Goal: Ask a question: Seek information or help from site administrators or community

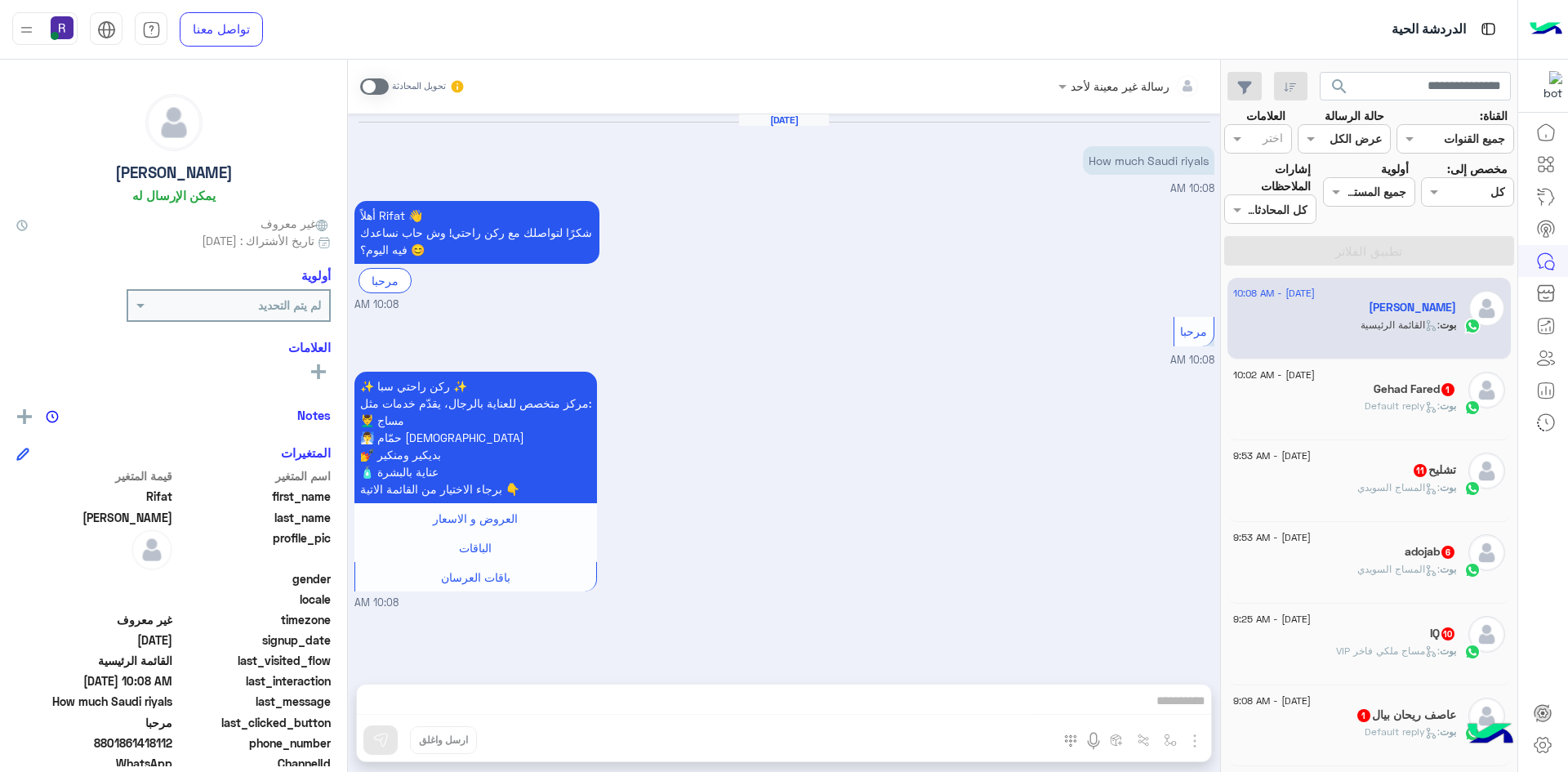
click at [1382, 426] on div "بوت : Default reply" at bounding box center [1345, 412] width 223 height 29
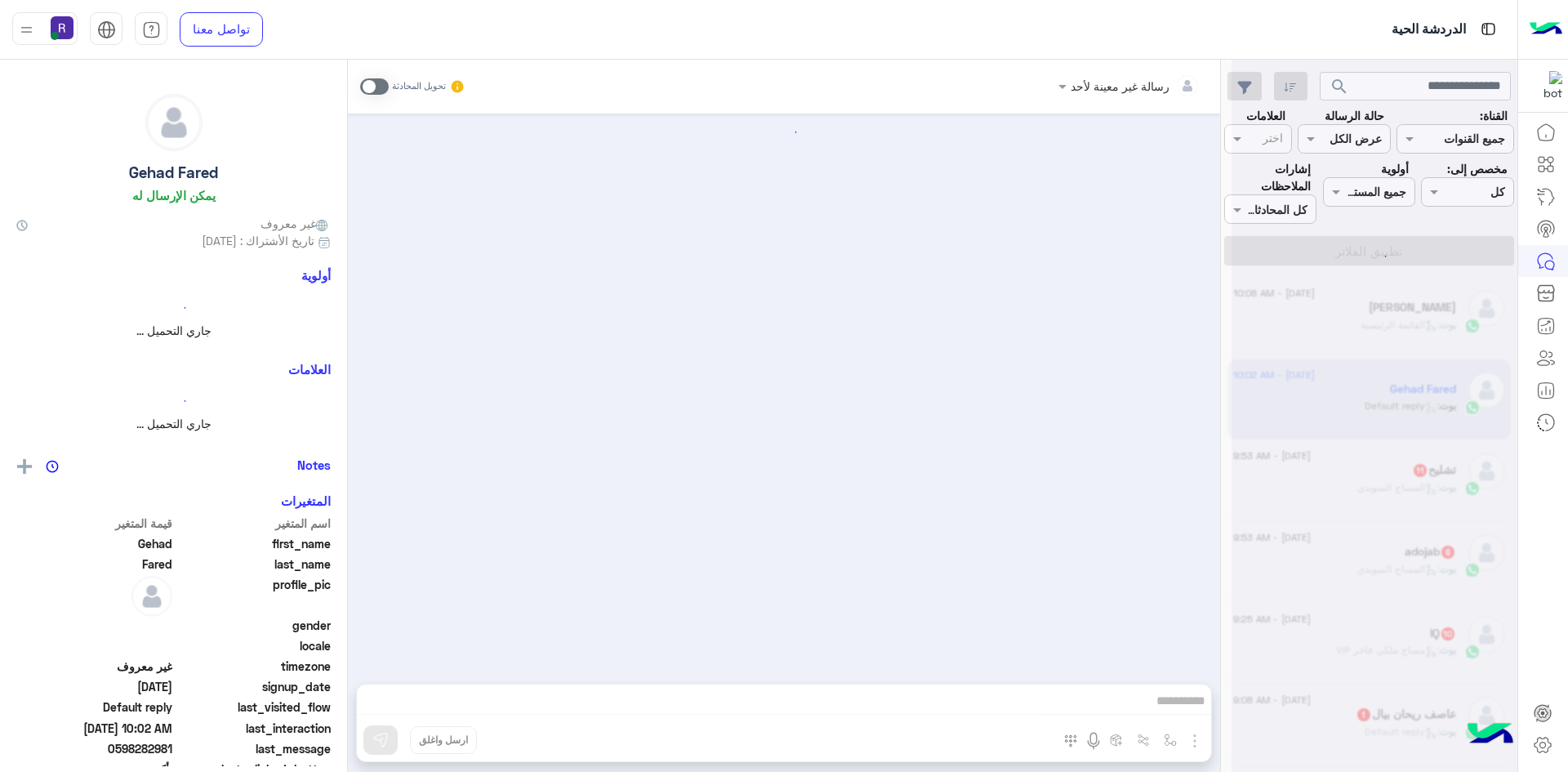
click at [1391, 490] on div at bounding box center [1374, 392] width 286 height 772
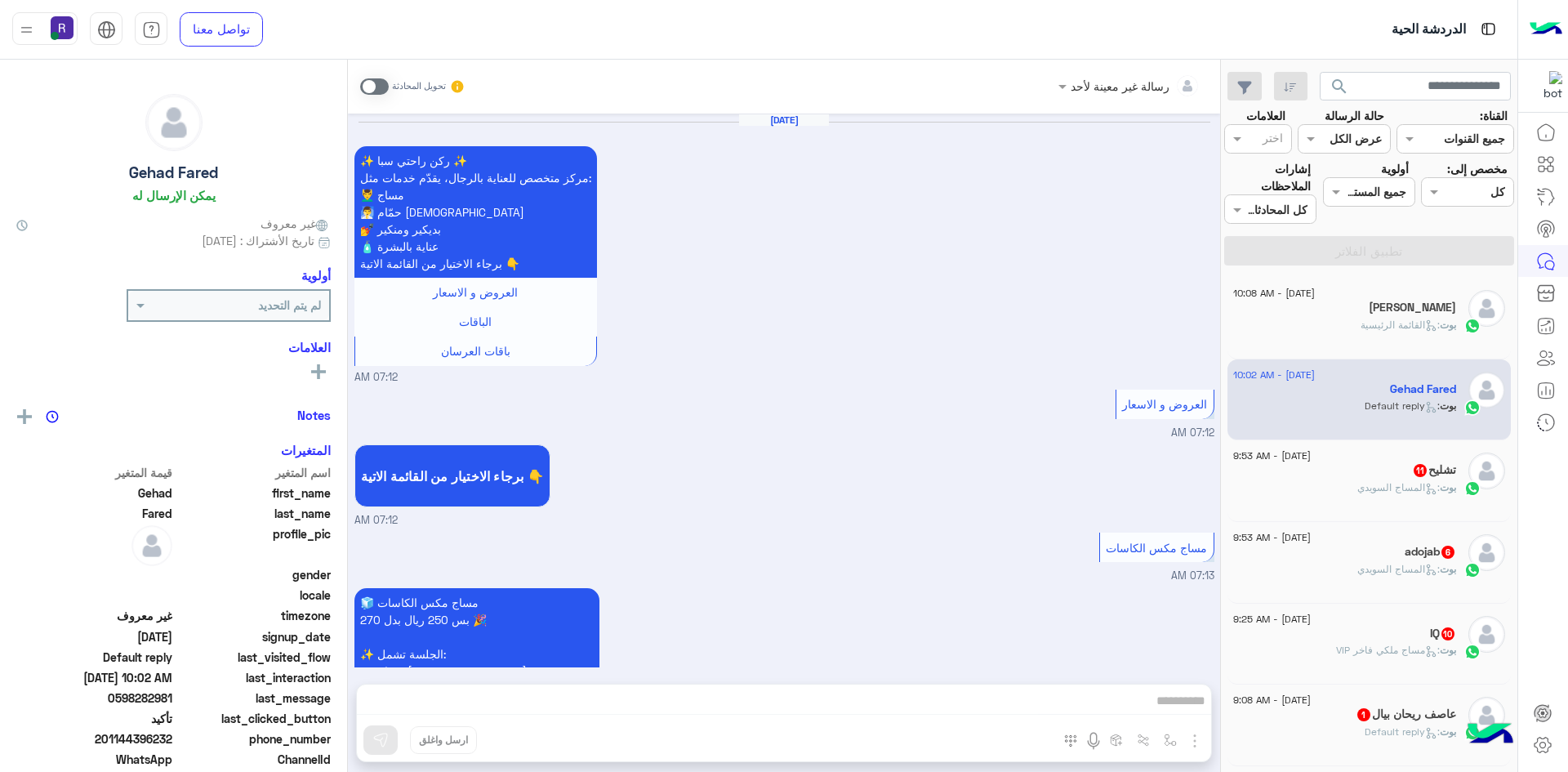
scroll to position [1196, 0]
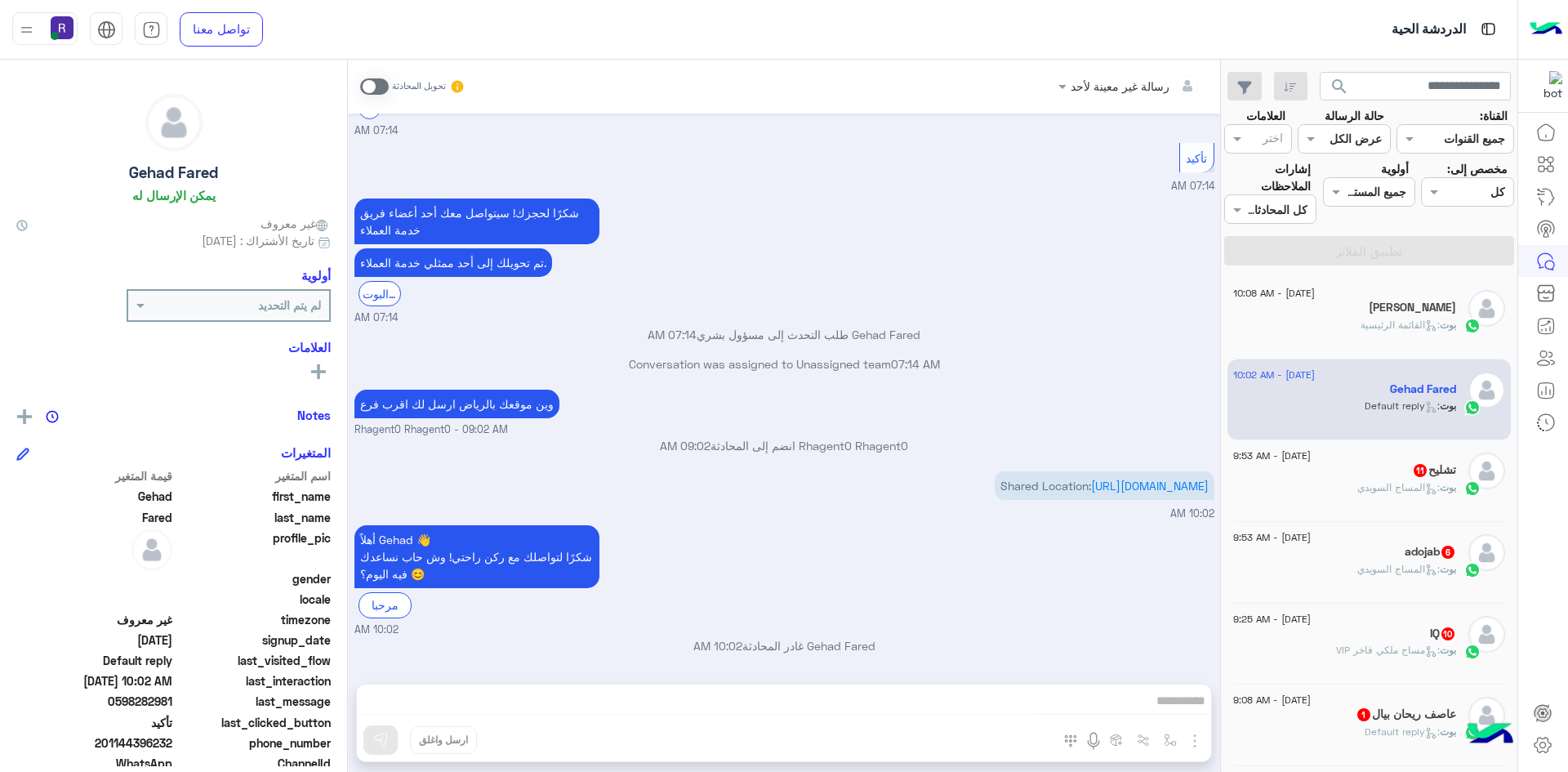
click at [1399, 494] on p "بوت : المساج السويدي" at bounding box center [1406, 488] width 98 height 15
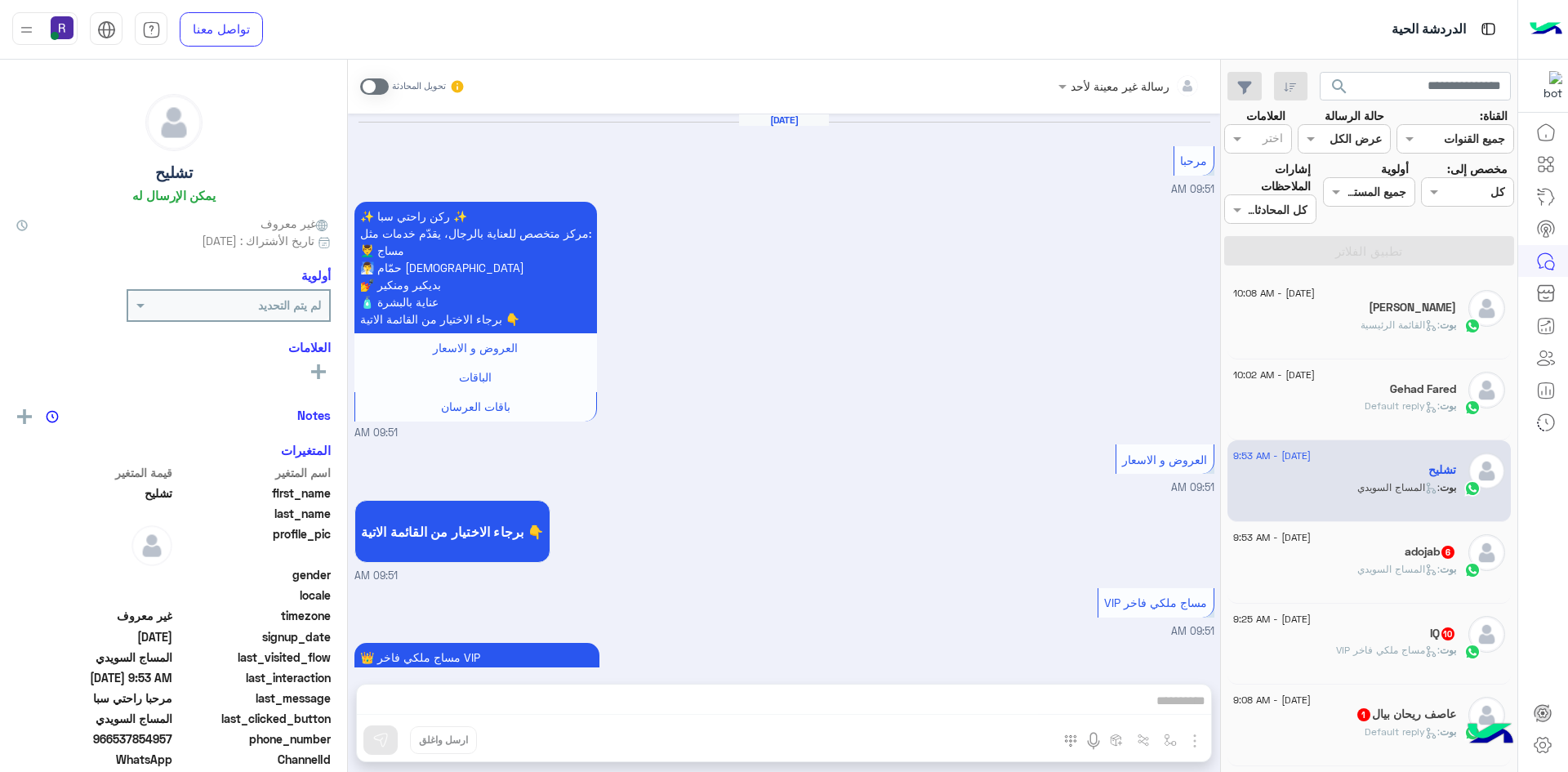
click at [1391, 545] on div "adojab 6" at bounding box center [1345, 553] width 223 height 17
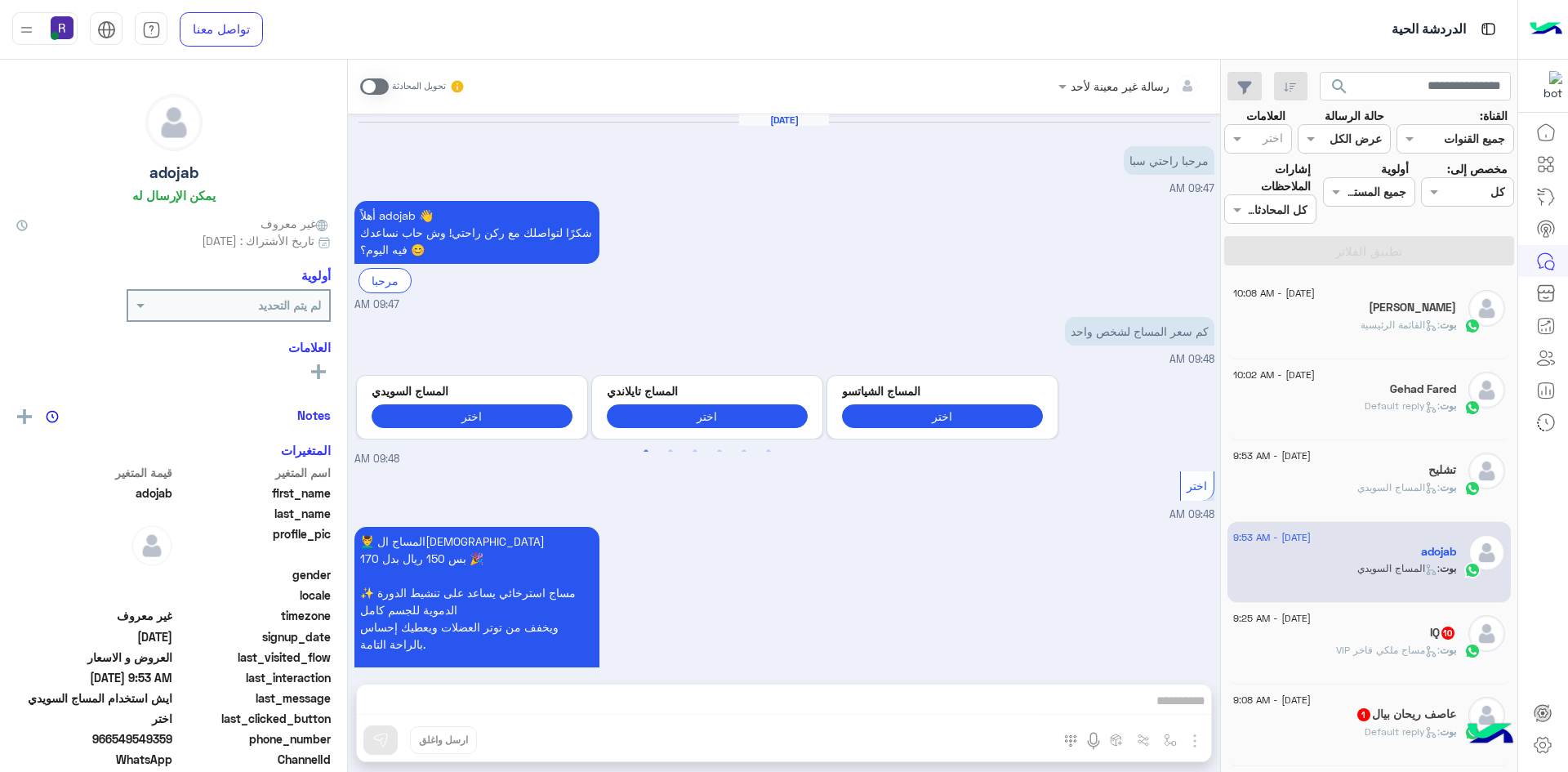
scroll to position [927, 0]
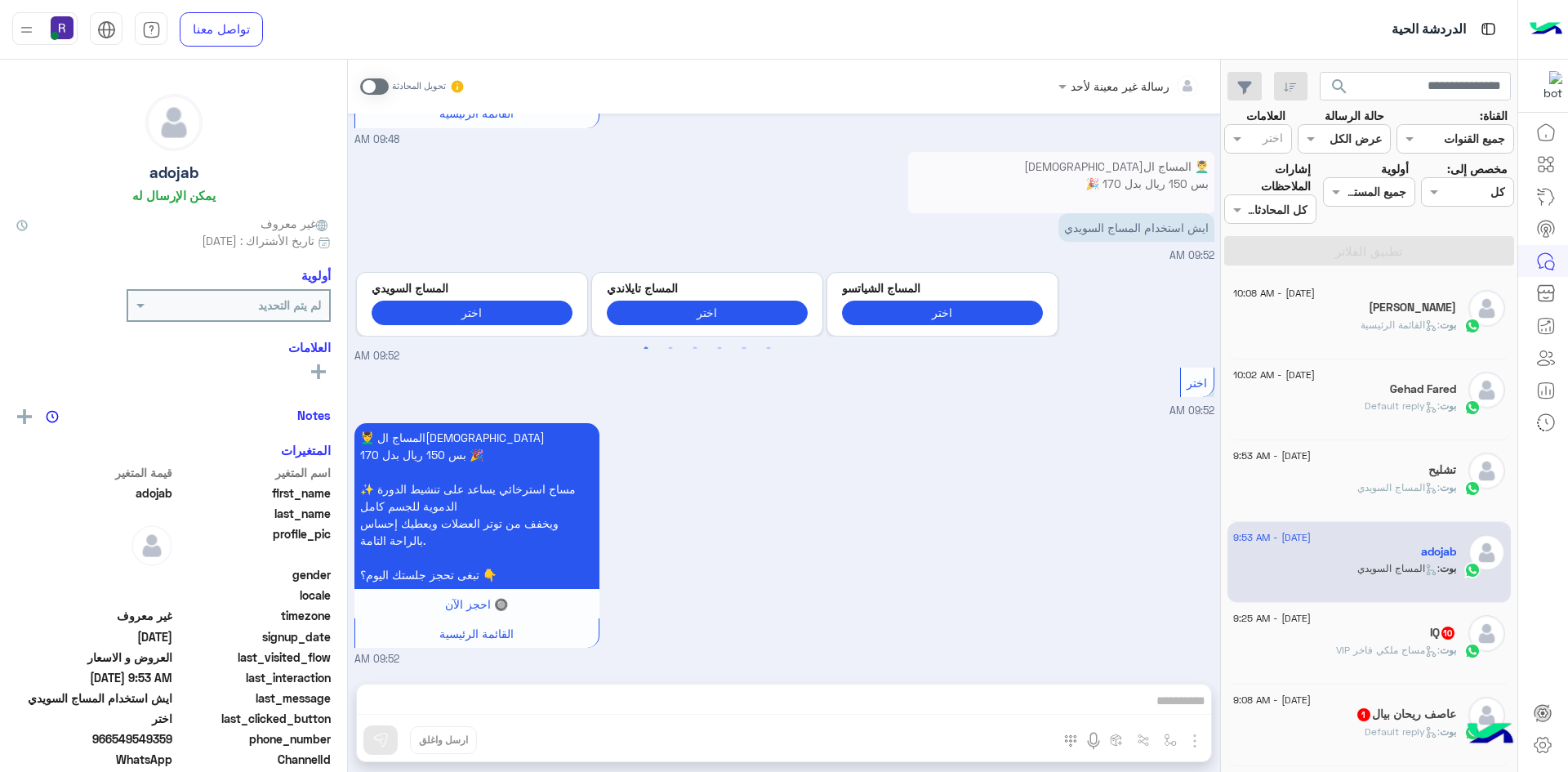
click at [1382, 636] on div "IQ 10" at bounding box center [1345, 634] width 223 height 17
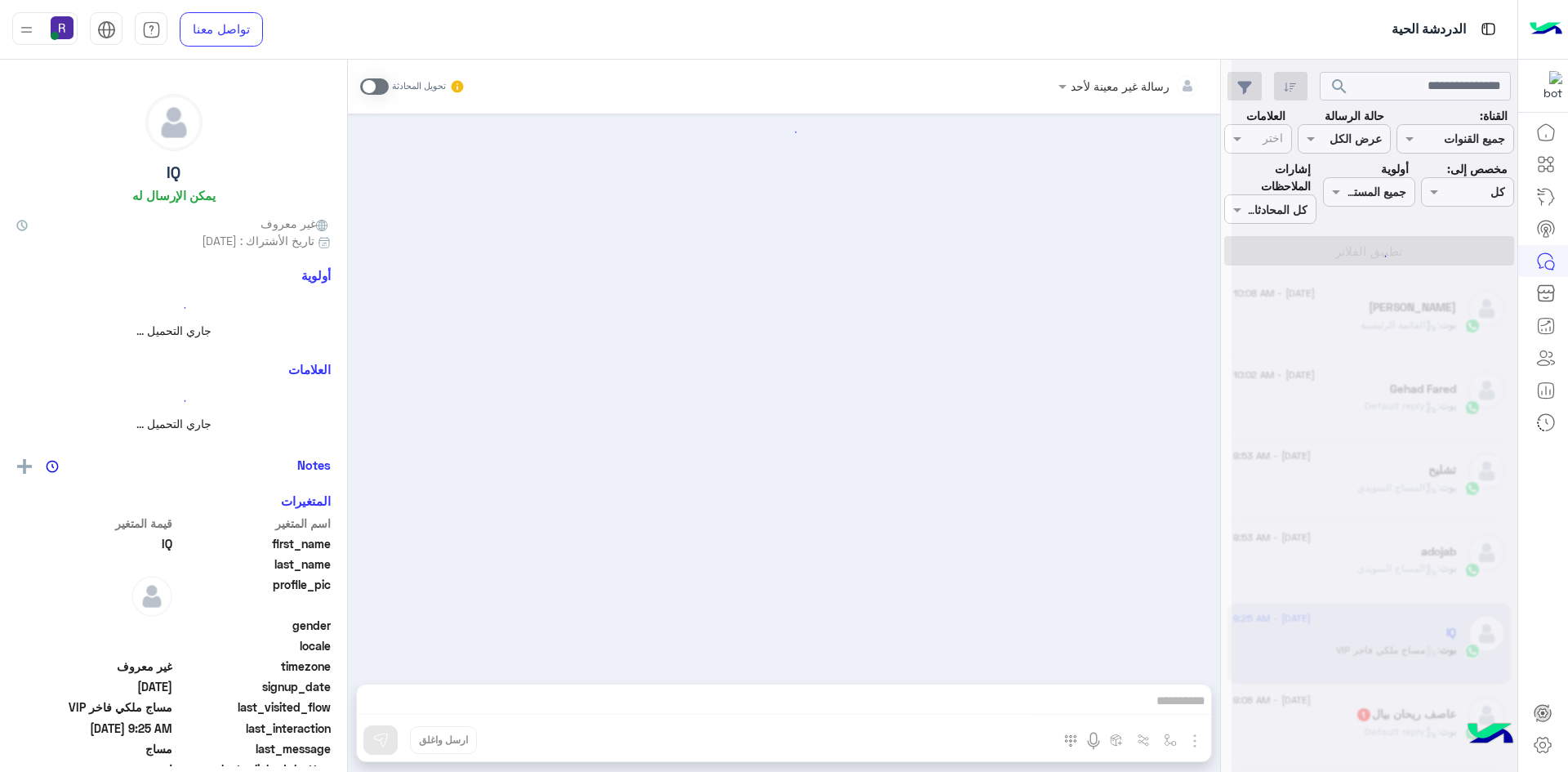
scroll to position [2233, 0]
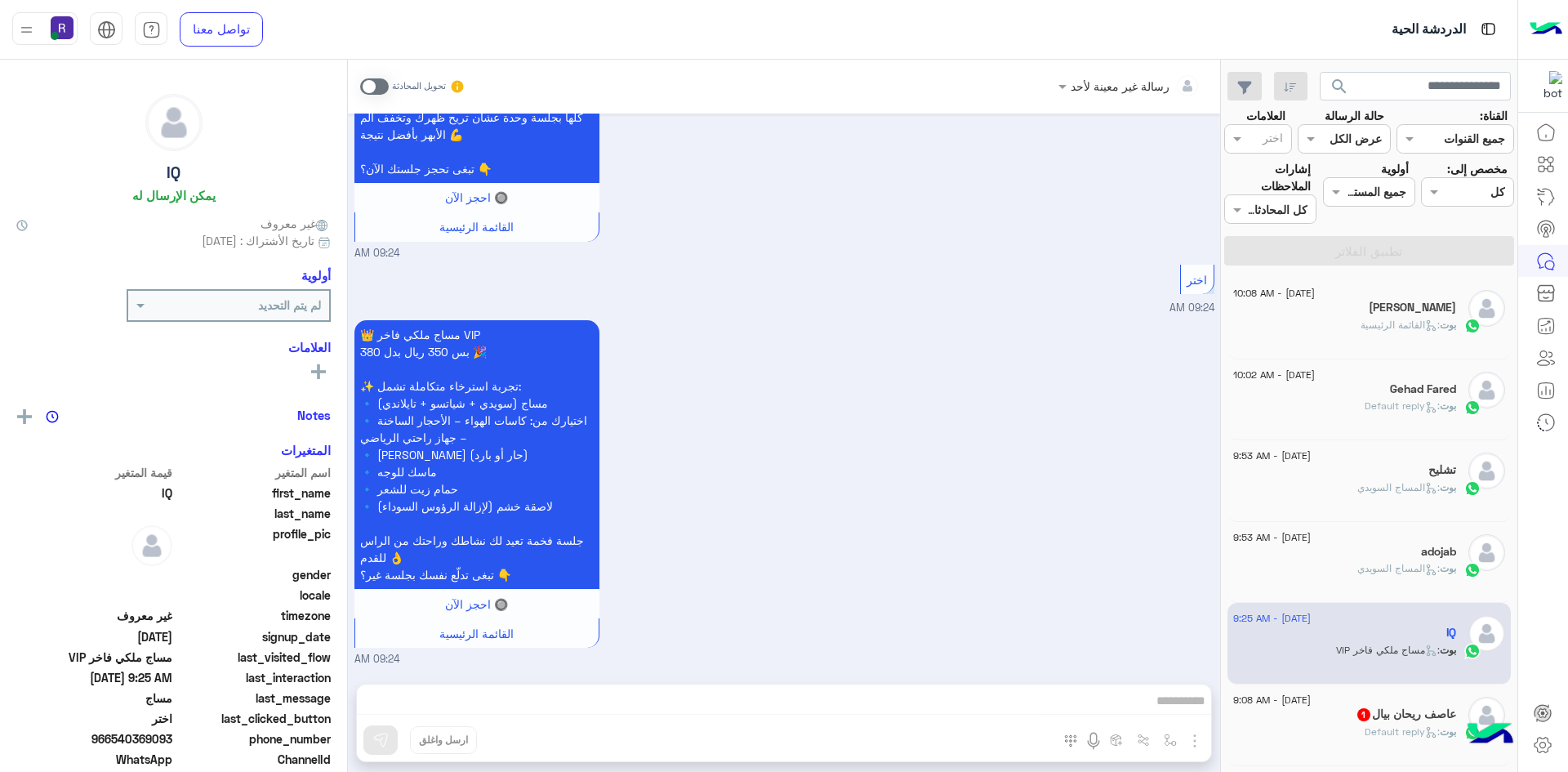
click at [1377, 691] on div "28 August - 9:08 AM عاصف ريحان بيال 1 بوت : Default reply" at bounding box center [1369, 725] width 284 height 82
click at [1382, 723] on div "عاصف ريحان بيال 1" at bounding box center [1345, 716] width 223 height 17
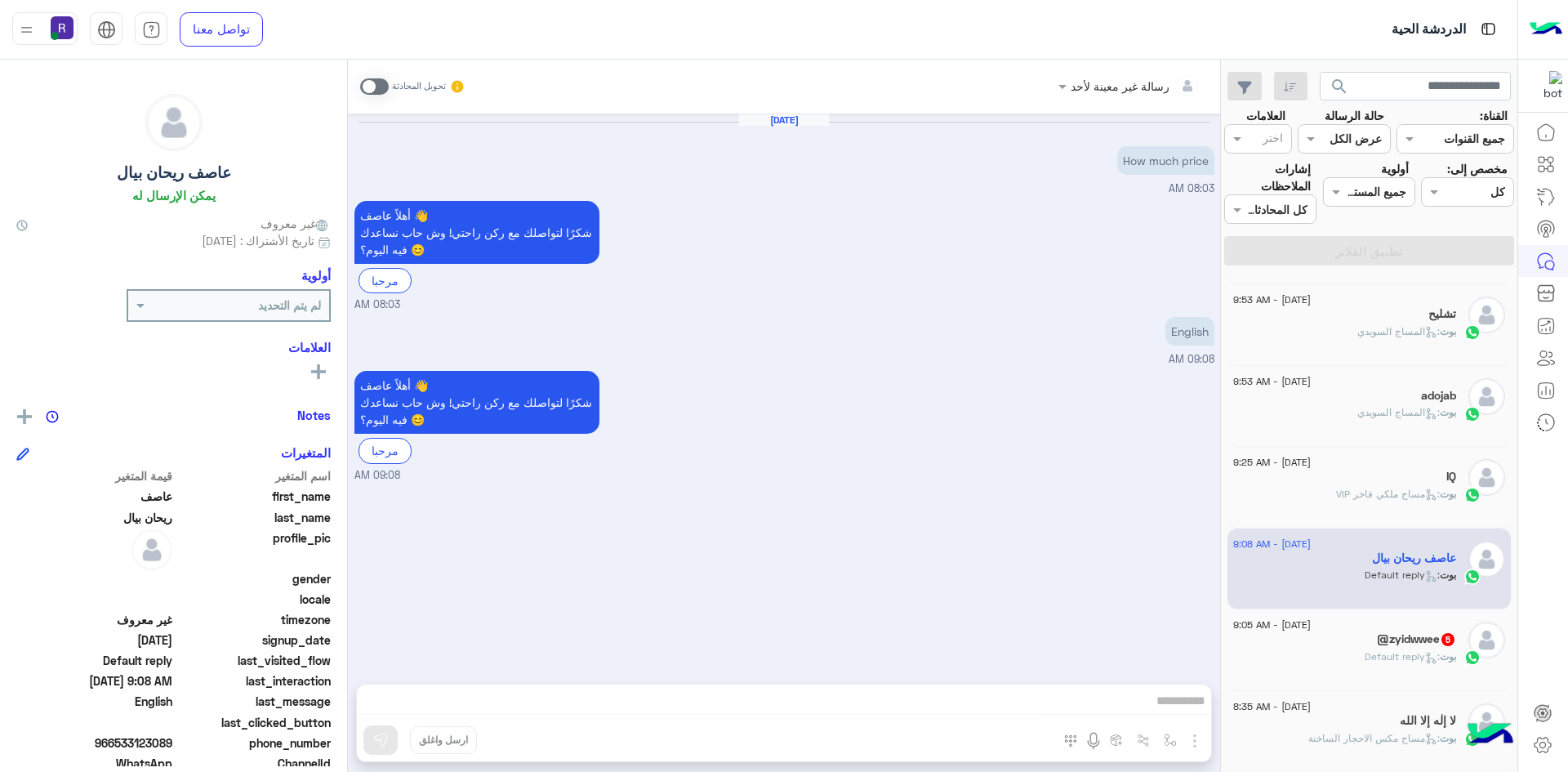
scroll to position [164, 0]
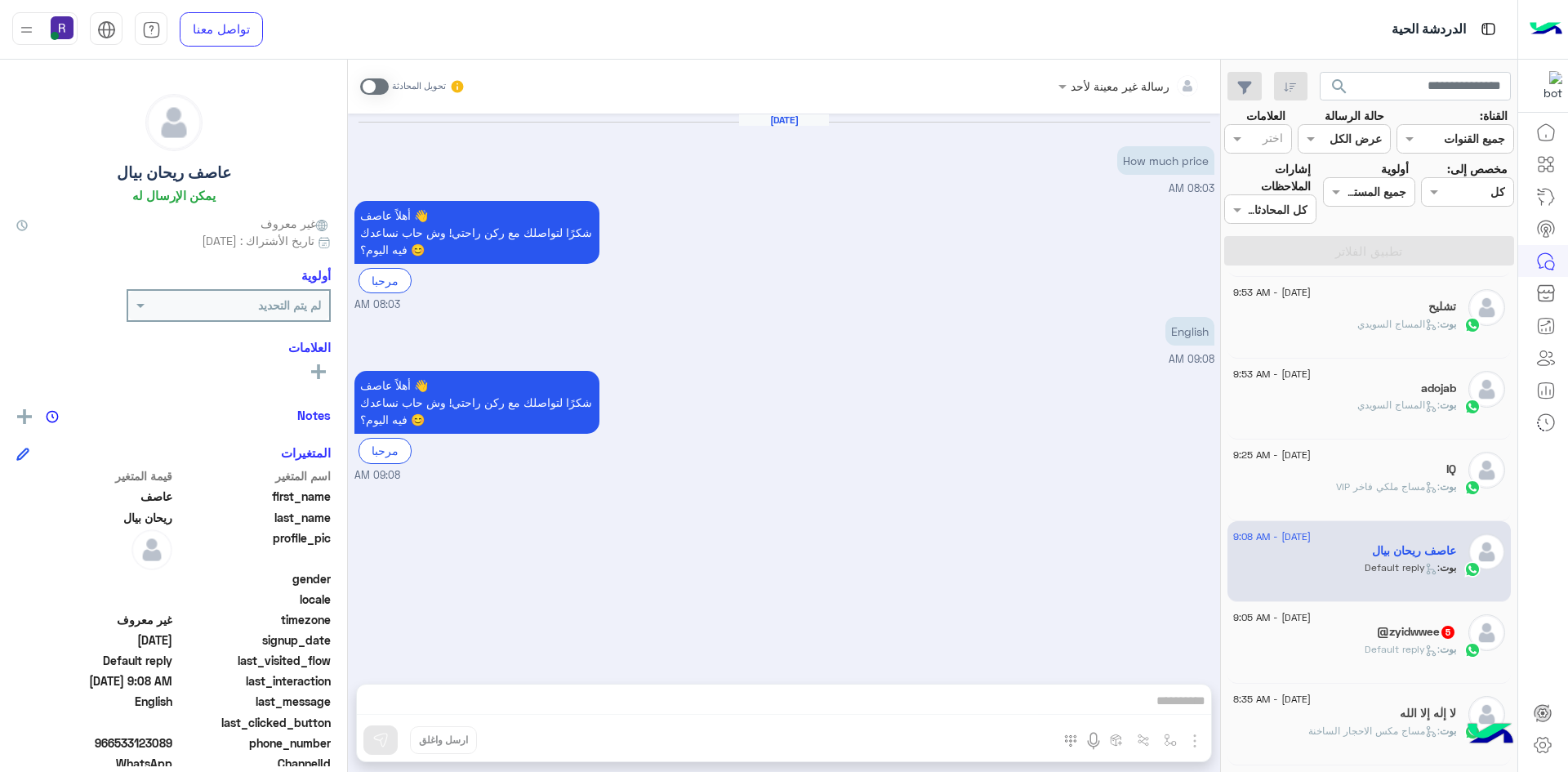
click at [1381, 646] on span ": Default reply" at bounding box center [1402, 649] width 75 height 12
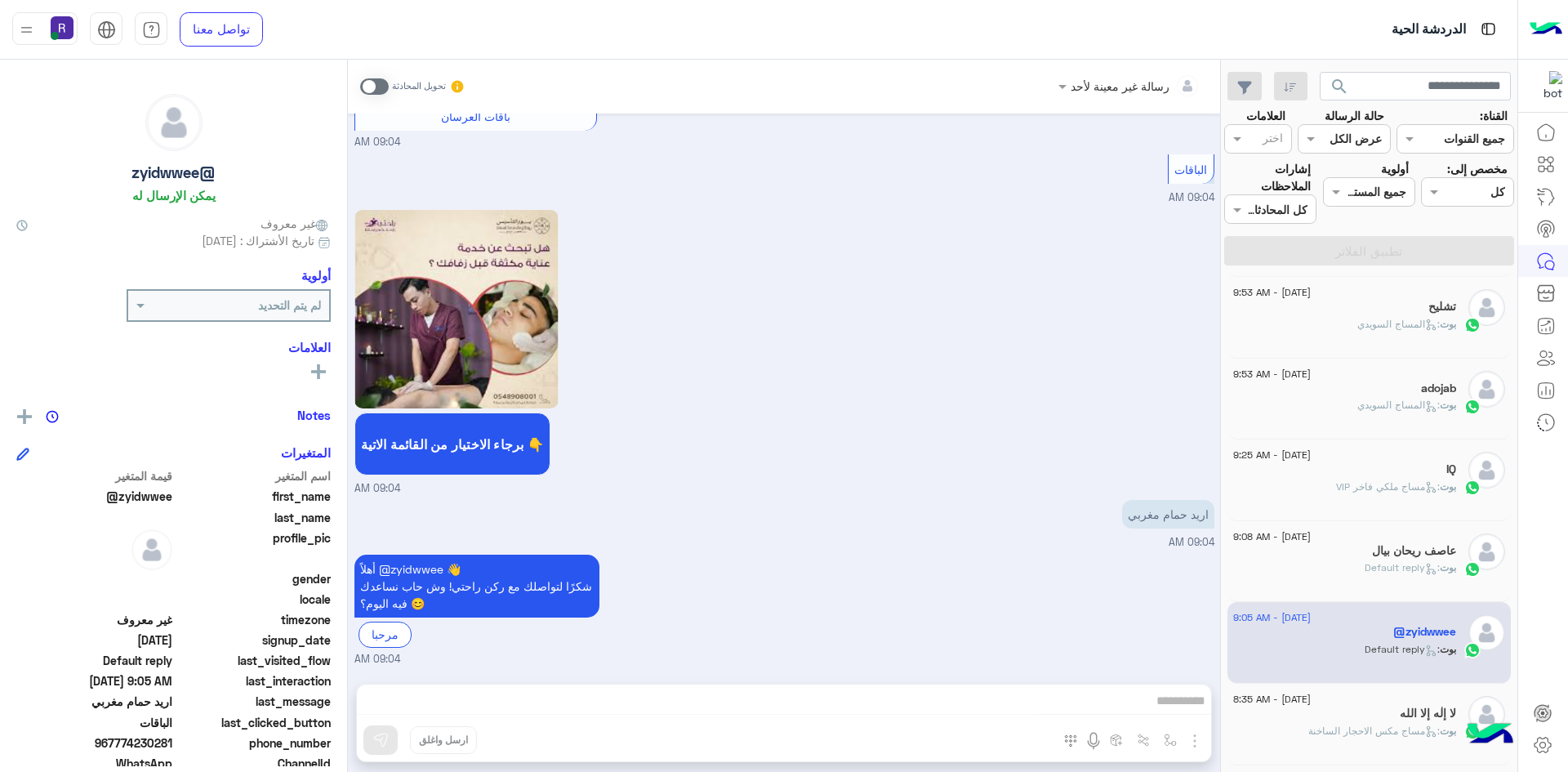
scroll to position [409, 0]
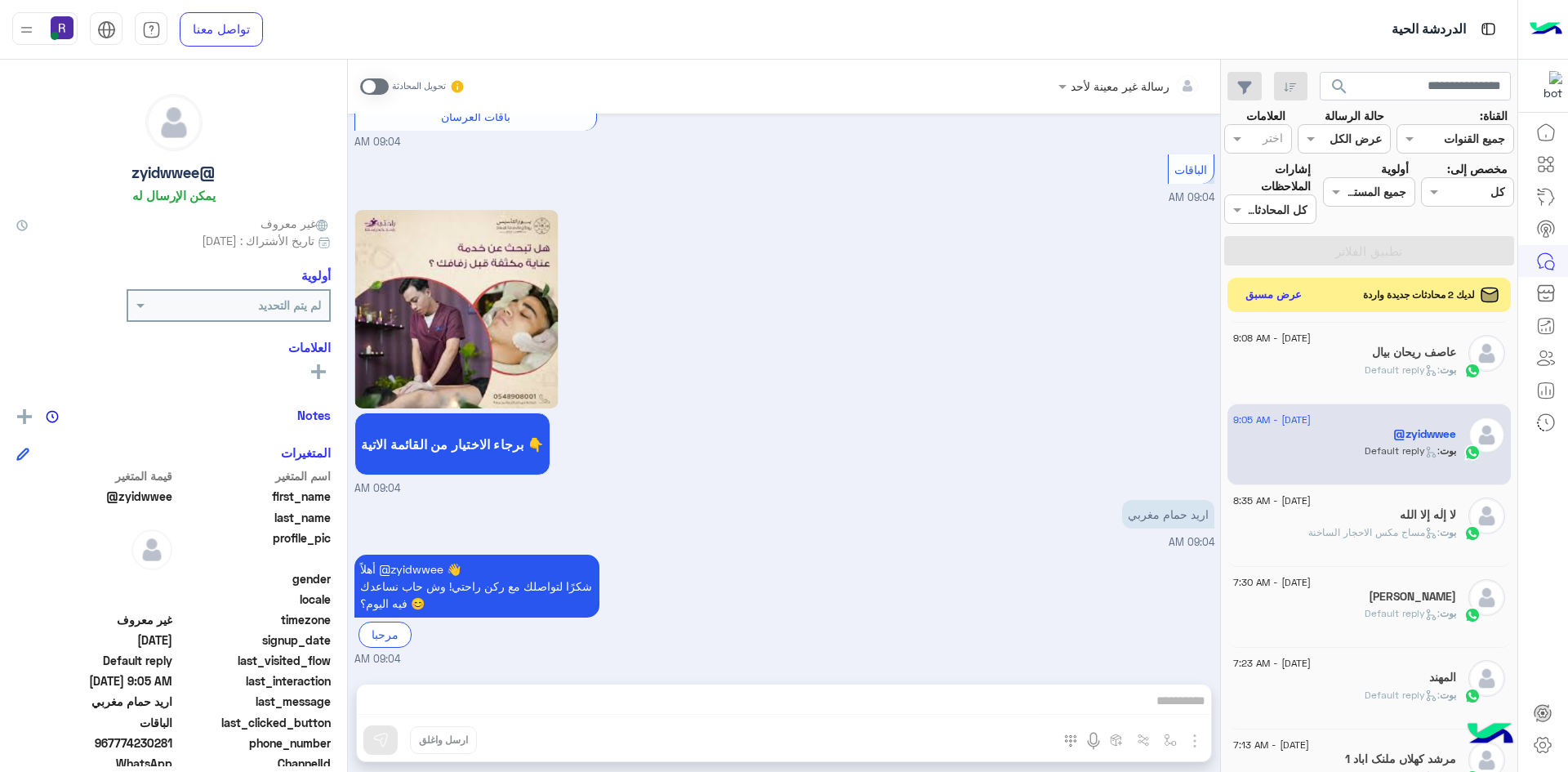
click at [1254, 295] on button "عرض مسبق" at bounding box center [1274, 295] width 69 height 22
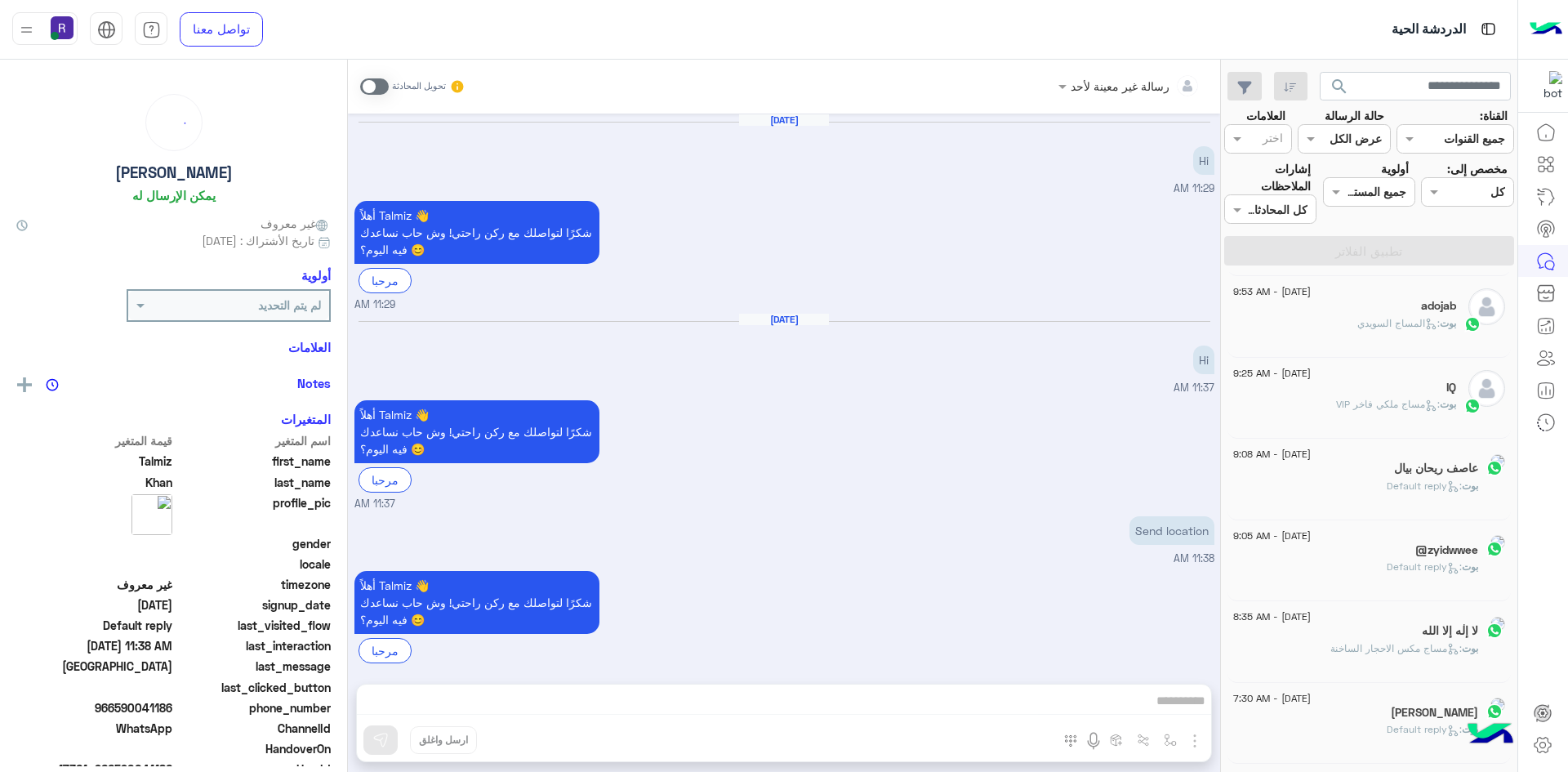
scroll to position [187, 0]
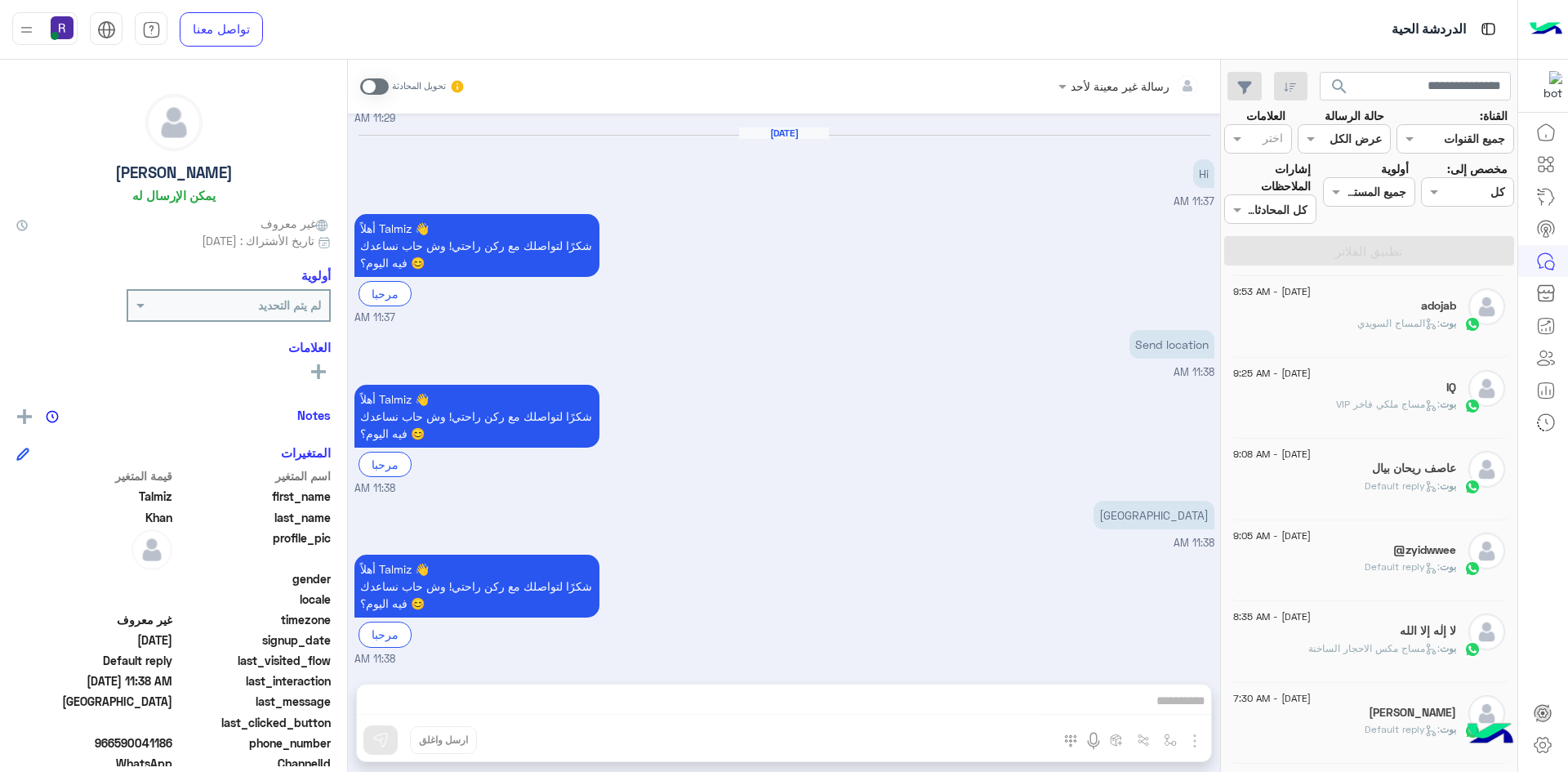
click at [677, 321] on small "11:37 AM" at bounding box center [784, 318] width 860 height 16
click at [383, 86] on span at bounding box center [374, 86] width 29 height 17
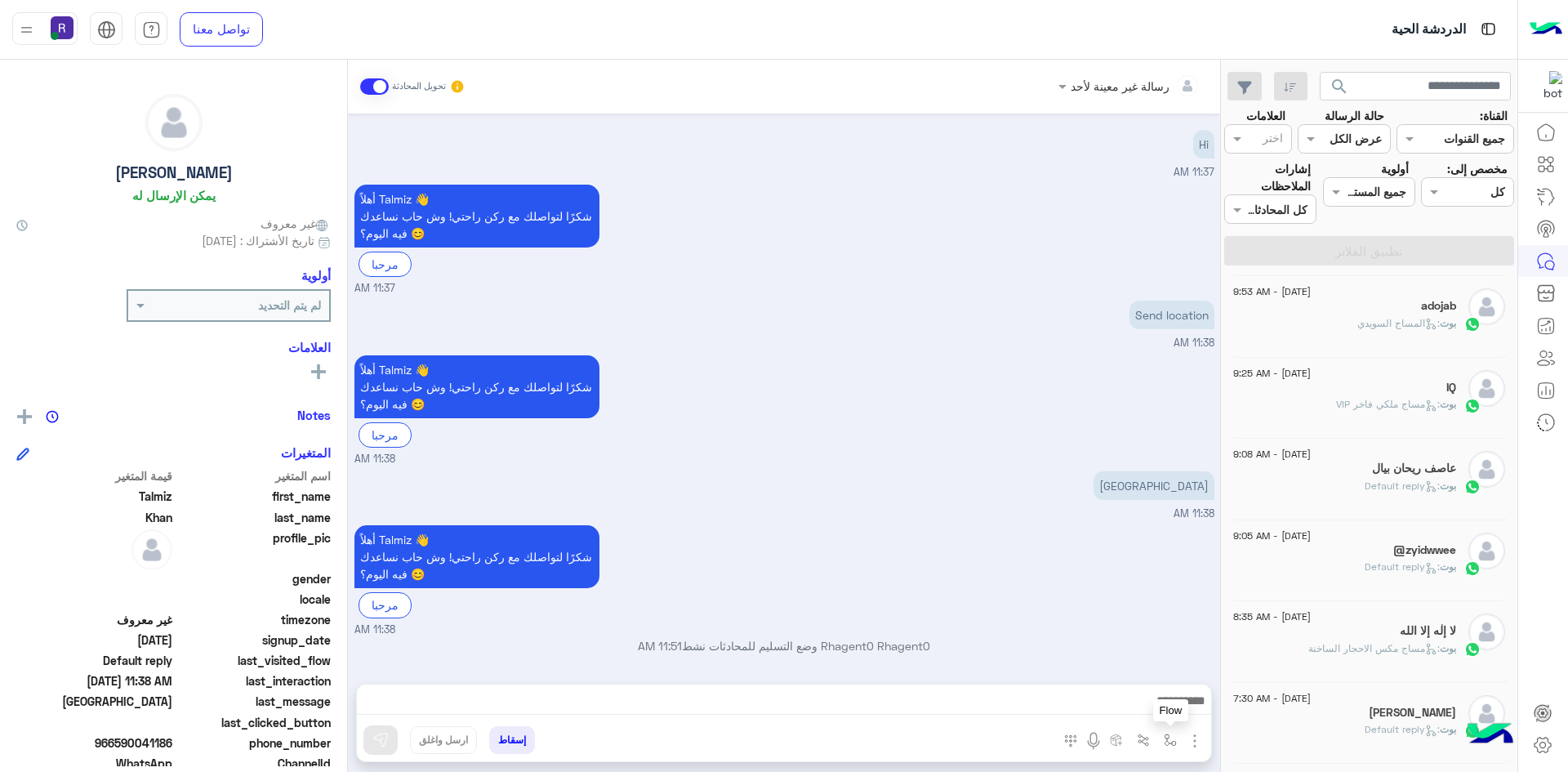
click at [1169, 743] on img "button" at bounding box center [1171, 741] width 13 height 13
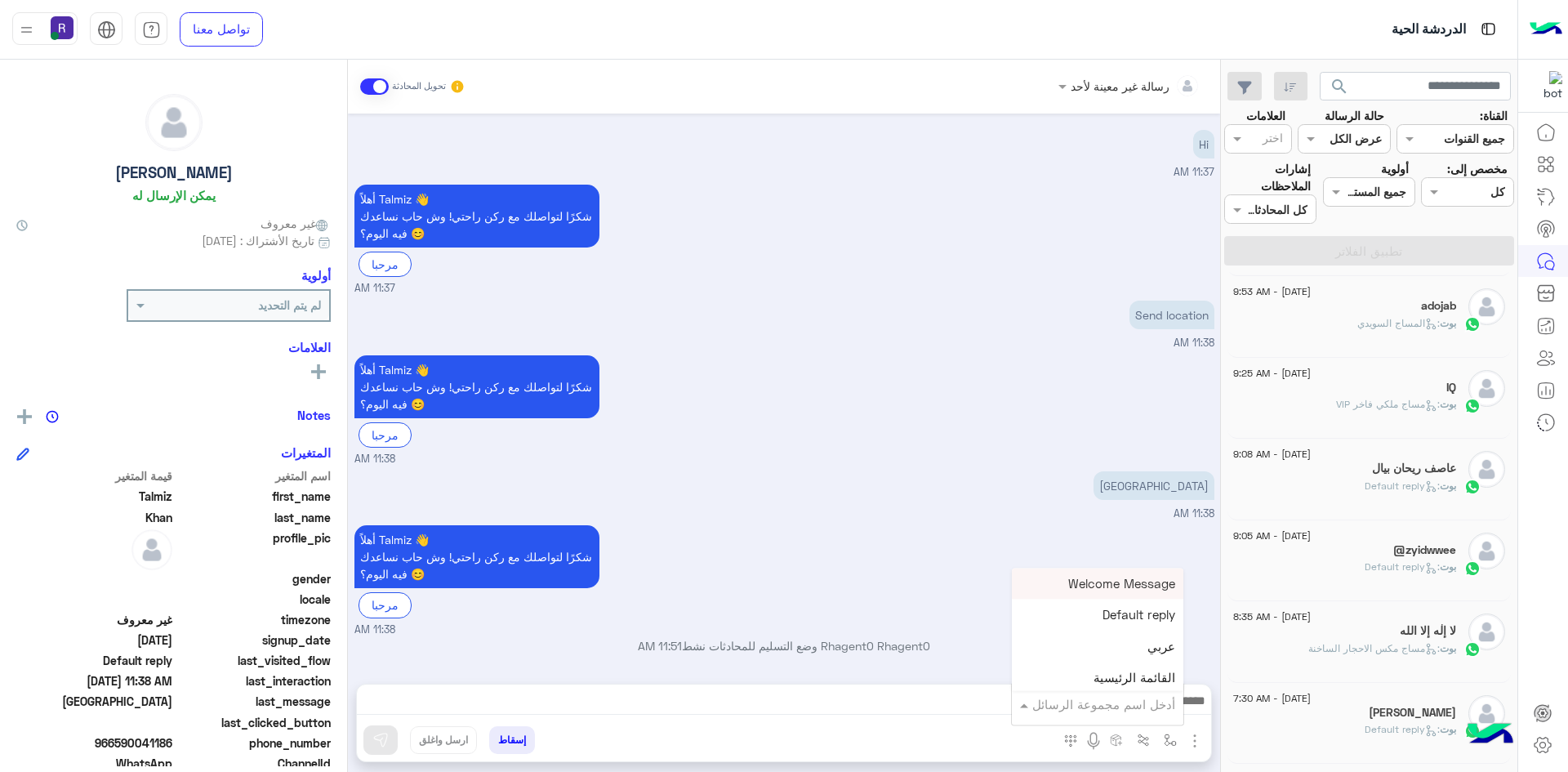
click at [1154, 707] on input "text" at bounding box center [1120, 705] width 110 height 18
click at [1134, 617] on div "لبن" at bounding box center [1097, 604] width 172 height 32
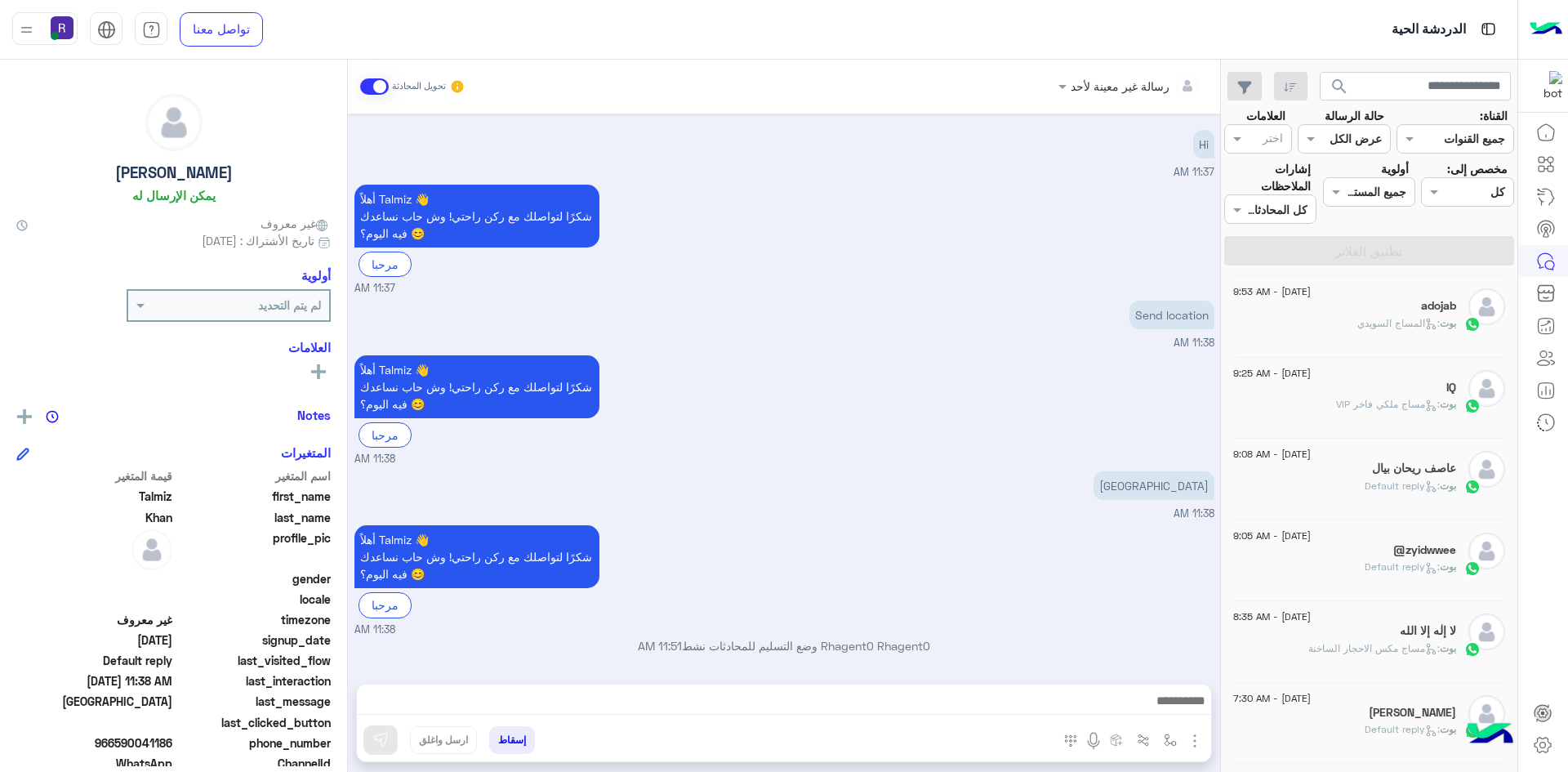
type textarea "***"
click at [378, 742] on img at bounding box center [381, 741] width 17 height 17
click at [1174, 741] on img "button" at bounding box center [1171, 741] width 13 height 13
click at [1142, 706] on input "text" at bounding box center [1120, 705] width 110 height 18
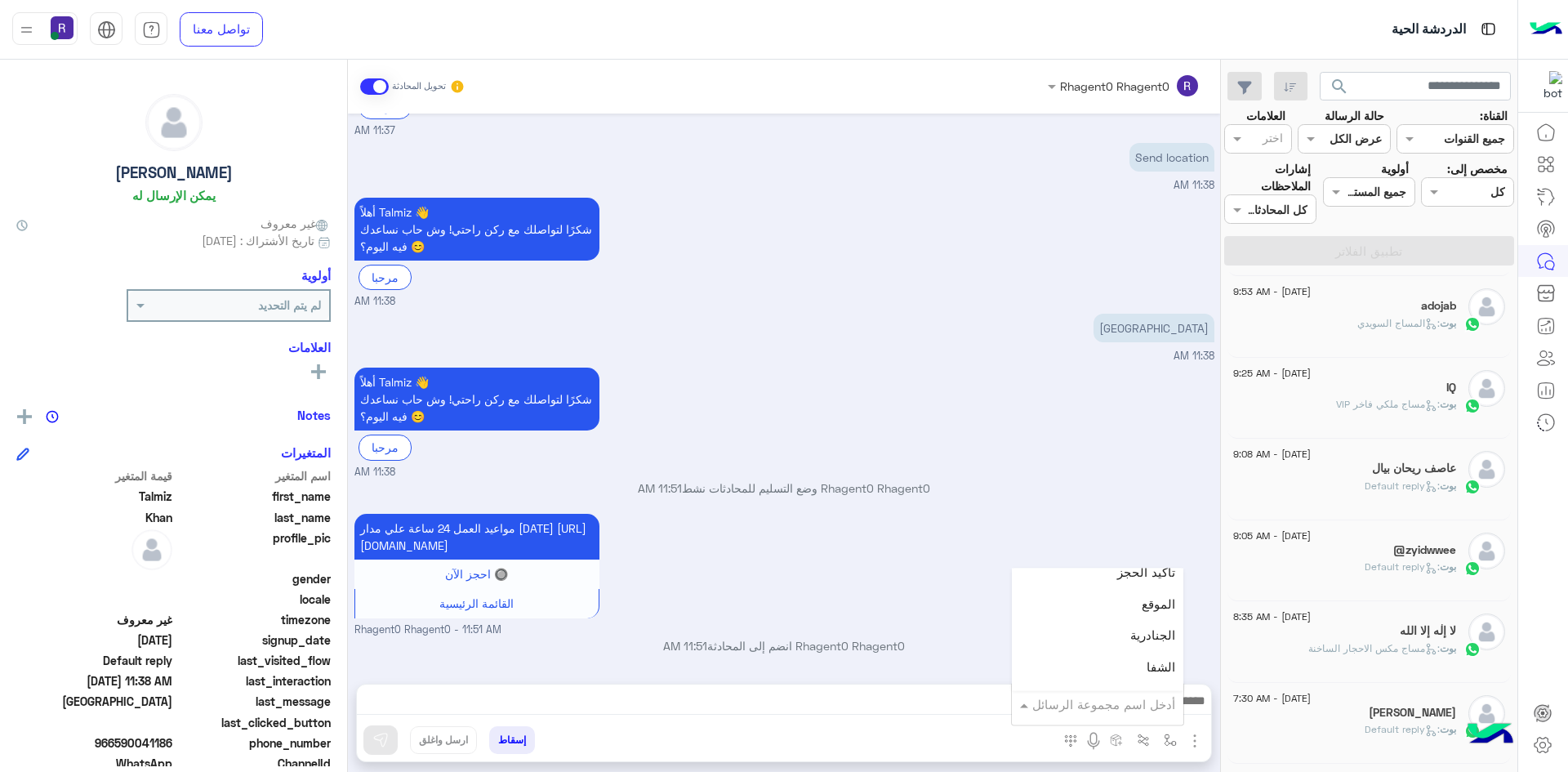
scroll to position [1063, 0]
click at [1143, 625] on span "الجنادرية" at bounding box center [1152, 623] width 45 height 15
type textarea "*********"
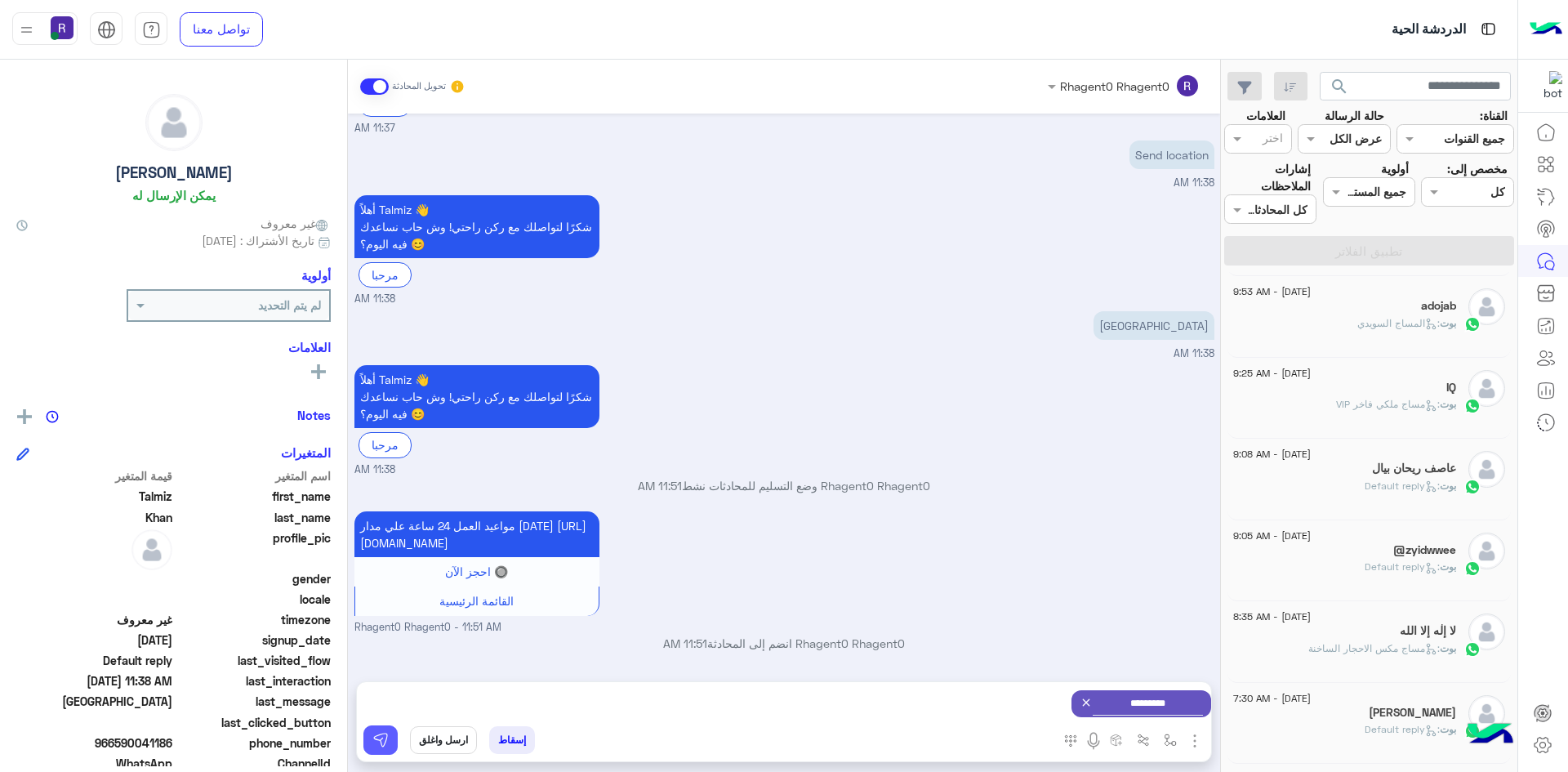
click at [372, 734] on img at bounding box center [381, 741] width 17 height 17
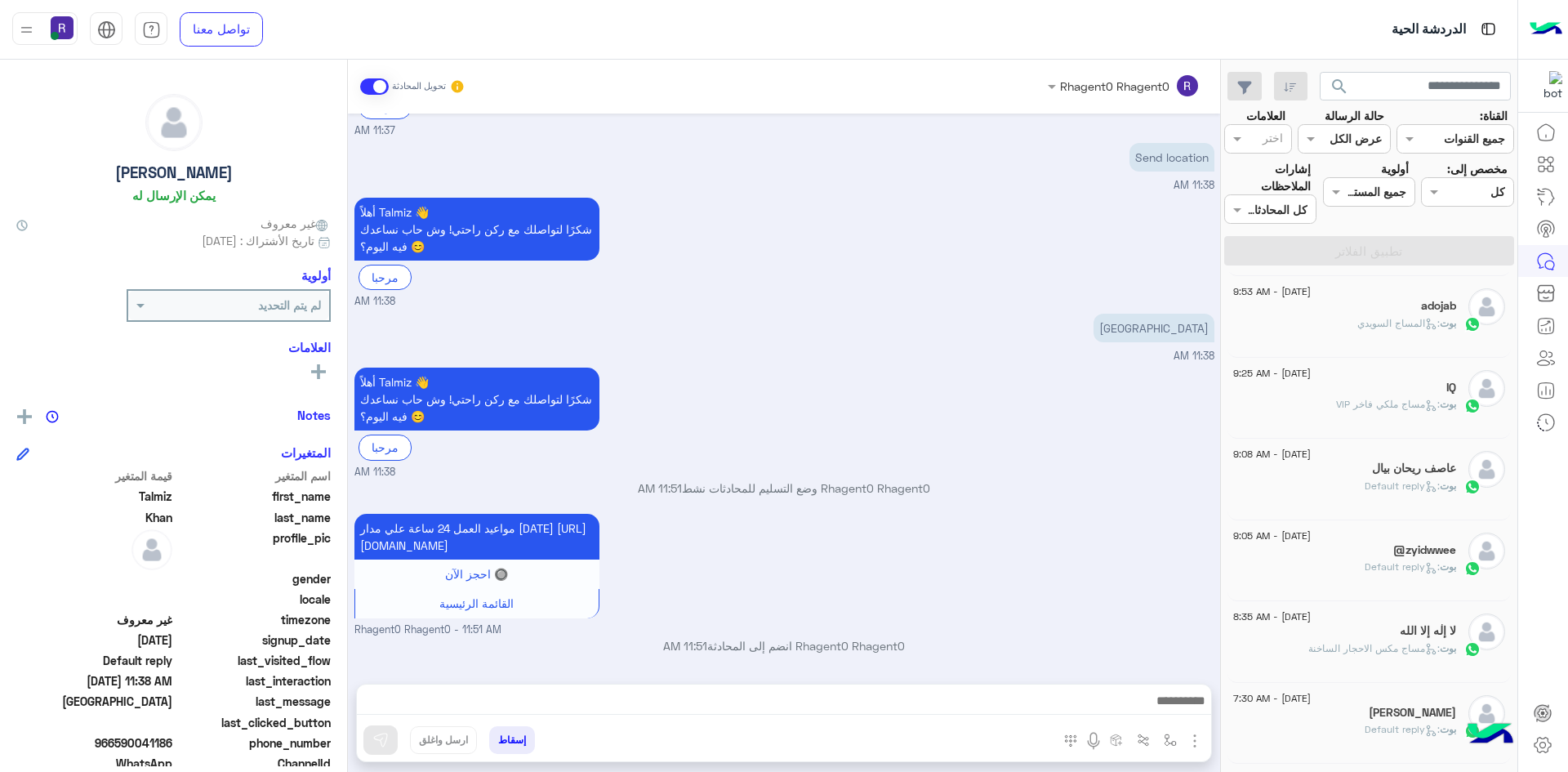
scroll to position [391, 0]
click at [1401, 386] on div "IQ" at bounding box center [1345, 389] width 223 height 17
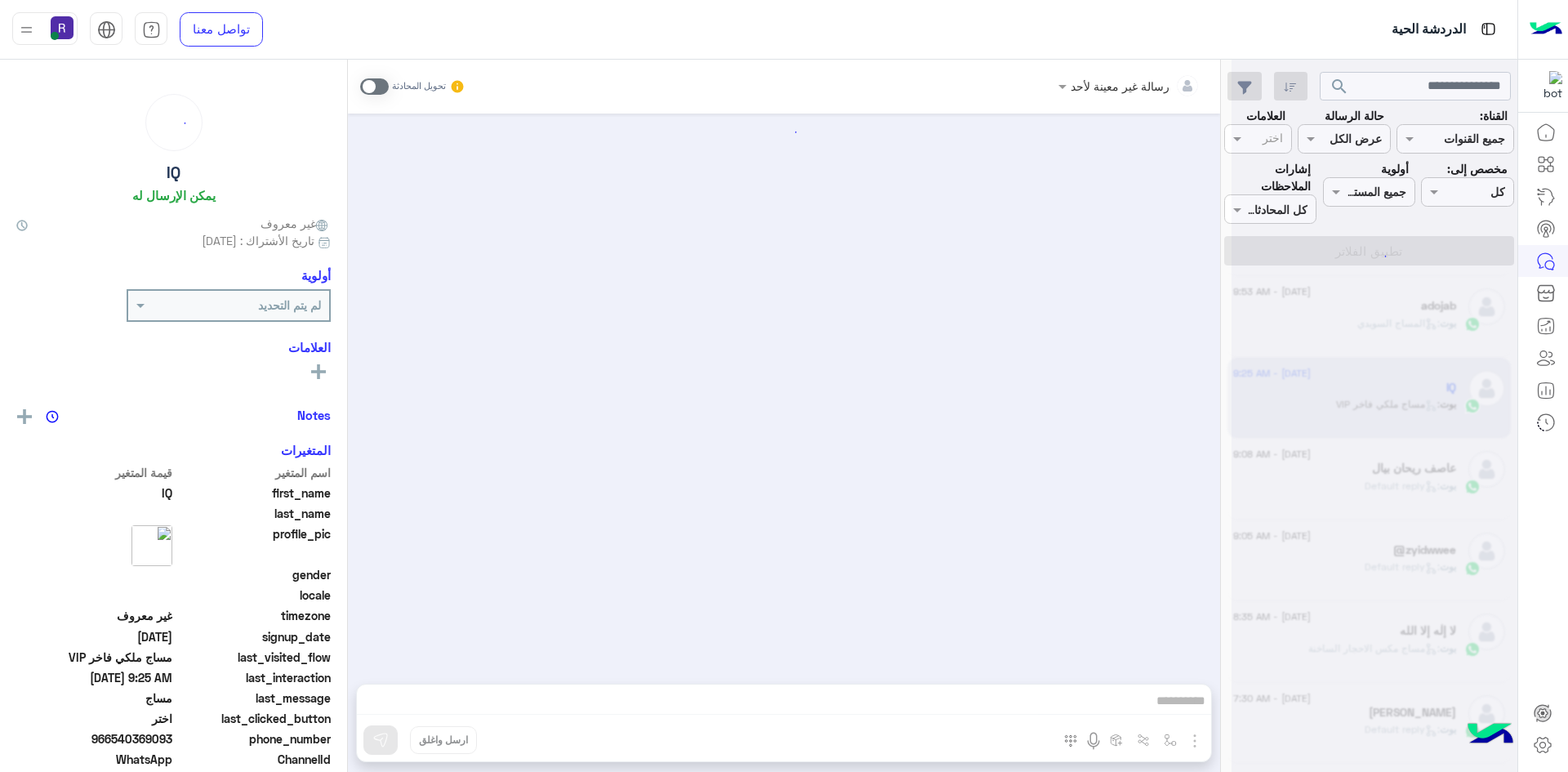
scroll to position [2233, 0]
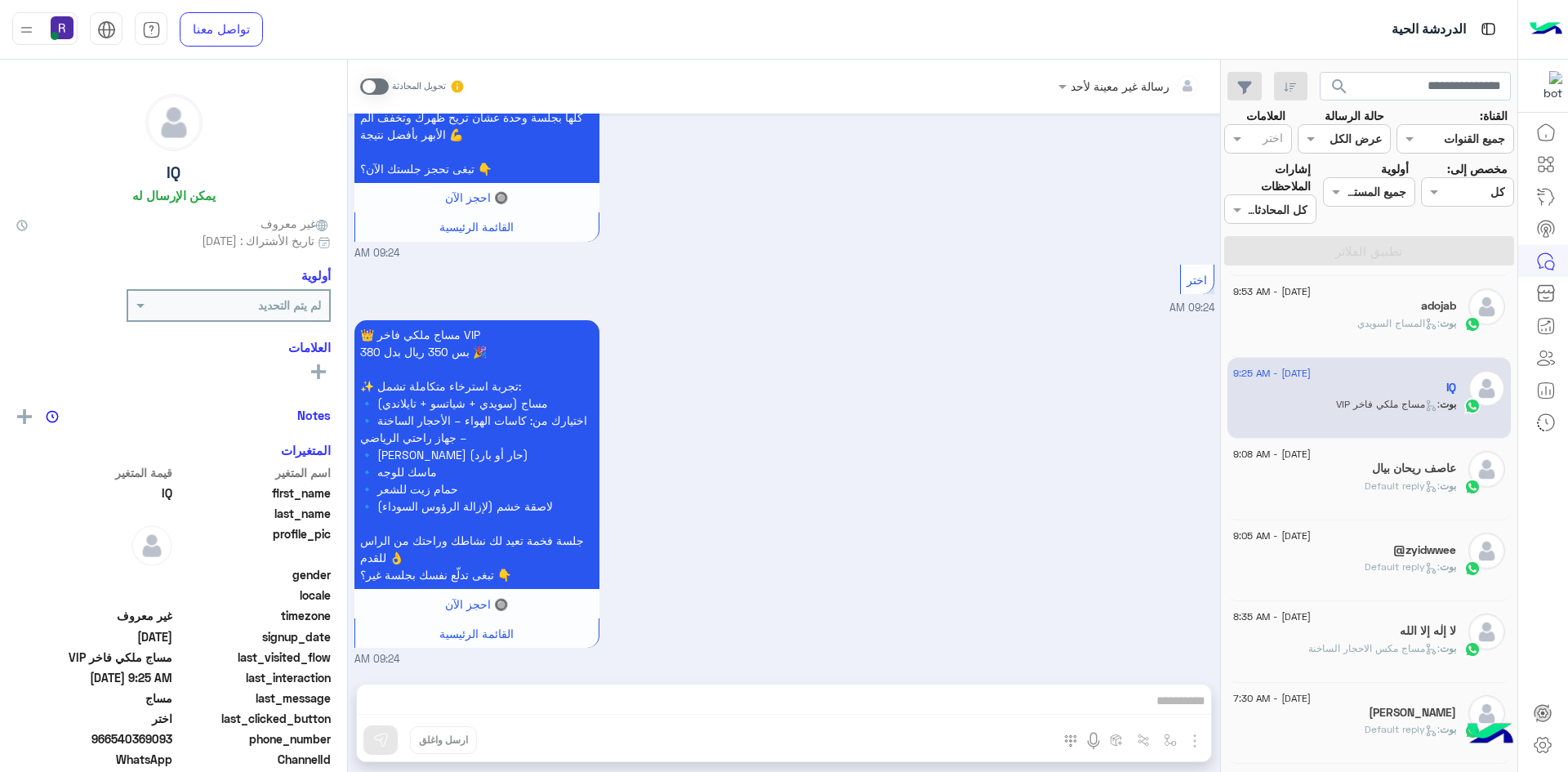
click at [383, 83] on span at bounding box center [374, 86] width 29 height 17
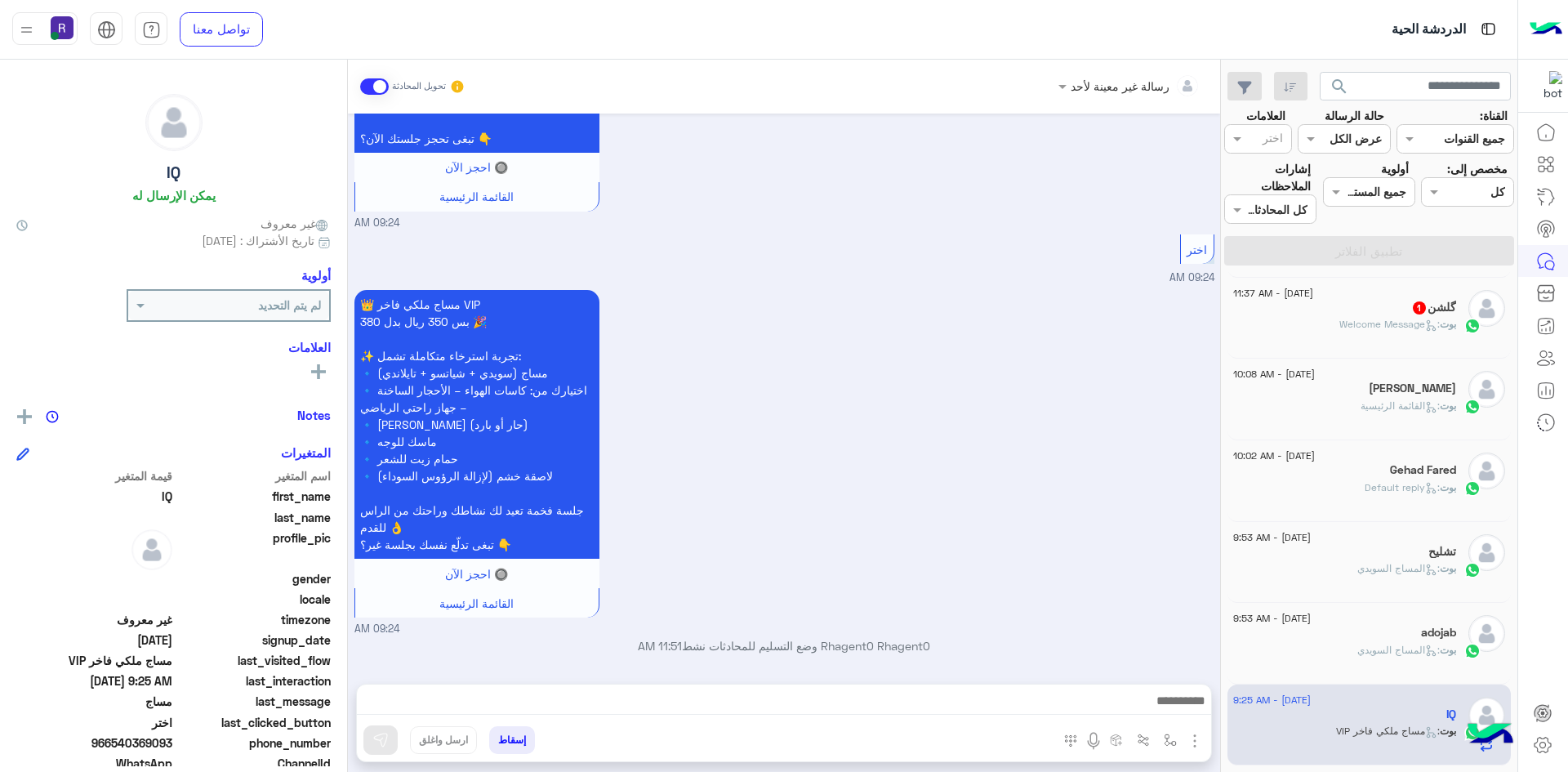
scroll to position [0, 0]
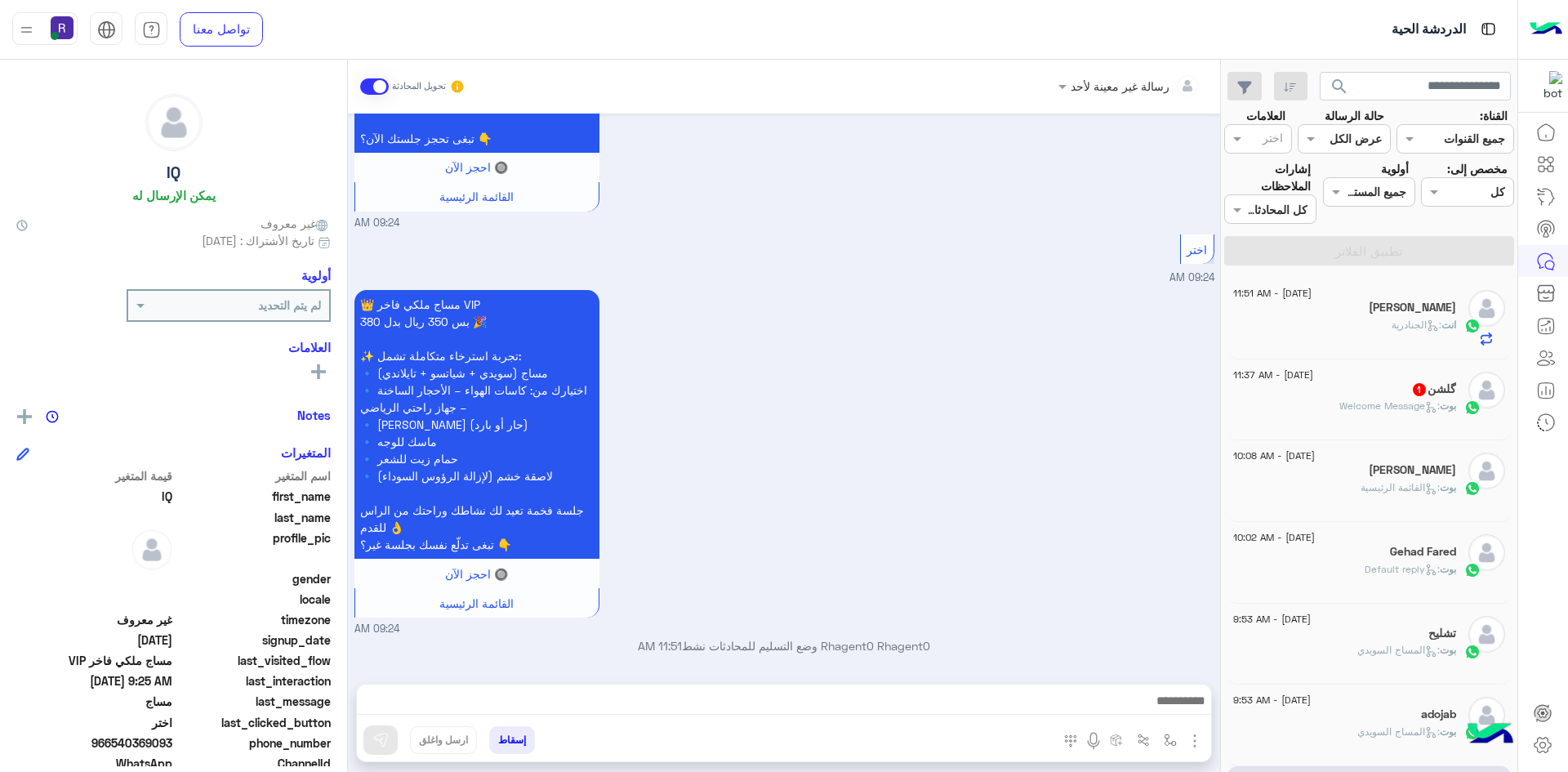
click at [1384, 383] on div "گلشن 1" at bounding box center [1345, 391] width 223 height 17
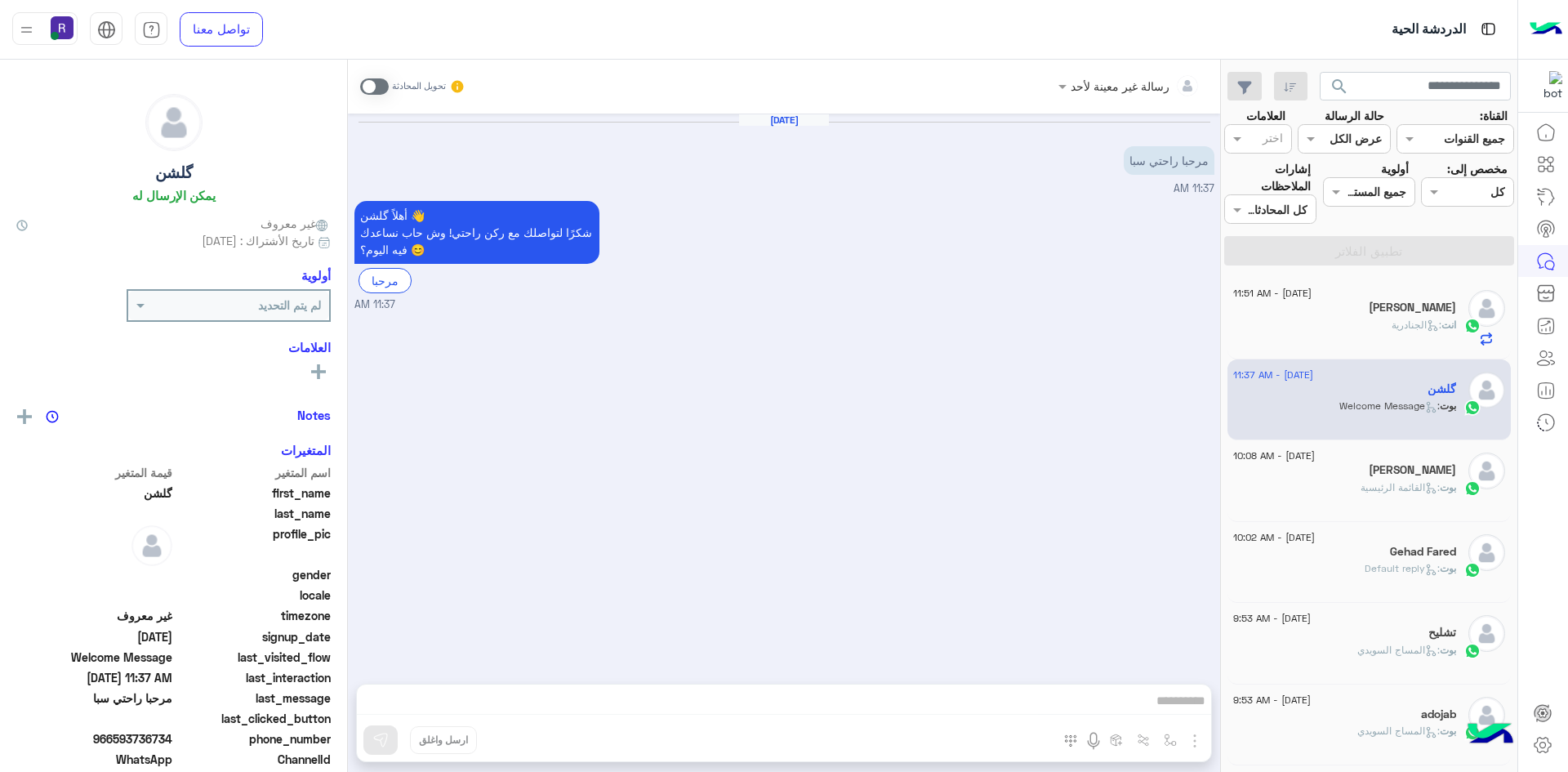
click at [381, 90] on span at bounding box center [374, 86] width 29 height 17
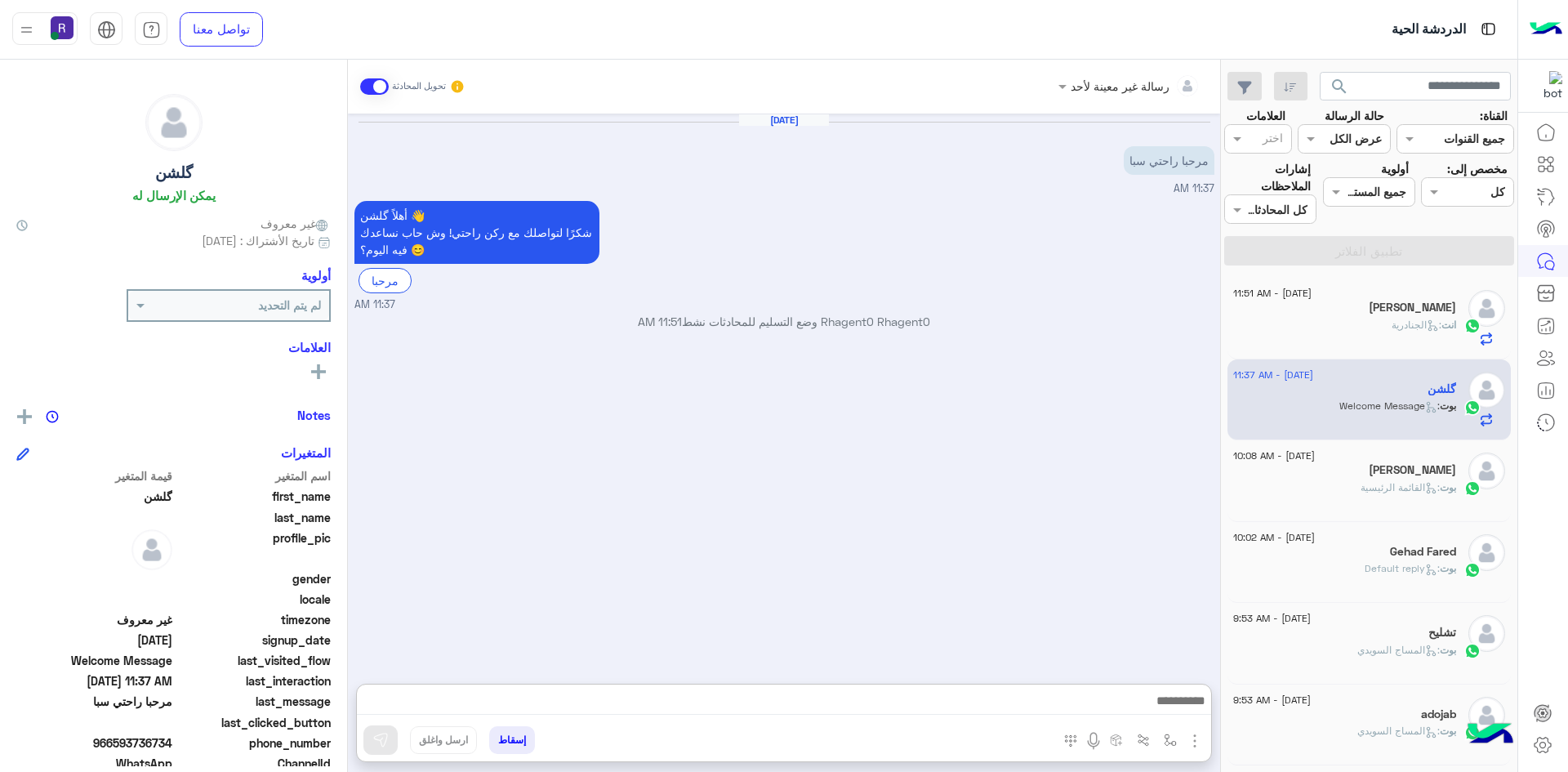
drag, startPoint x: 876, startPoint y: 709, endPoint x: 1072, endPoint y: 506, distance: 282.2
click at [1072, 506] on div "Aug 28, 2025 مرحبا راحتي سبا 11:37 AM أهلاً گلشن 👋 شكرًا لتواصلك مع ركن راحتي! …" at bounding box center [784, 390] width 873 height 554
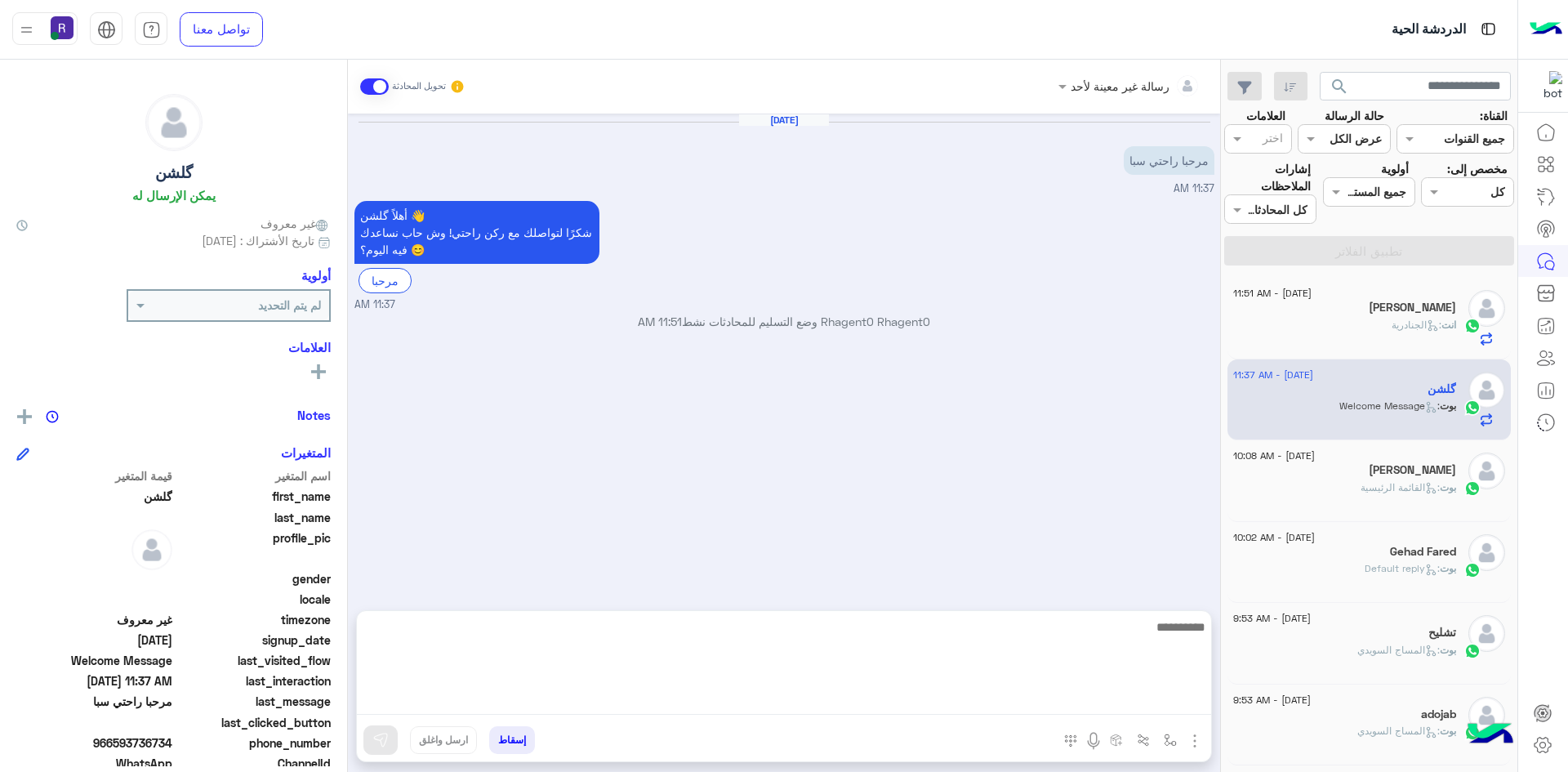
click at [900, 705] on textarea at bounding box center [784, 666] width 854 height 98
type textarea "**********"
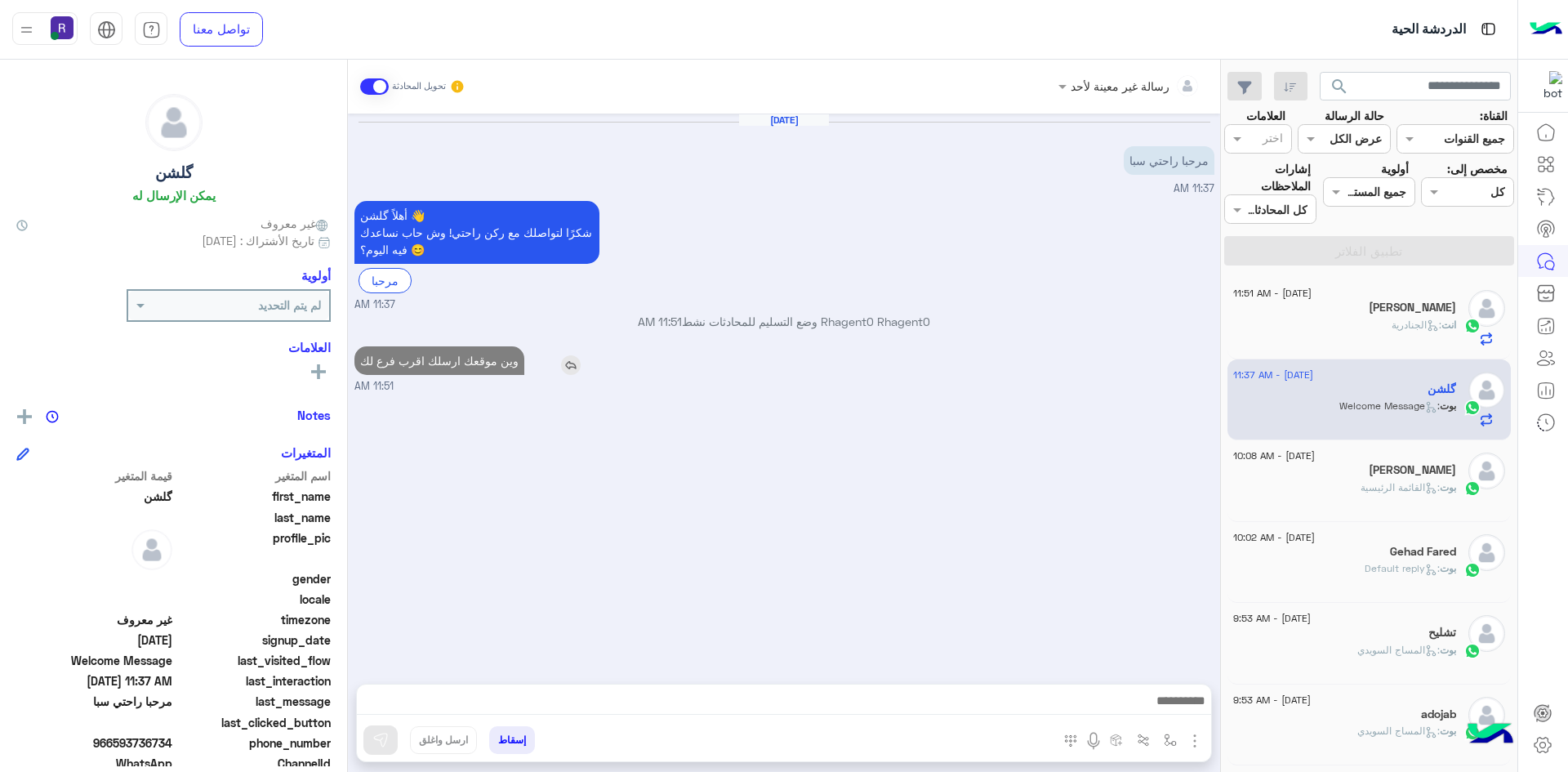
click at [453, 358] on p "وين موقعك ارسلك اقرب فرع لك" at bounding box center [439, 361] width 170 height 29
click at [454, 362] on p "وين موقعك ارسلك اقرب فرع لك" at bounding box center [439, 361] width 170 height 29
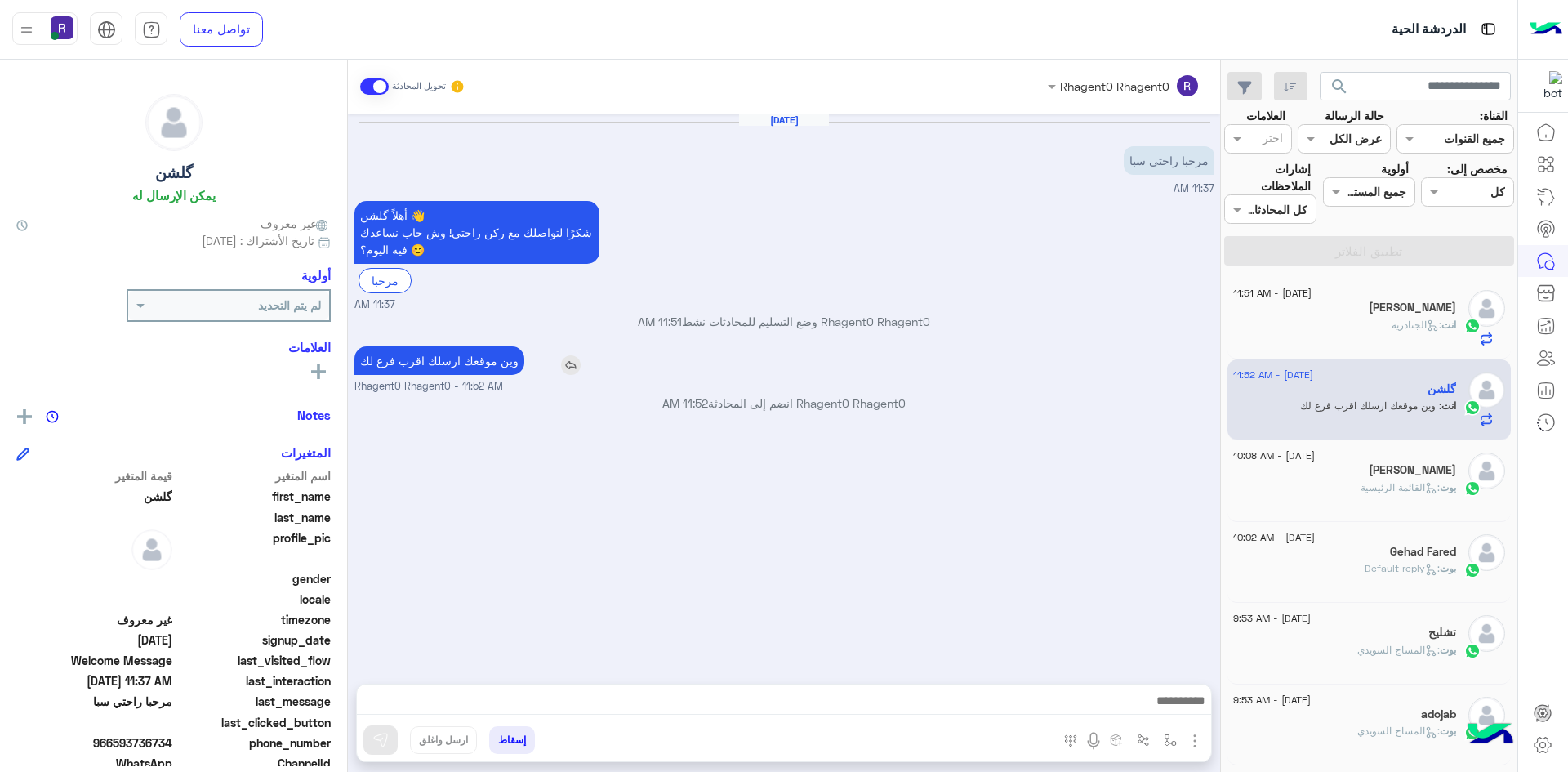
copy app-msgs-text
click at [1391, 324] on span ": الجنادرية" at bounding box center [1416, 324] width 50 height 12
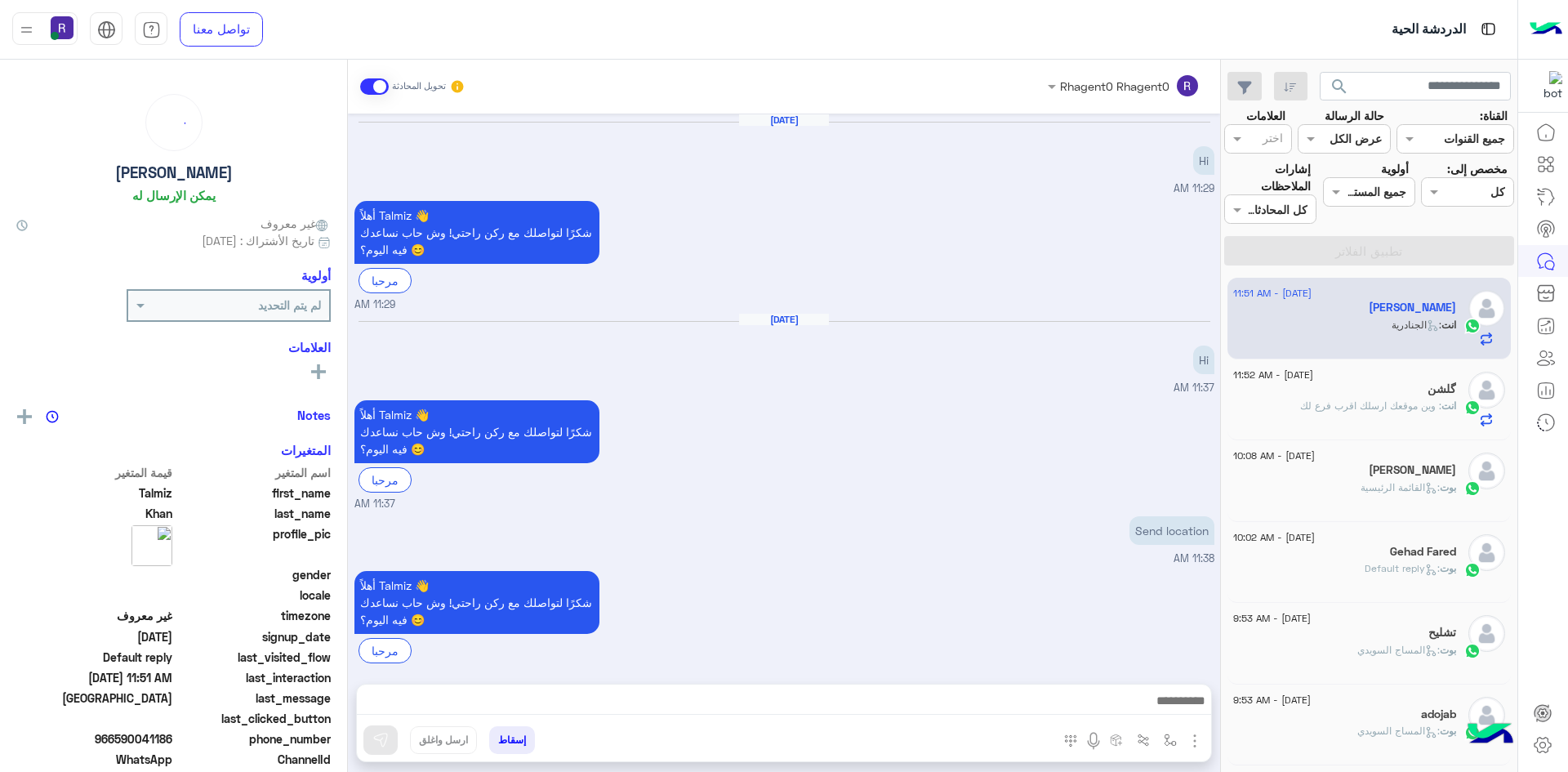
scroll to position [536, 0]
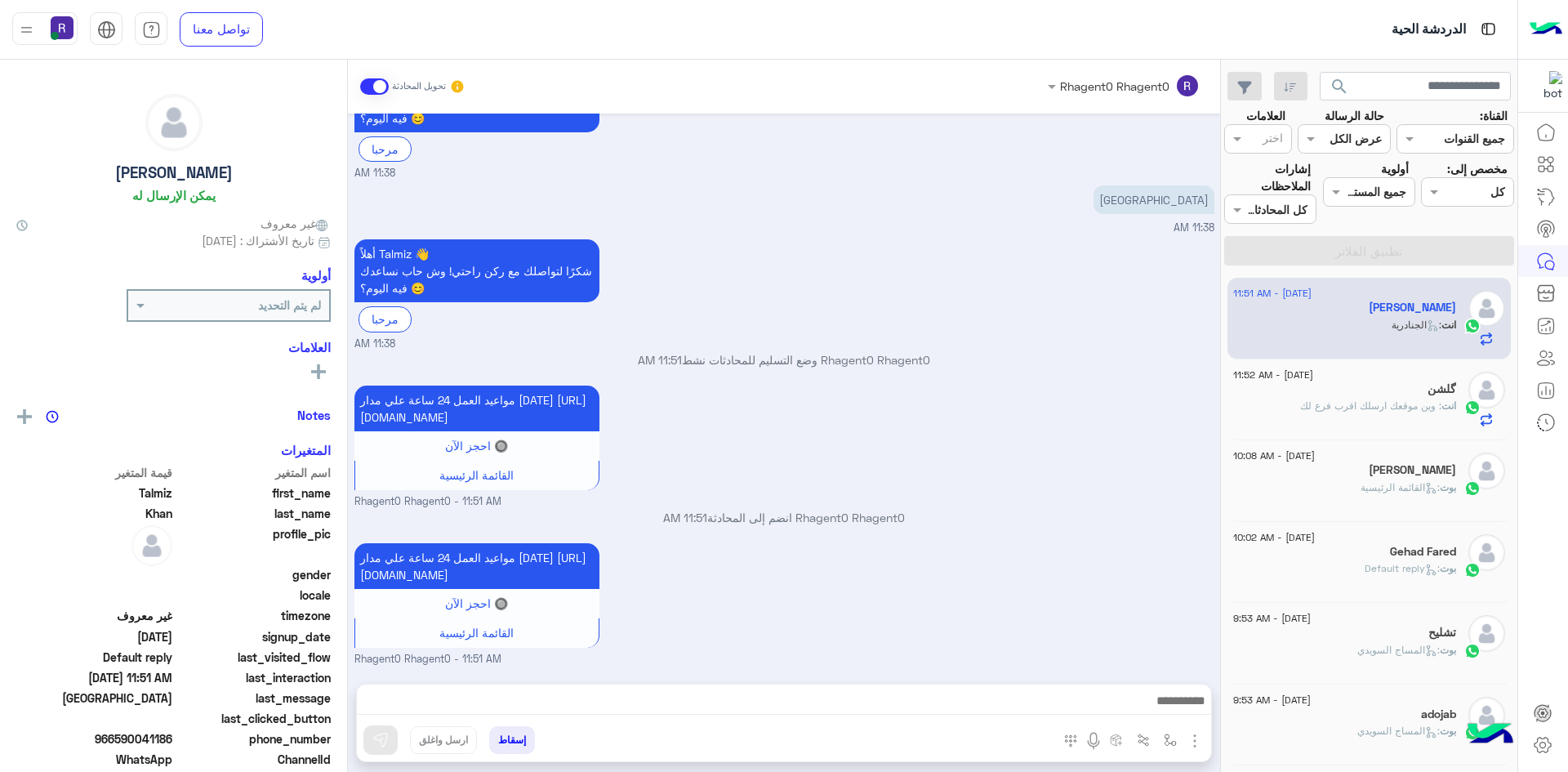
click at [1384, 398] on div "گلشن" at bounding box center [1345, 391] width 223 height 17
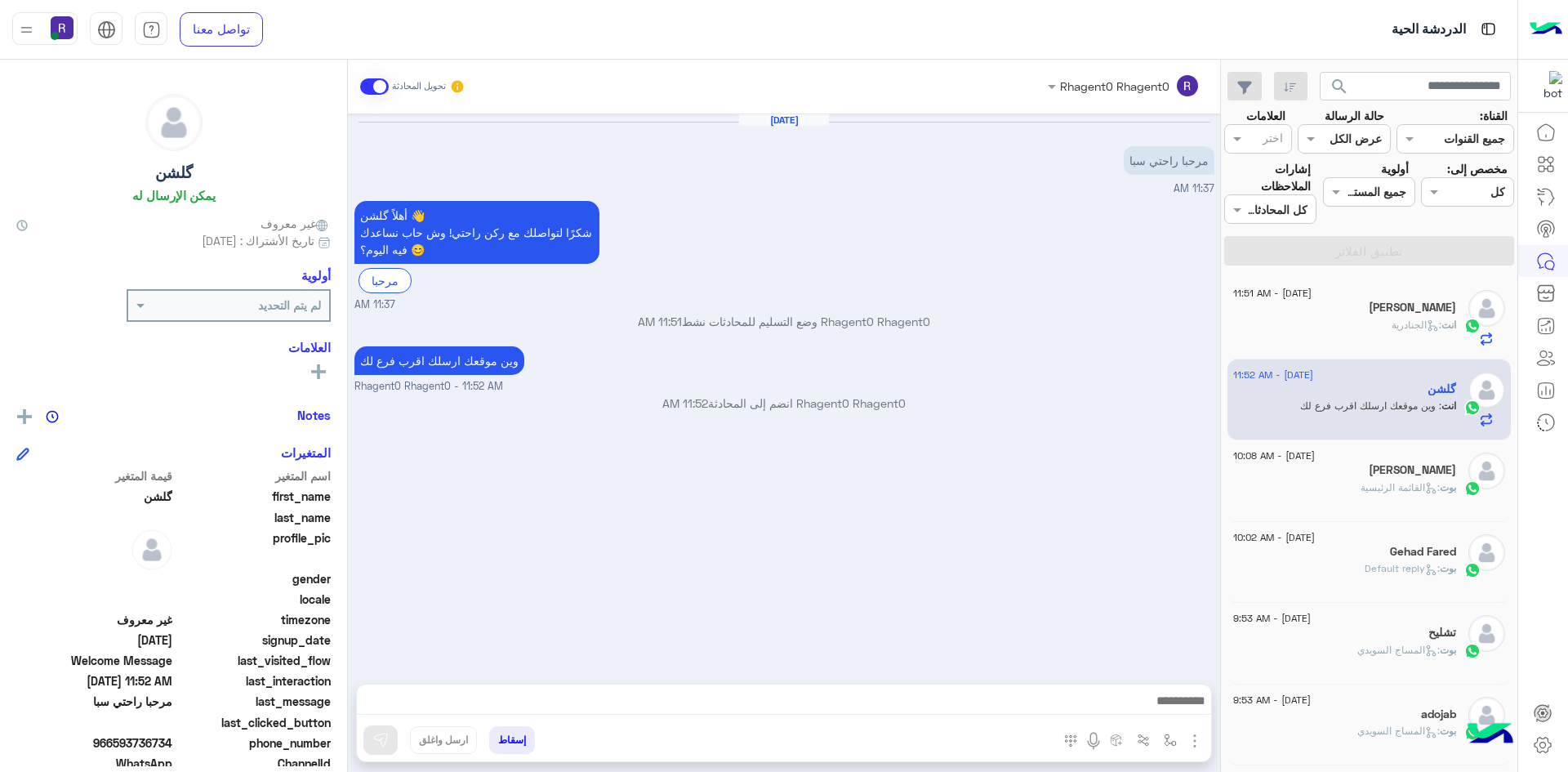
click at [1372, 483] on span ": القائمة الرئيسية" at bounding box center [1401, 487] width 79 height 12
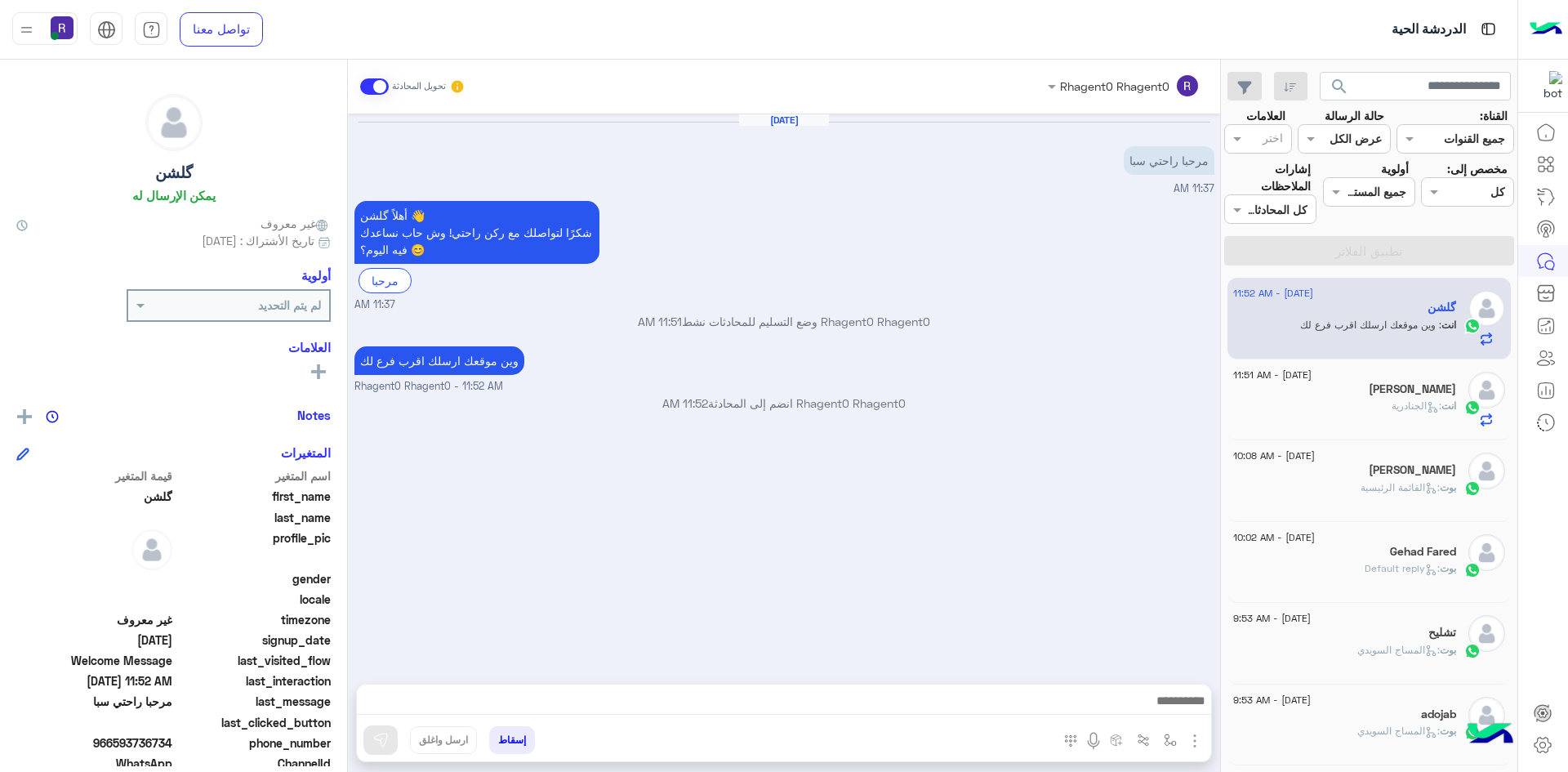
click at [1113, 342] on div "وين موقعك ارسلك اقرب فرع لك Rhagent0 Rhagent0 - 11:52 AM" at bounding box center [784, 368] width 860 height 52
click at [1193, 742] on img "button" at bounding box center [1195, 741] width 19 height 19
click at [1189, 716] on button "الصور" at bounding box center [1170, 706] width 69 height 33
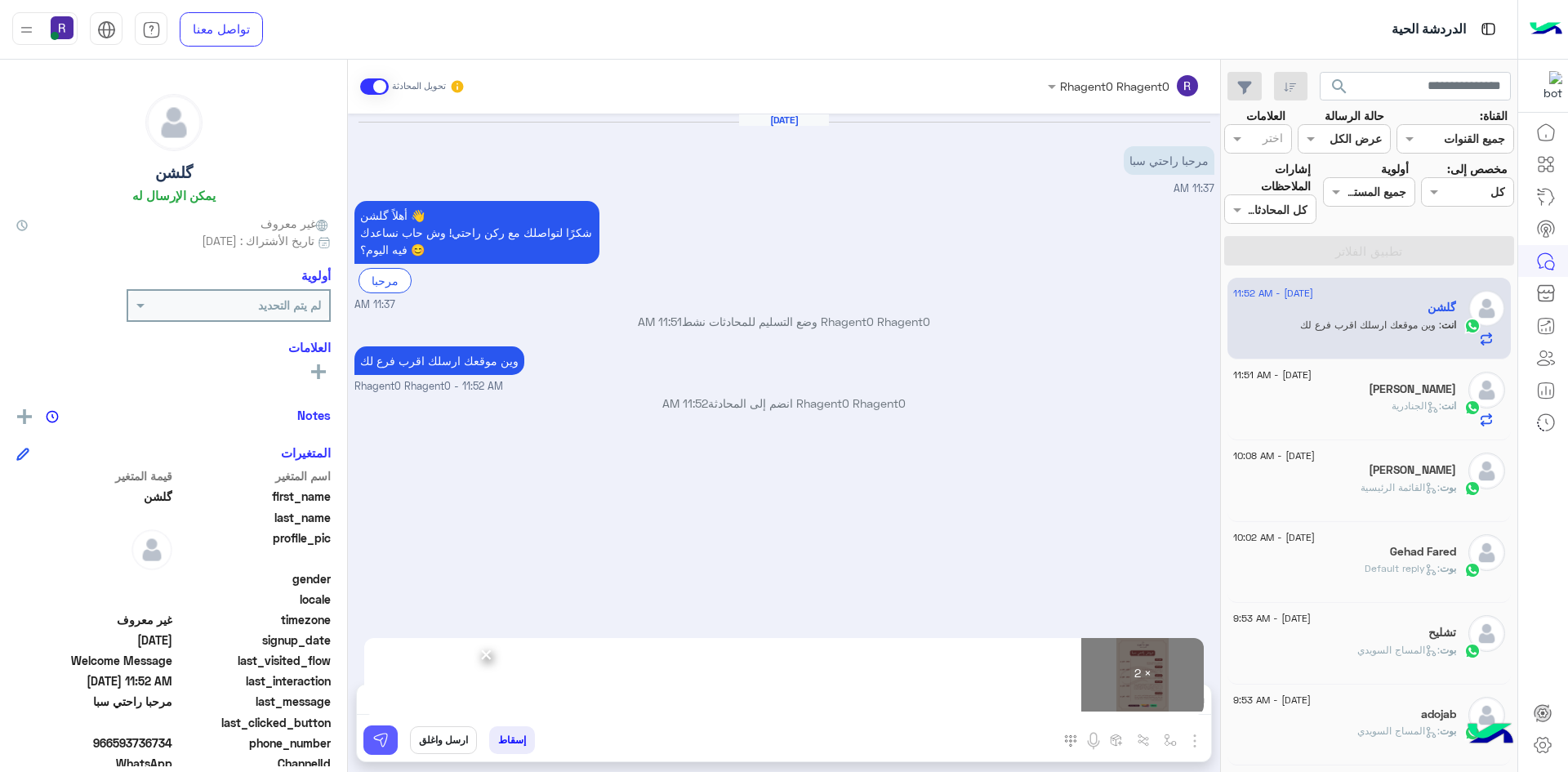
click at [383, 747] on img at bounding box center [381, 741] width 17 height 17
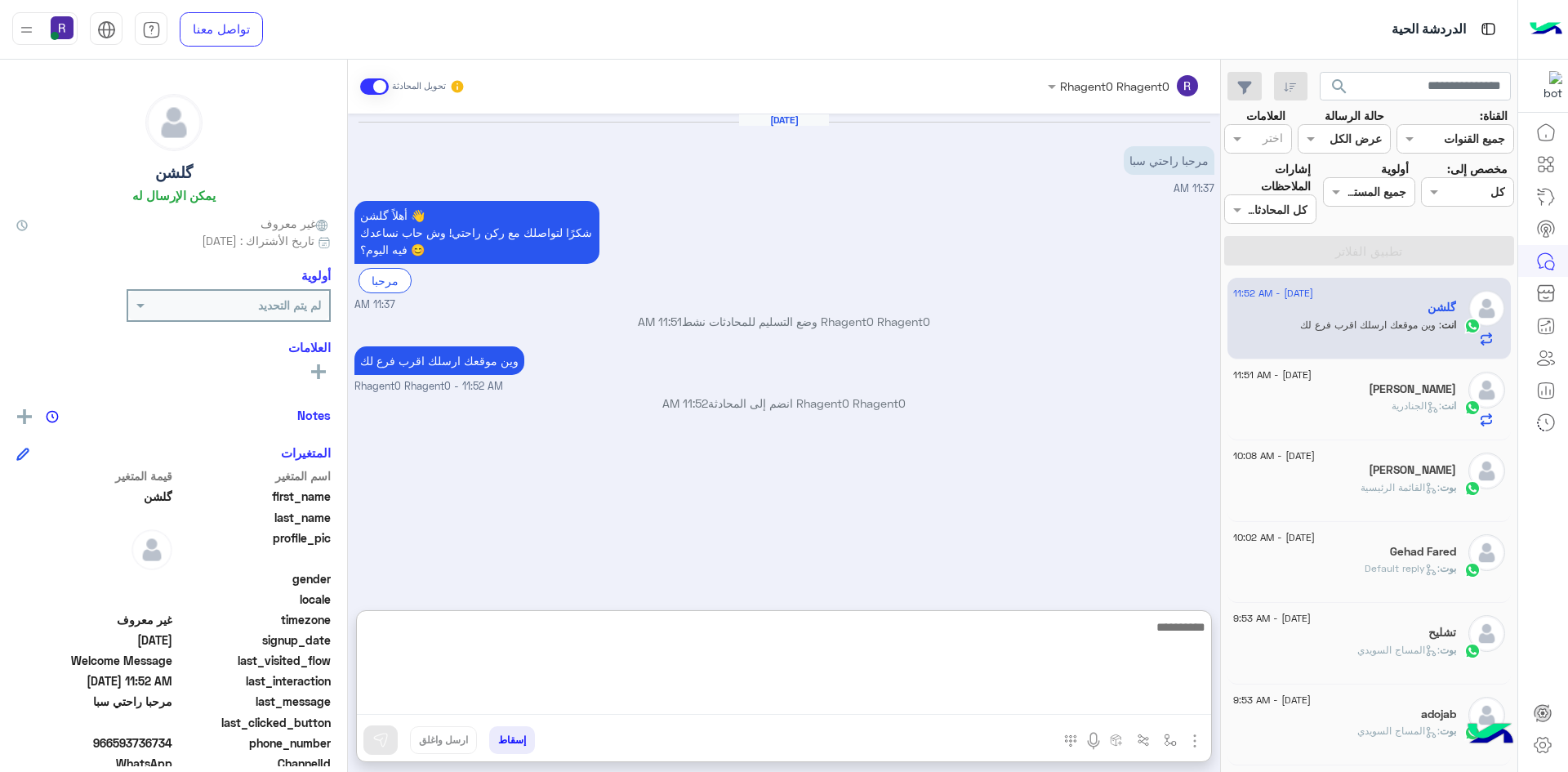
paste textarea "**********"
type textarea "**********"
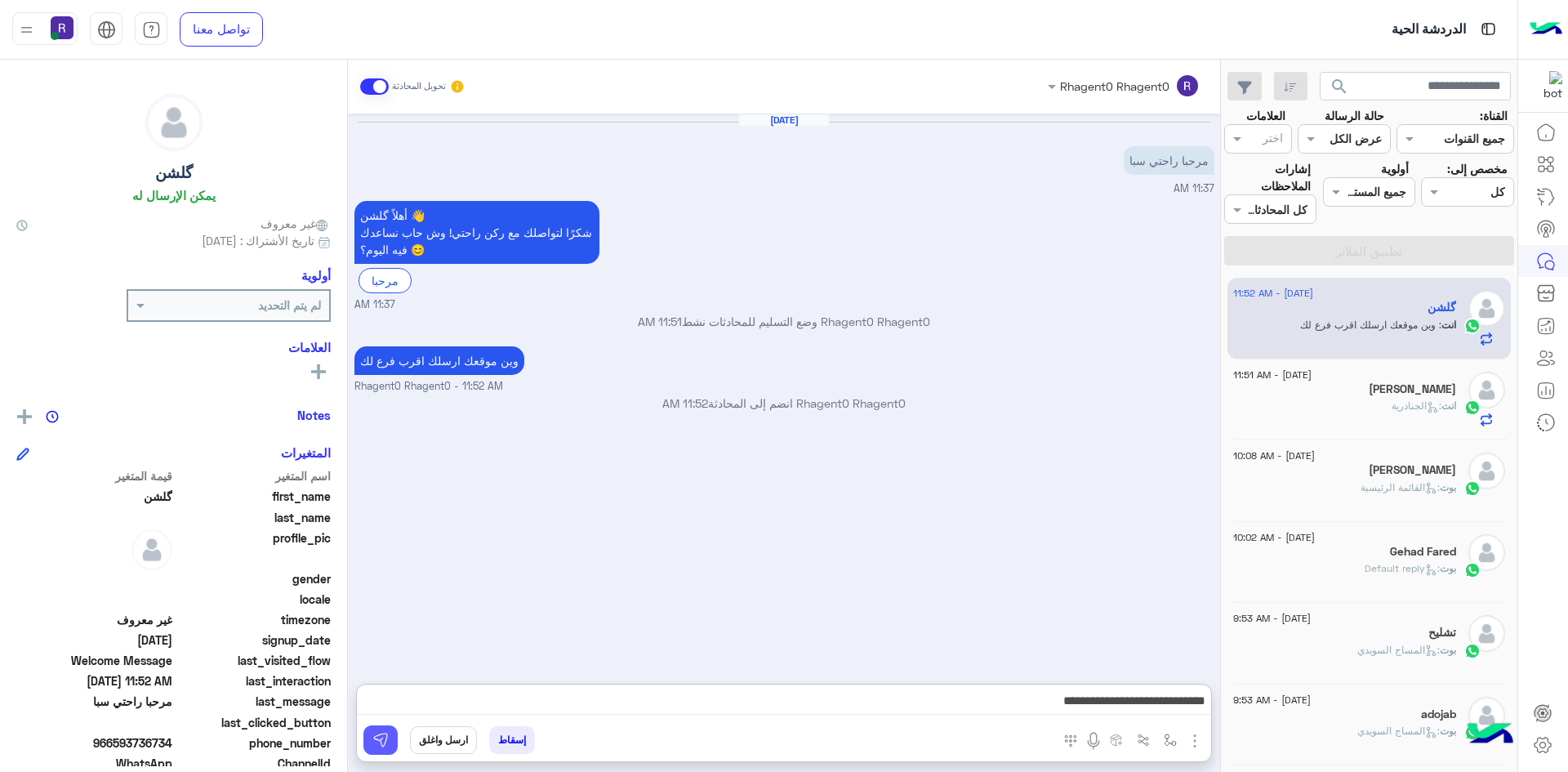
click at [391, 738] on button at bounding box center [380, 741] width 34 height 29
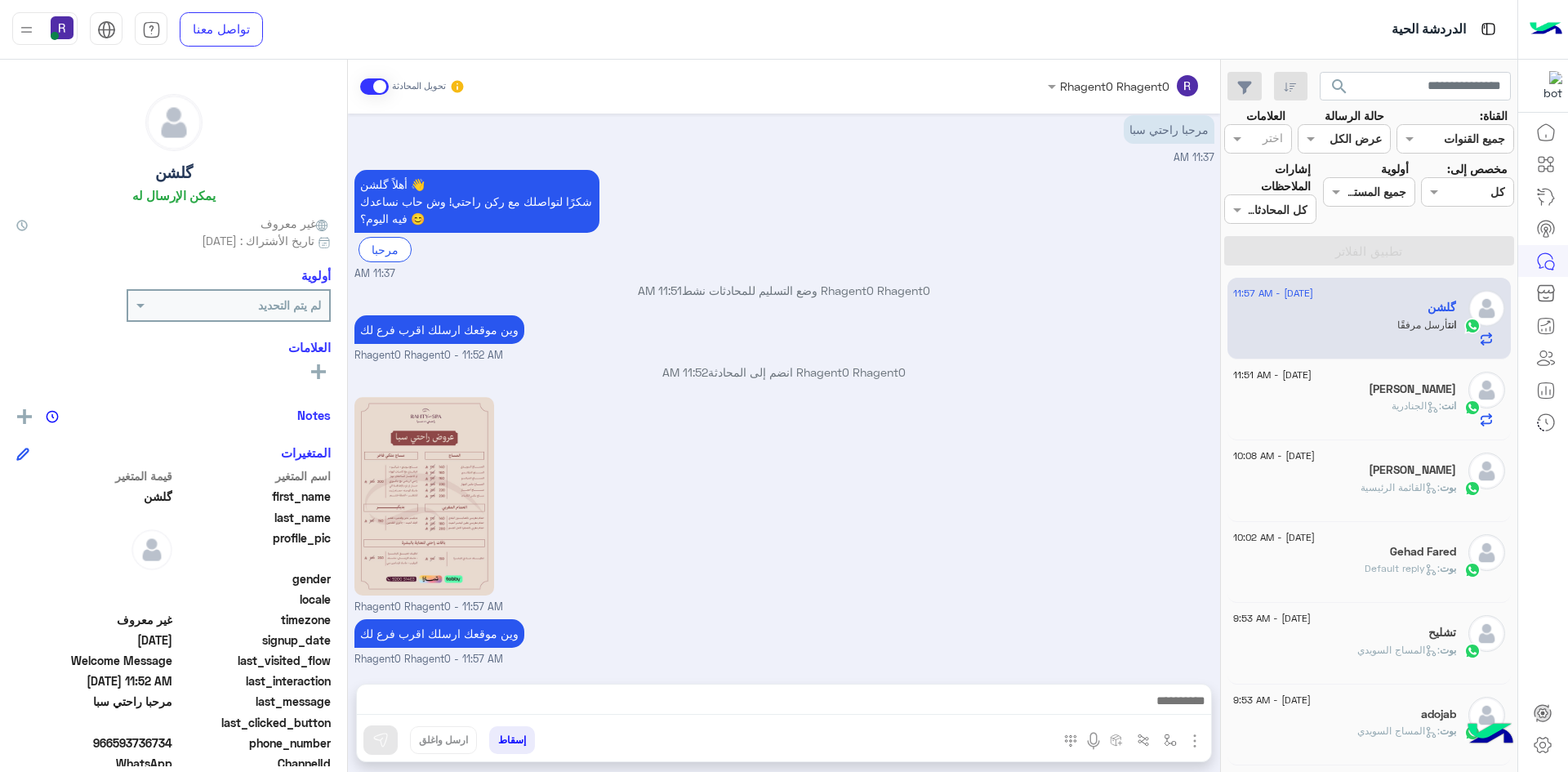
scroll to position [253, 0]
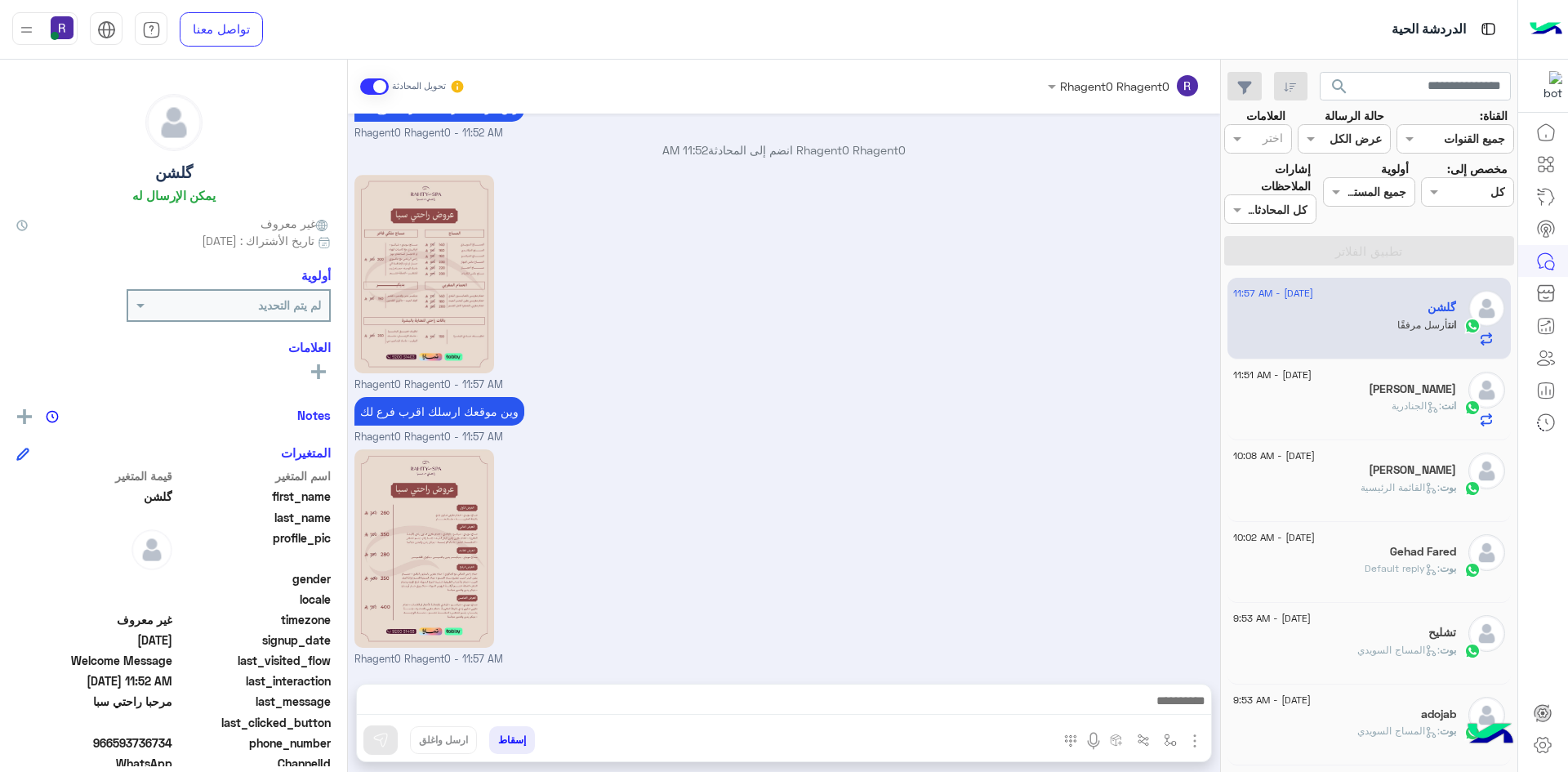
click at [1384, 485] on span ": القائمة الرئيسية" at bounding box center [1401, 487] width 79 height 12
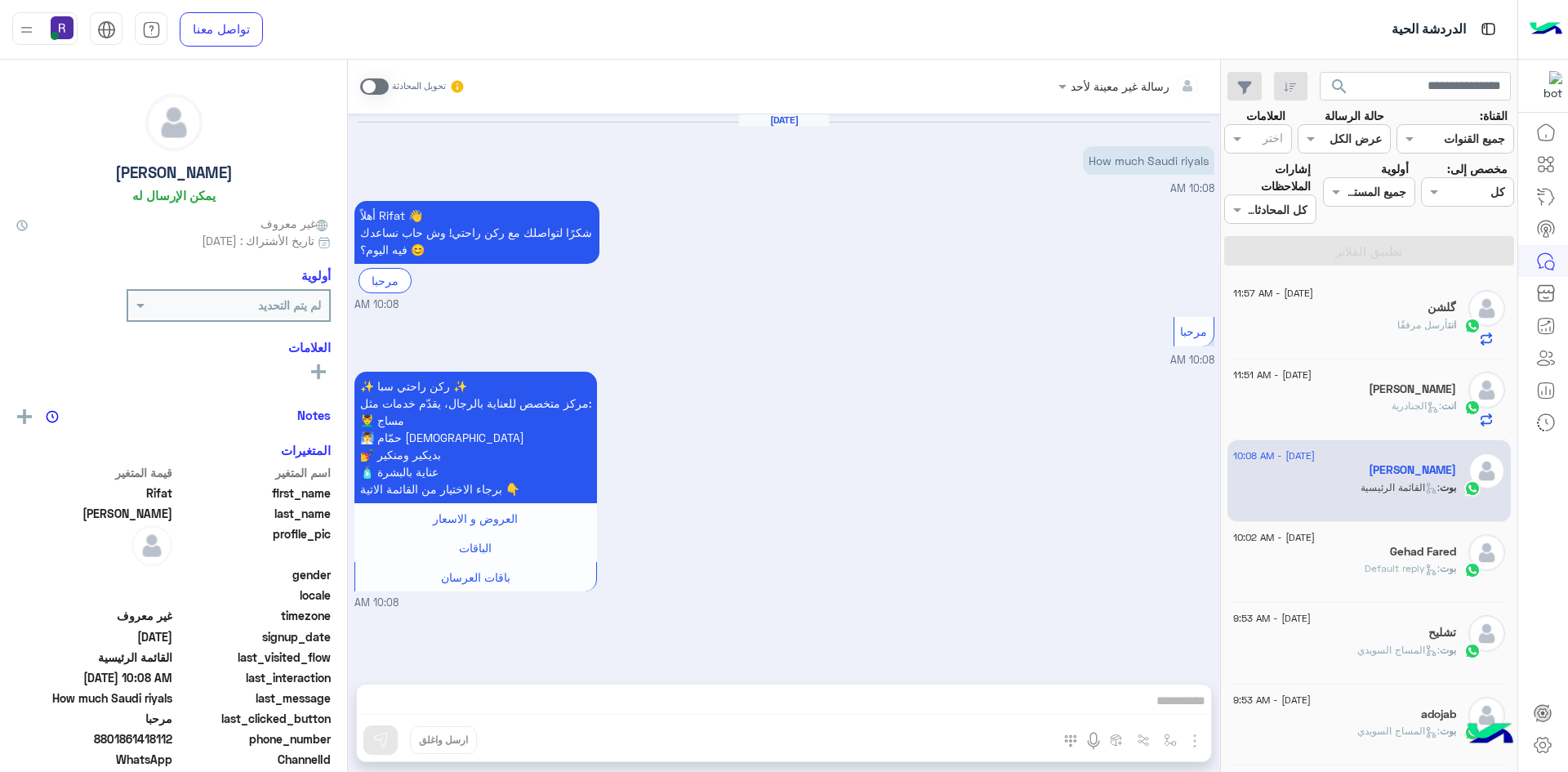
click at [1377, 385] on div "[PERSON_NAME]" at bounding box center [1345, 391] width 223 height 17
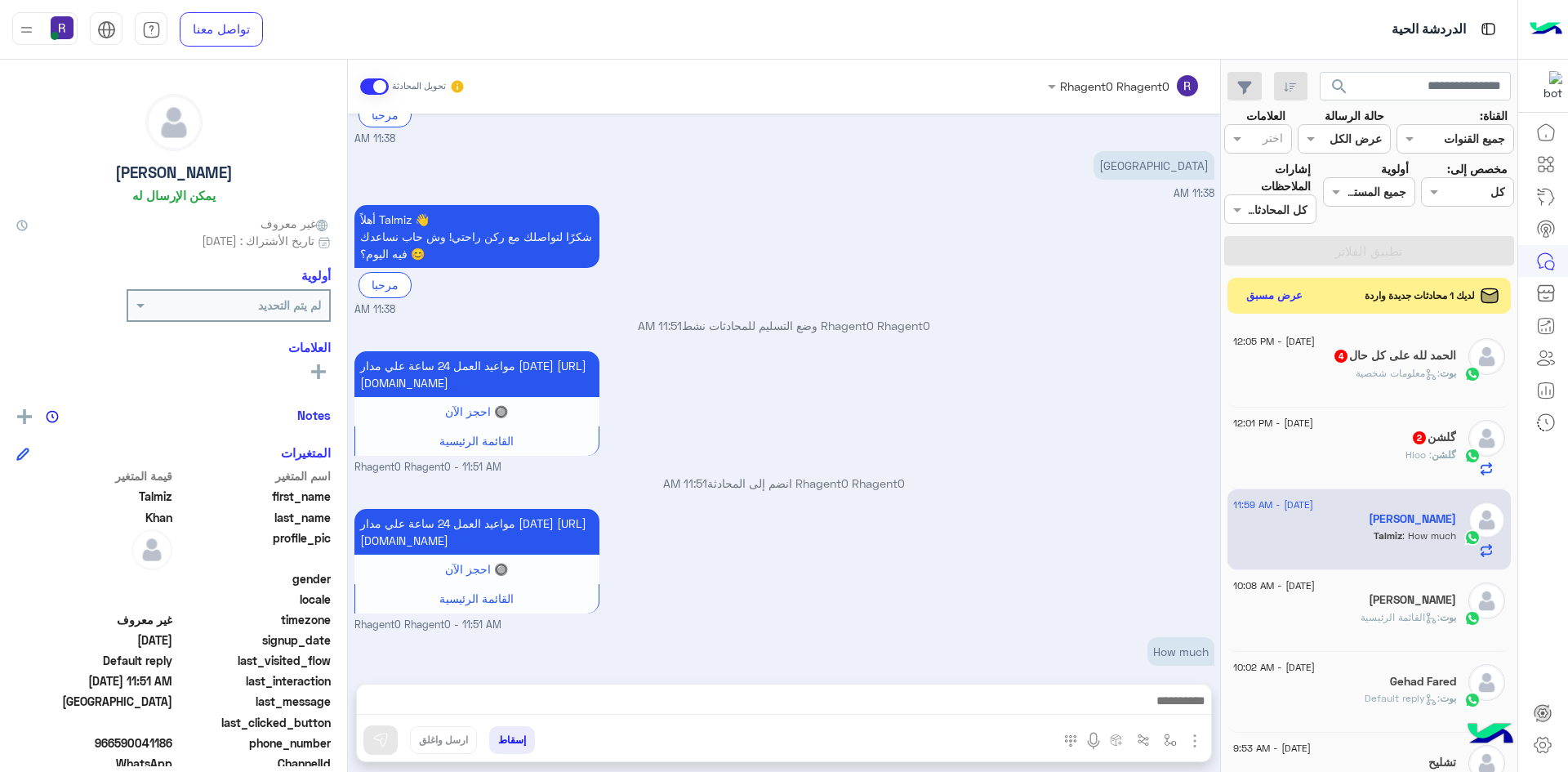
scroll to position [591, 0]
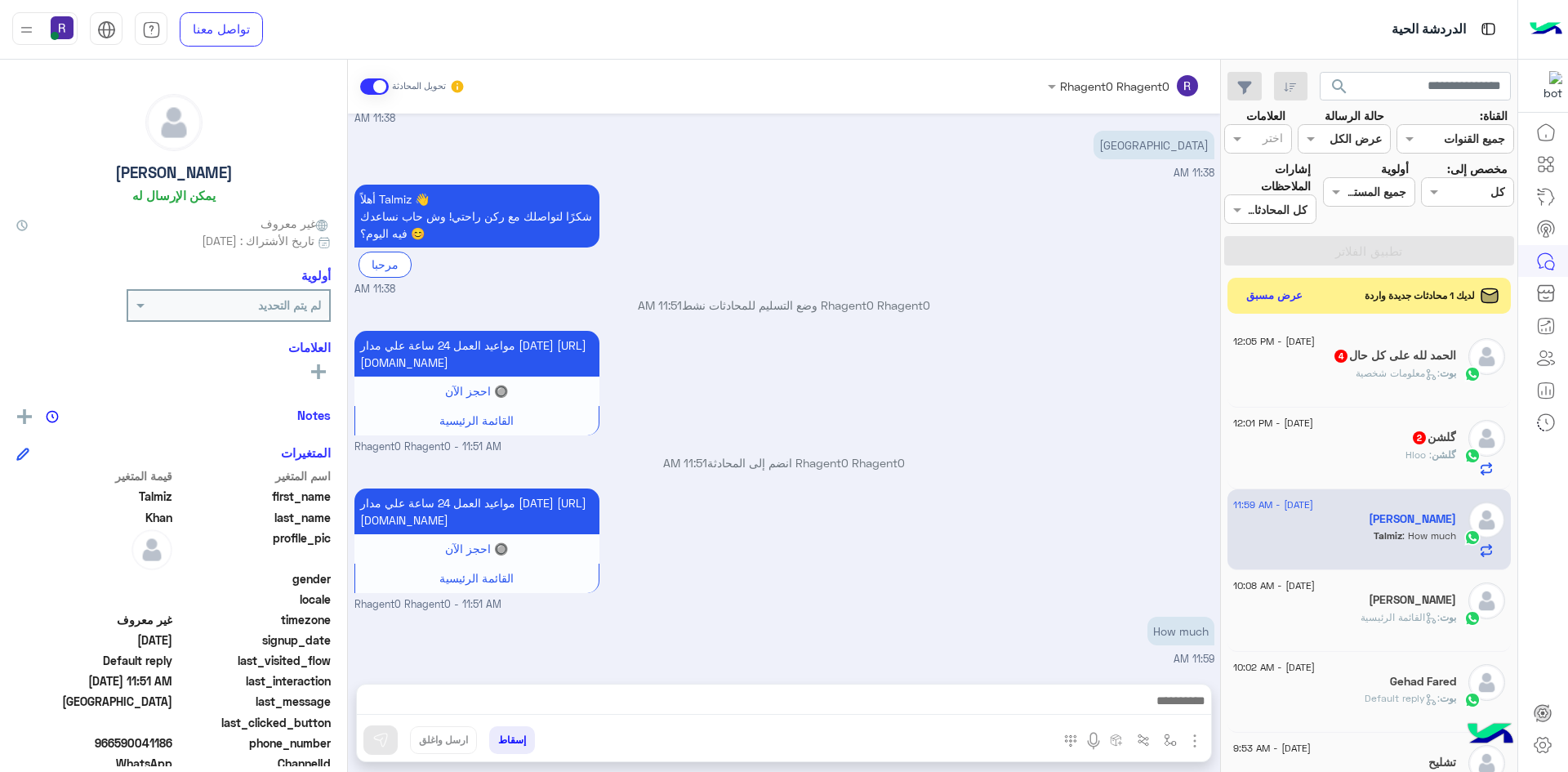
click at [1368, 450] on div "گلشن : Hloo" at bounding box center [1345, 462] width 223 height 29
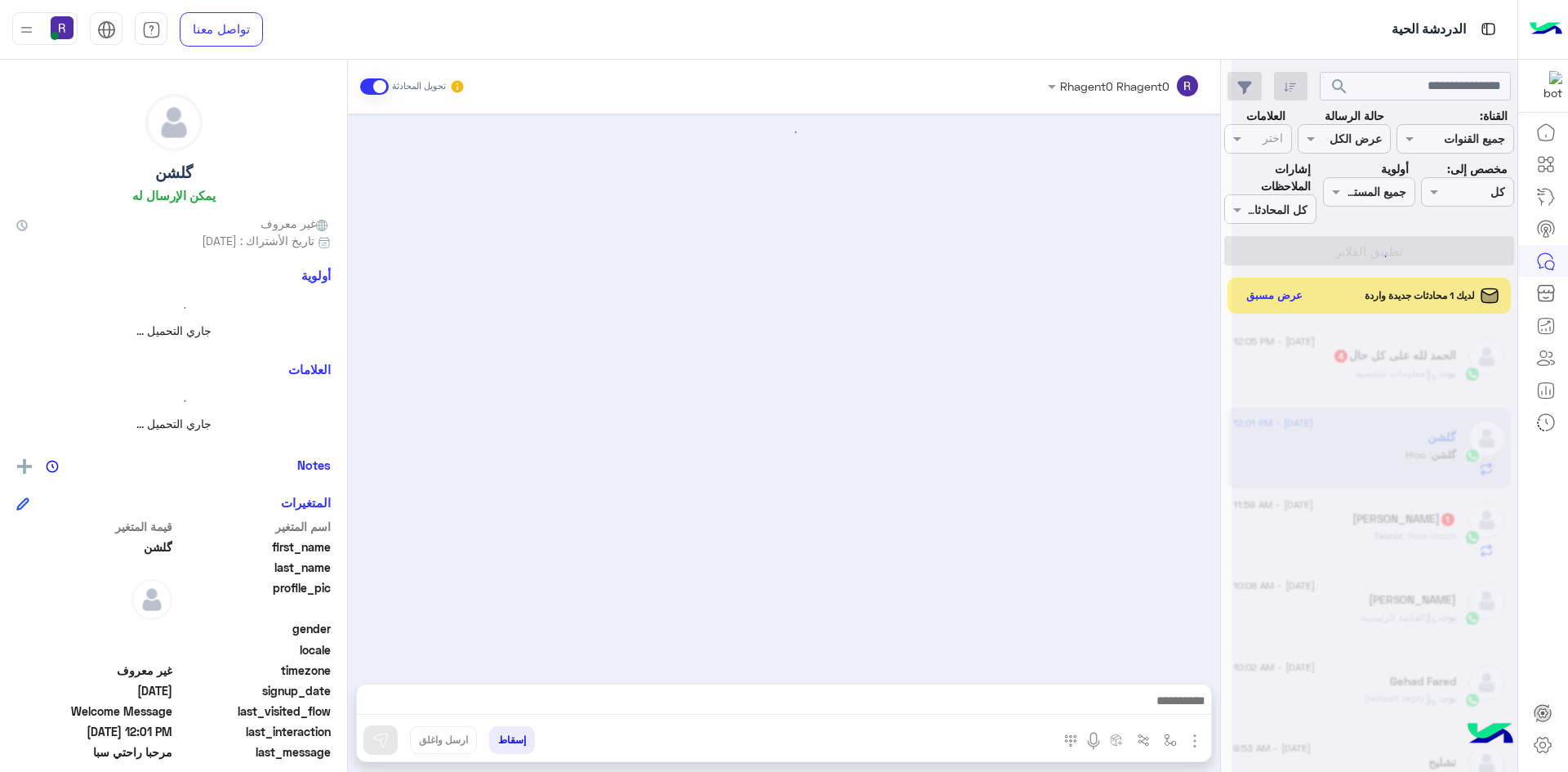
click at [1267, 296] on div at bounding box center [1374, 392] width 286 height 772
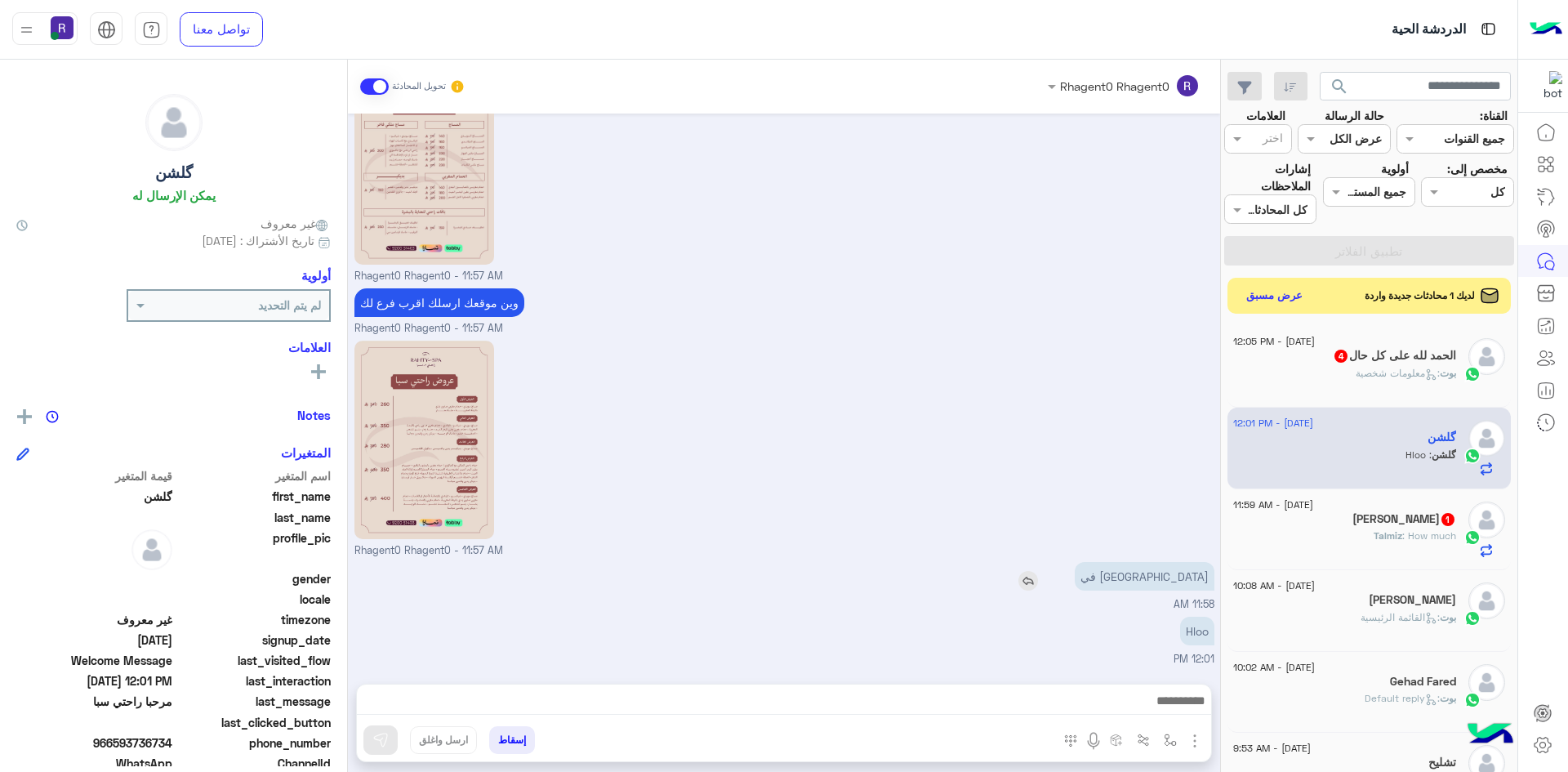
click at [1038, 583] on img at bounding box center [1028, 581] width 19 height 19
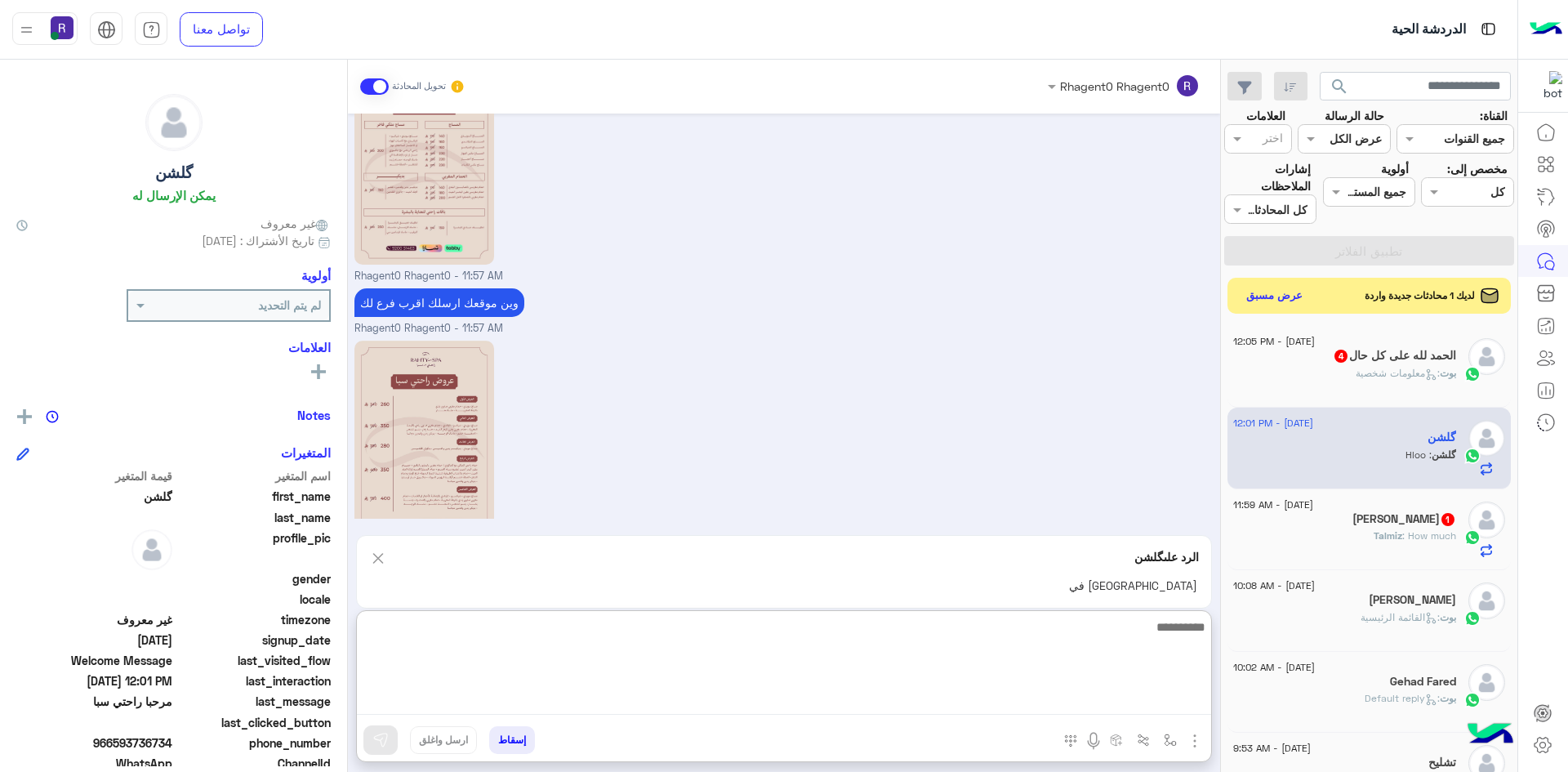
click at [875, 700] on textarea at bounding box center [784, 666] width 854 height 98
type textarea "**"
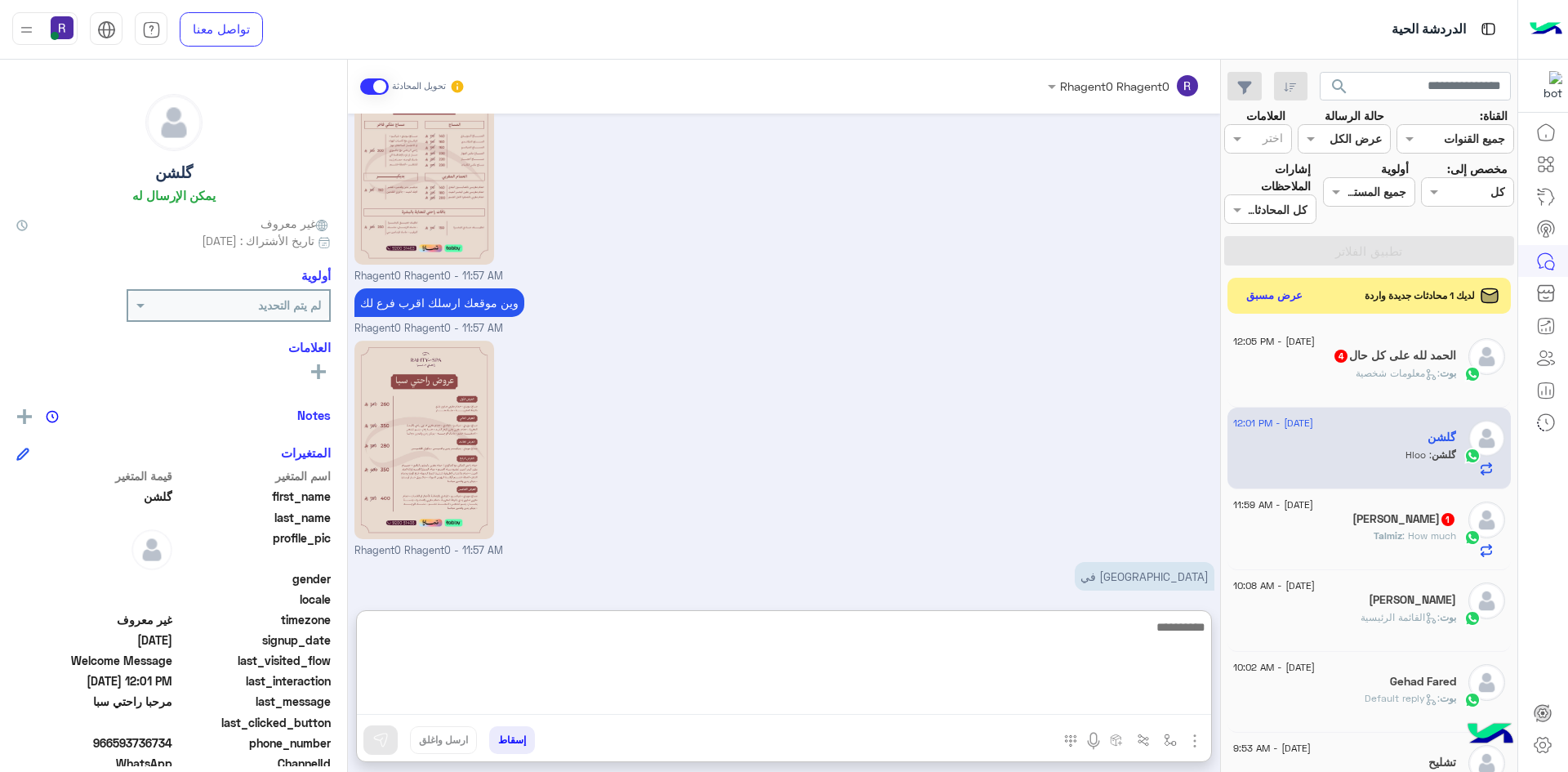
scroll to position [516, 0]
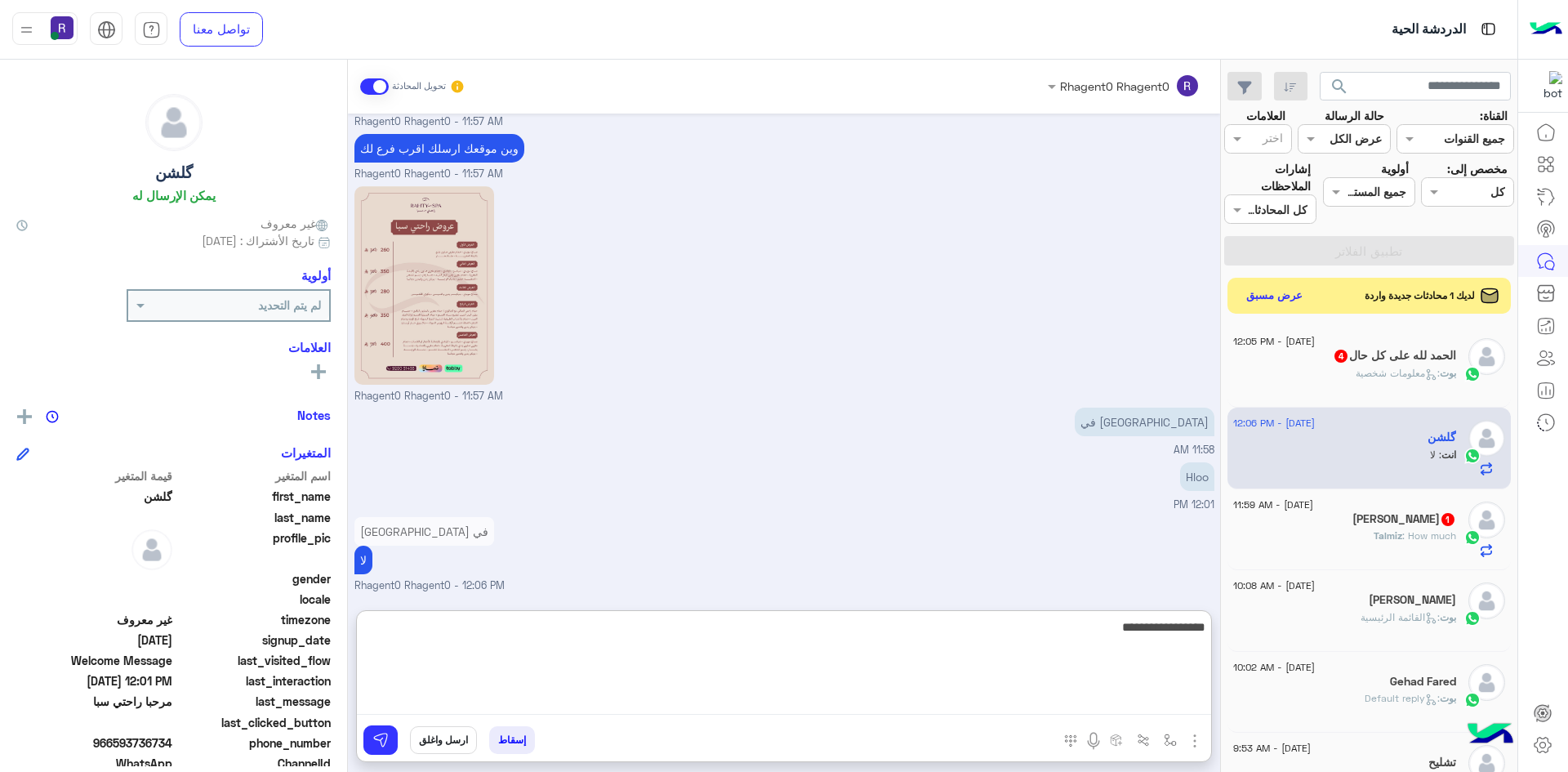
type textarea "**********"
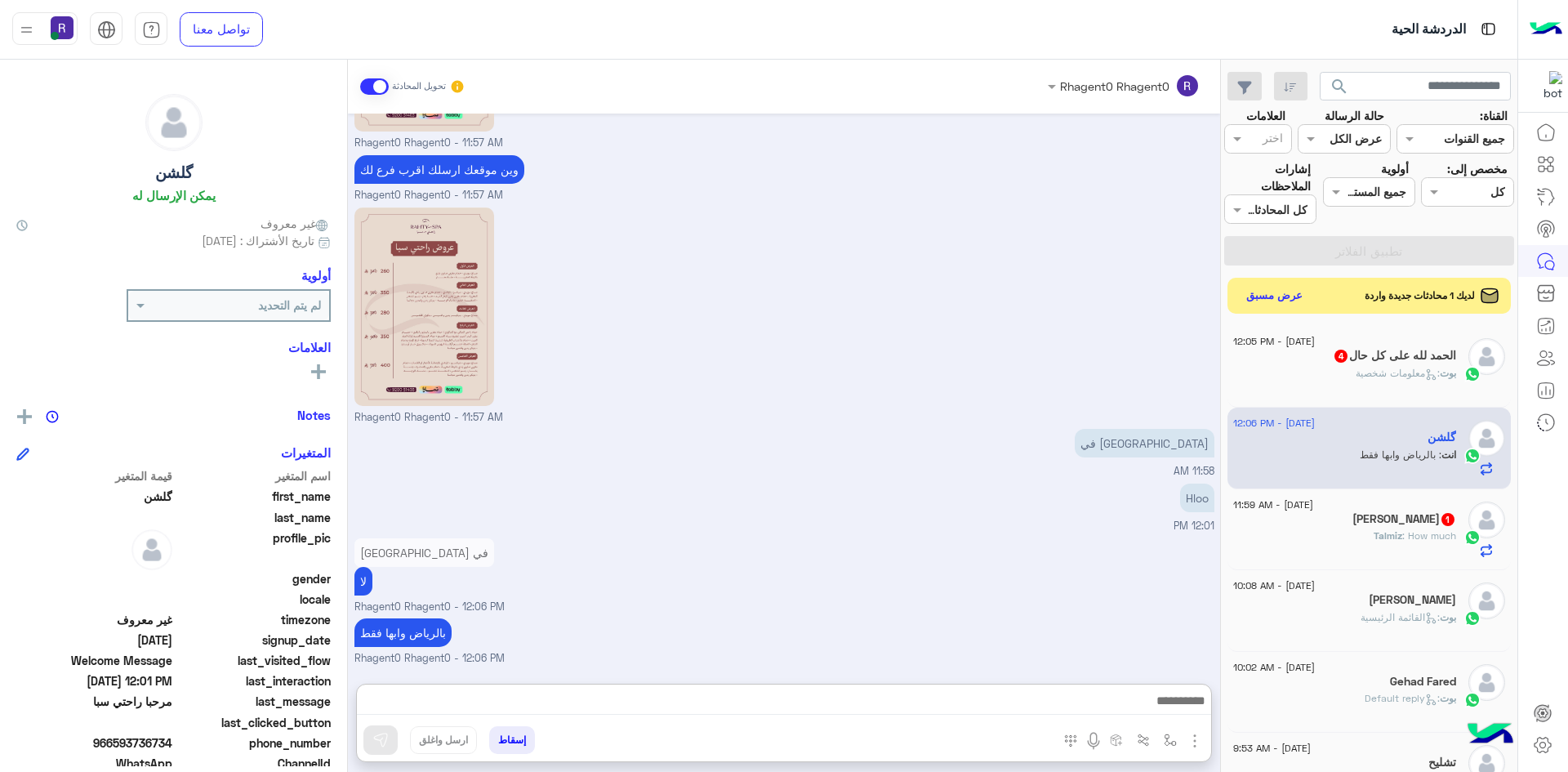
click at [1402, 535] on span ": How much" at bounding box center [1429, 536] width 54 height 12
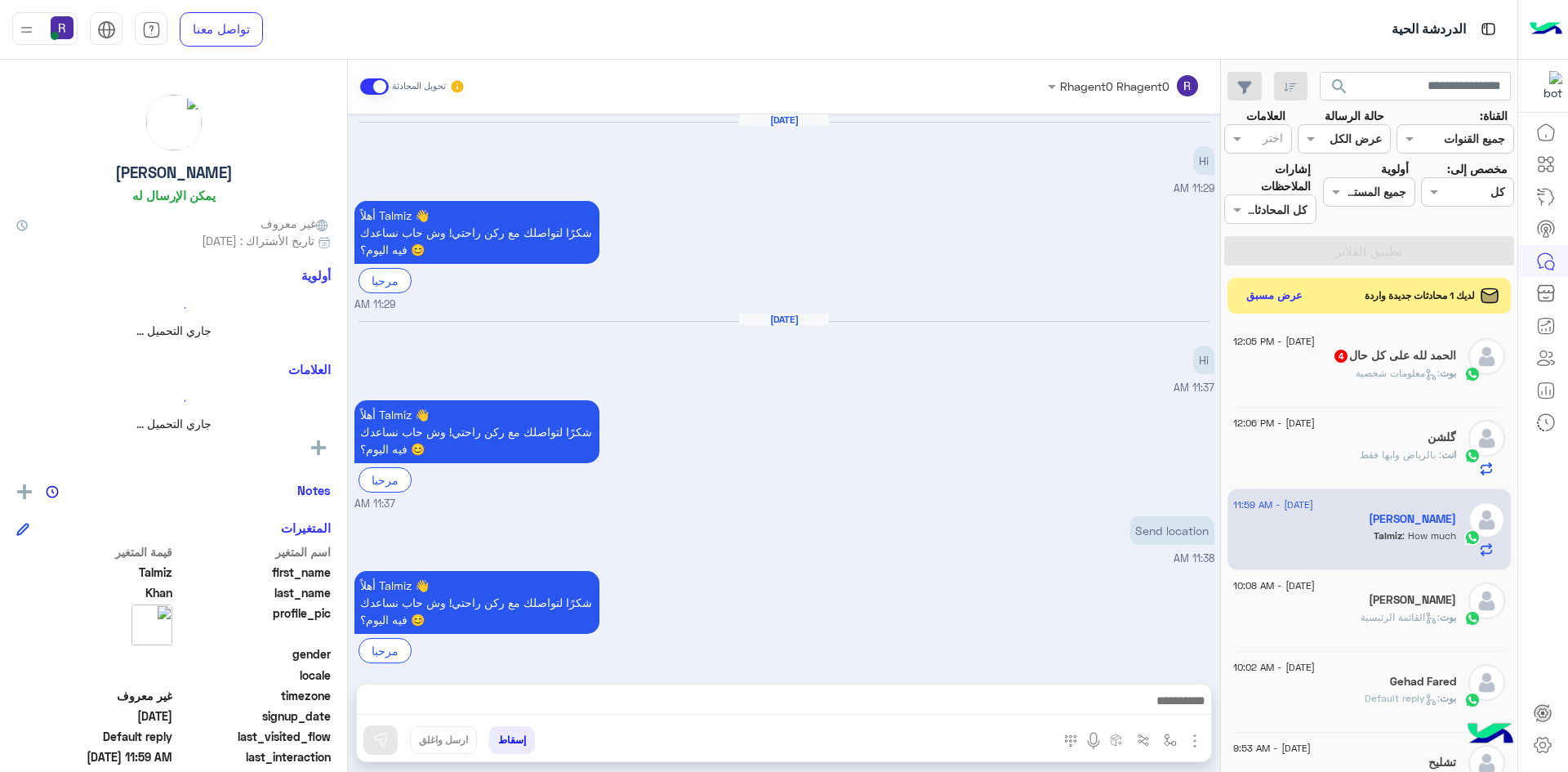
scroll to position [591, 0]
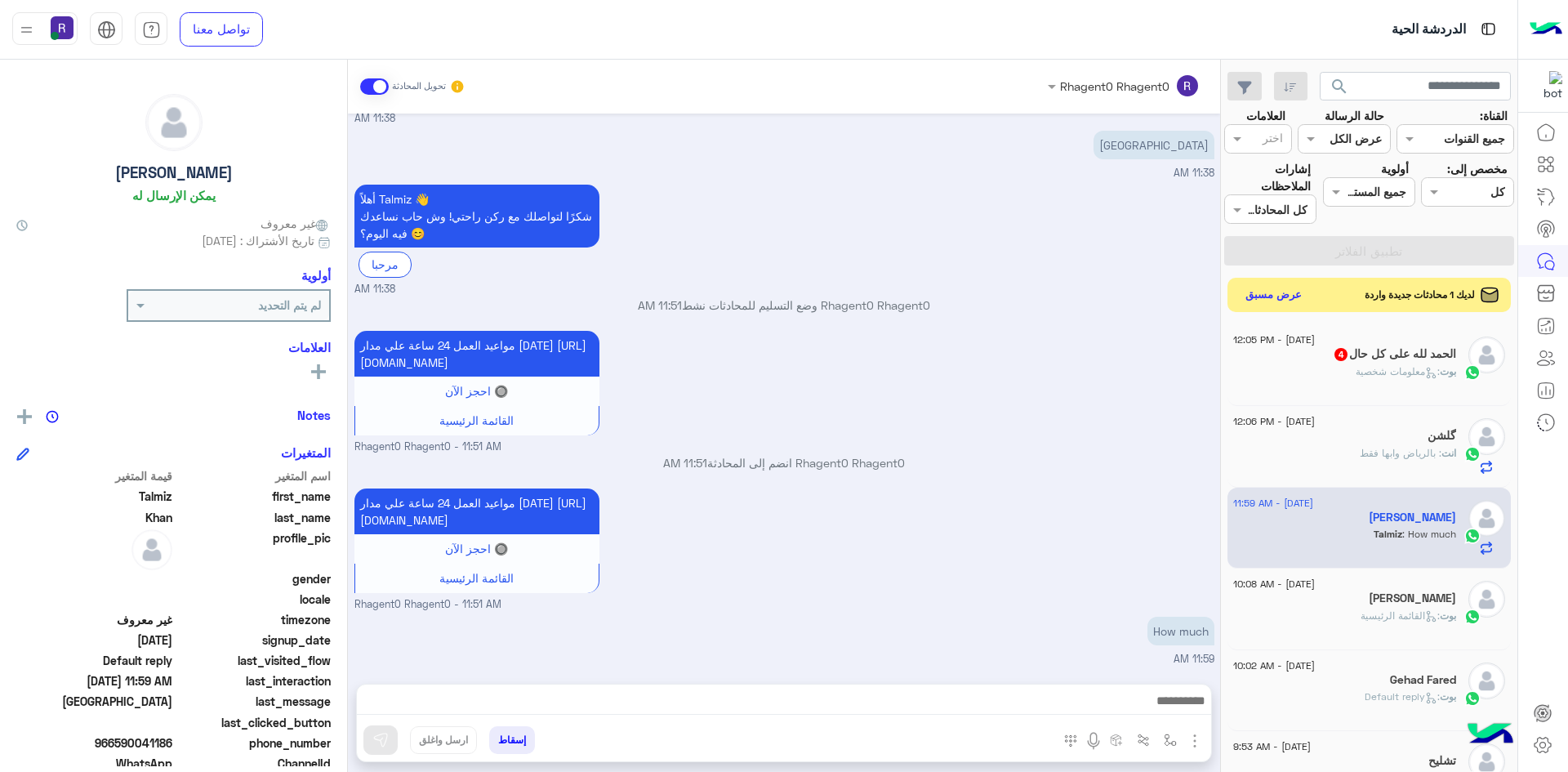
click at [1278, 296] on button "عرض مسبق" at bounding box center [1274, 295] width 69 height 22
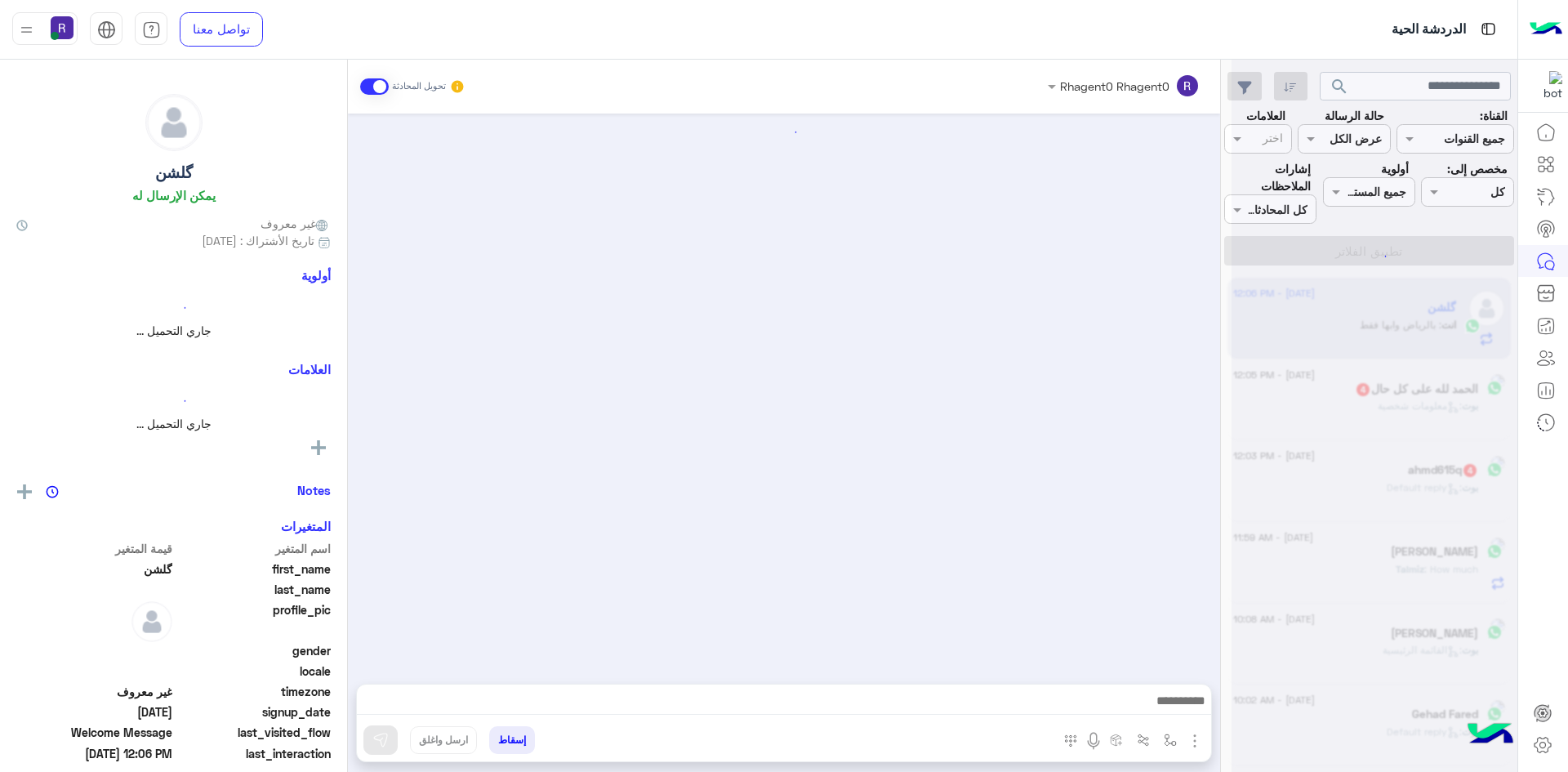
scroll to position [495, 0]
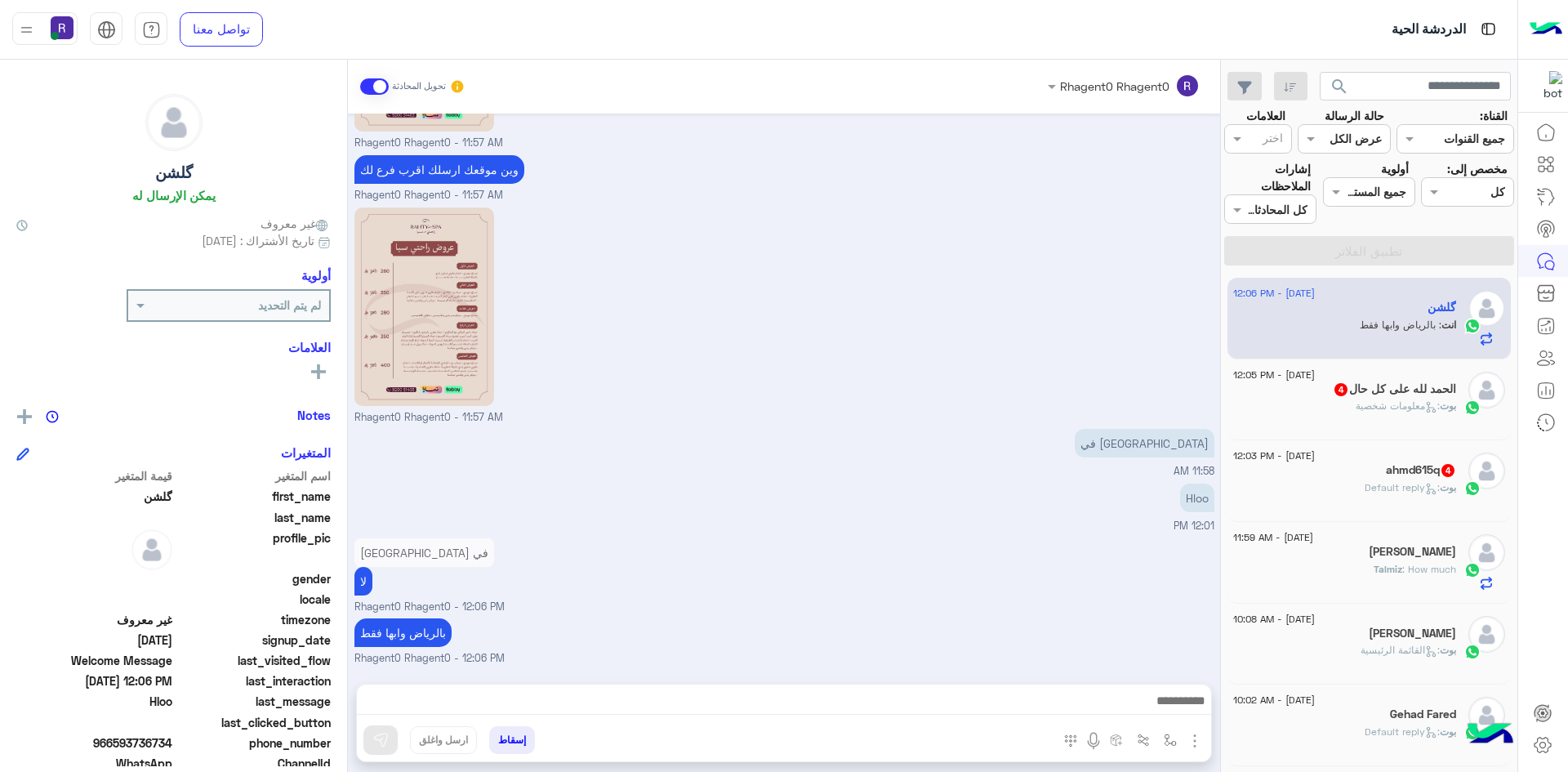
click at [1337, 404] on div "بوت : معلومات شخصية" at bounding box center [1345, 412] width 223 height 29
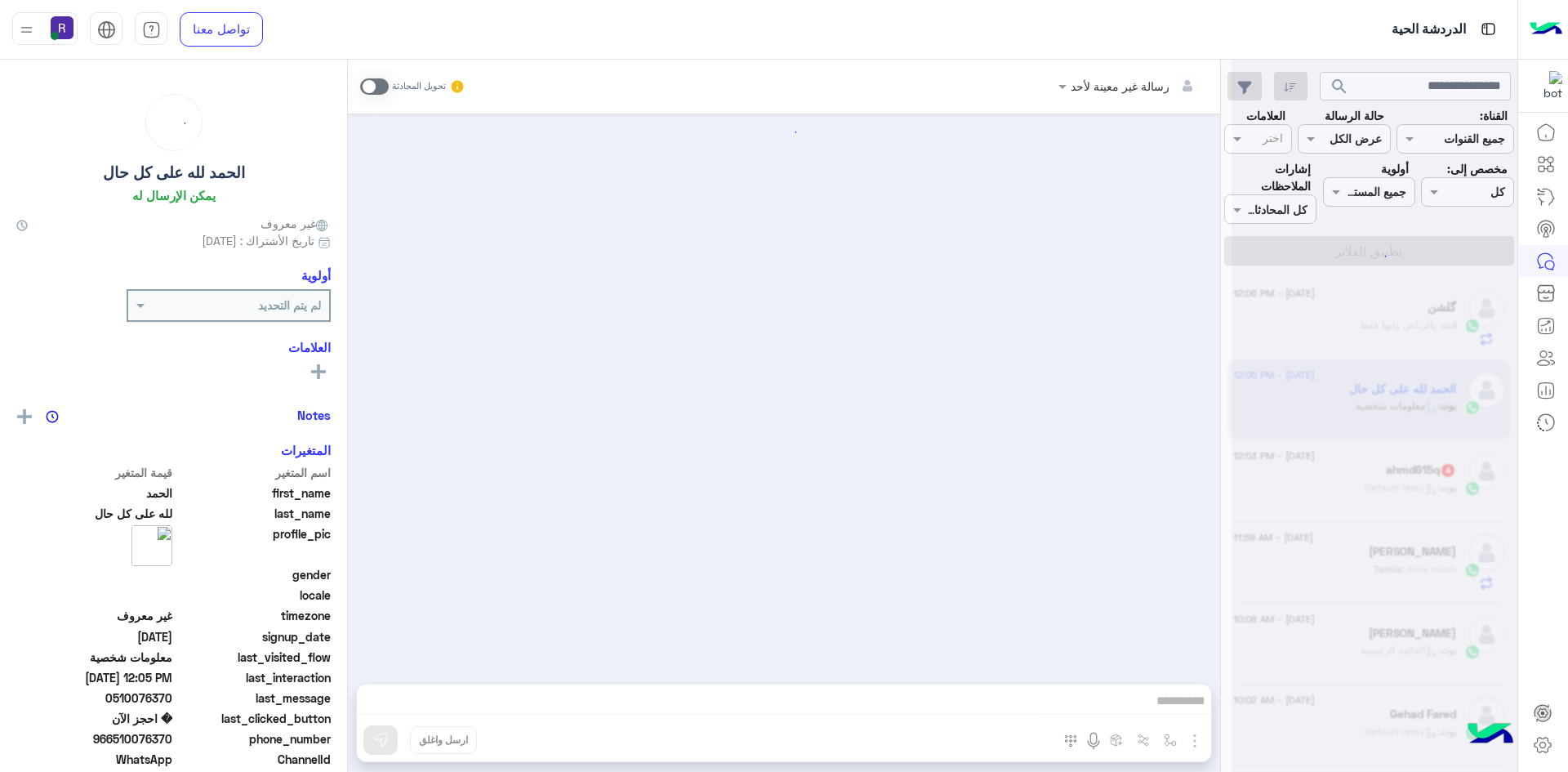
scroll to position [1239, 0]
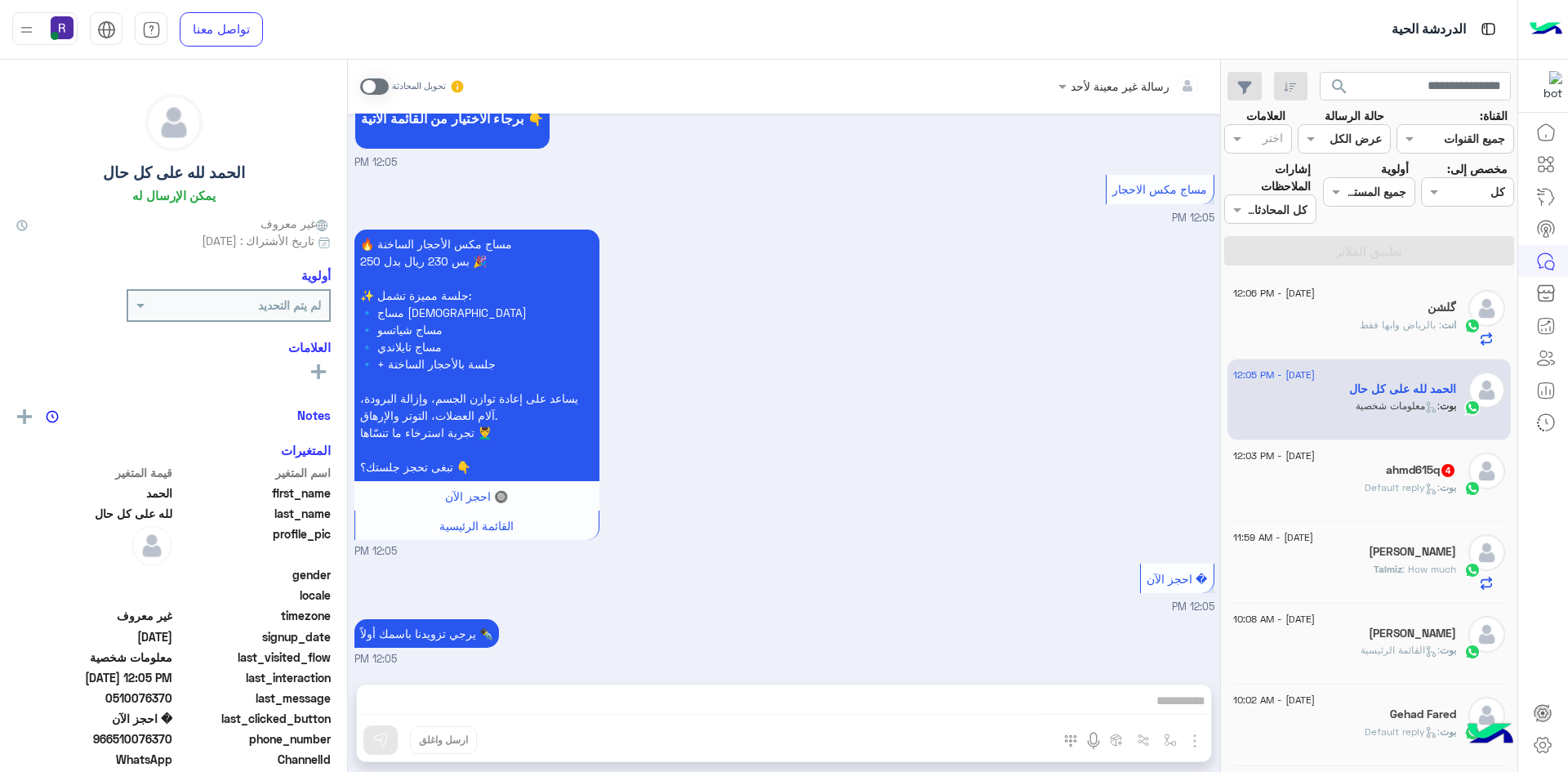
click at [382, 88] on span at bounding box center [374, 86] width 29 height 17
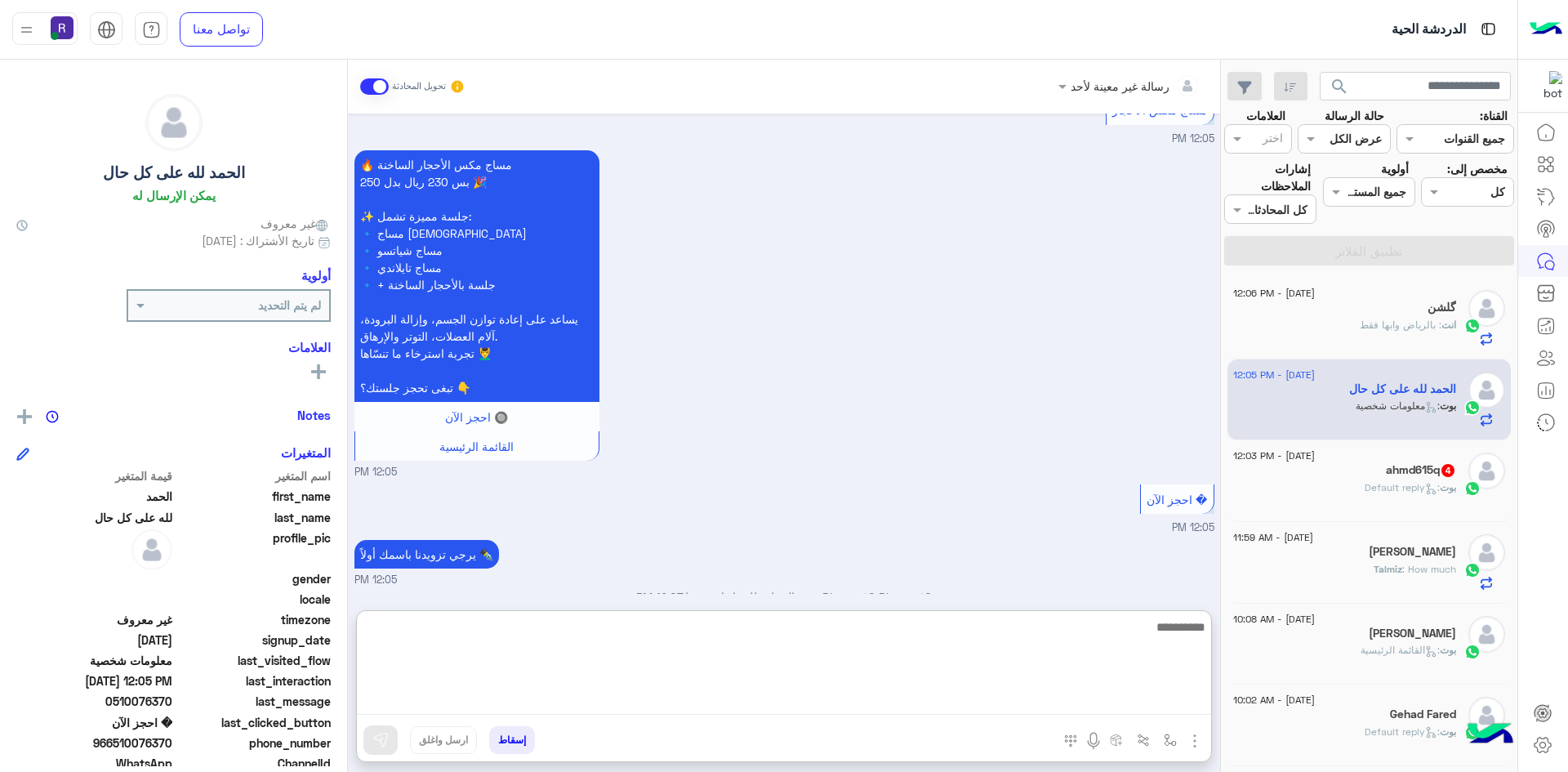
paste textarea "**********"
type textarea "**********"
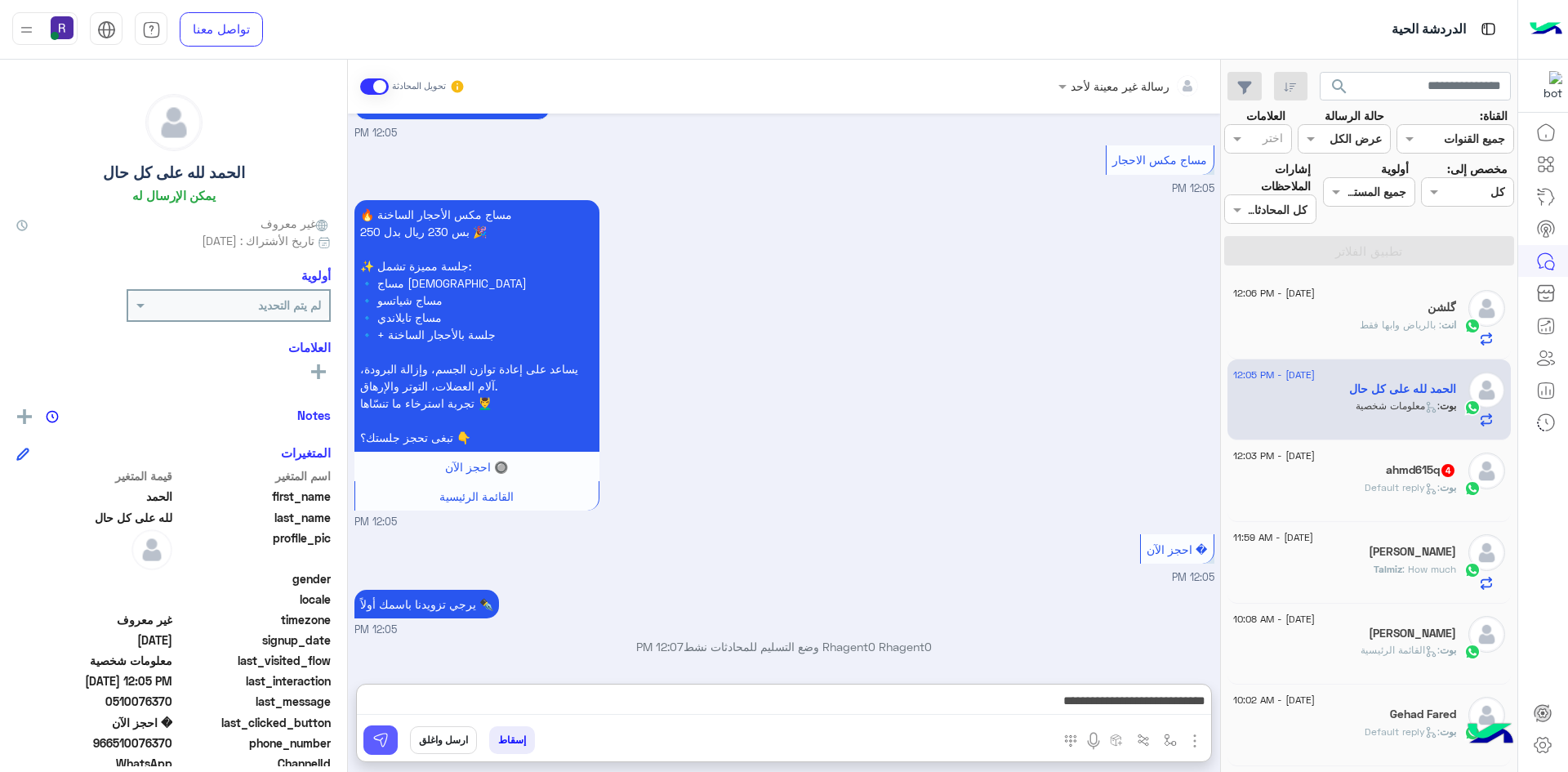
click at [382, 735] on img at bounding box center [381, 741] width 17 height 17
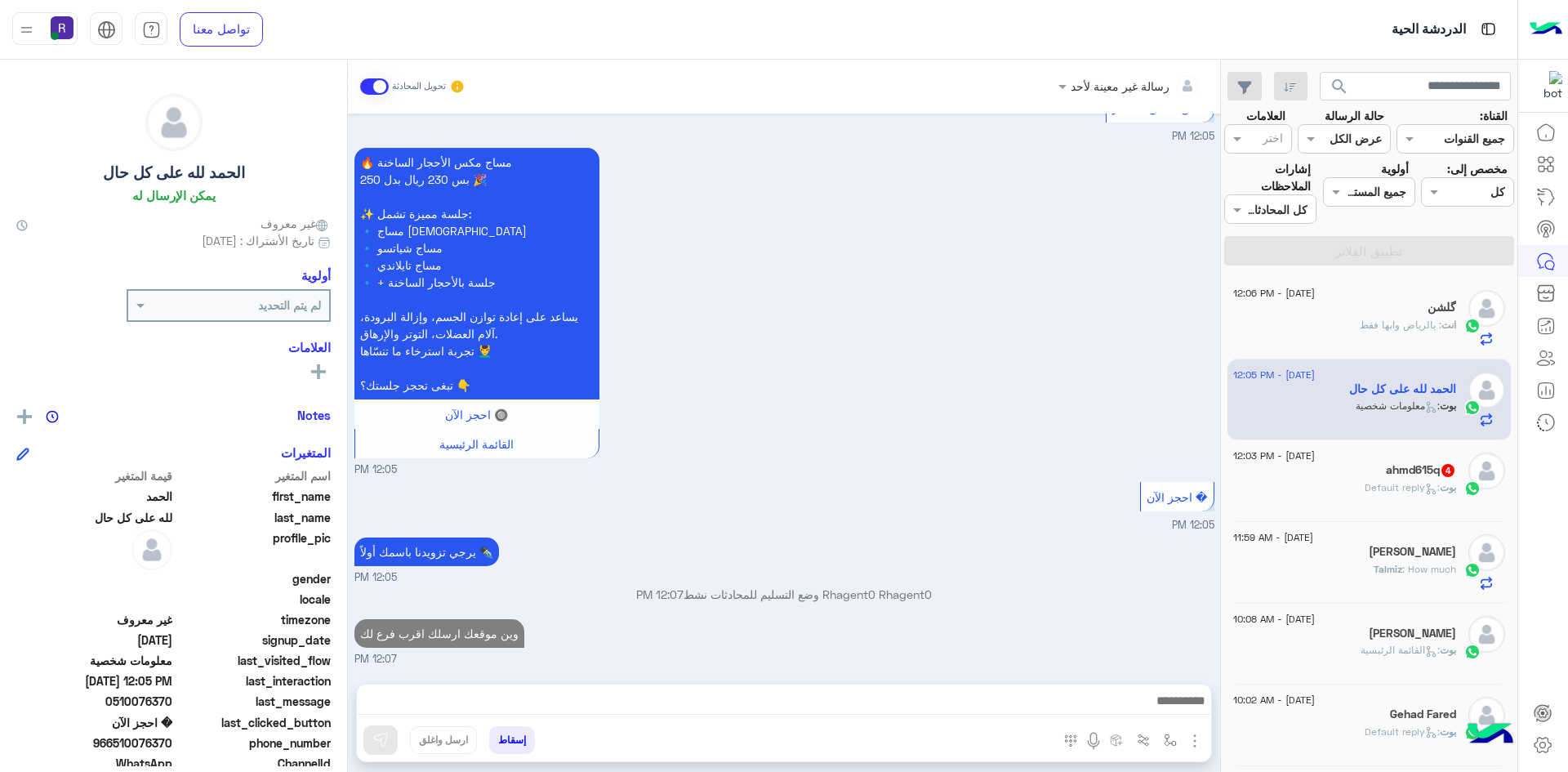
click at [1402, 483] on span ": Default reply" at bounding box center [1402, 487] width 75 height 12
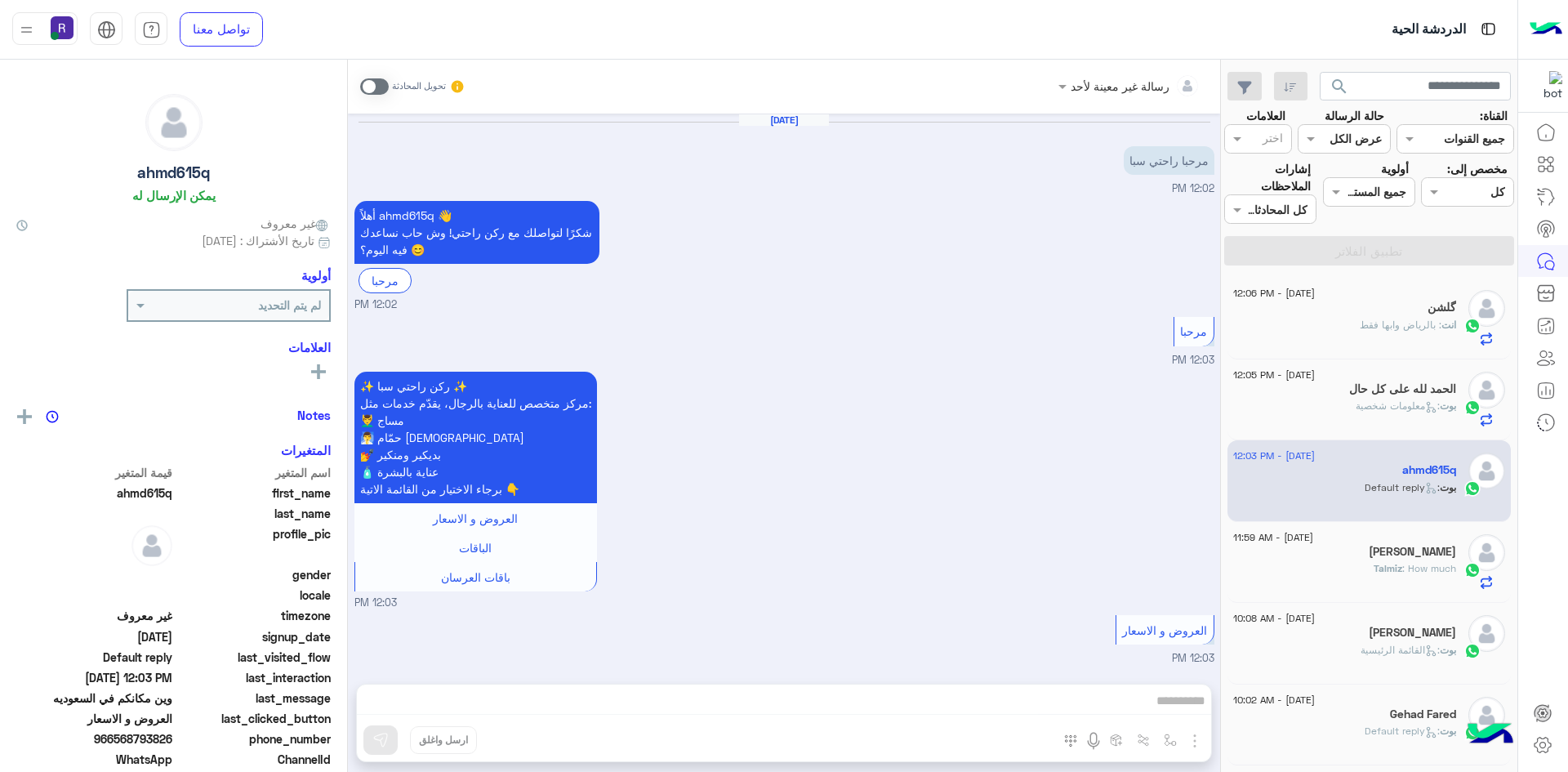
scroll to position [274, 0]
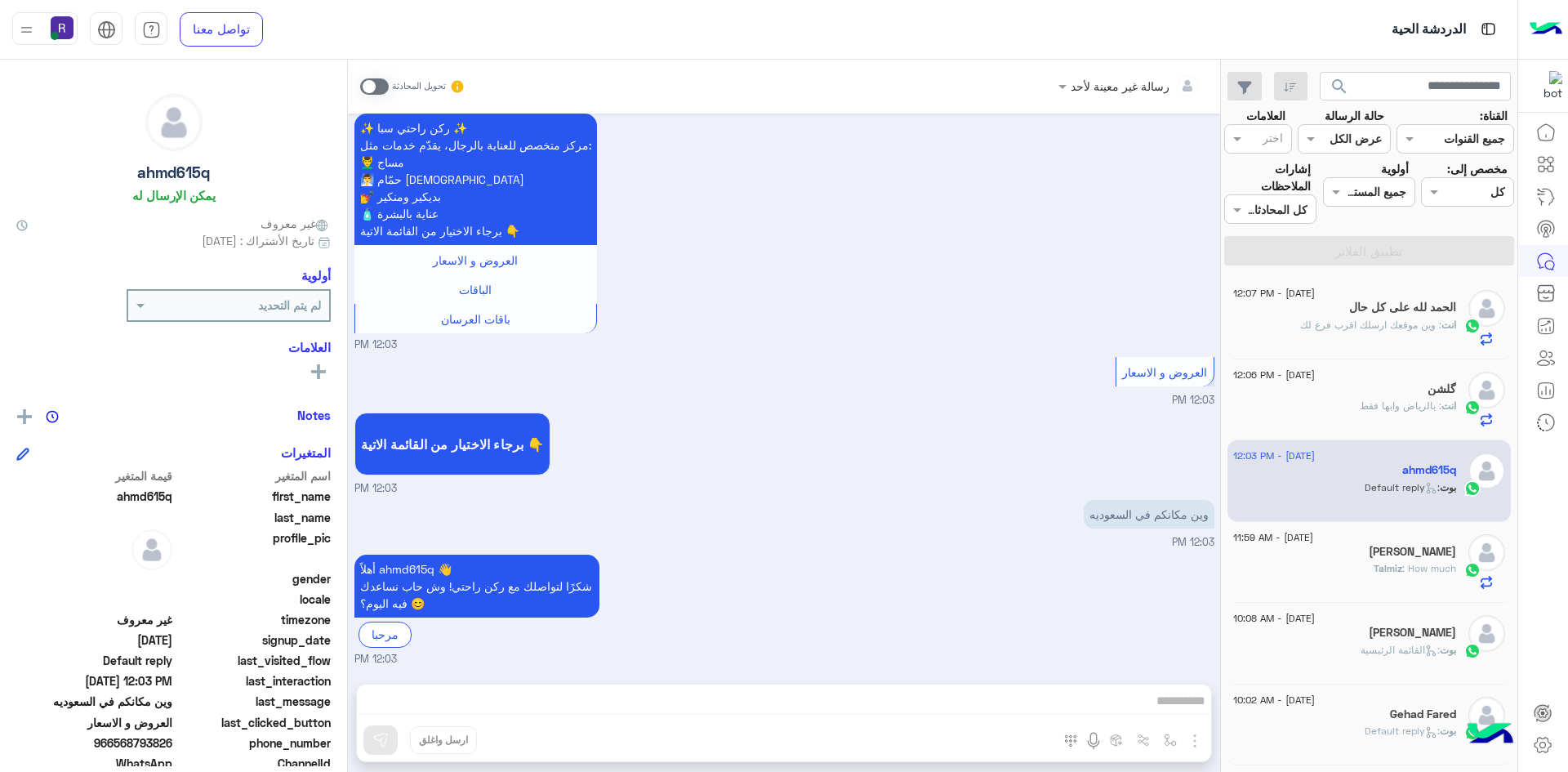
click at [1412, 418] on div "انت : بالرياض وابها فقط" at bounding box center [1345, 412] width 223 height 29
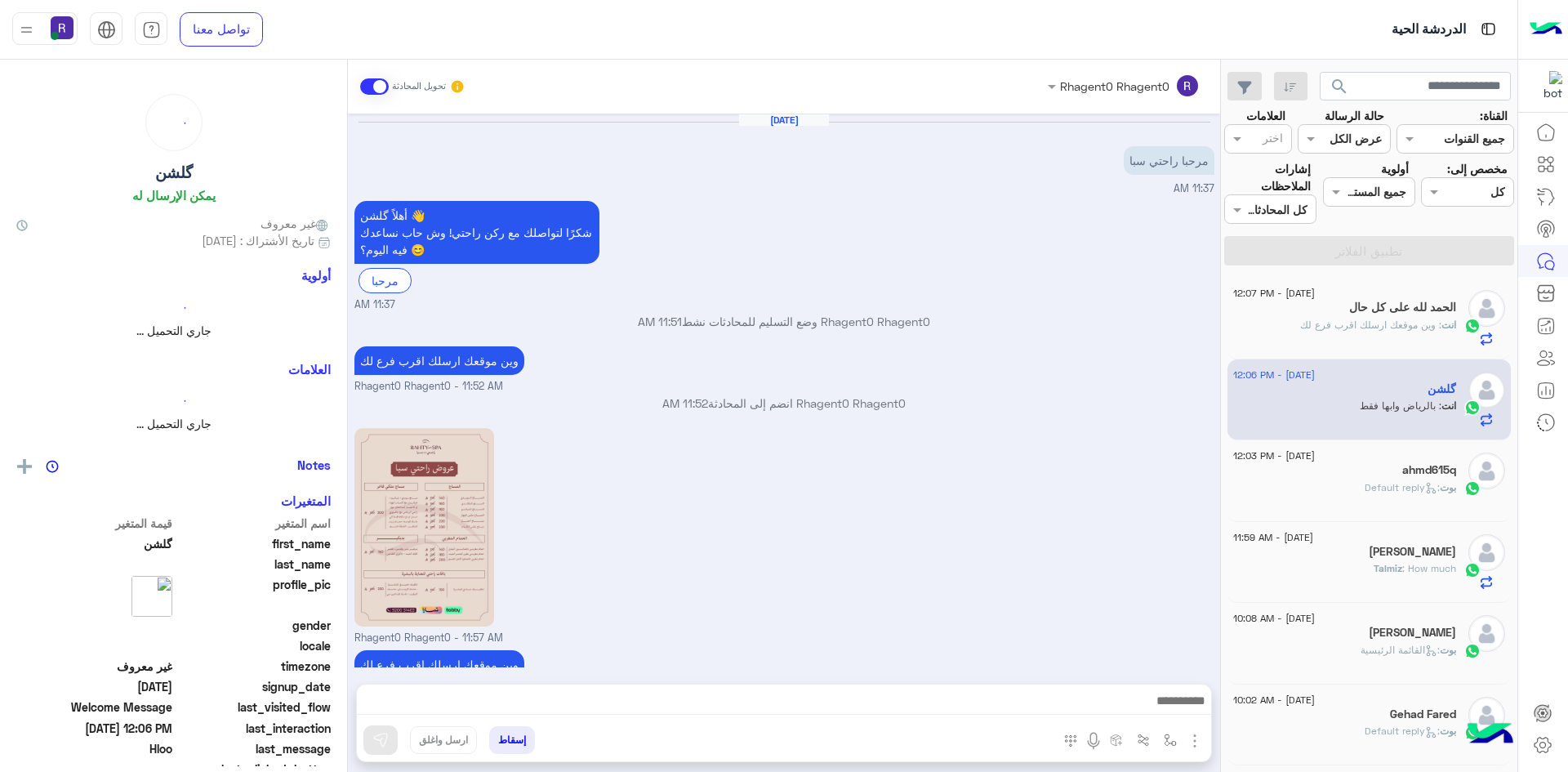
scroll to position [495, 0]
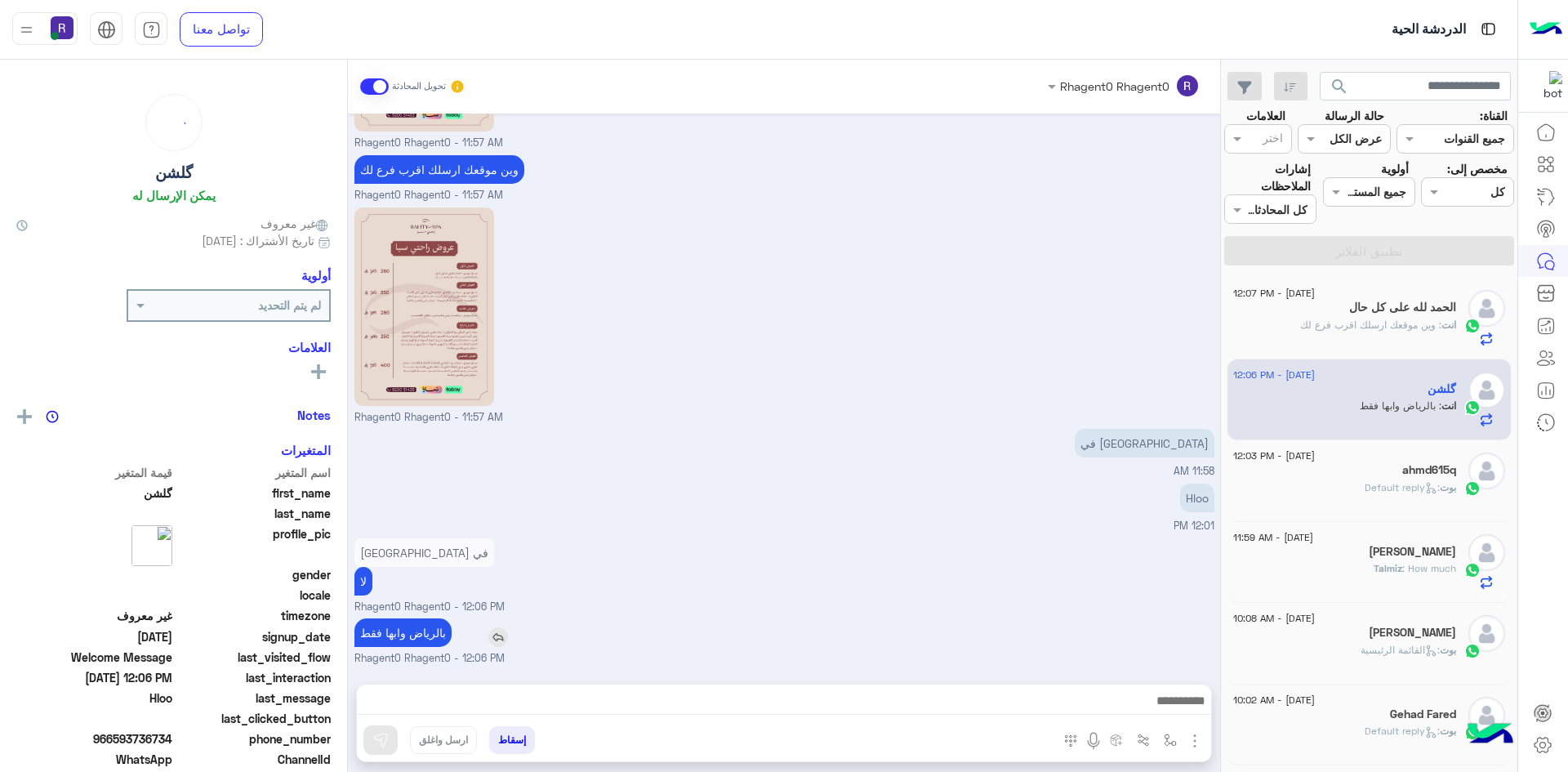
click at [436, 633] on p "بالرياض وابها فقط" at bounding box center [403, 632] width 97 height 29
copy app-msgs-text
click at [1343, 477] on div "ahmd615q" at bounding box center [1345, 472] width 223 height 17
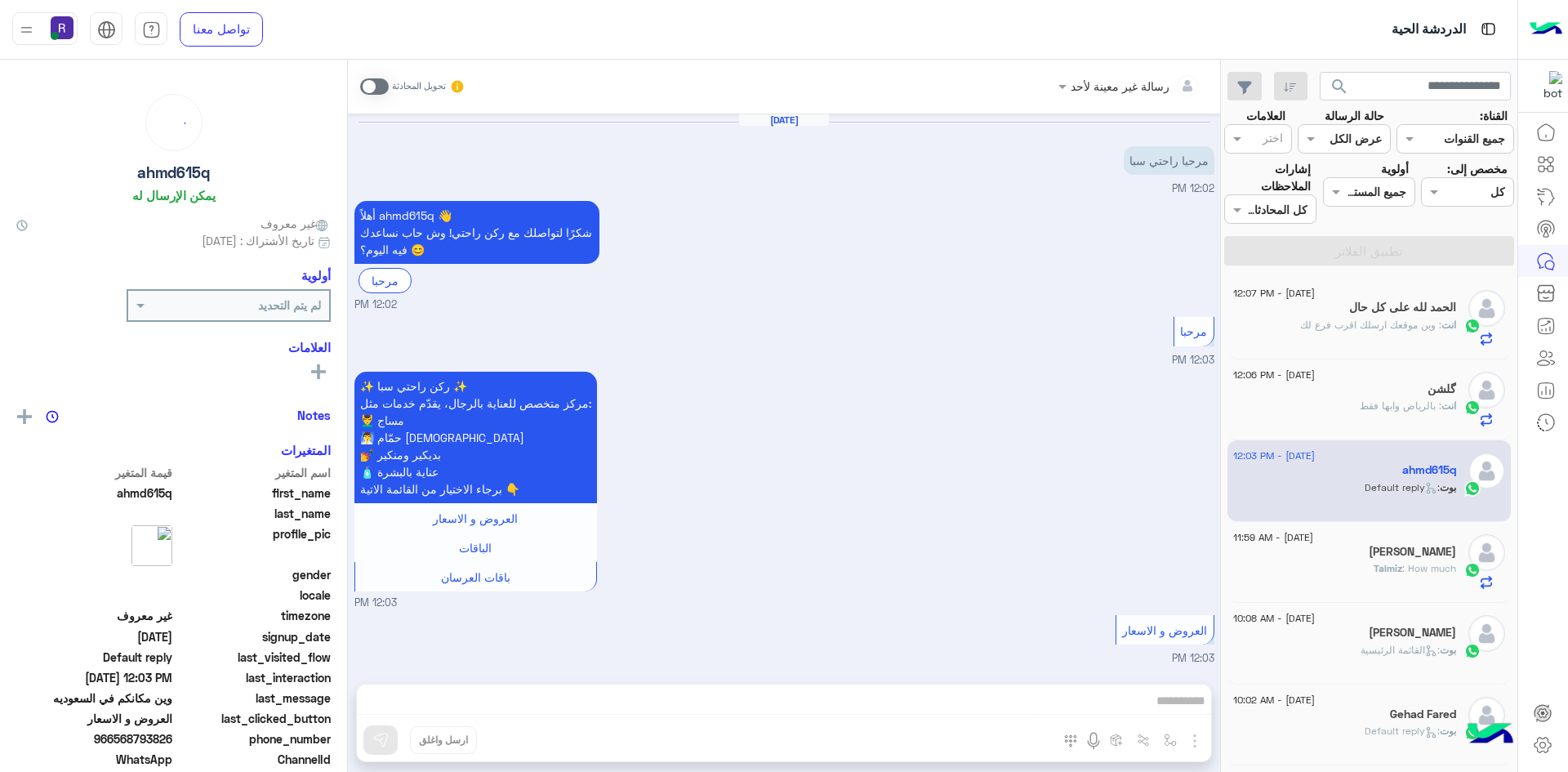
scroll to position [274, 0]
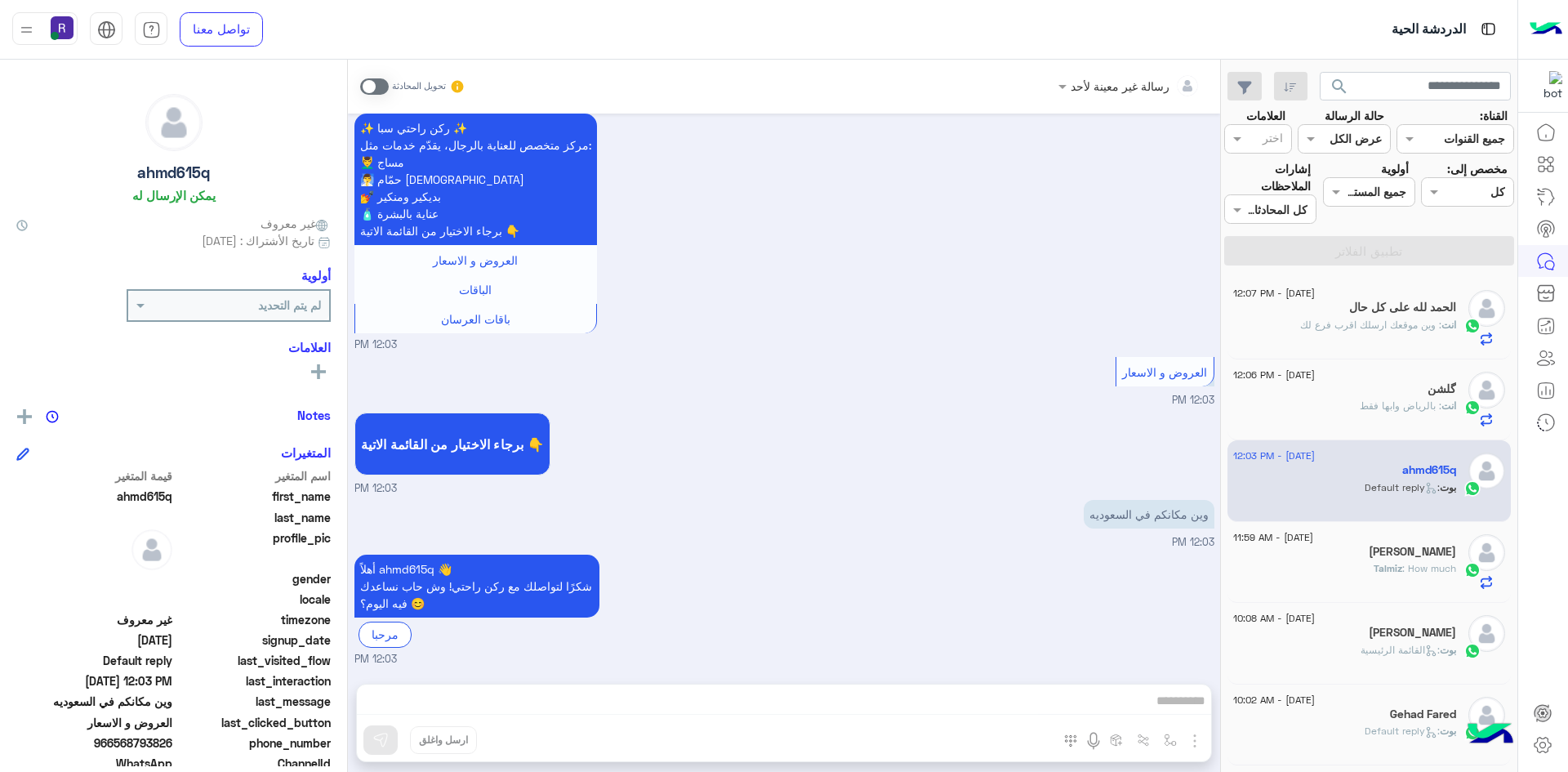
click at [380, 84] on span at bounding box center [374, 86] width 29 height 17
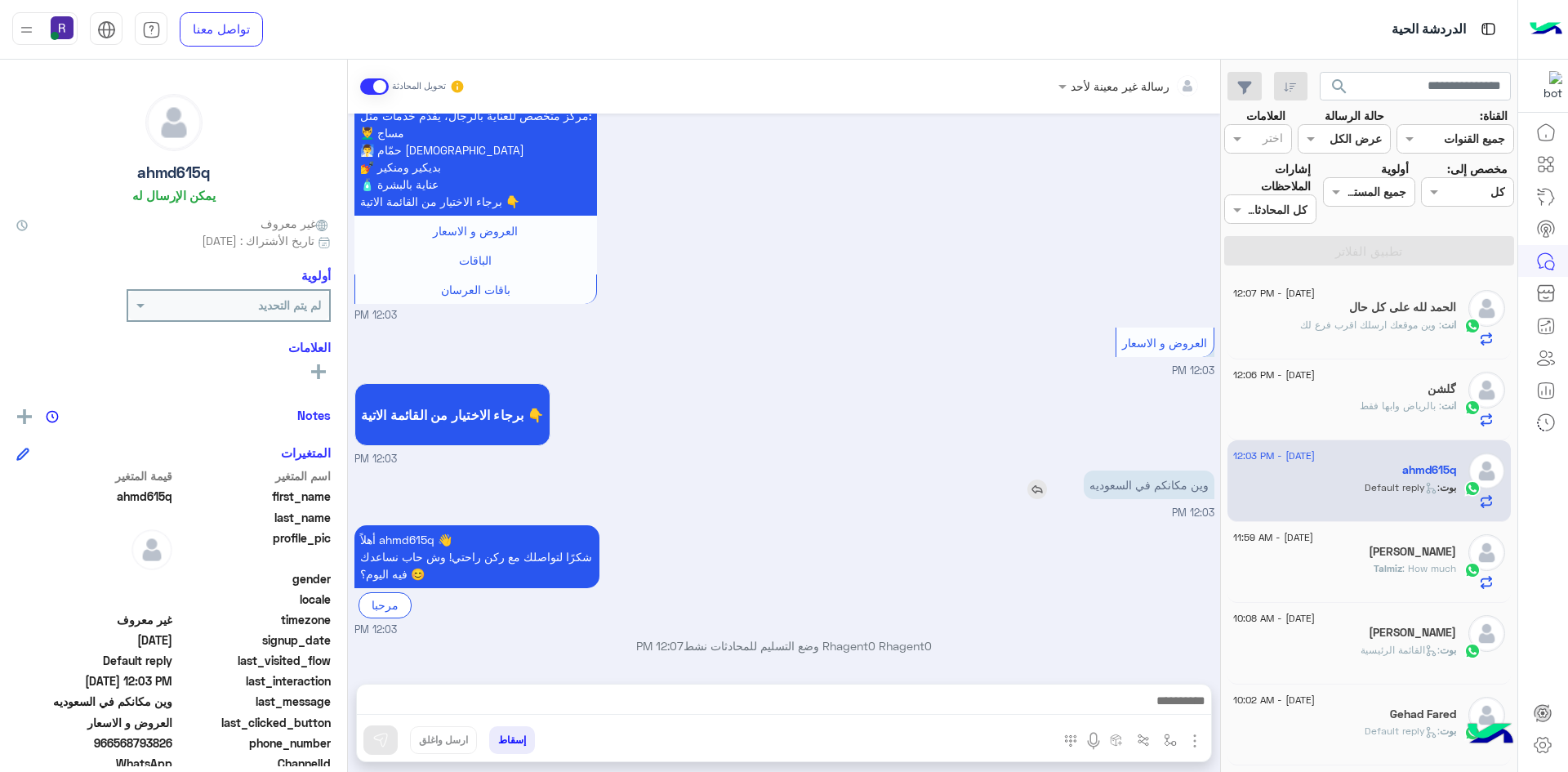
click at [1033, 488] on img at bounding box center [1036, 489] width 19 height 19
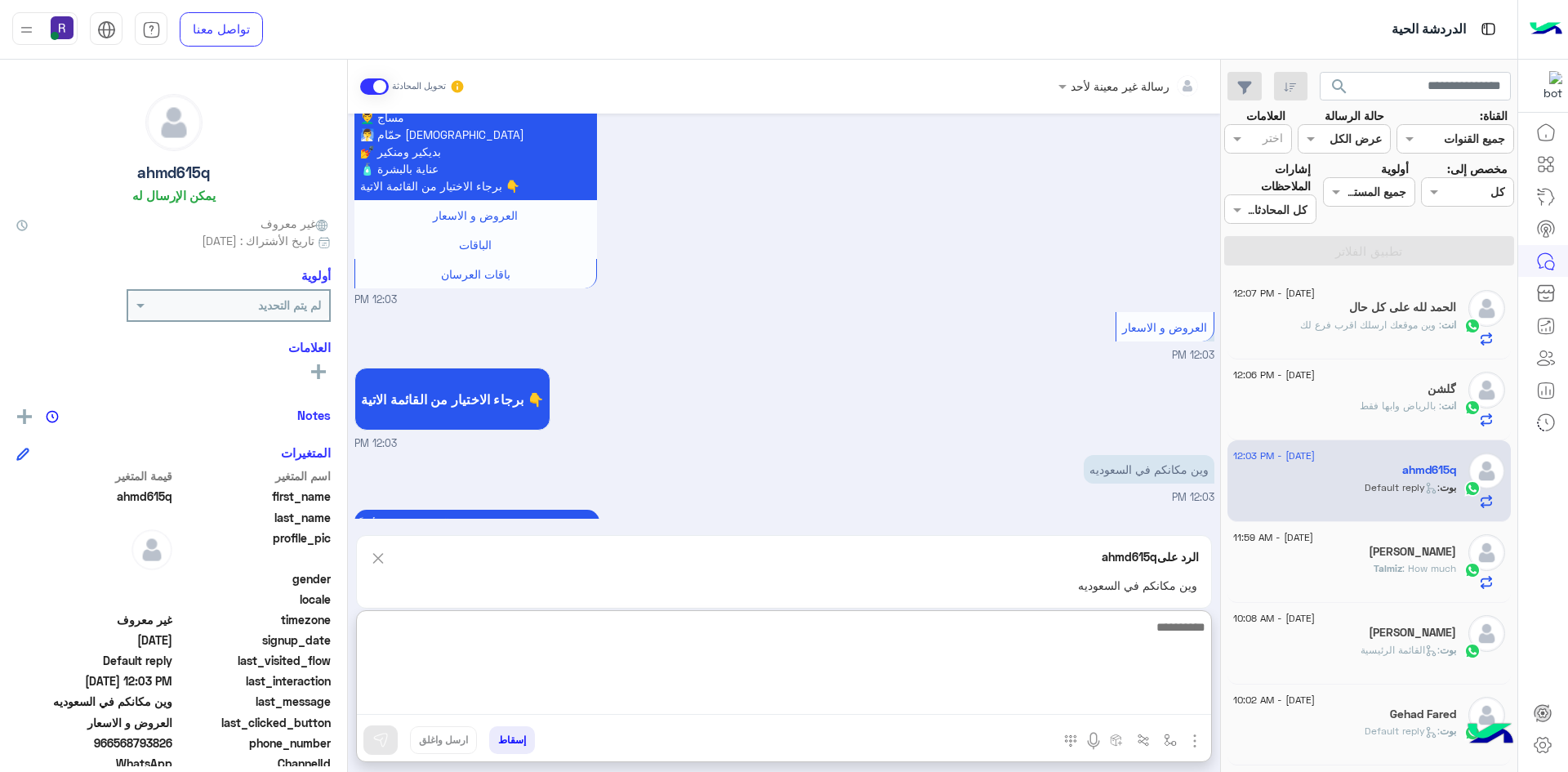
paste textarea "**********"
type textarea "**********"
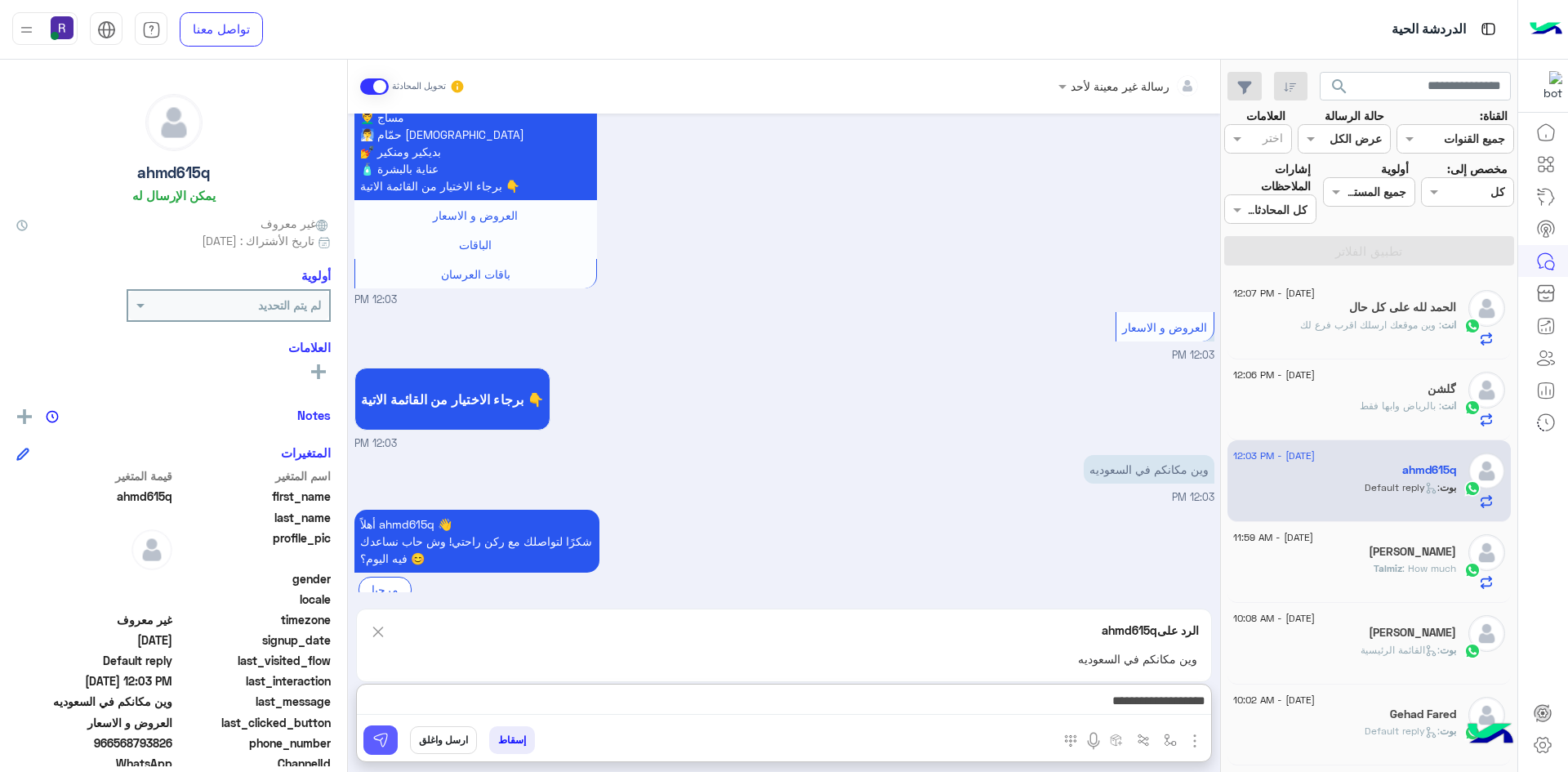
click at [377, 731] on button at bounding box center [380, 741] width 34 height 29
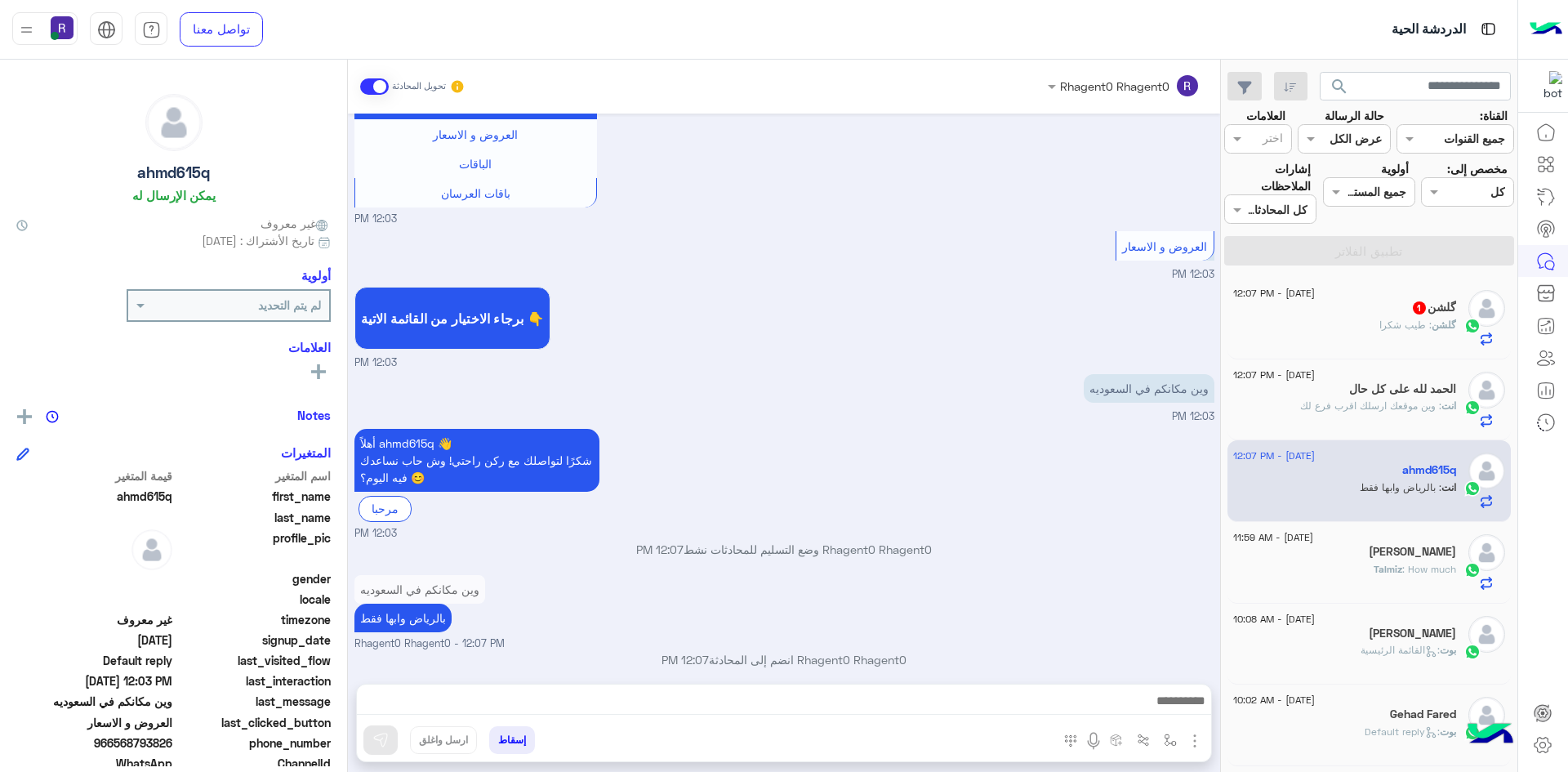
scroll to position [413, 0]
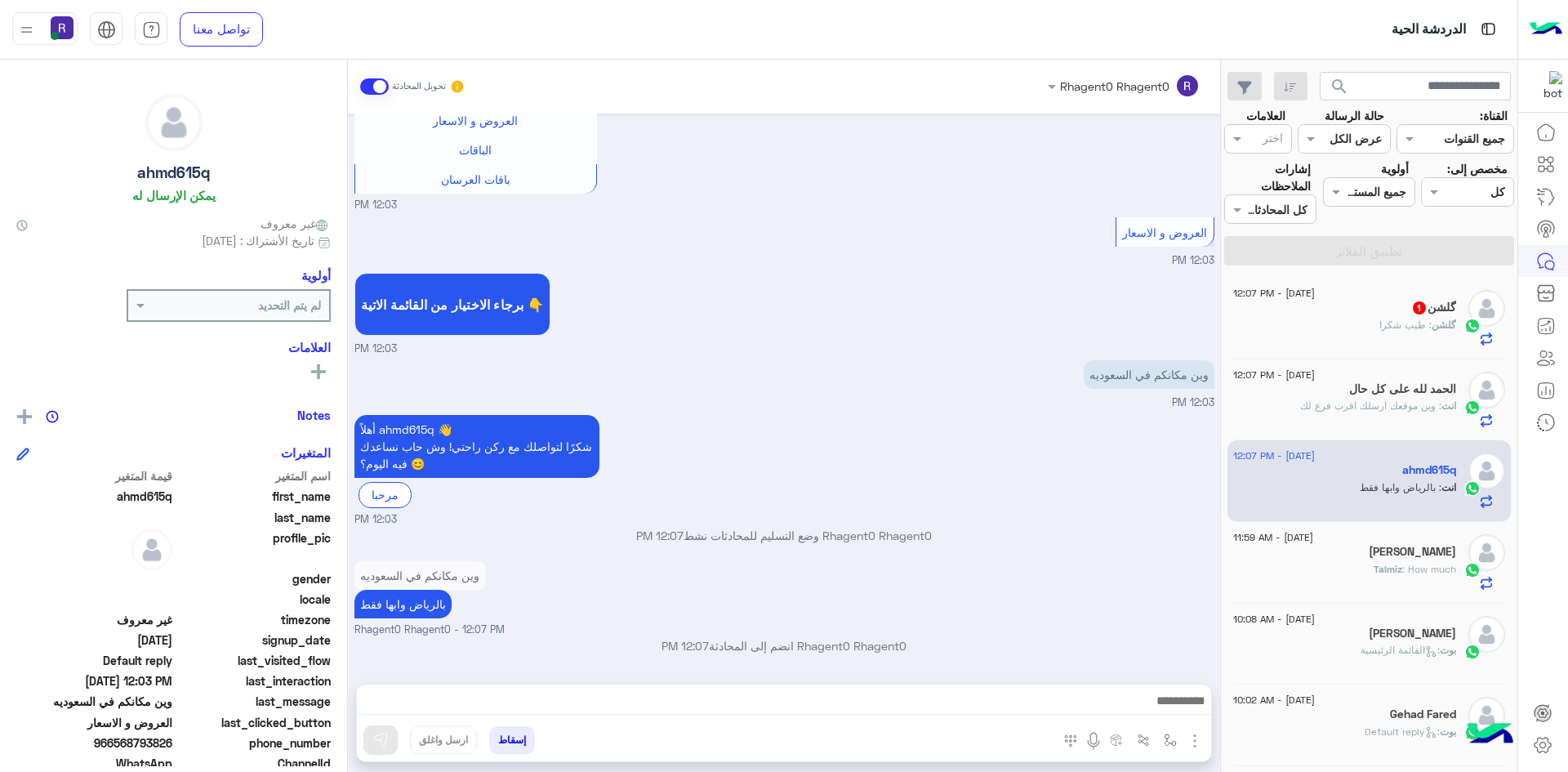
click at [1398, 323] on span ": طيب شكرا" at bounding box center [1405, 324] width 52 height 12
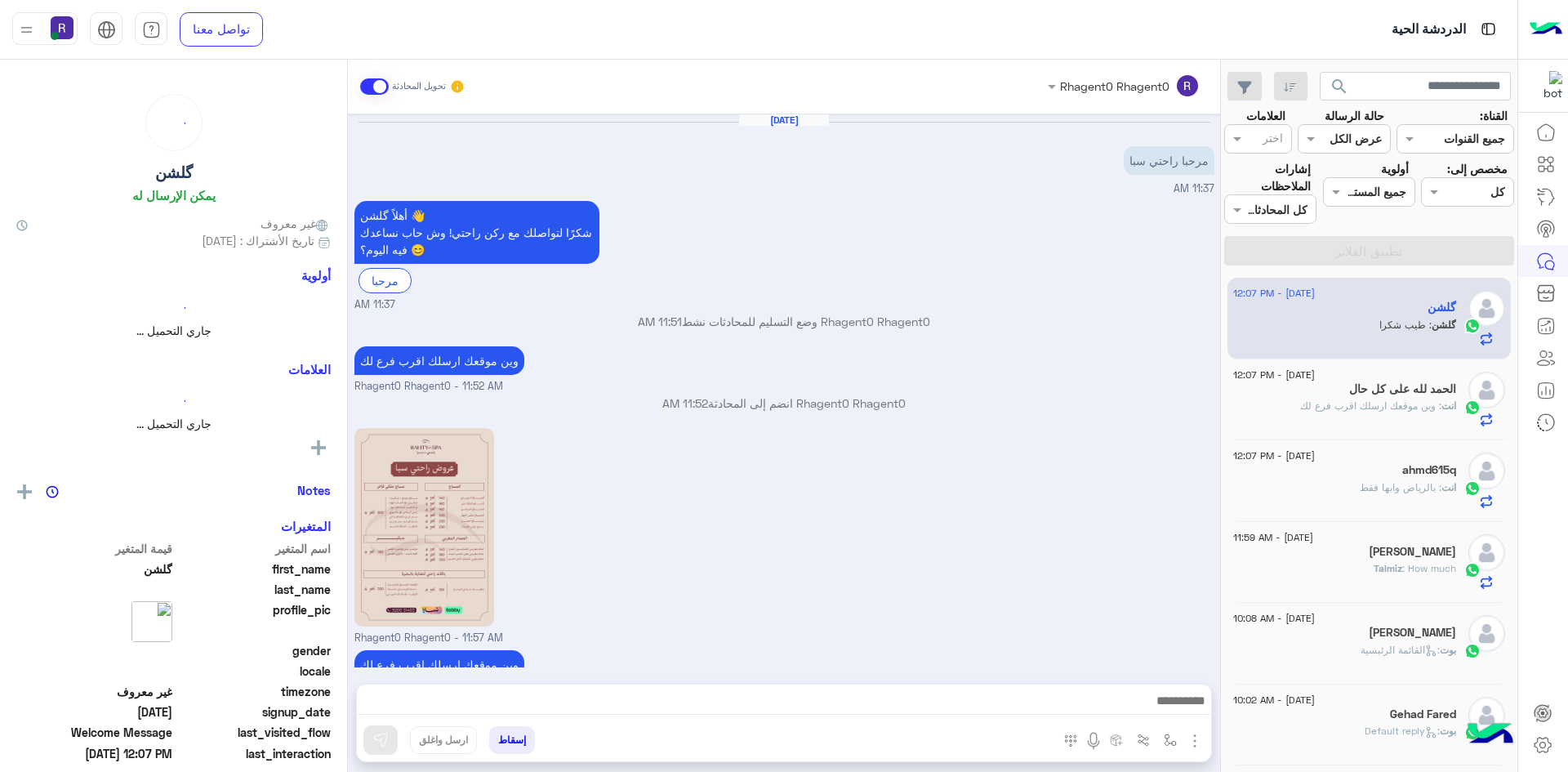
scroll to position [549, 0]
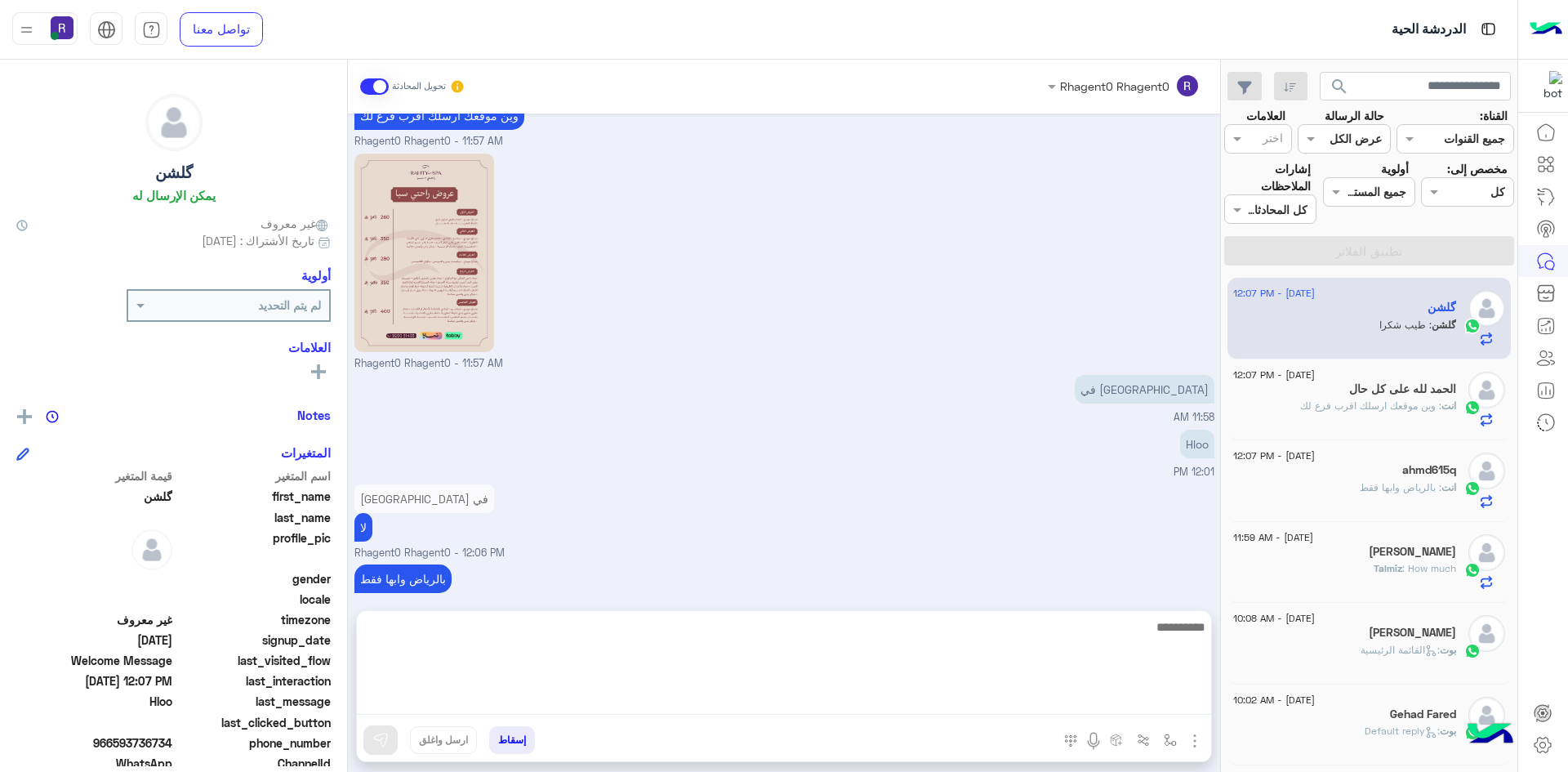
click at [763, 701] on textarea at bounding box center [784, 666] width 854 height 98
type textarea "*****"
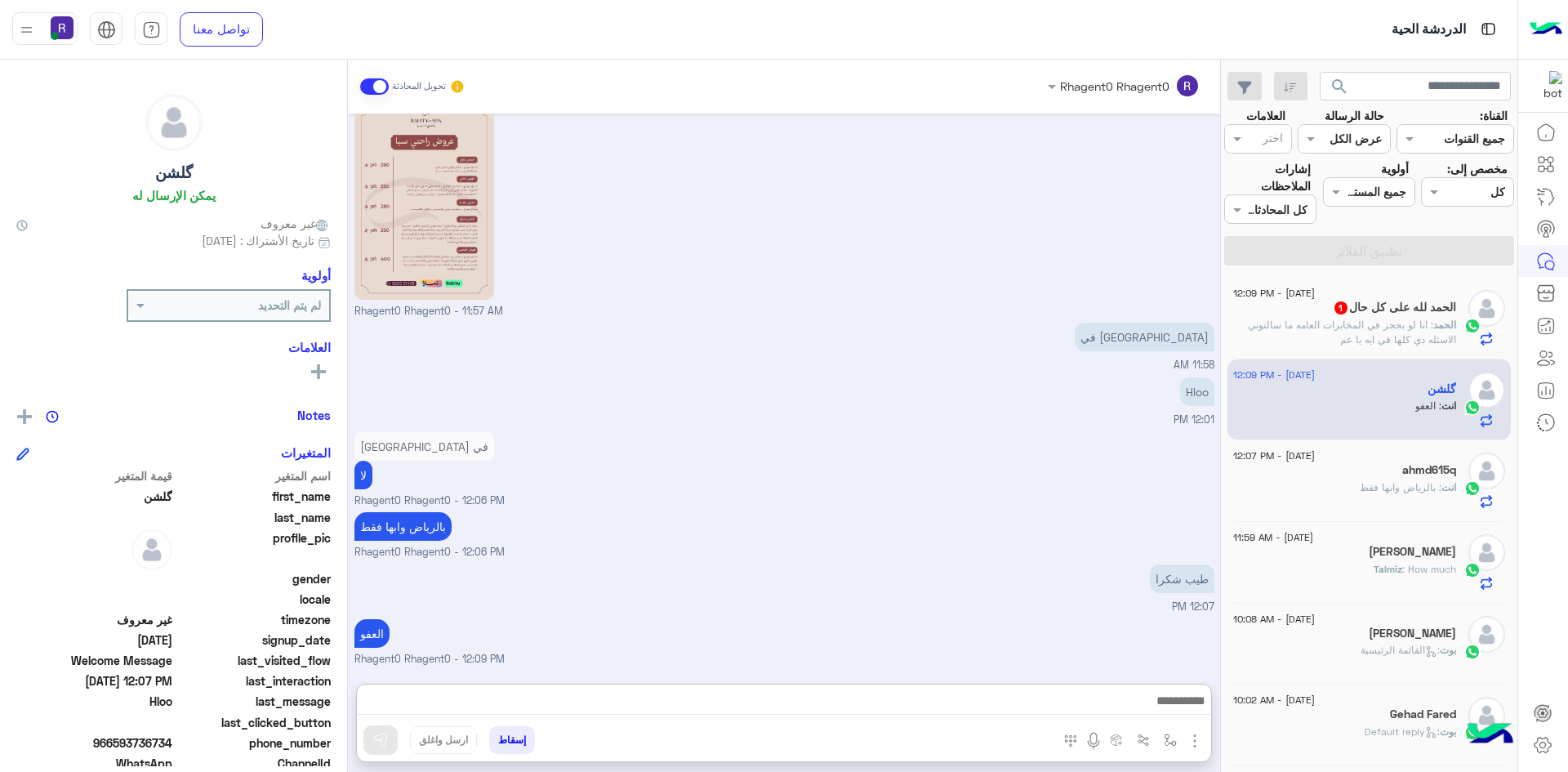
click at [1346, 340] on span ": انا لو بحجز في المخابرات العامه ما سالتوني الاسئله دي كلها في ايه يا عم" at bounding box center [1352, 331] width 208 height 27
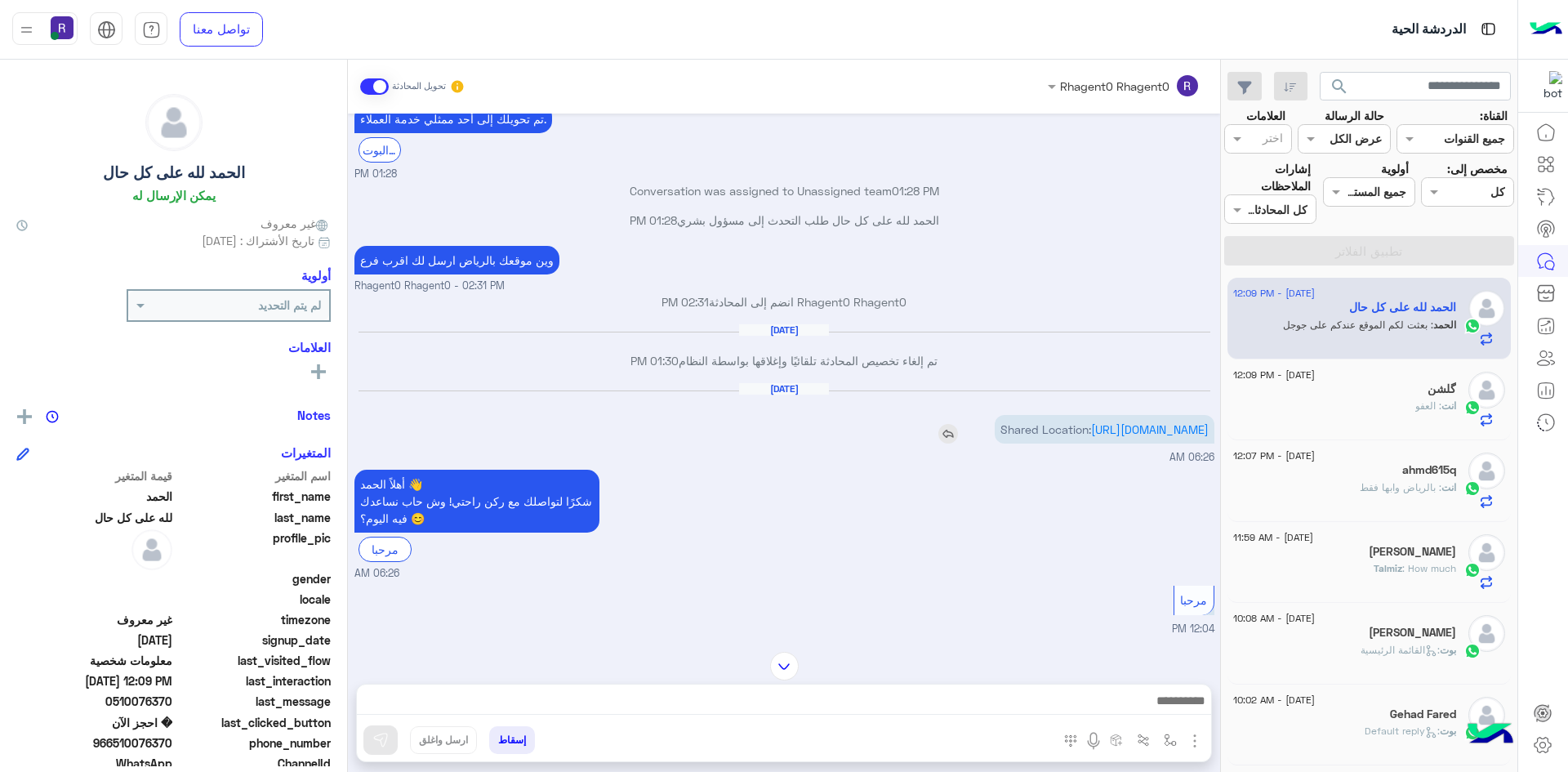
scroll to position [87, 0]
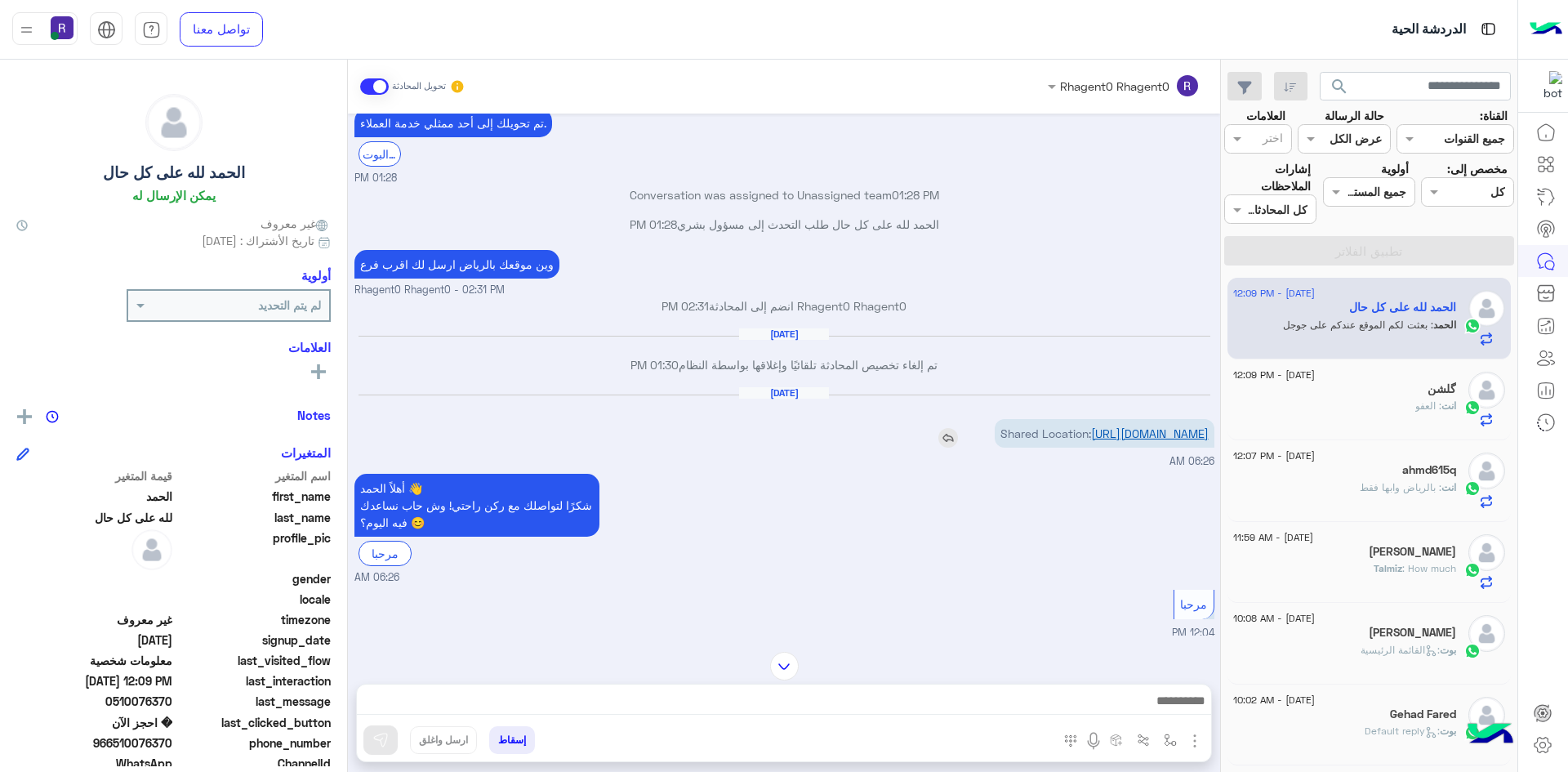
click at [1104, 441] on link "https://maps.google.com/maps?q=24.6148511,46.7189918" at bounding box center [1150, 433] width 118 height 14
click at [1171, 746] on img "button" at bounding box center [1171, 741] width 13 height 13
click at [1158, 716] on div "أدخل اسم مجموعة الرسائل" at bounding box center [1097, 705] width 172 height 29
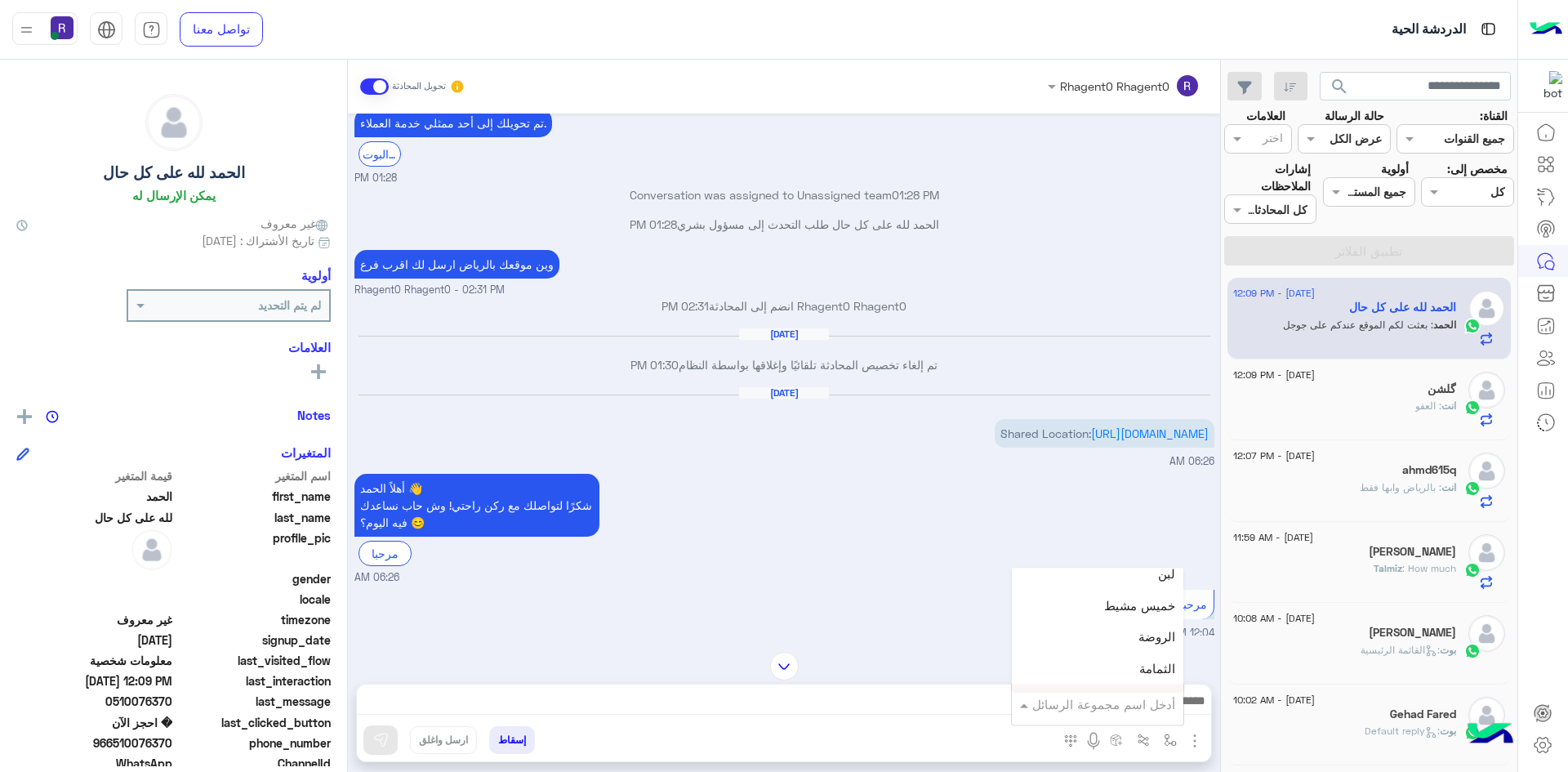
scroll to position [1144, 0]
click at [1139, 609] on div "لبن" at bounding box center [1097, 604] width 172 height 32
type textarea "***"
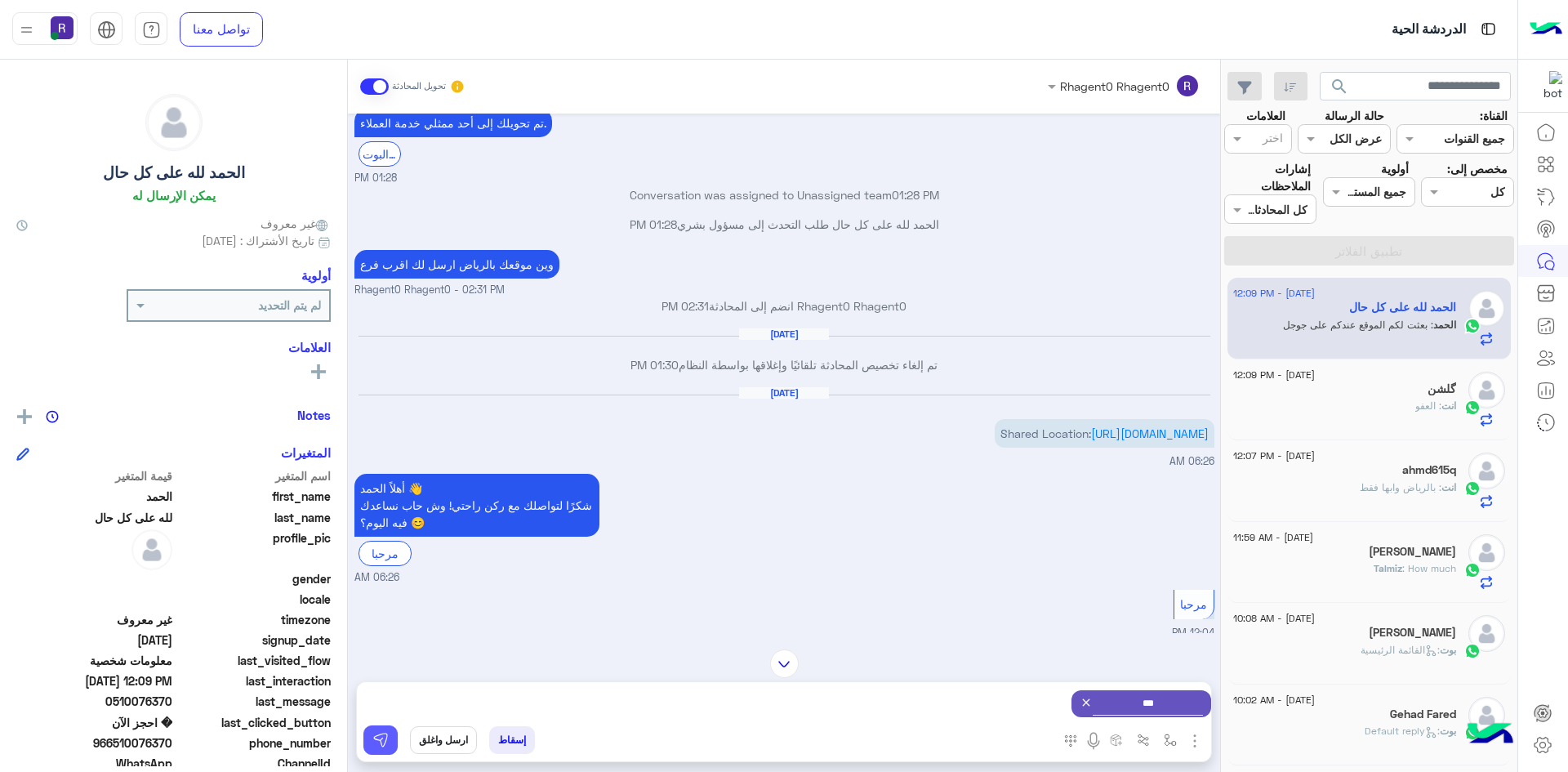
click at [383, 747] on img at bounding box center [381, 741] width 17 height 17
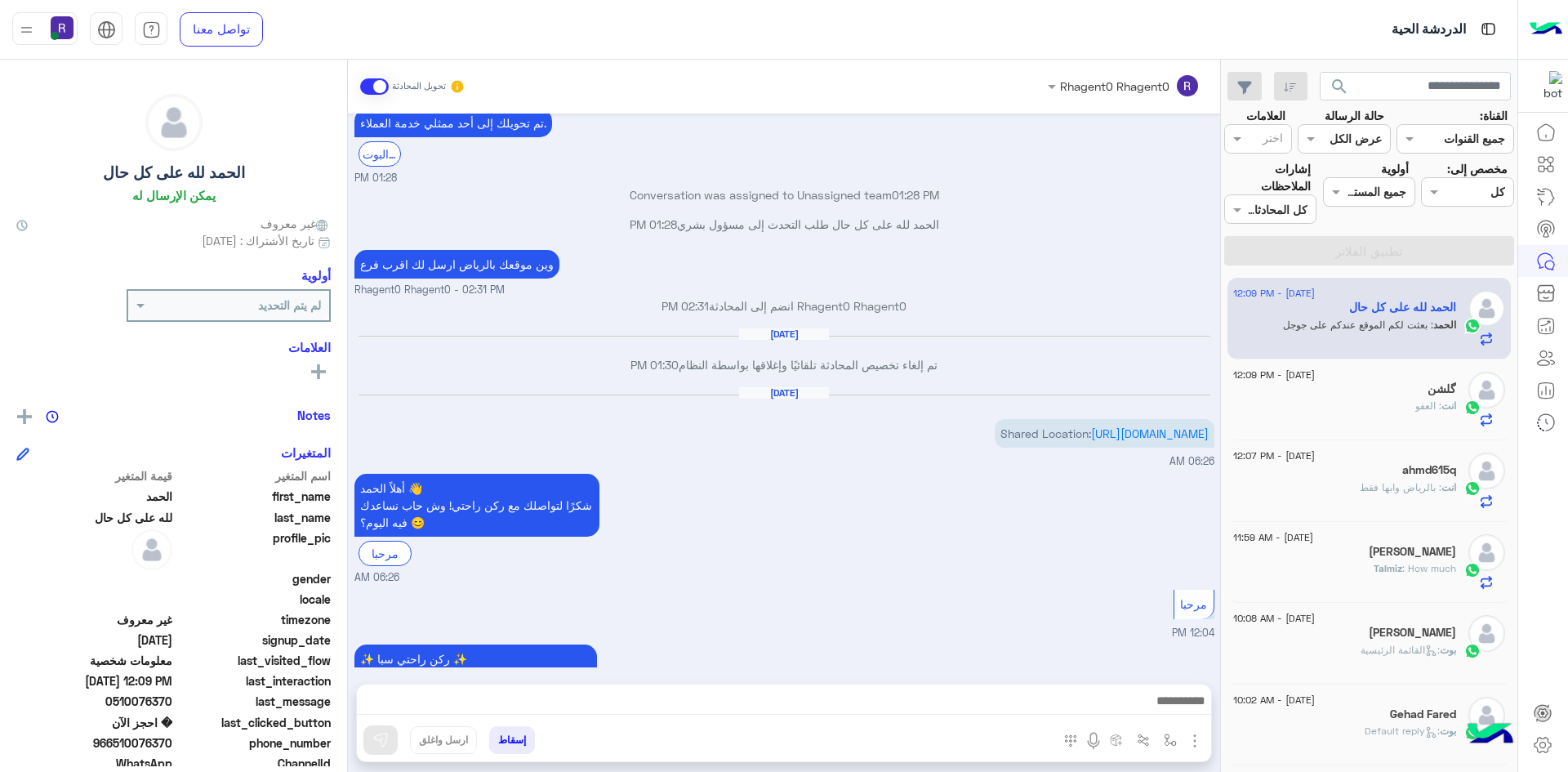
scroll to position [1227, 0]
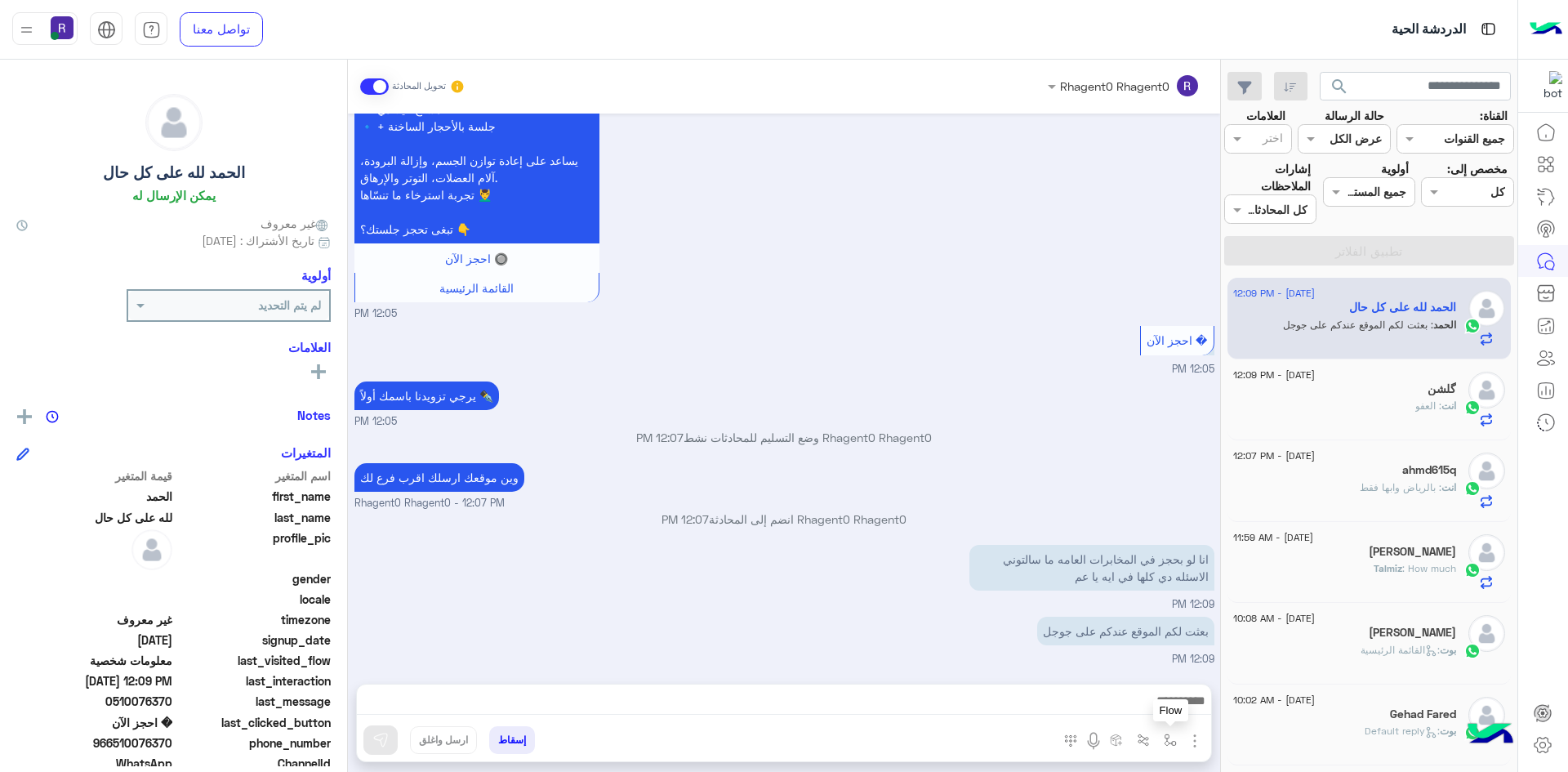
click at [1169, 741] on img "button" at bounding box center [1171, 741] width 13 height 13
click at [1150, 704] on input "text" at bounding box center [1120, 705] width 110 height 18
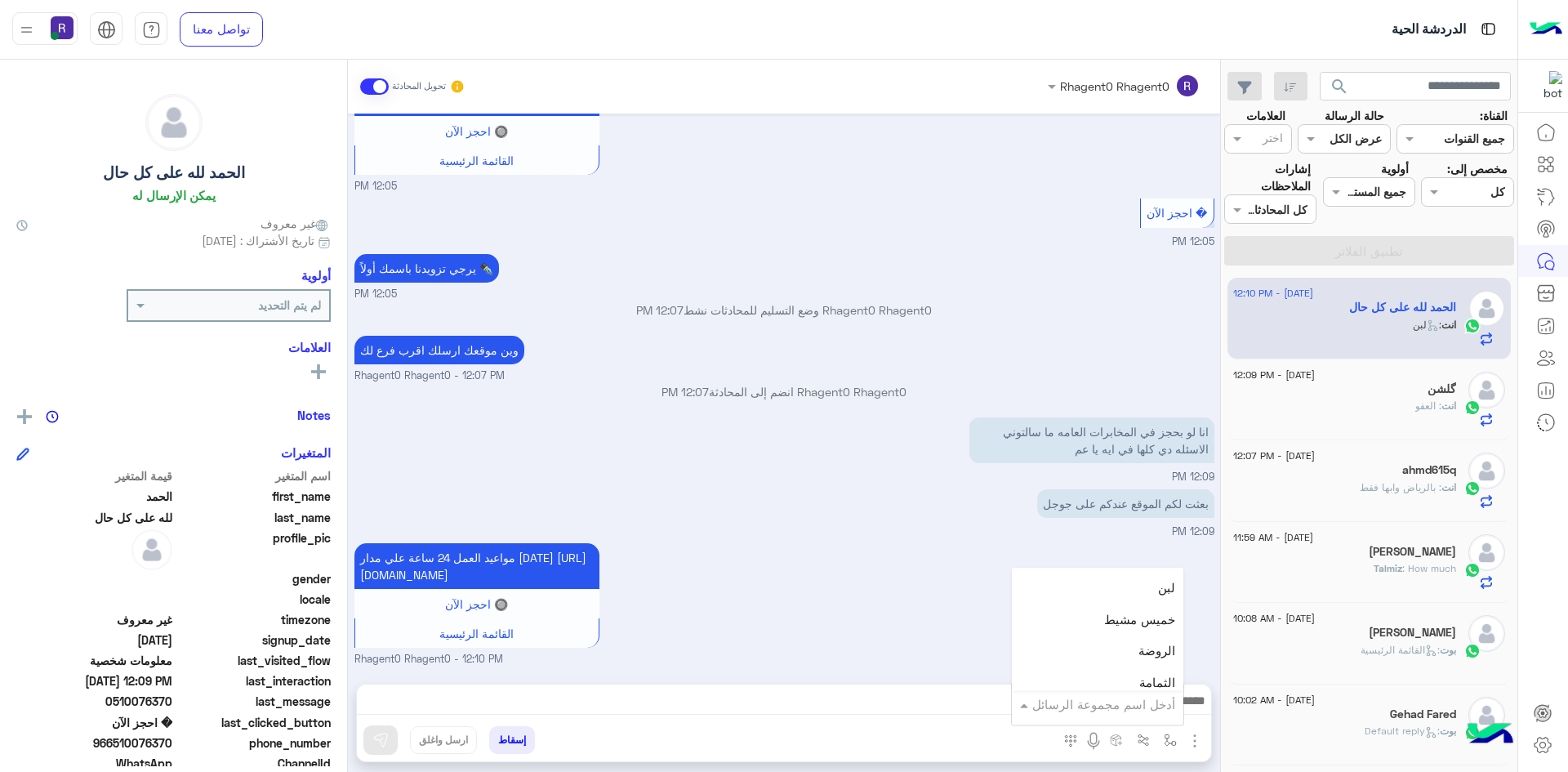
scroll to position [1063, 0]
click at [1137, 658] on div "الشفا" at bounding box center [1097, 654] width 172 height 32
type textarea "*****"
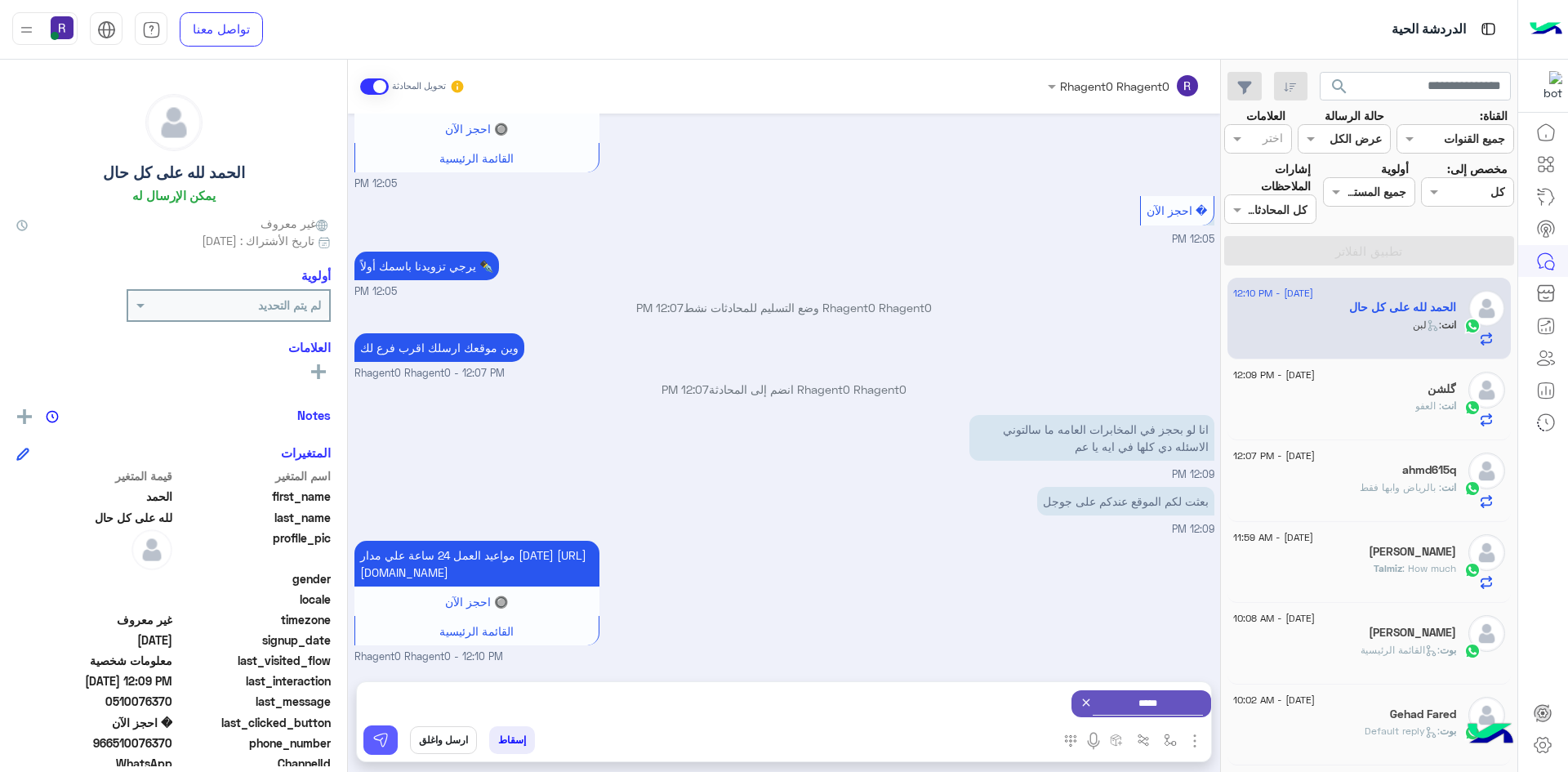
click at [376, 746] on img at bounding box center [381, 741] width 17 height 17
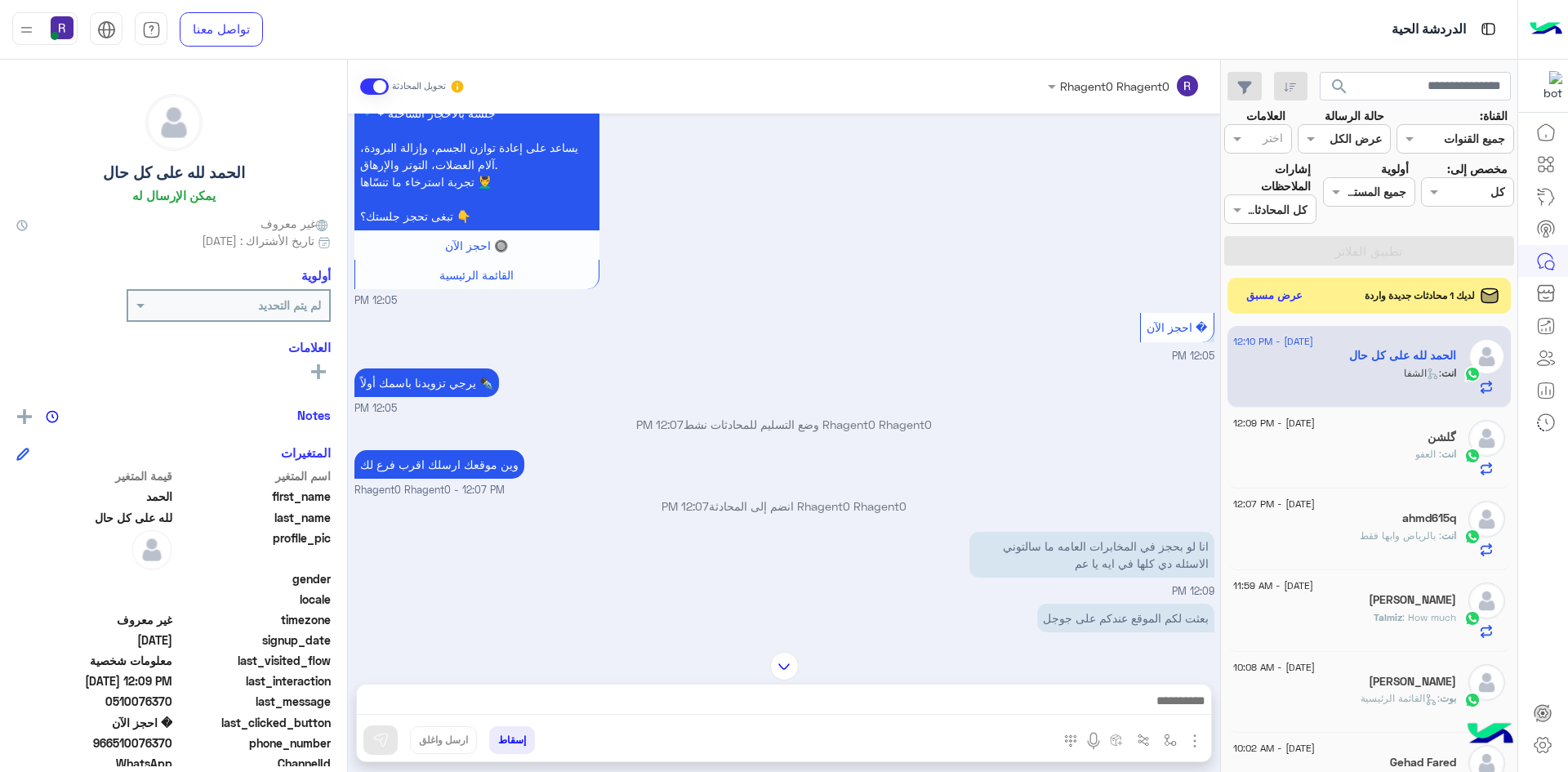
scroll to position [1523, 0]
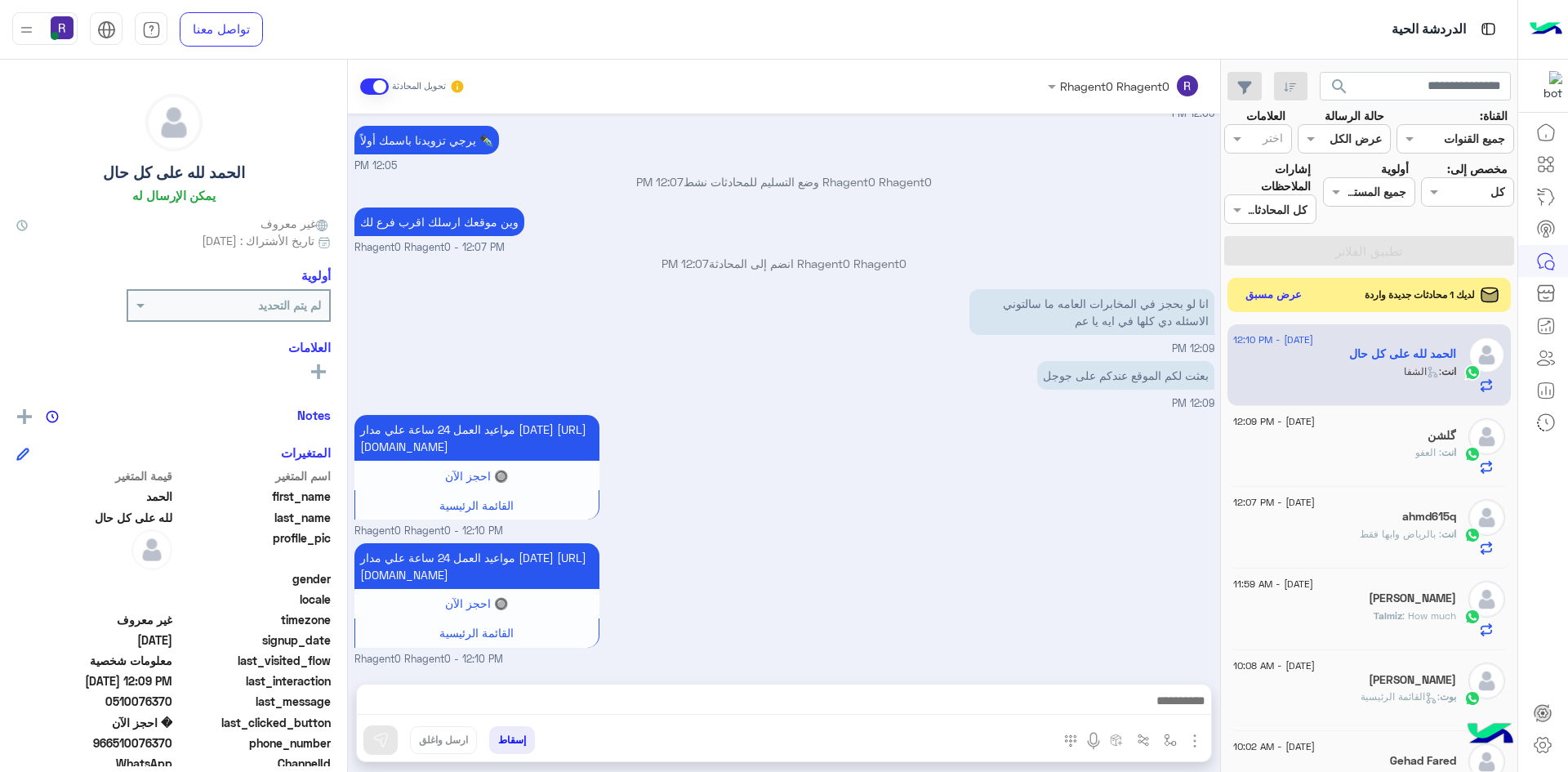
click at [1289, 300] on button "عرض مسبق" at bounding box center [1274, 295] width 69 height 22
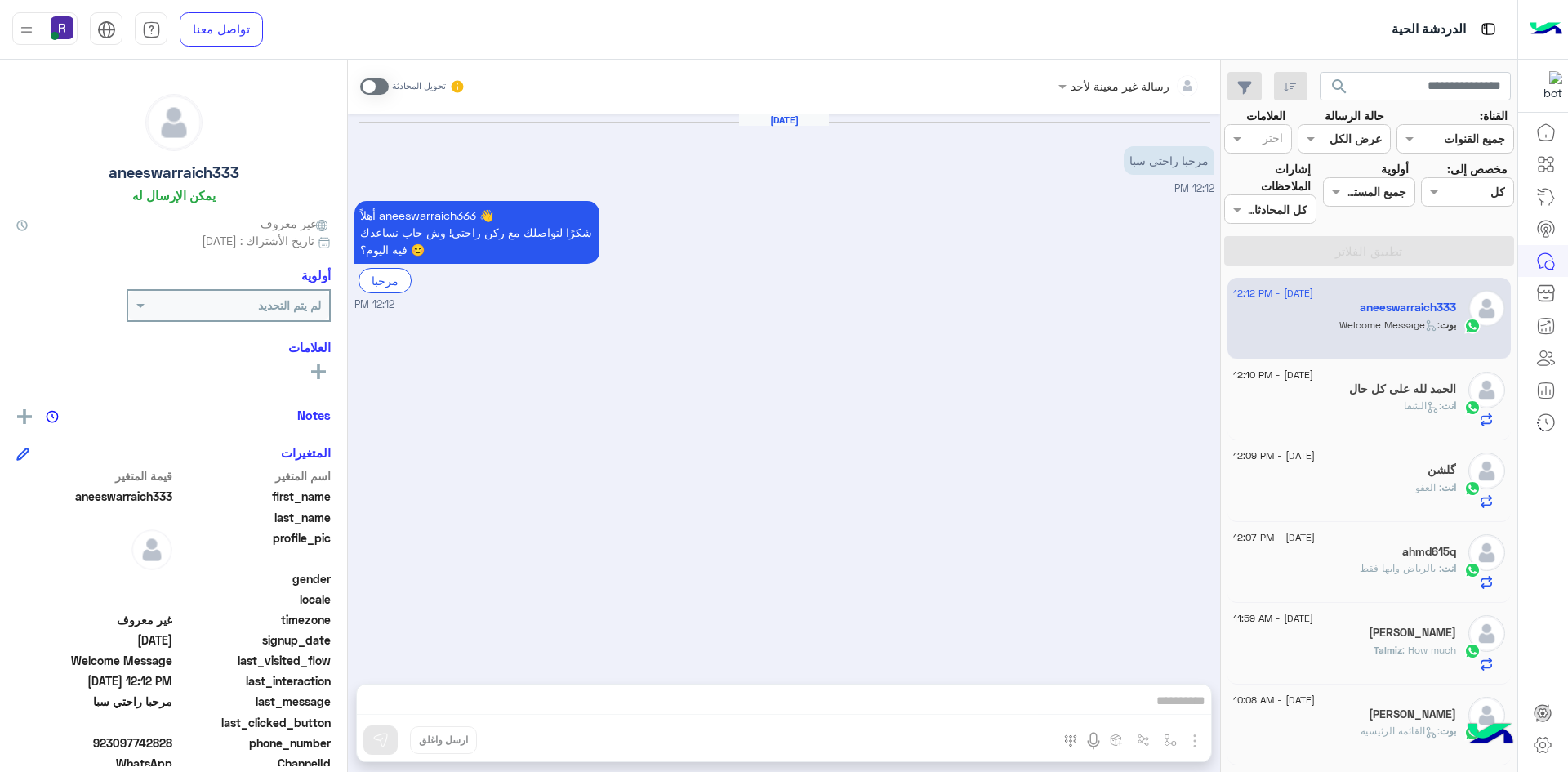
click at [378, 86] on span at bounding box center [374, 86] width 29 height 17
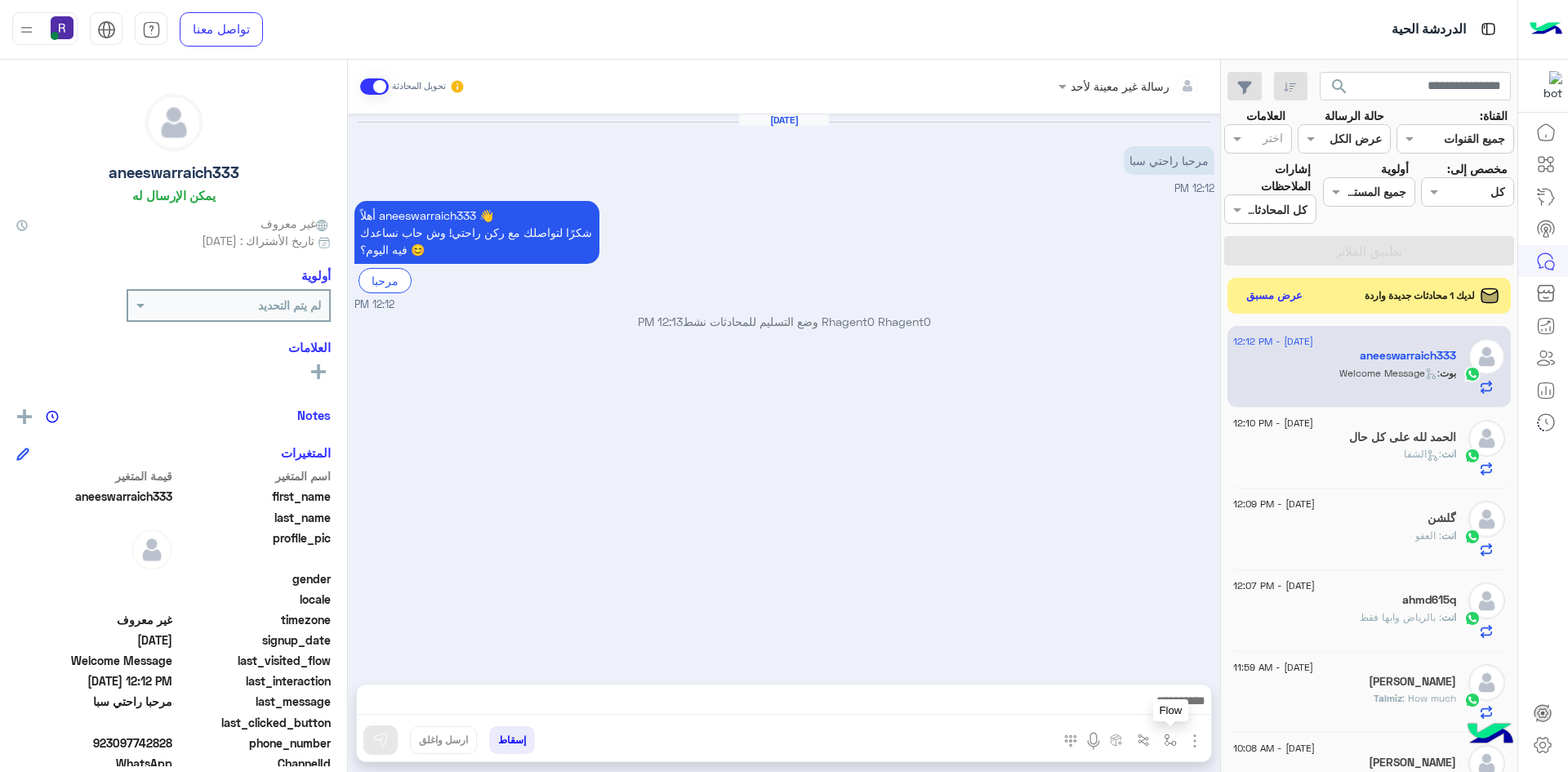
click at [1172, 732] on button "button" at bounding box center [1171, 740] width 27 height 27
click at [1158, 708] on input "text" at bounding box center [1120, 705] width 110 height 18
click at [939, 581] on div "Aug 28, 2025 مرحبا راحتي سبا 12:12 PM أهلاً aneeswarraich333 👋 شكرًا لتواصلك مع…" at bounding box center [784, 390] width 873 height 554
click at [1192, 742] on img "button" at bounding box center [1195, 741] width 19 height 19
click at [1176, 704] on span "الصور" at bounding box center [1163, 706] width 30 height 18
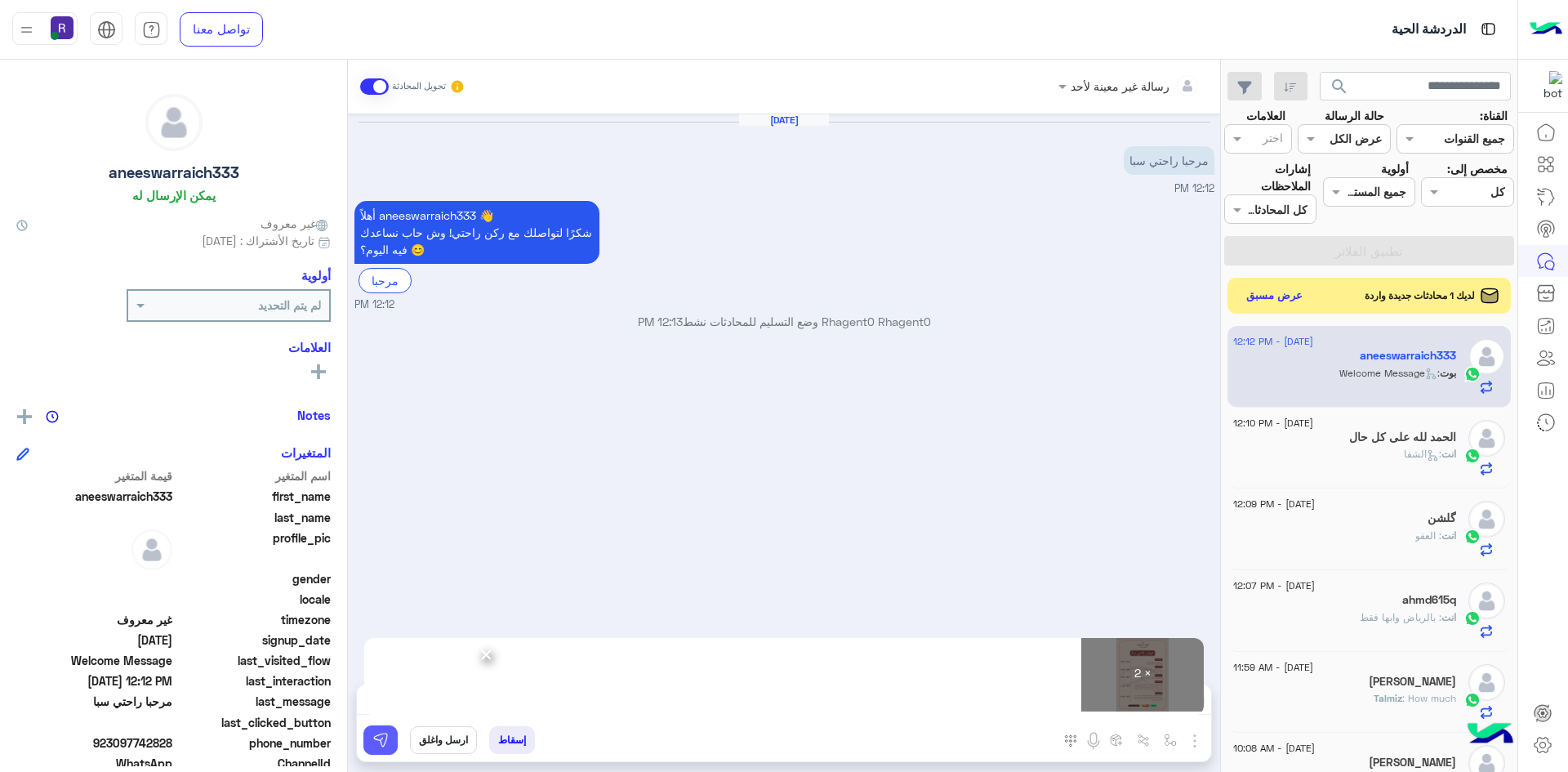
click at [379, 744] on img at bounding box center [381, 741] width 17 height 17
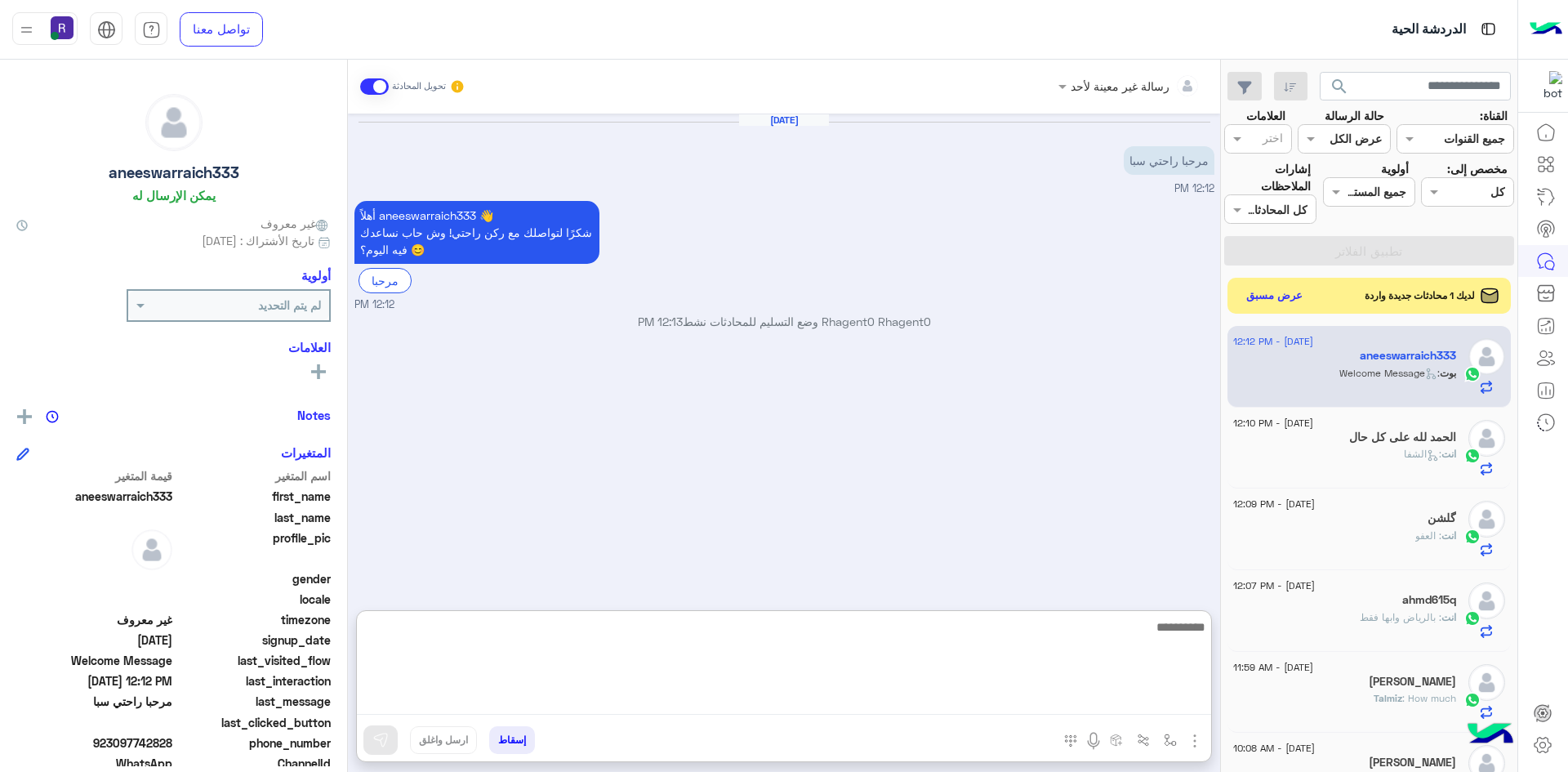
paste textarea "**********"
type textarea "**********"
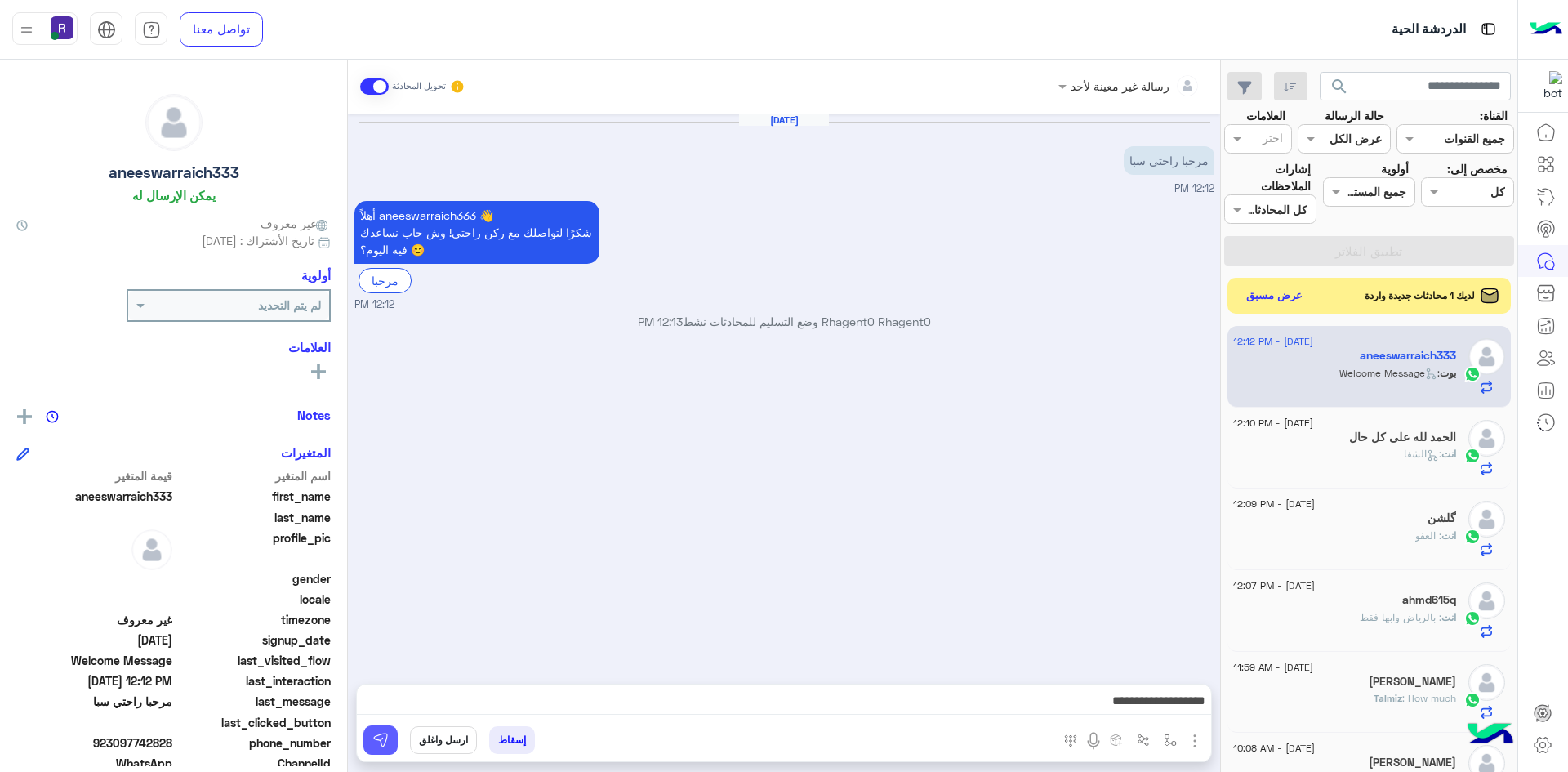
click at [392, 740] on button at bounding box center [380, 741] width 34 height 29
click at [1291, 300] on button "عرض مسبق" at bounding box center [1274, 295] width 69 height 22
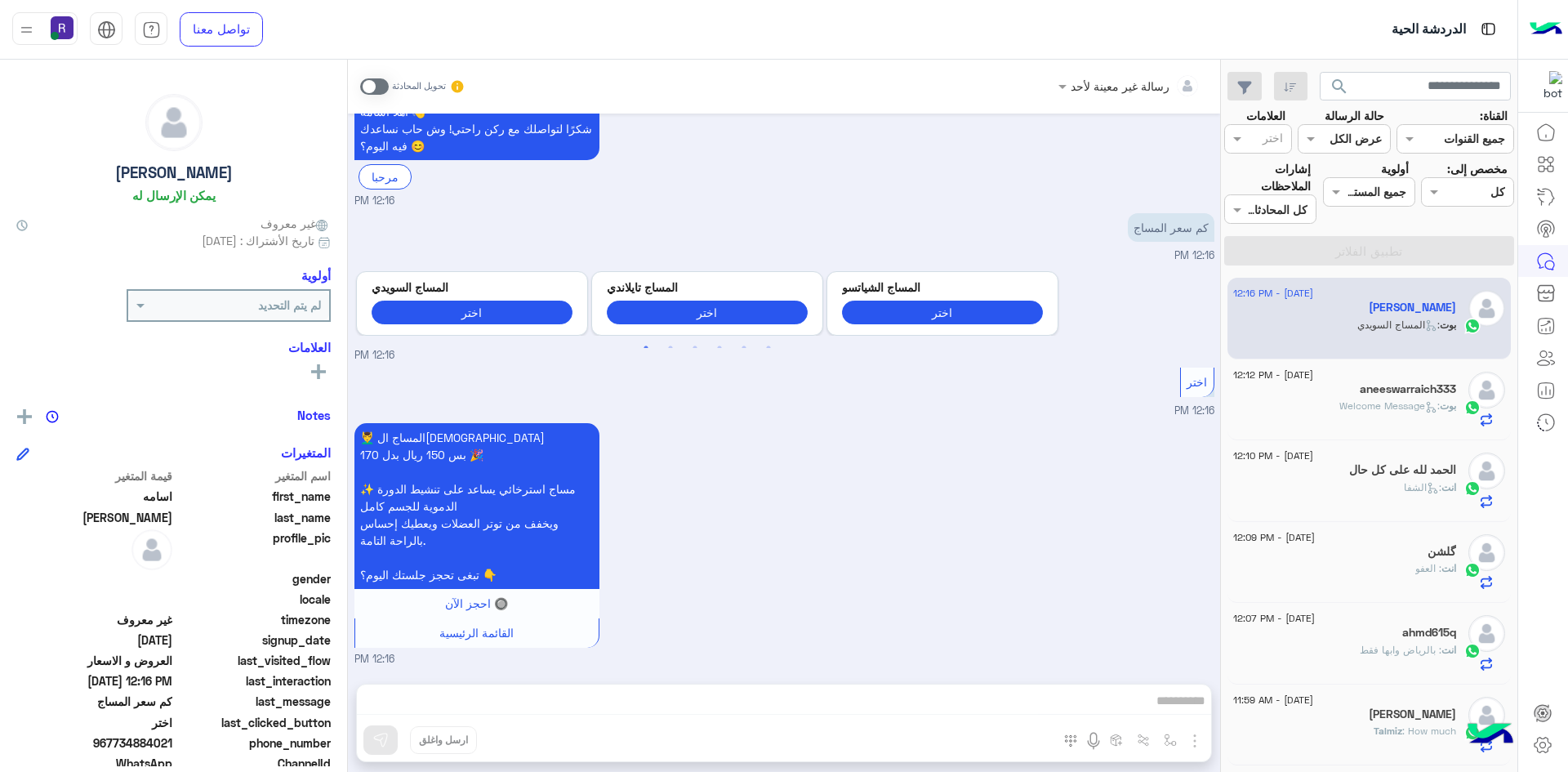
scroll to position [402, 0]
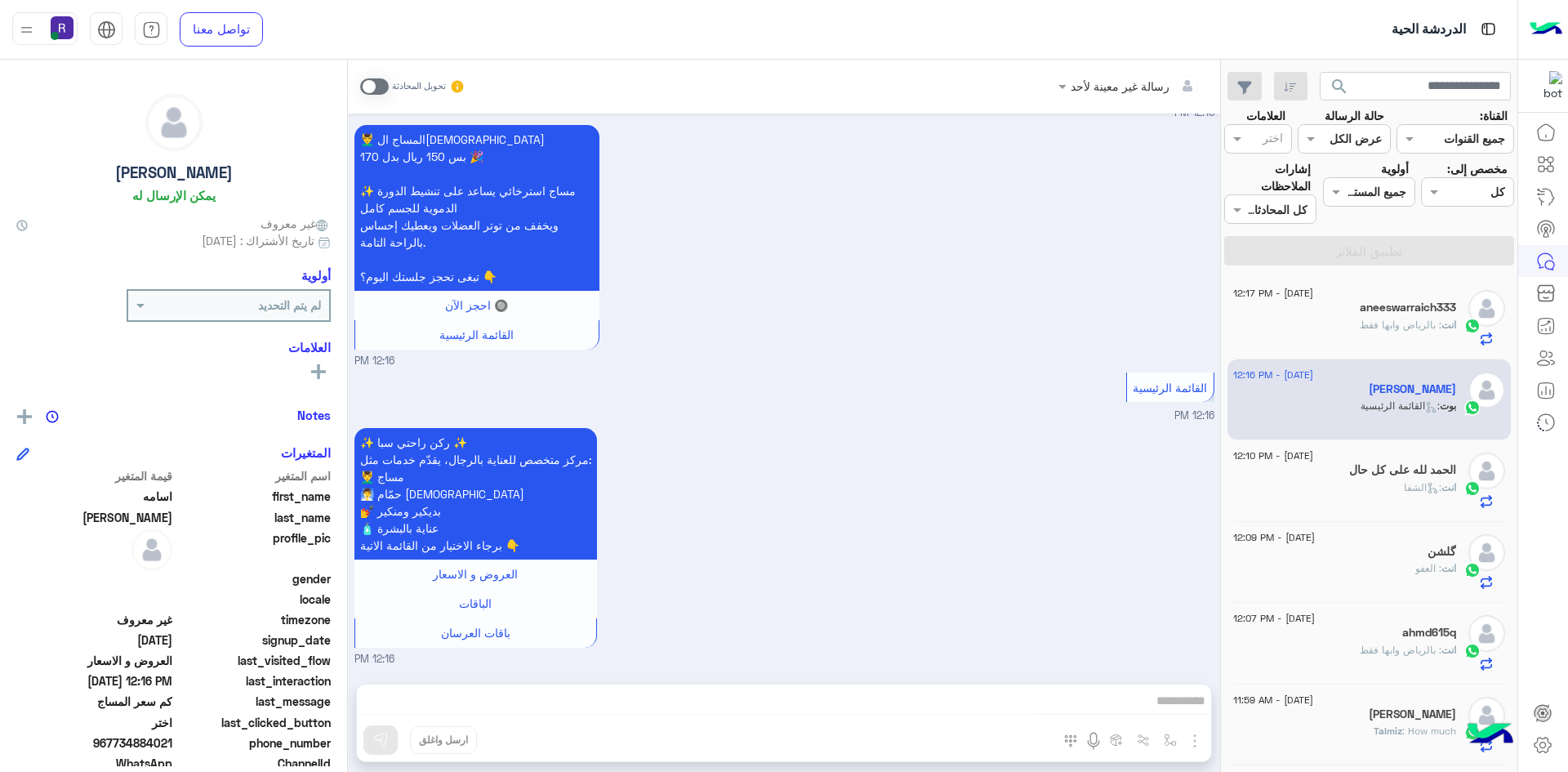
click at [382, 83] on span at bounding box center [374, 86] width 29 height 17
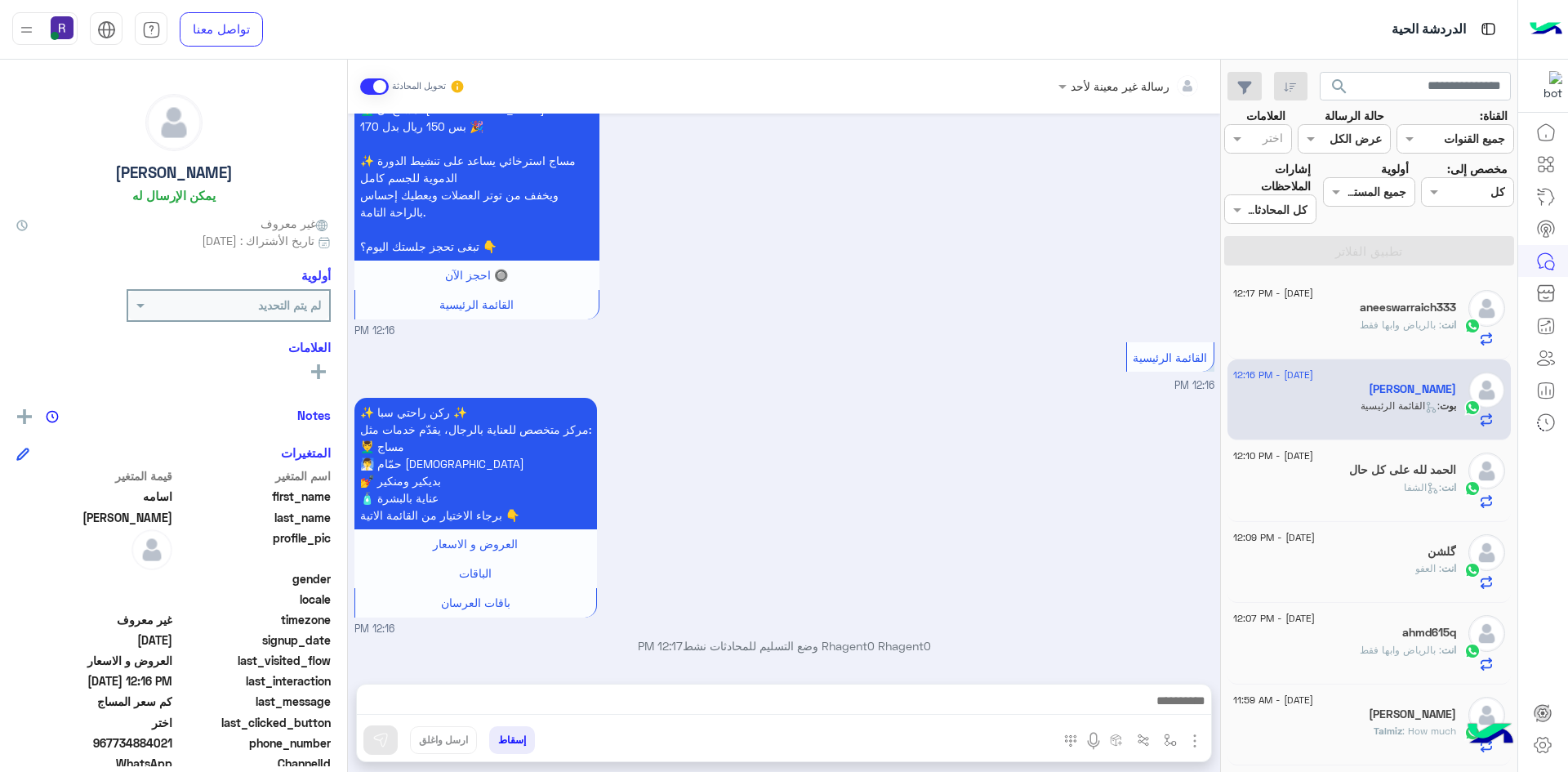
click at [1195, 735] on img "button" at bounding box center [1195, 741] width 19 height 19
click at [1165, 707] on span "الصور" at bounding box center [1163, 706] width 30 height 18
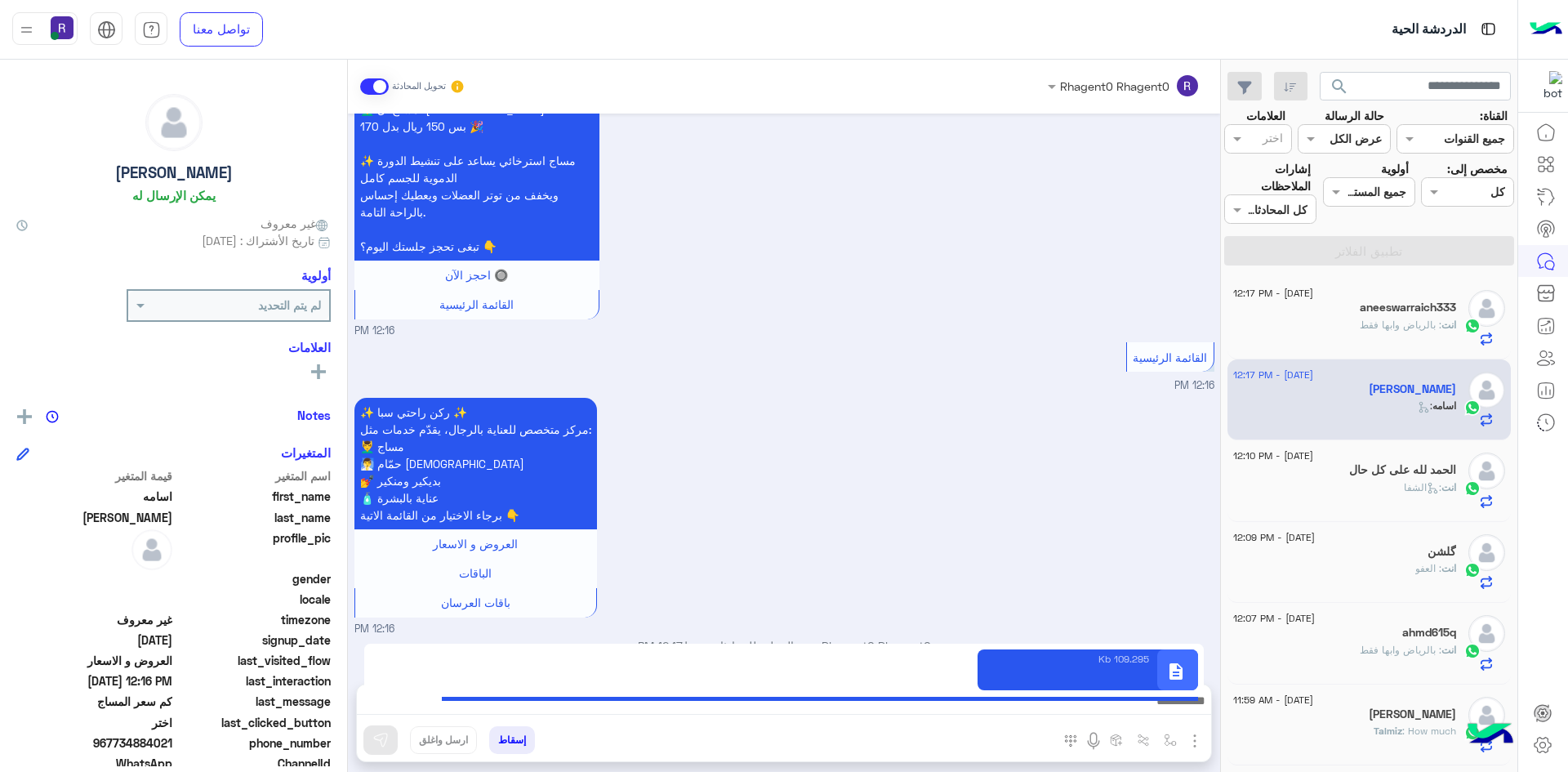
scroll to position [487, 0]
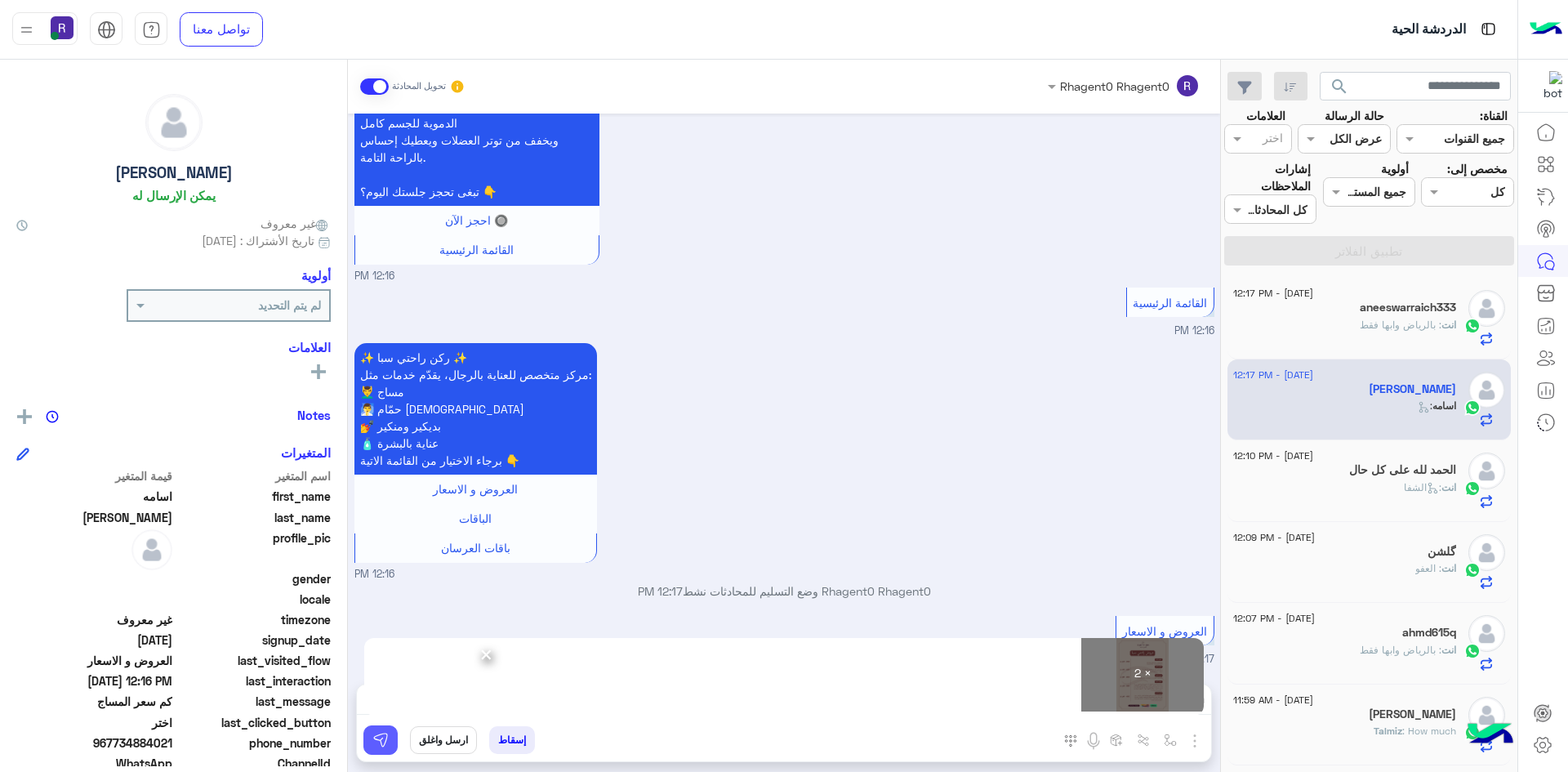
click at [392, 742] on button at bounding box center [380, 741] width 34 height 29
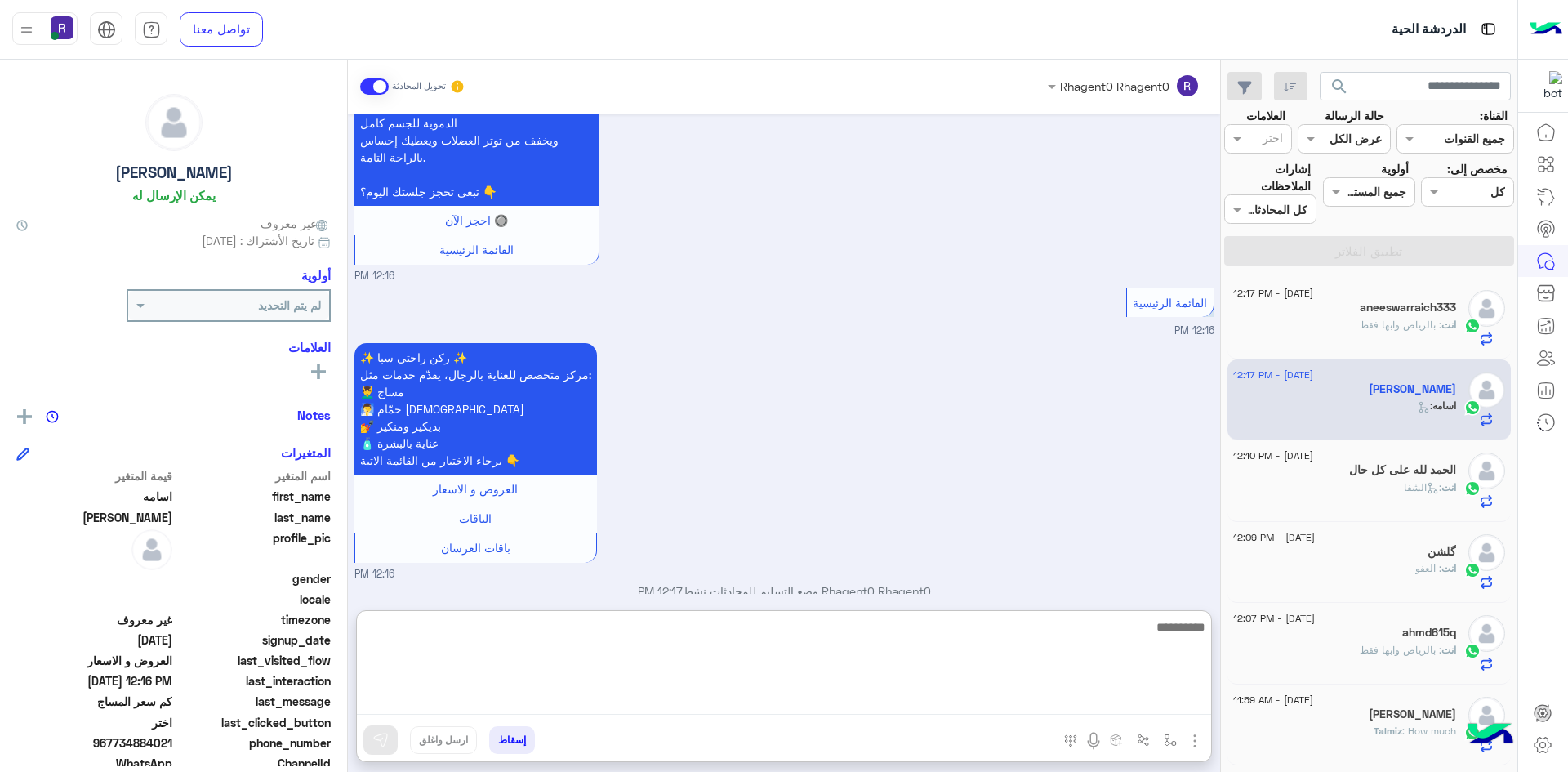
paste textarea "**********"
type textarea "**********"
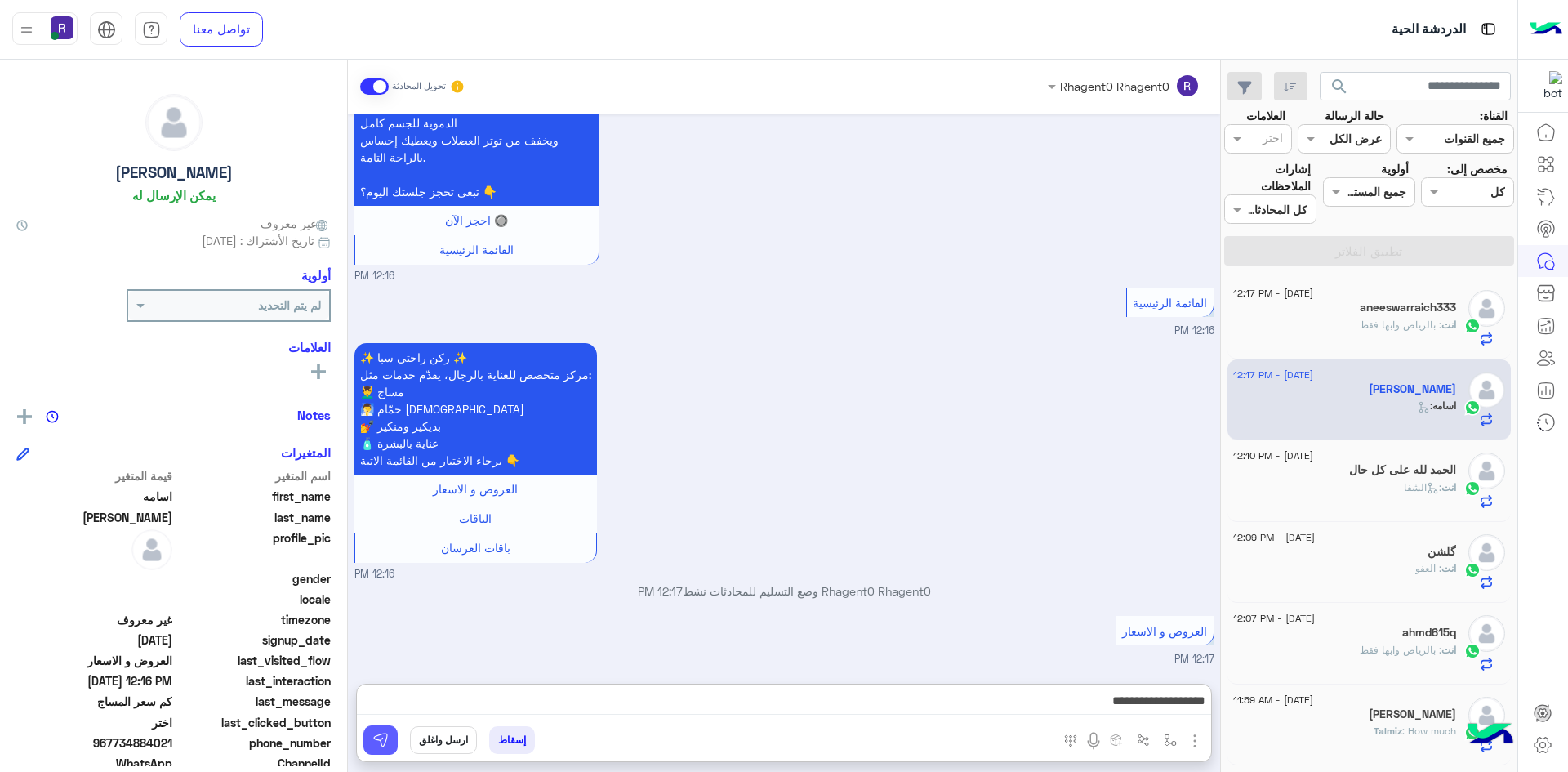
click at [383, 747] on img at bounding box center [381, 741] width 17 height 17
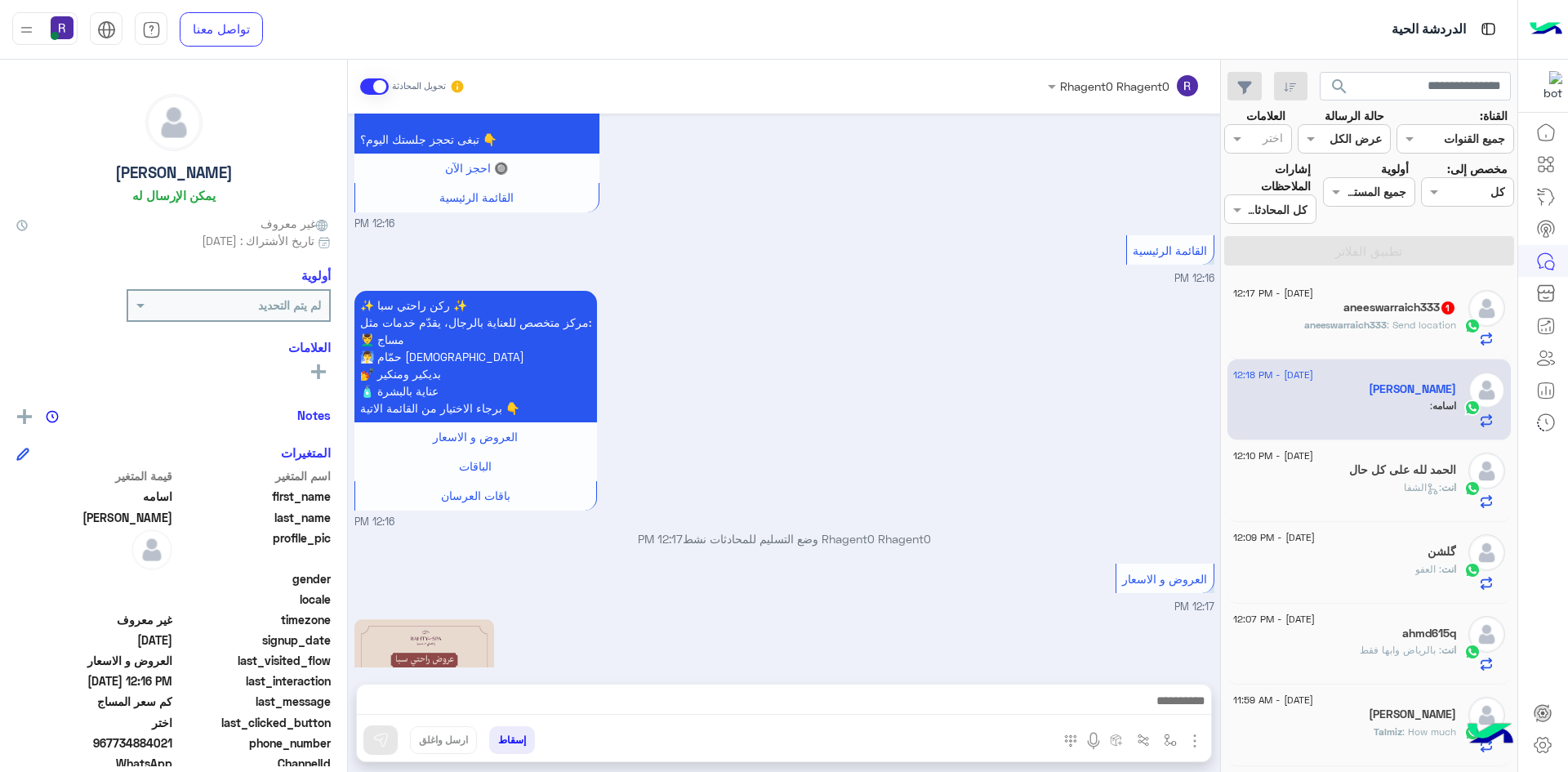
scroll to position [1068, 0]
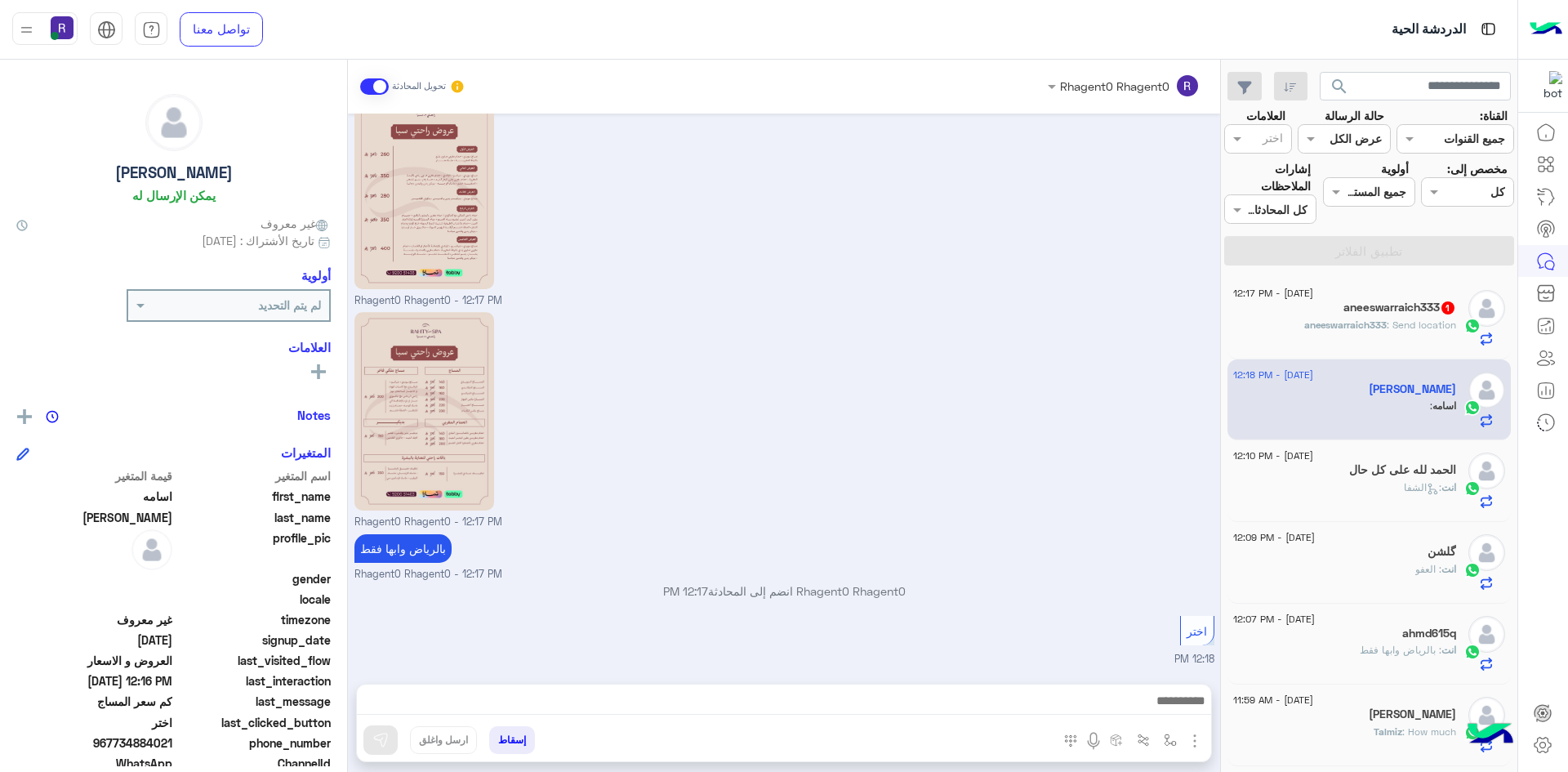
click at [1365, 328] on span "aneeswarraich333" at bounding box center [1345, 324] width 83 height 12
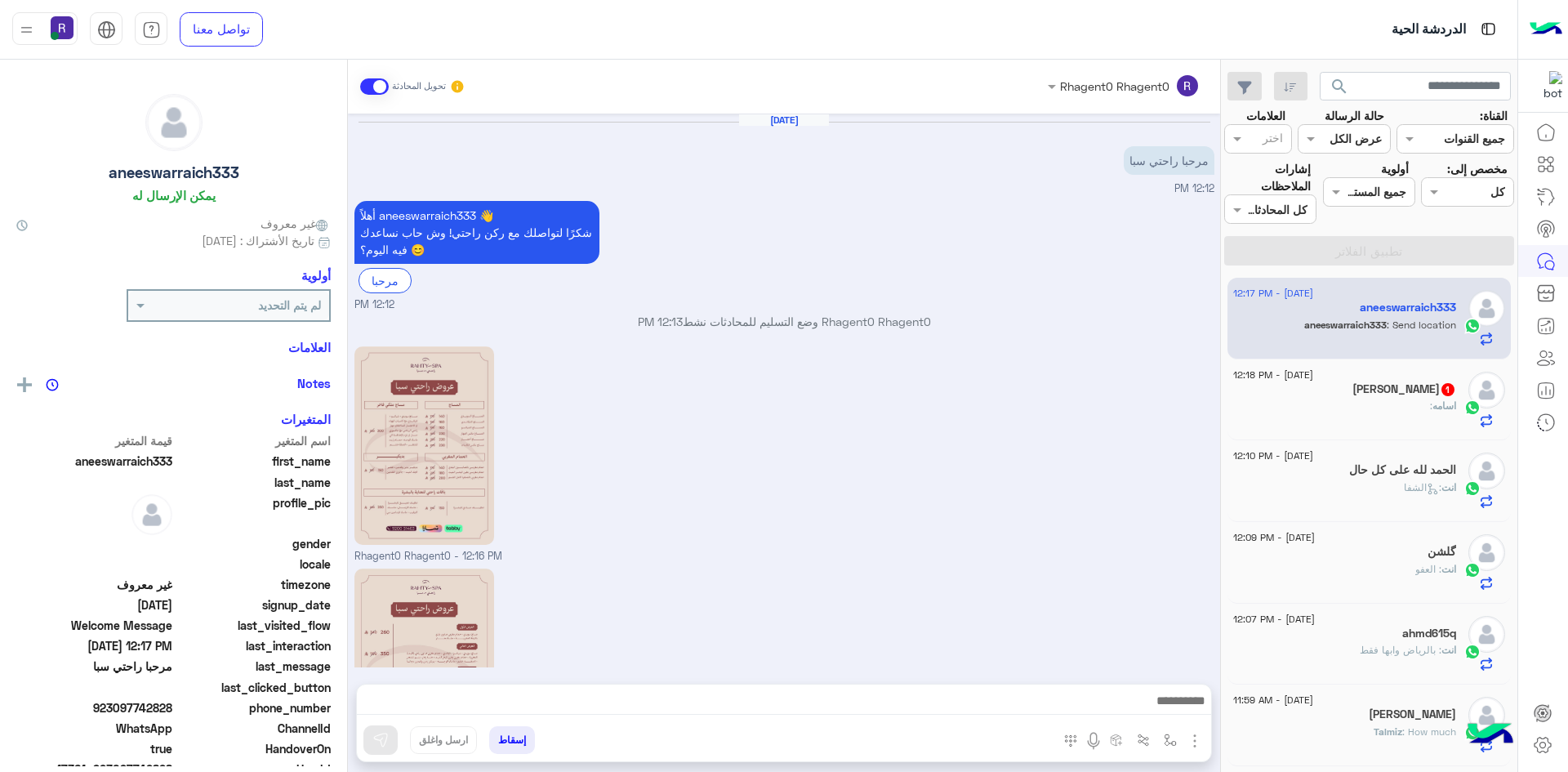
scroll to position [256, 0]
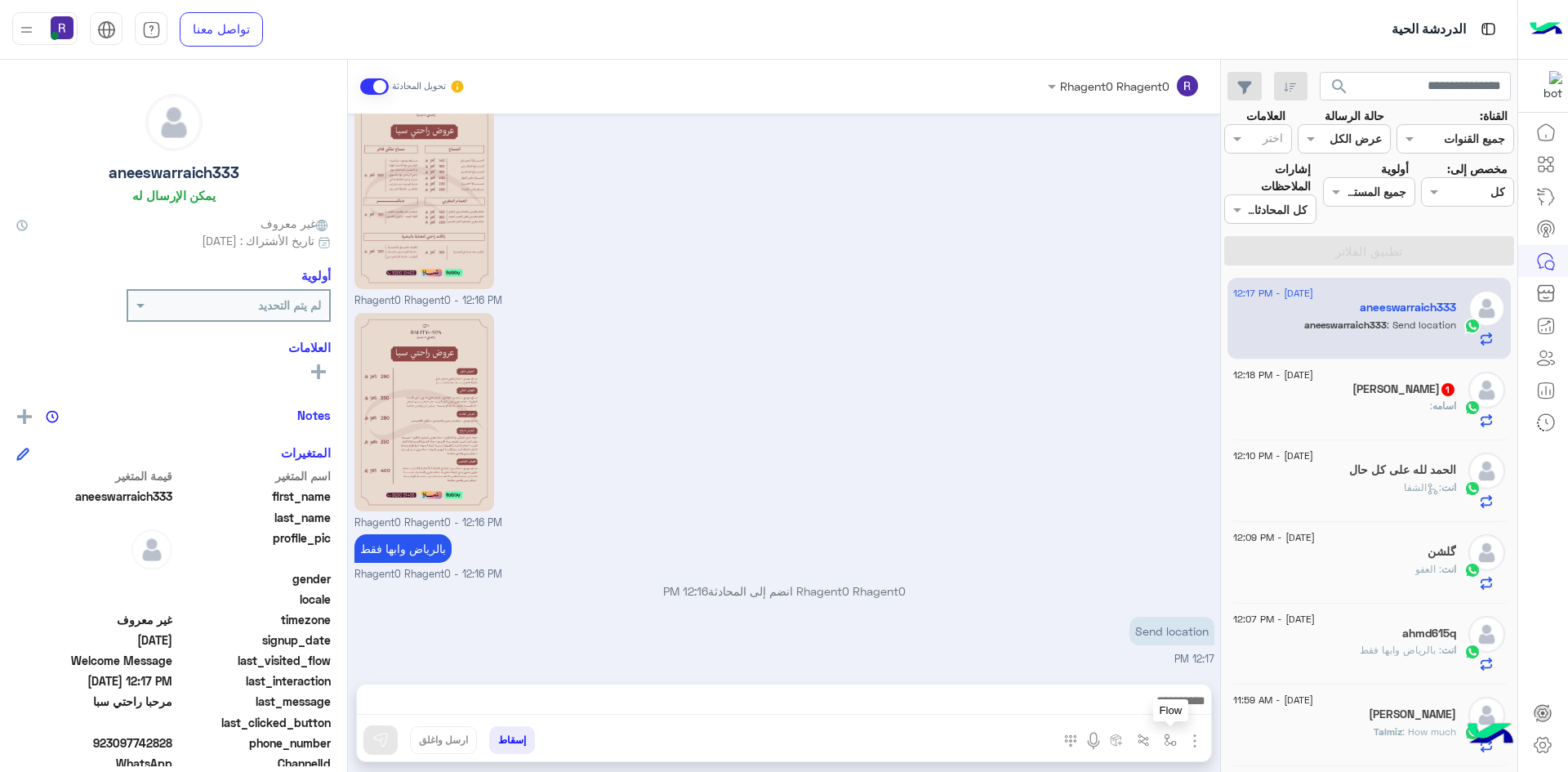
click at [1169, 740] on img "button" at bounding box center [1171, 741] width 13 height 13
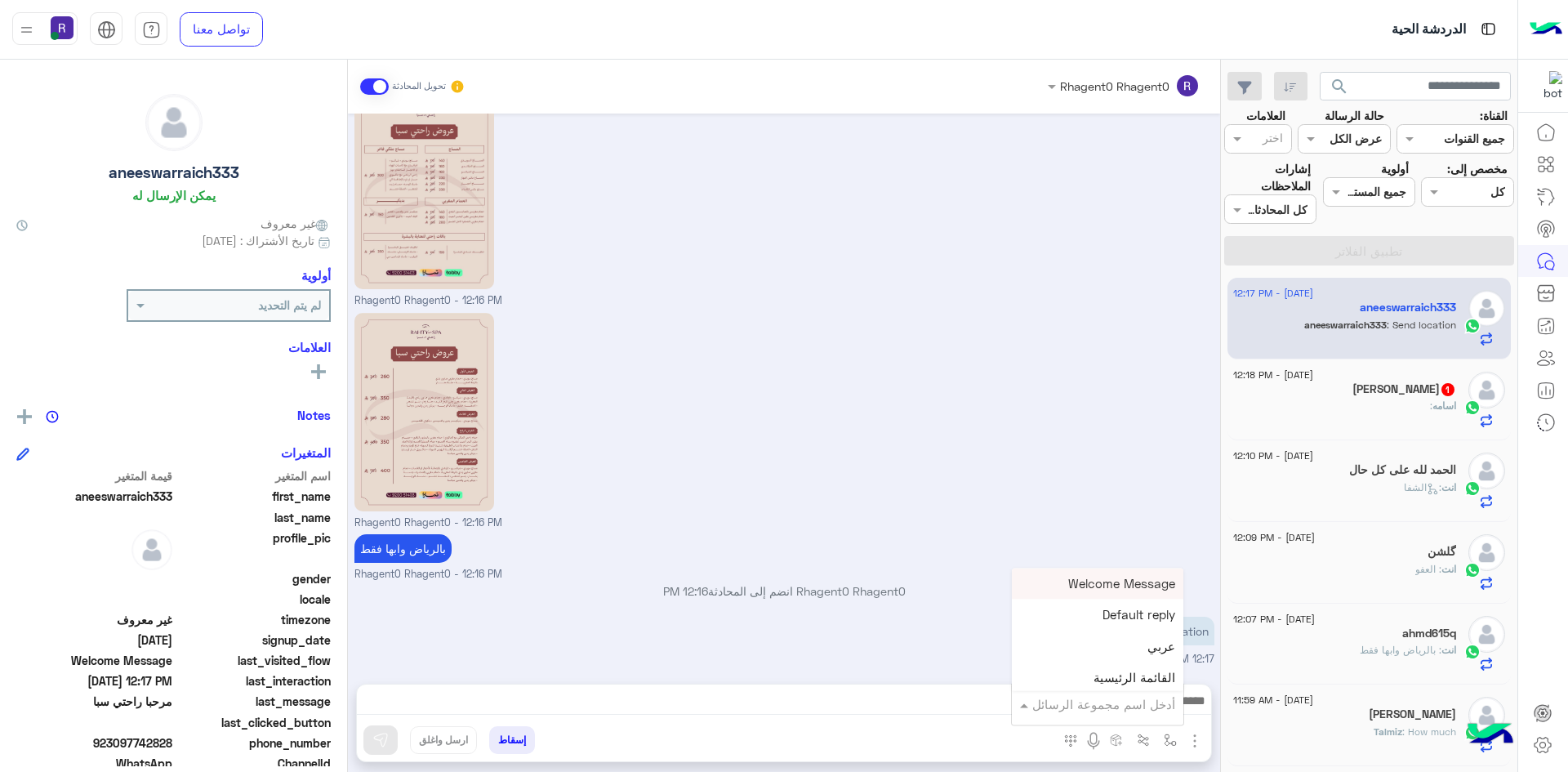
click at [1150, 701] on input "text" at bounding box center [1120, 705] width 110 height 18
click at [1138, 674] on div "لبن" at bounding box center [1097, 686] width 172 height 32
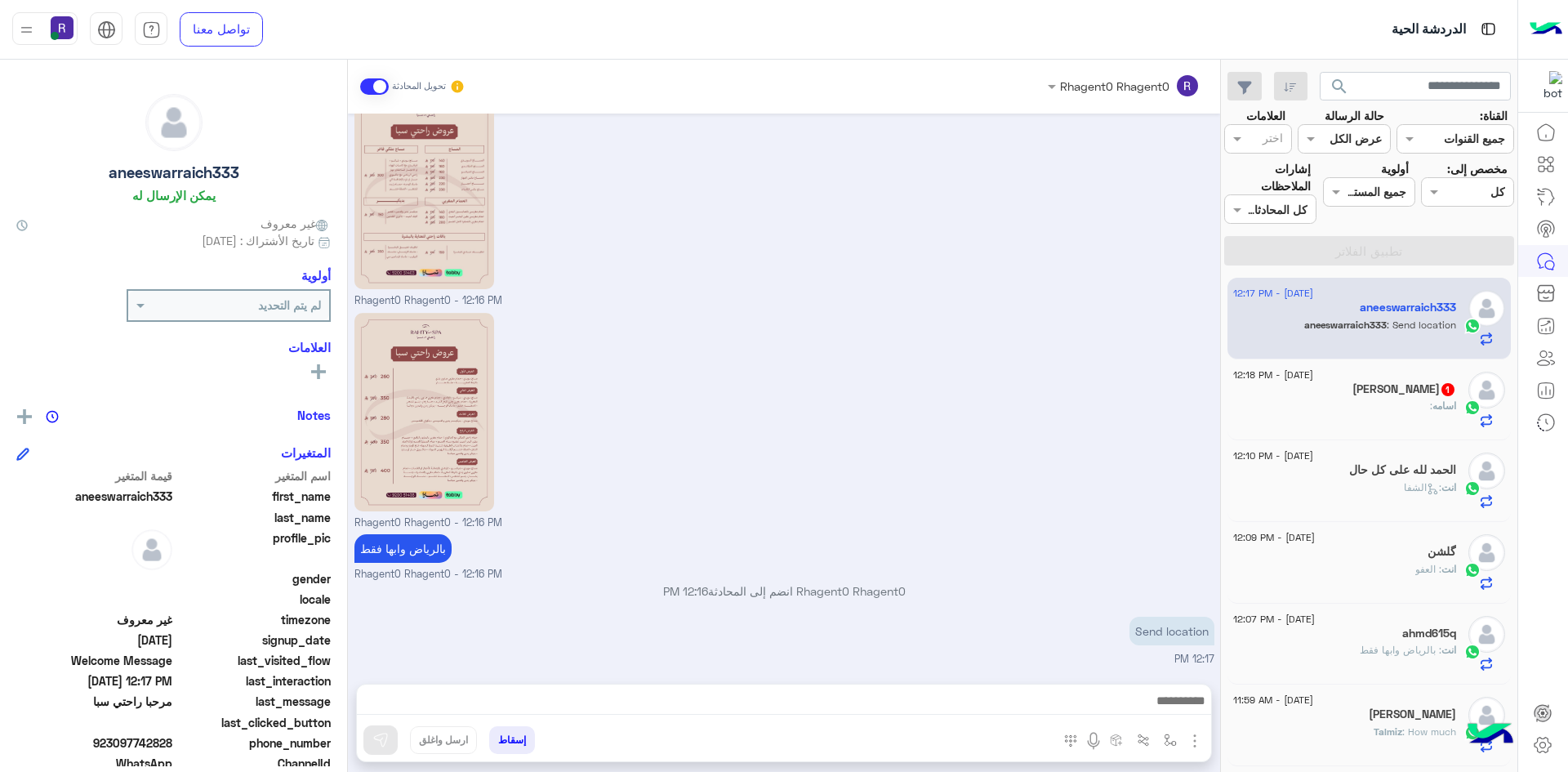
type textarea "***"
click at [379, 742] on img at bounding box center [381, 741] width 17 height 17
click at [1172, 742] on img "button" at bounding box center [1171, 741] width 13 height 13
click at [1150, 710] on input "text" at bounding box center [1120, 705] width 110 height 18
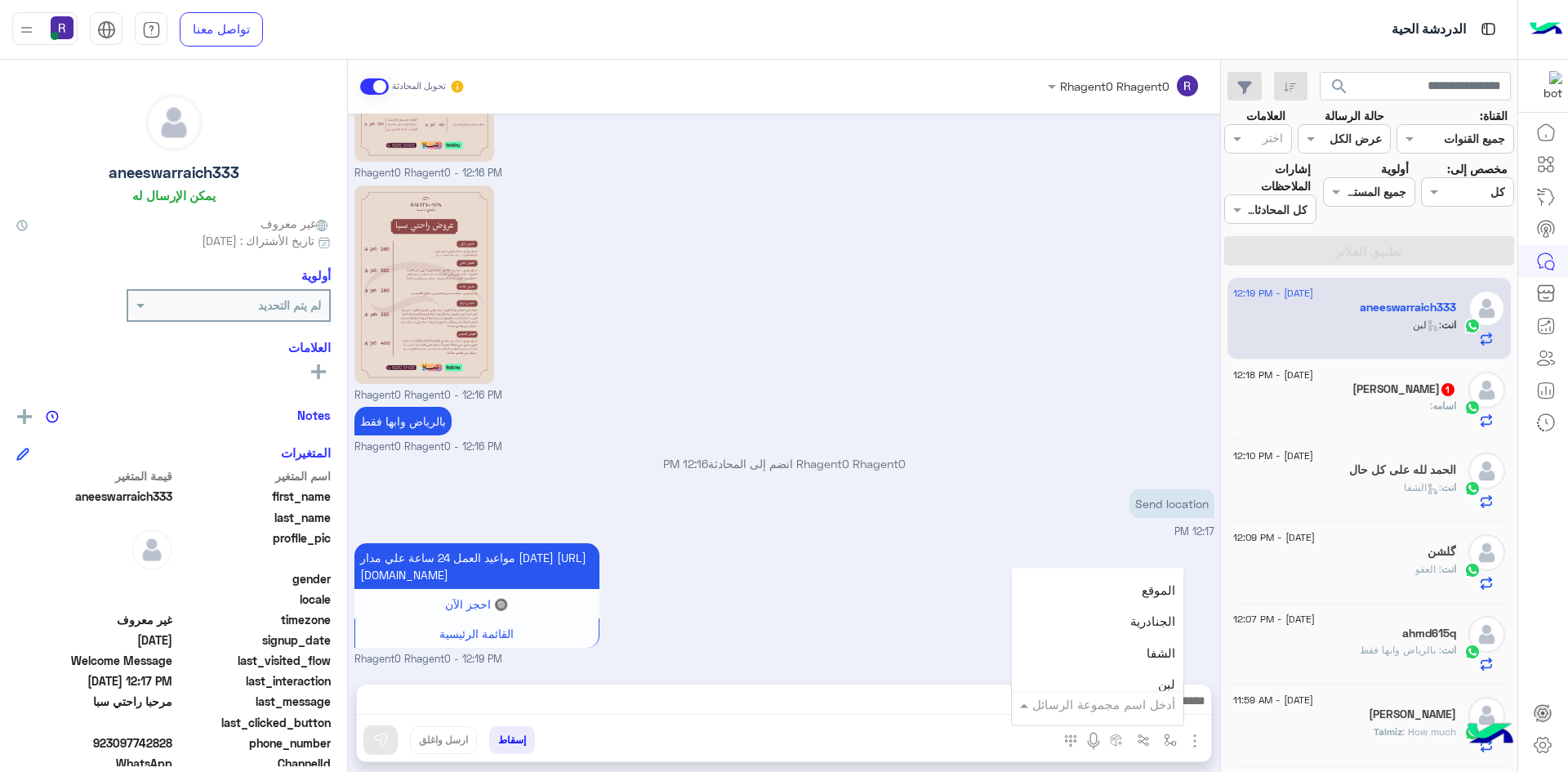
scroll to position [1063, 0]
click at [1145, 630] on div "الجنادرية" at bounding box center [1097, 623] width 172 height 32
type textarea "*********"
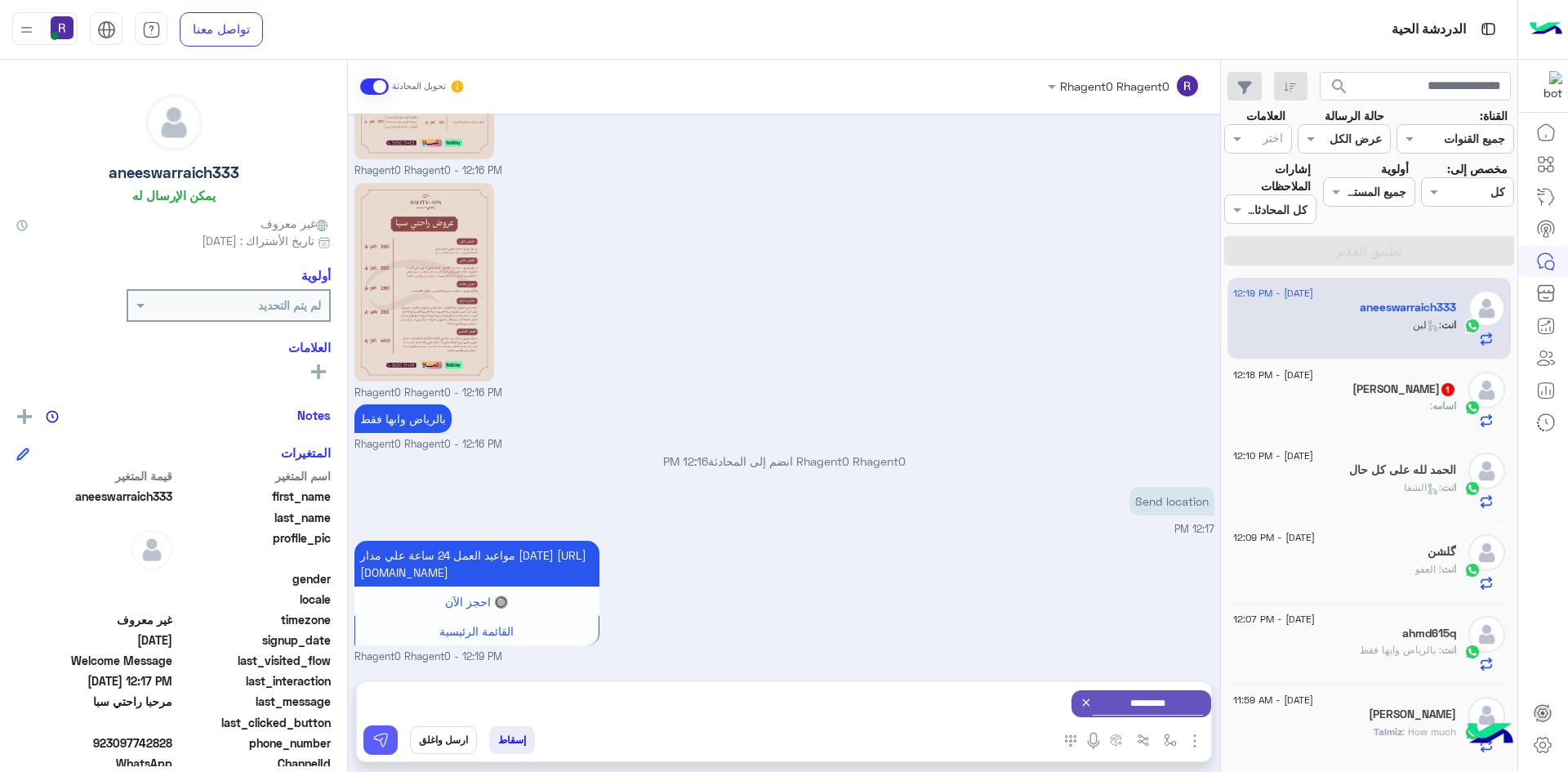
click at [397, 739] on button at bounding box center [380, 741] width 34 height 29
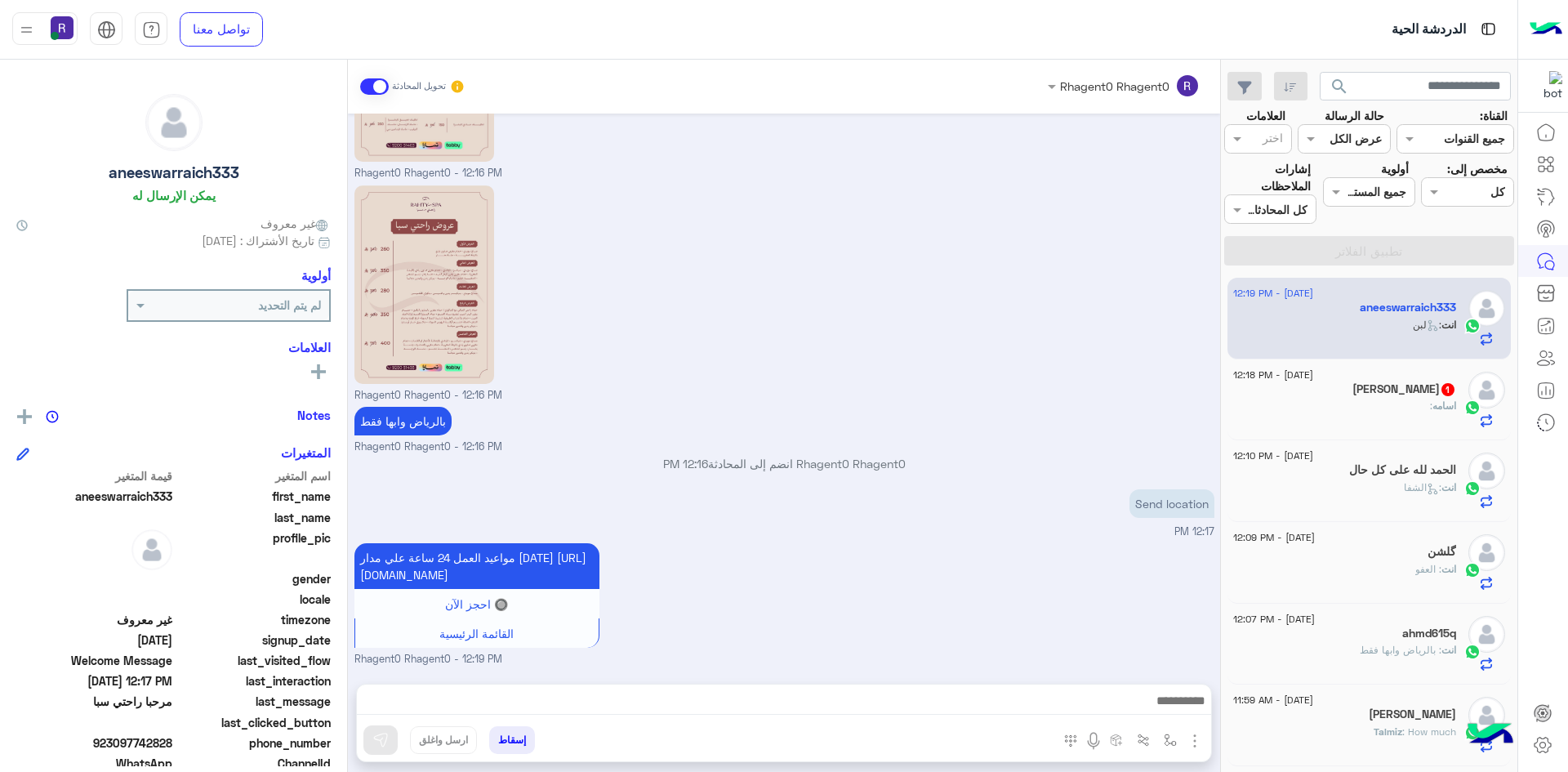
scroll to position [400, 0]
click at [1426, 398] on div "اسامه محمد 1" at bounding box center [1345, 391] width 223 height 17
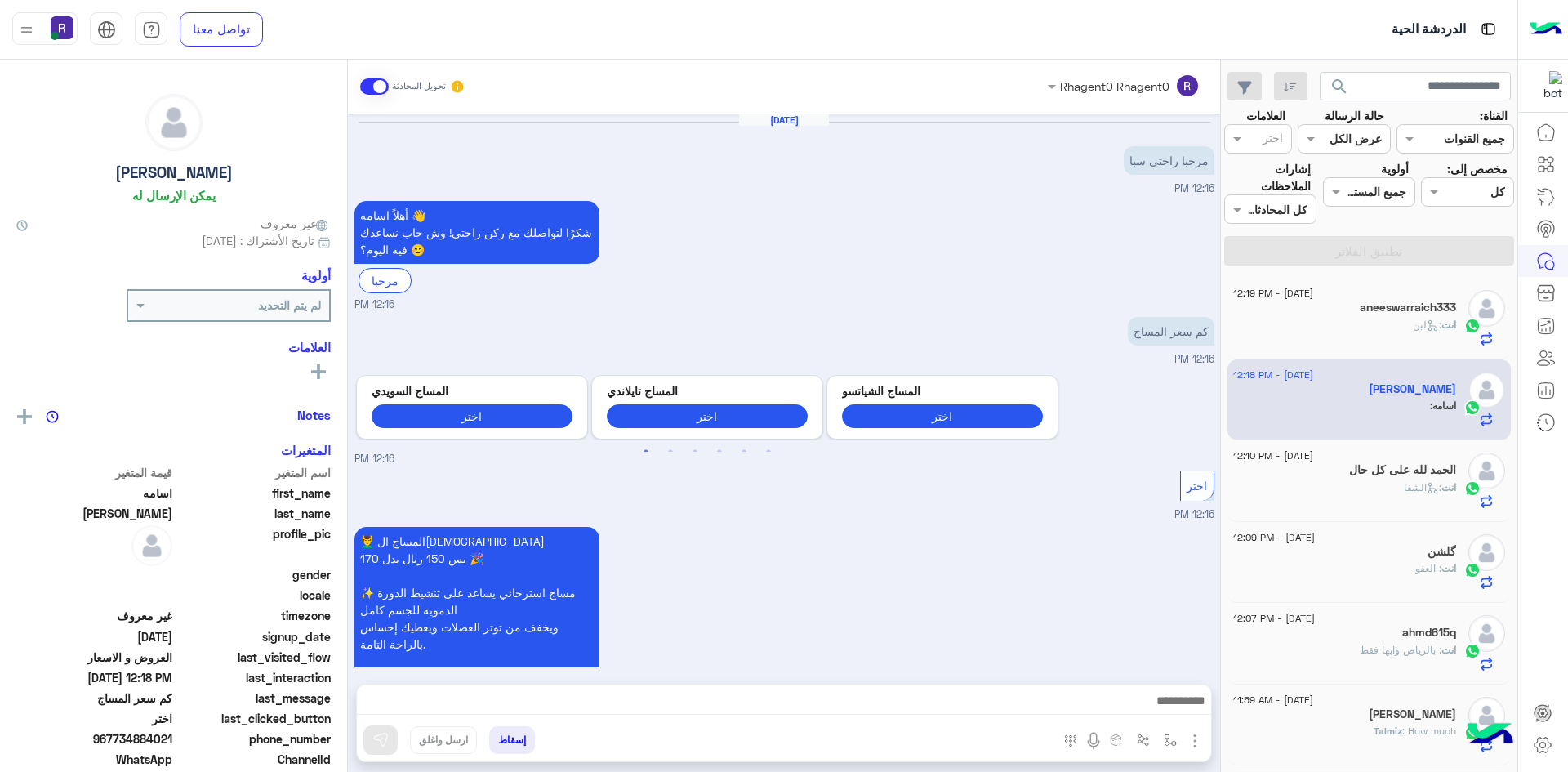
scroll to position [1068, 0]
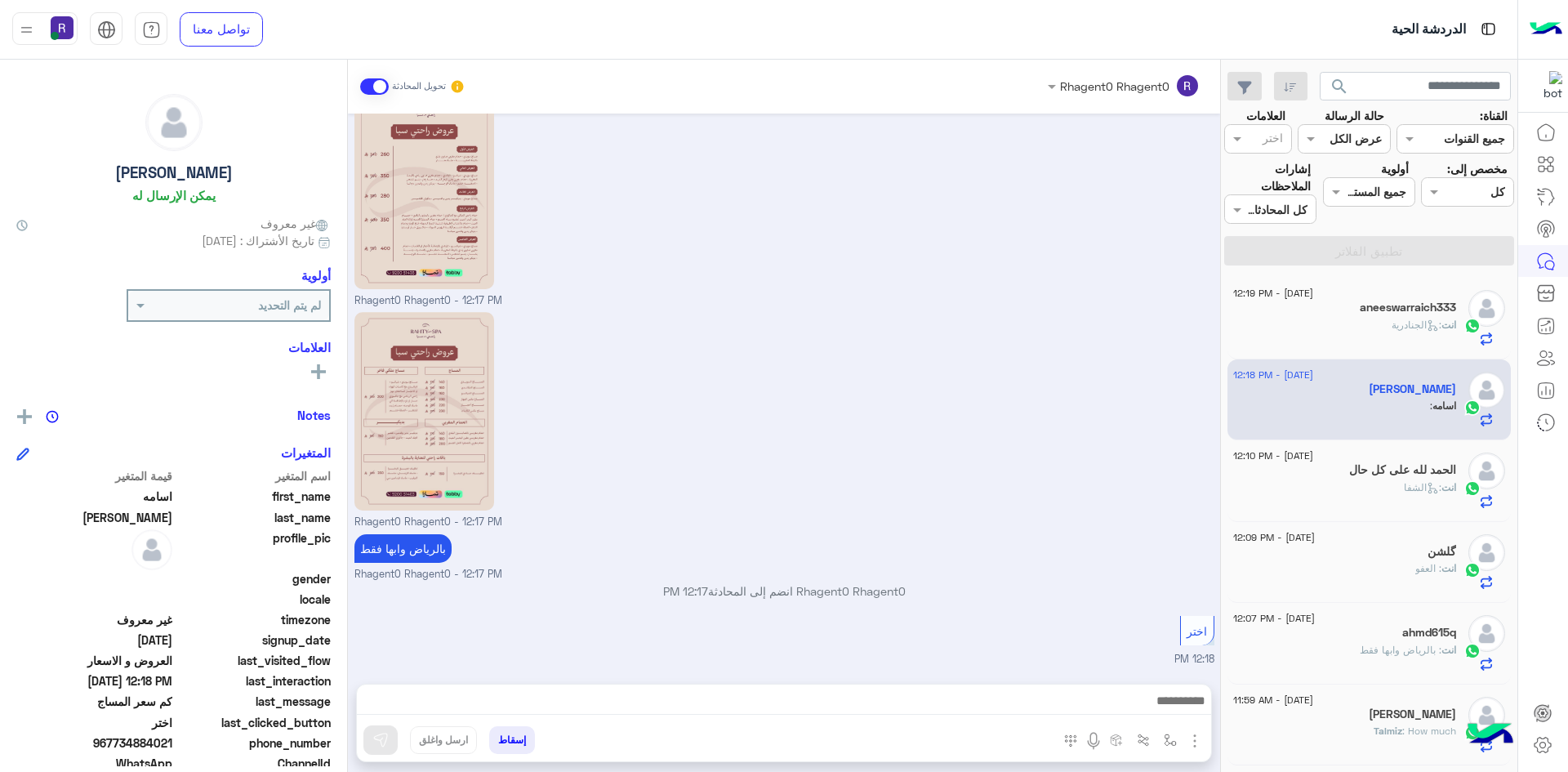
click at [1402, 477] on h5 "الحمد لله على كل حال" at bounding box center [1402, 470] width 107 height 14
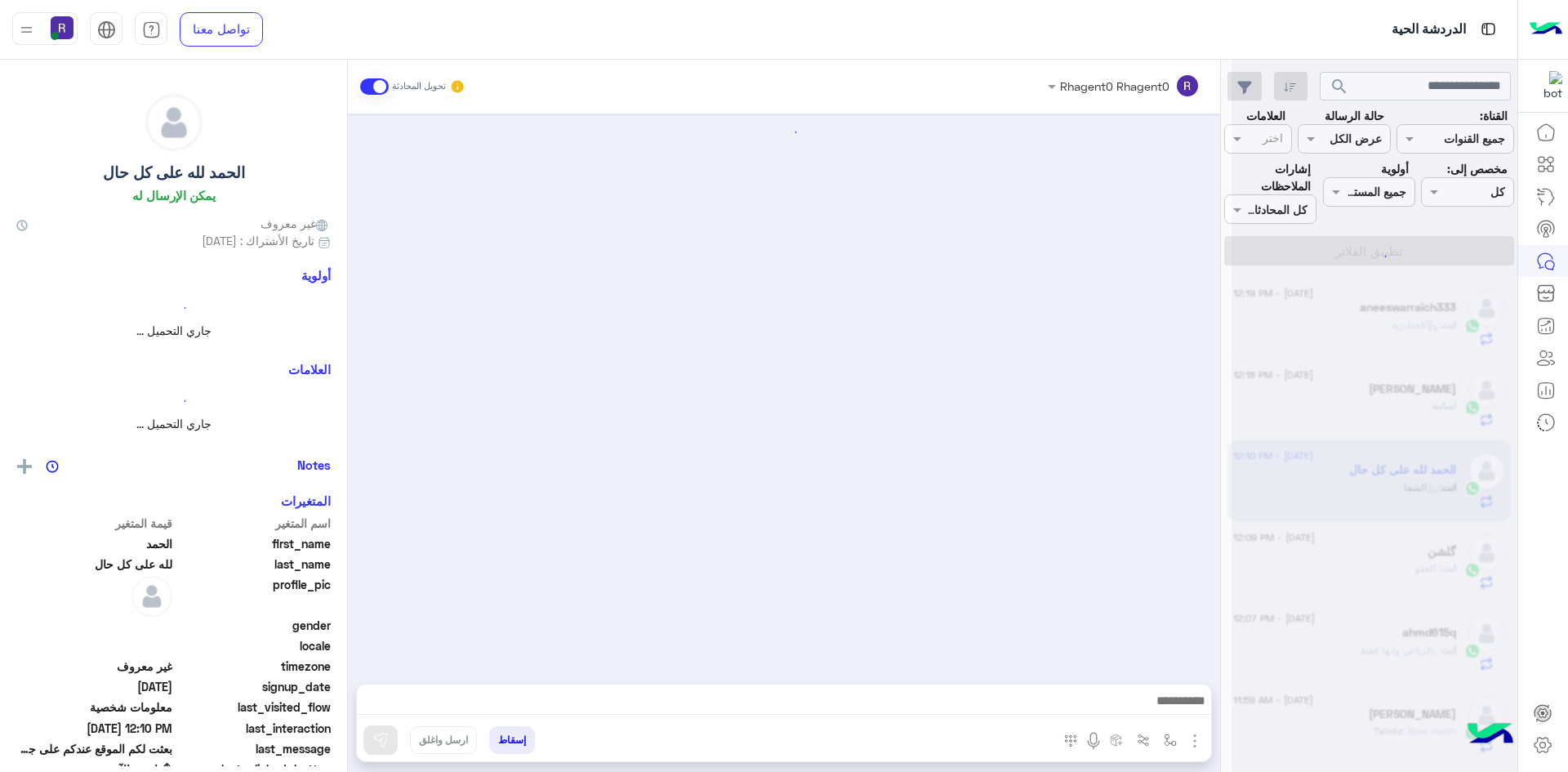
scroll to position [1331, 0]
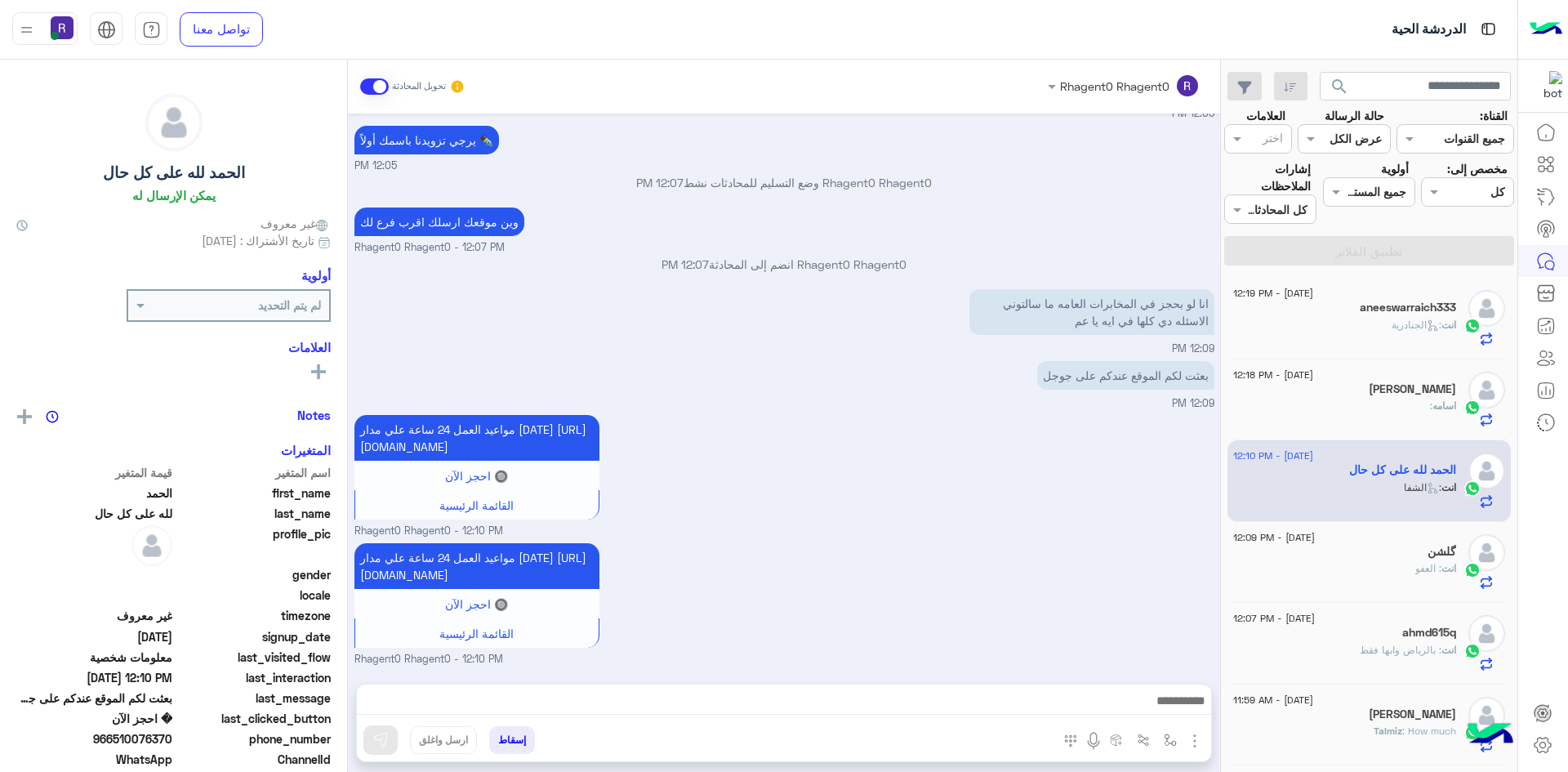
click at [1397, 413] on div "اسامه :" at bounding box center [1345, 412] width 223 height 29
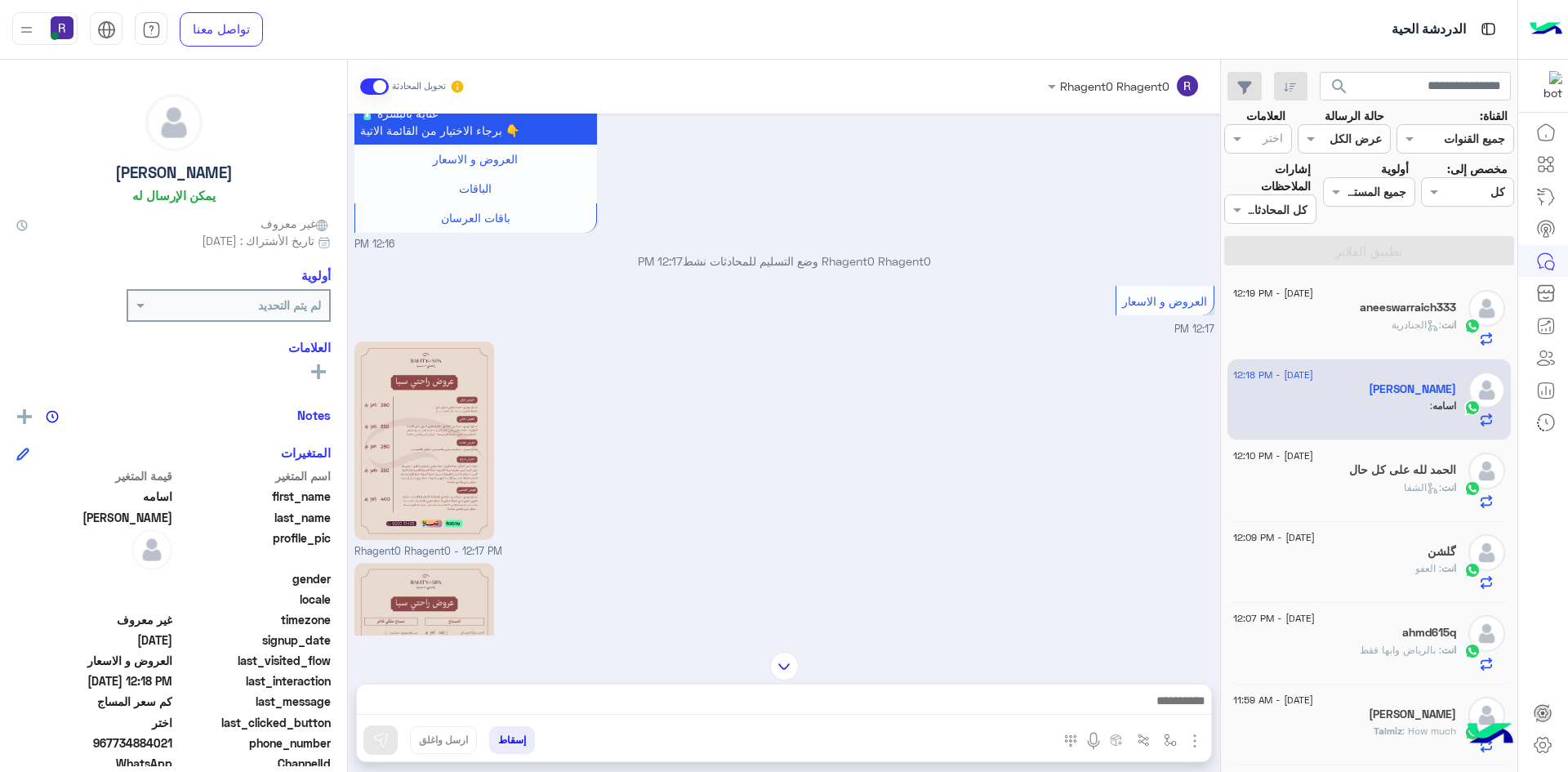
scroll to position [1068, 0]
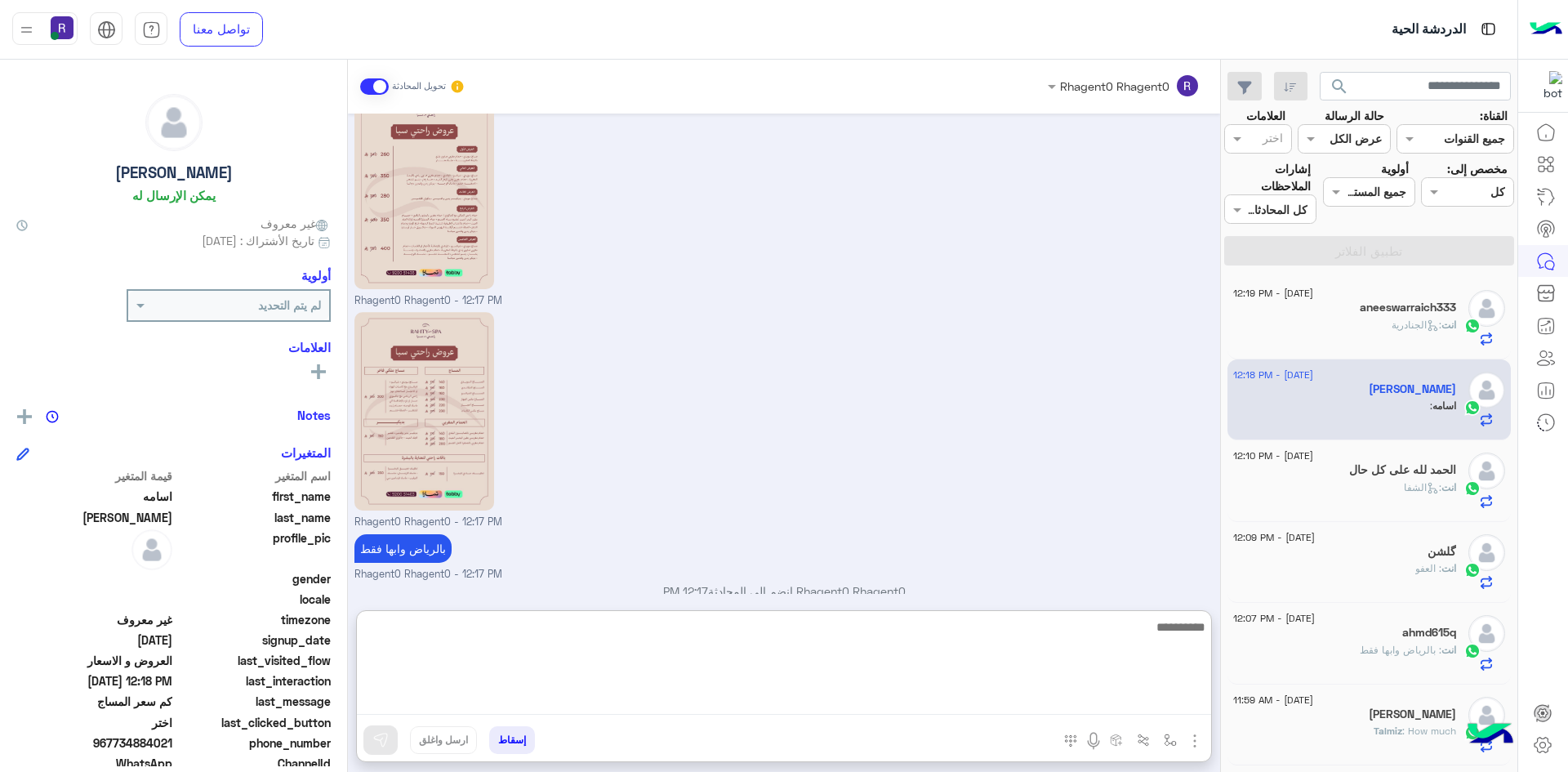
paste textarea "**********"
type textarea "**********"
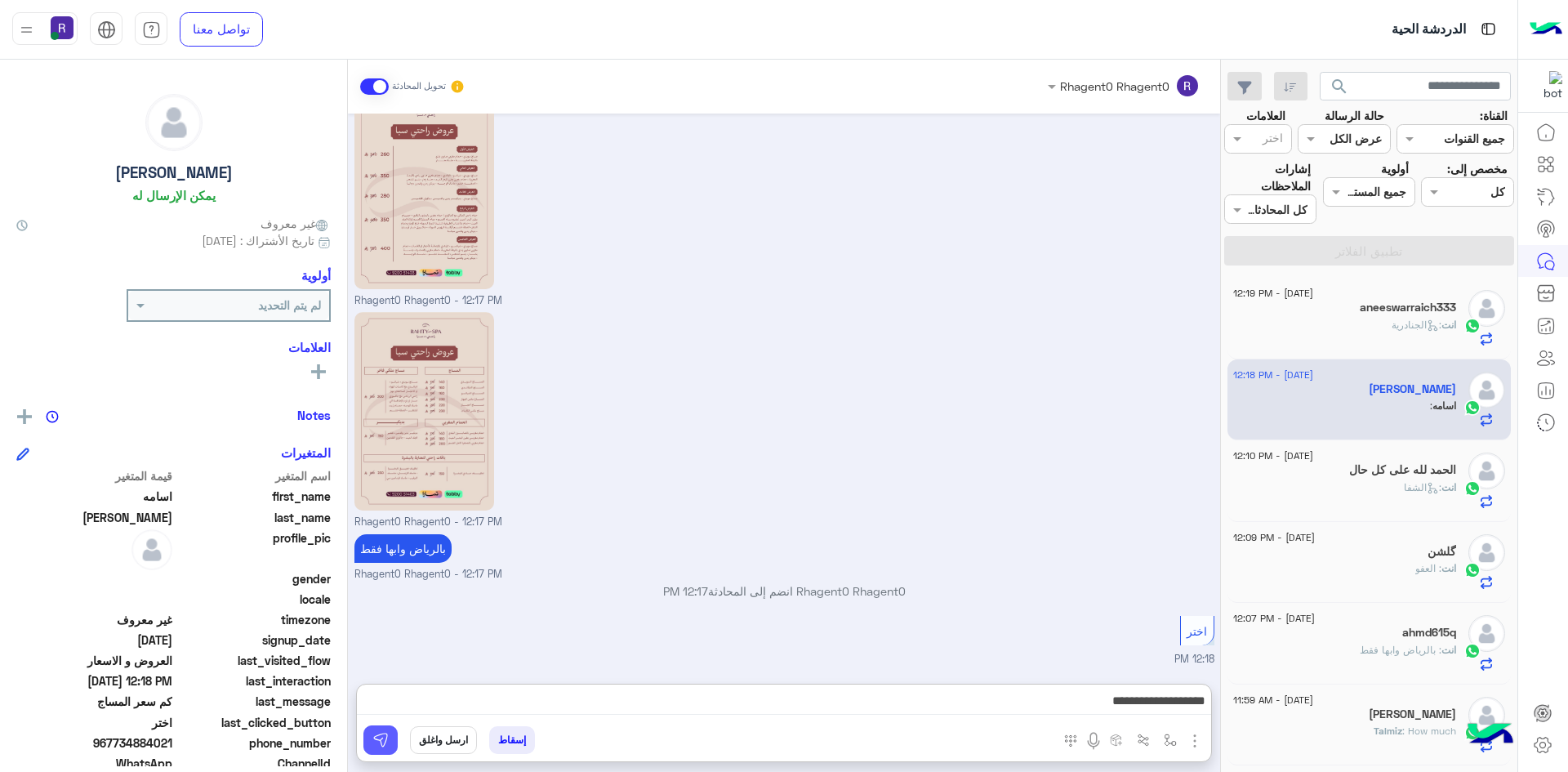
click at [386, 744] on img at bounding box center [381, 741] width 17 height 17
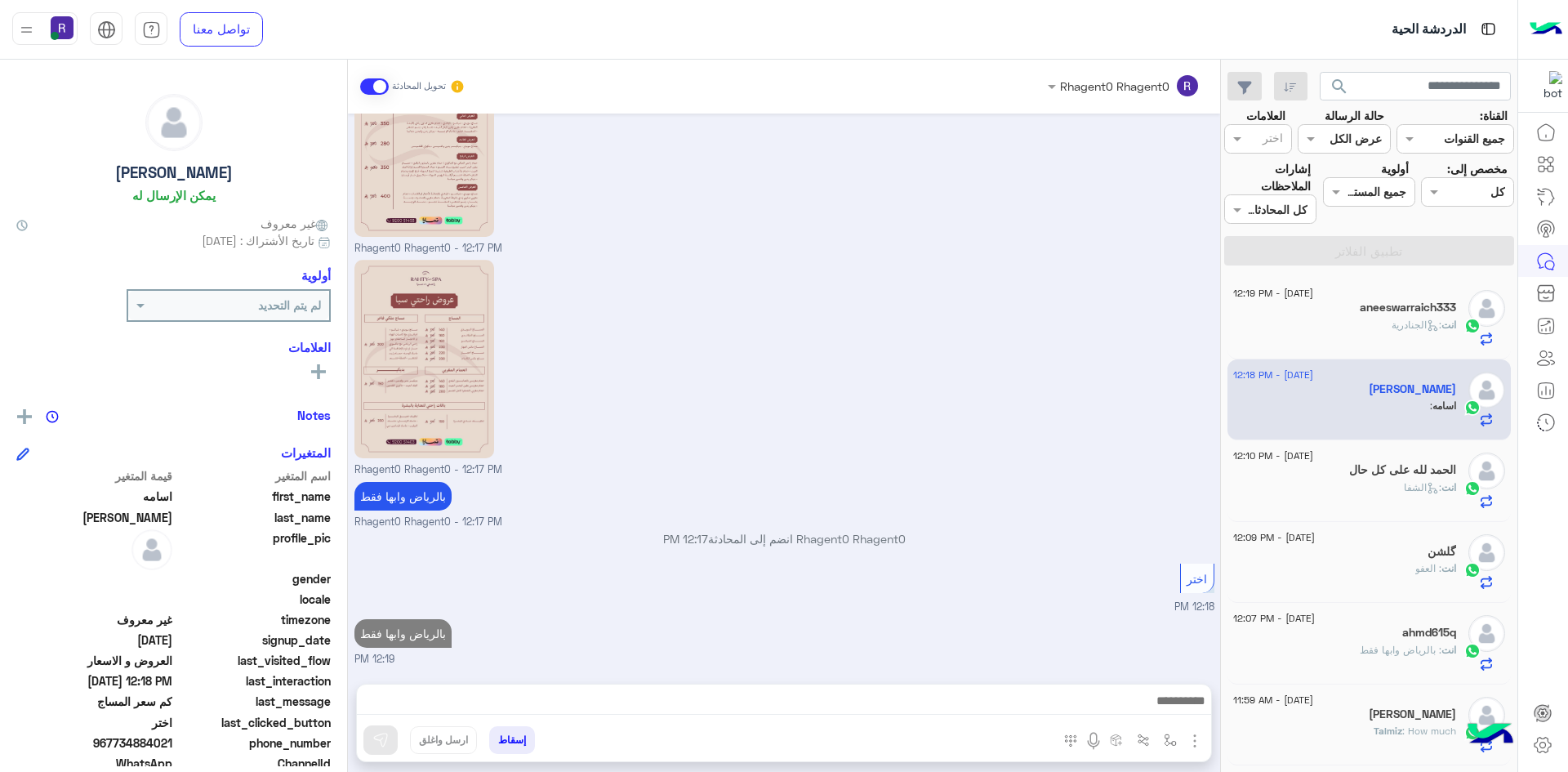
scroll to position [1121, 0]
click at [1342, 552] on div "گلشن" at bounding box center [1345, 553] width 223 height 17
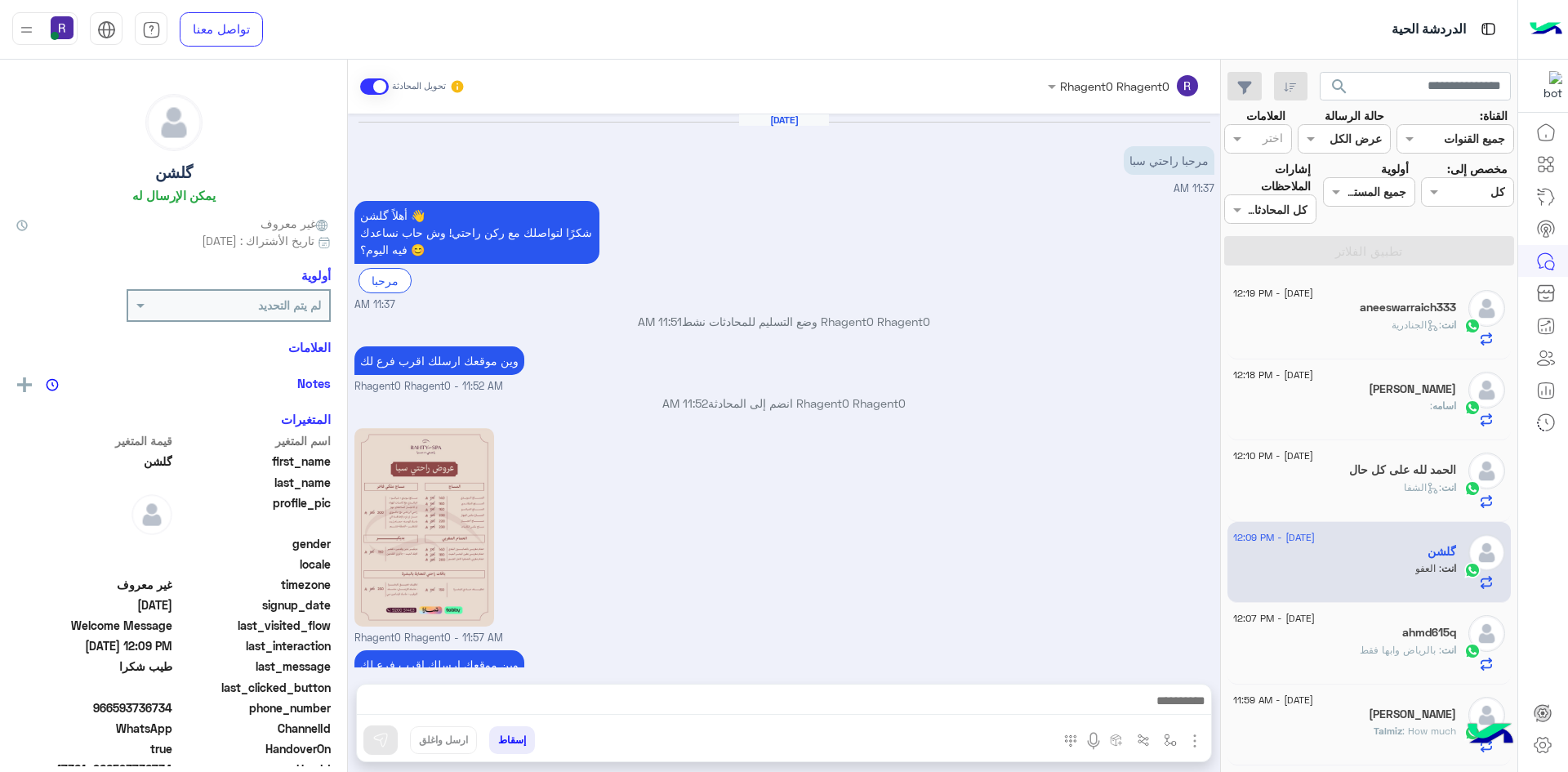
scroll to position [602, 0]
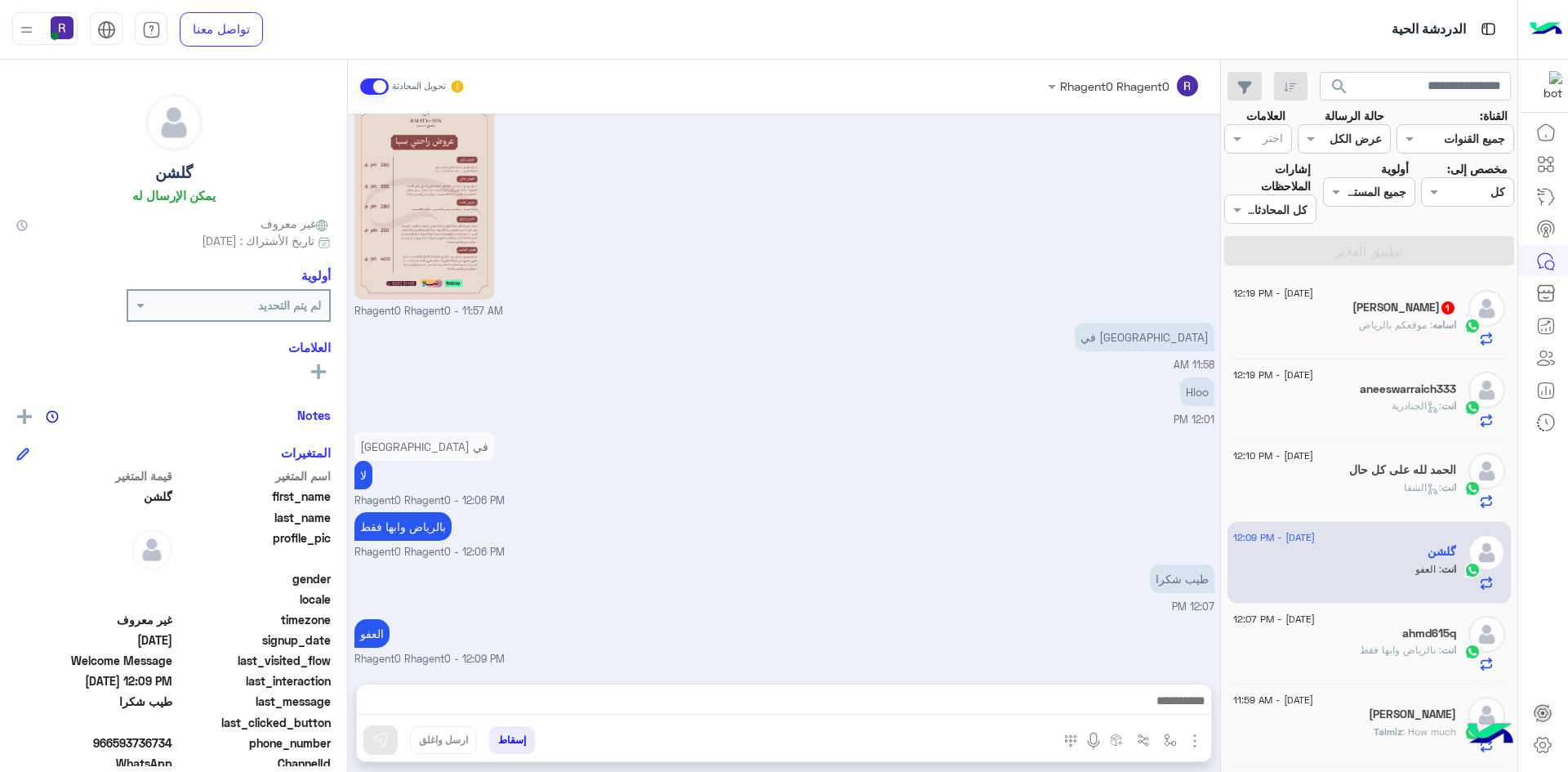
click at [1377, 327] on span ": موقعكم بالرياض" at bounding box center [1396, 324] width 74 height 12
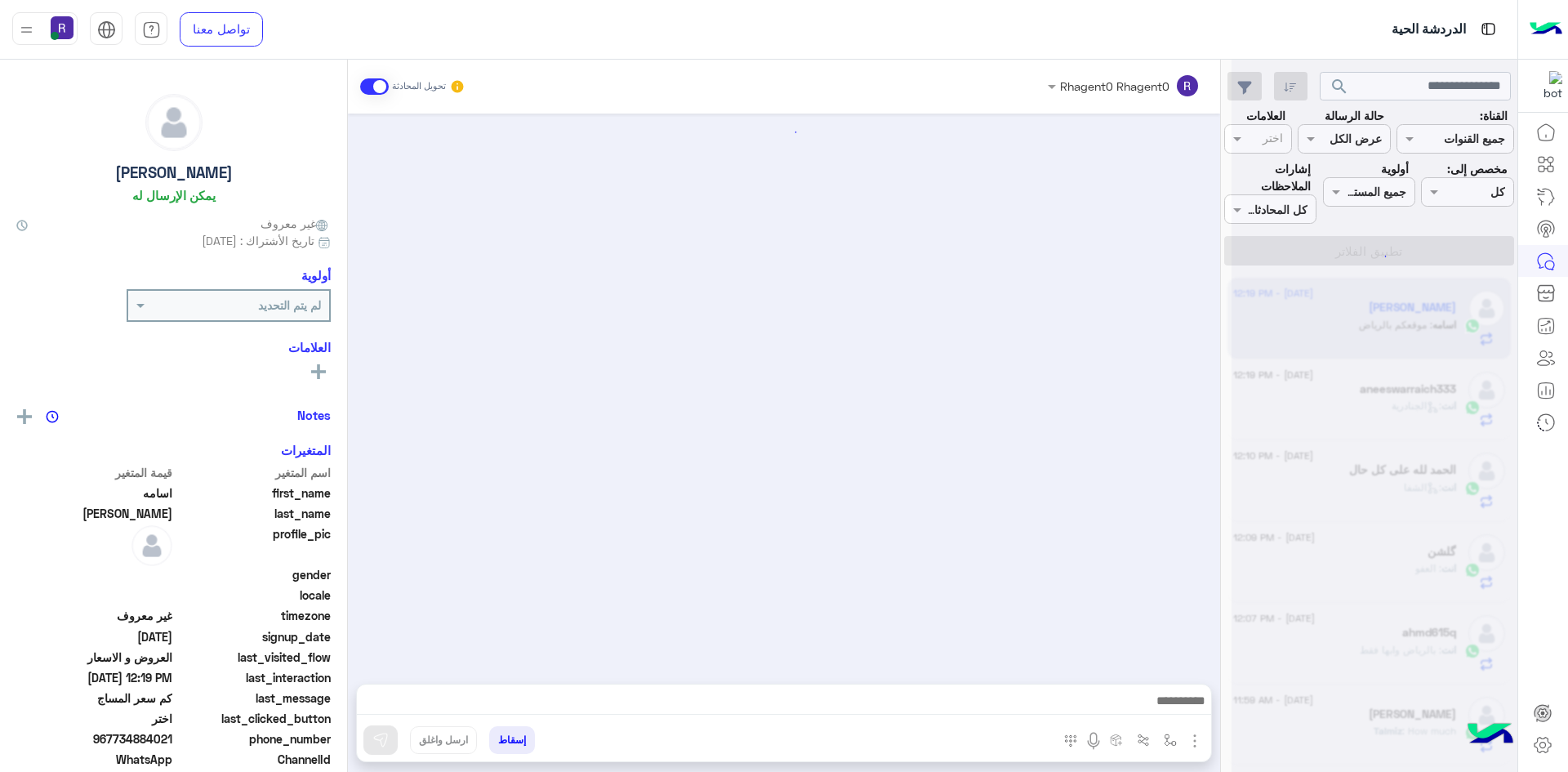
scroll to position [1175, 0]
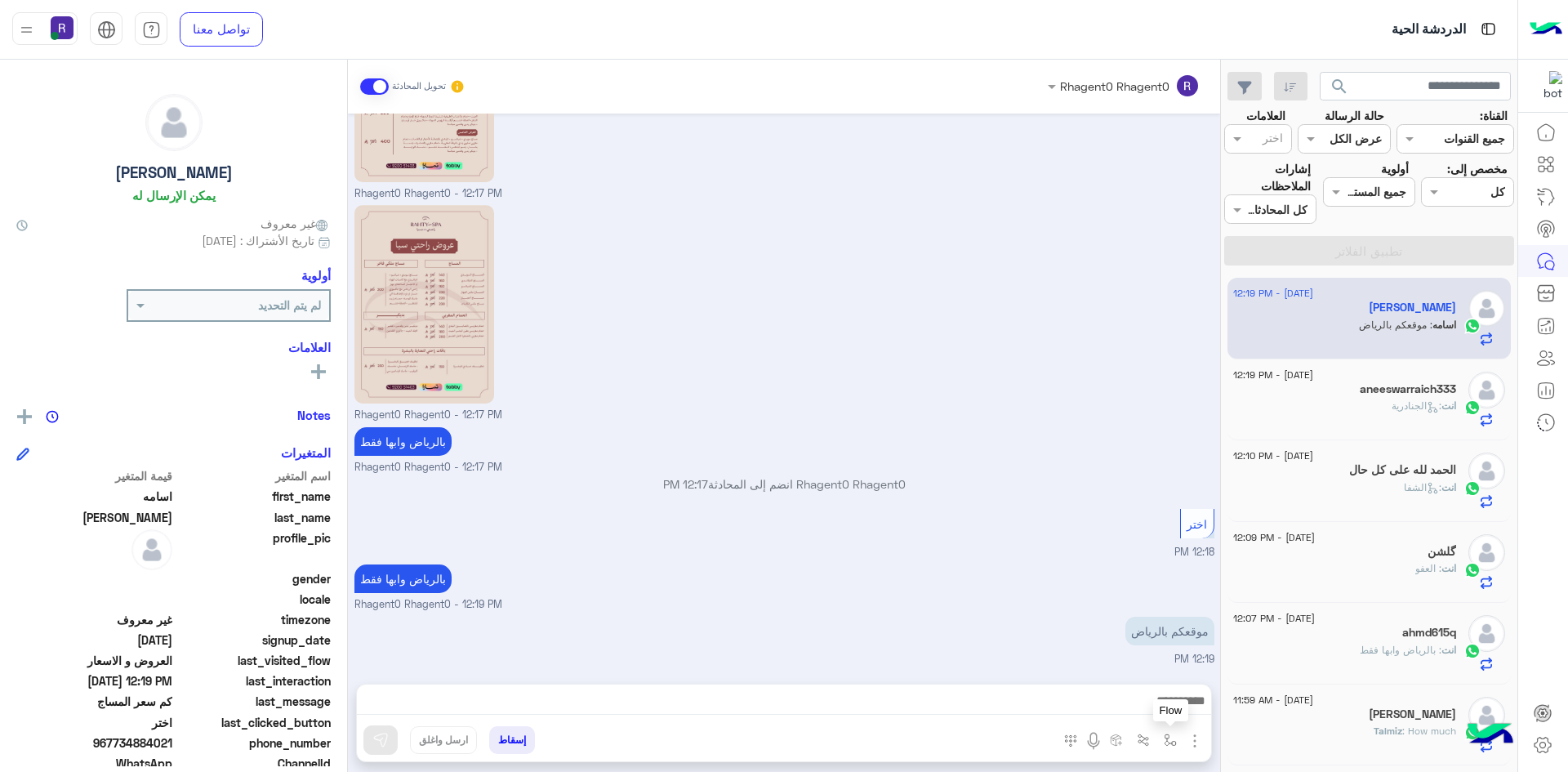
click at [1165, 742] on img "button" at bounding box center [1171, 741] width 13 height 13
click at [1160, 709] on input "text" at bounding box center [1120, 705] width 110 height 18
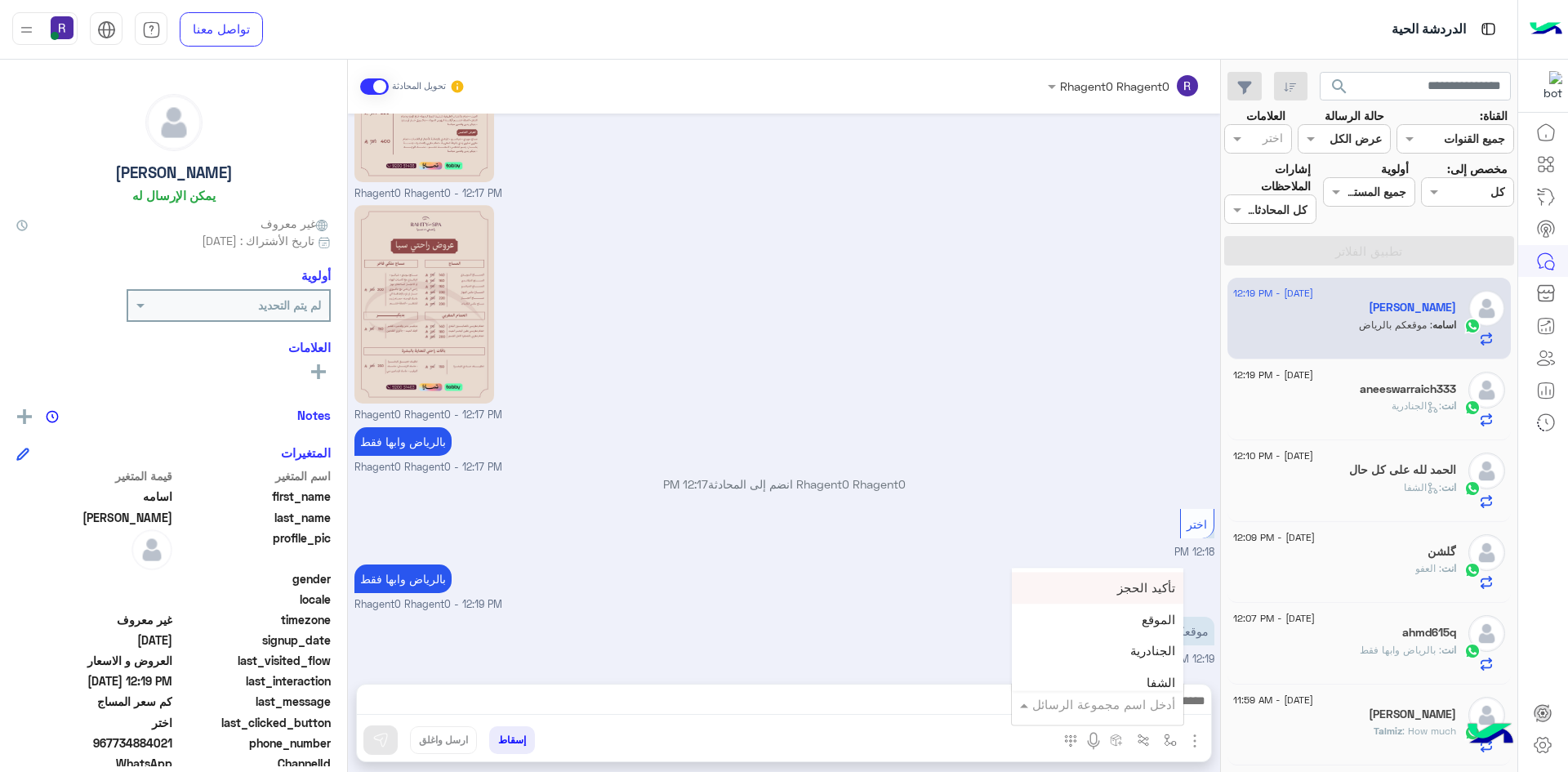
scroll to position [1063, 0]
click at [1136, 624] on span "الجنادرية" at bounding box center [1152, 623] width 45 height 15
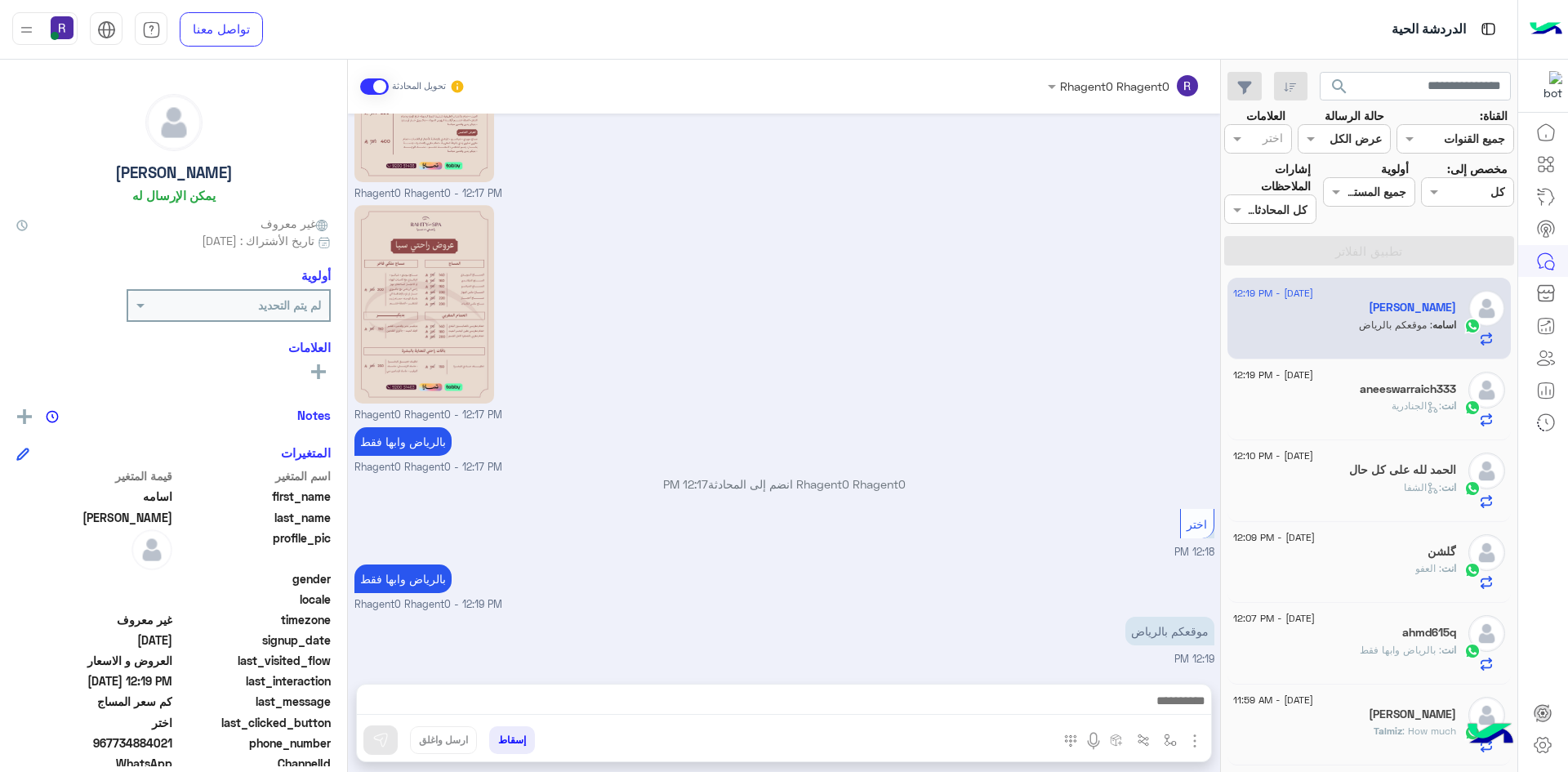
type textarea "*********"
click at [371, 737] on button at bounding box center [380, 741] width 34 height 29
click at [1175, 739] on img "button" at bounding box center [1171, 741] width 13 height 13
click at [1156, 701] on input "text" at bounding box center [1120, 705] width 110 height 18
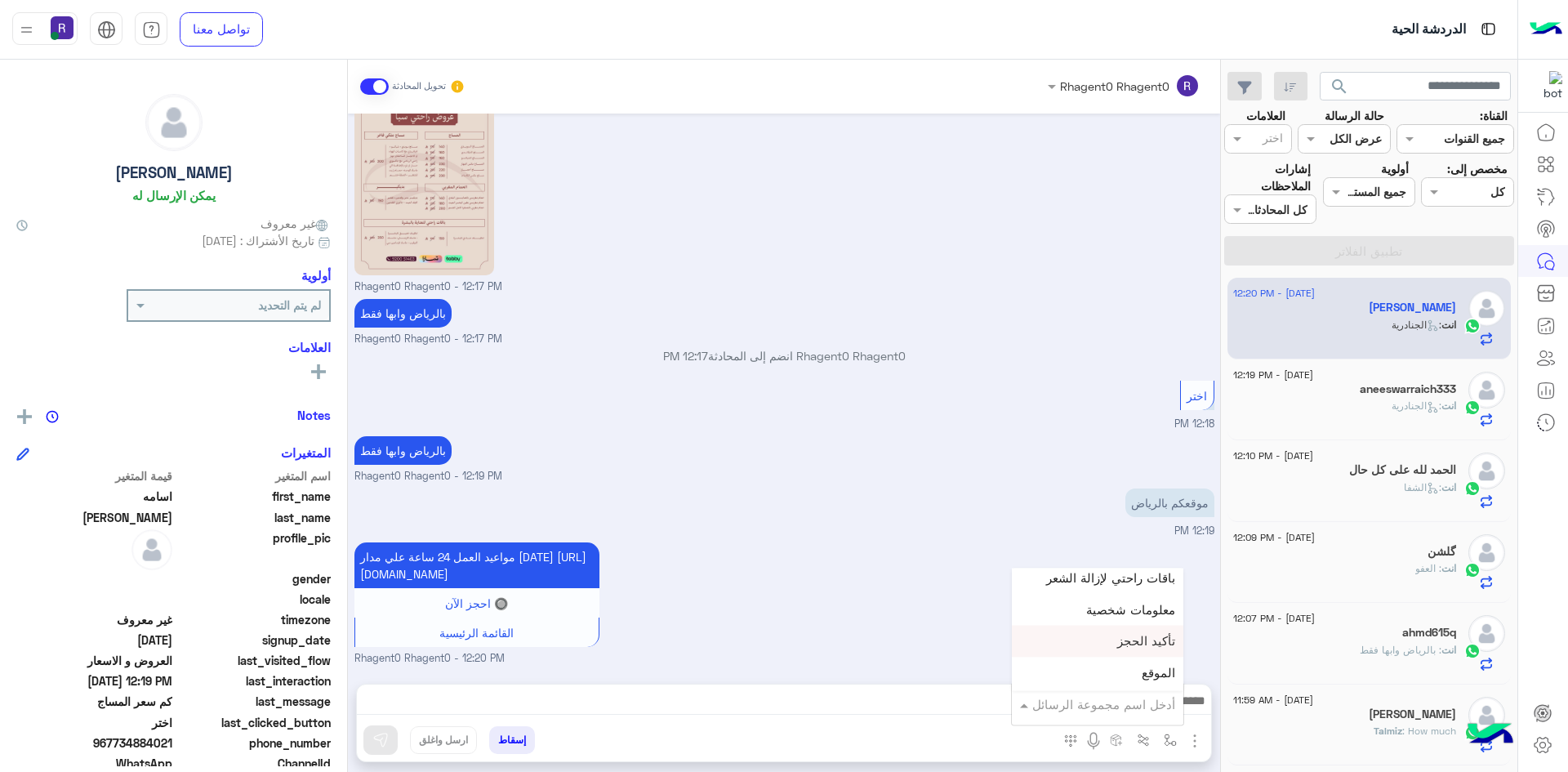
scroll to position [1063, 0]
click at [1145, 687] on div "لبن" at bounding box center [1097, 686] width 172 height 32
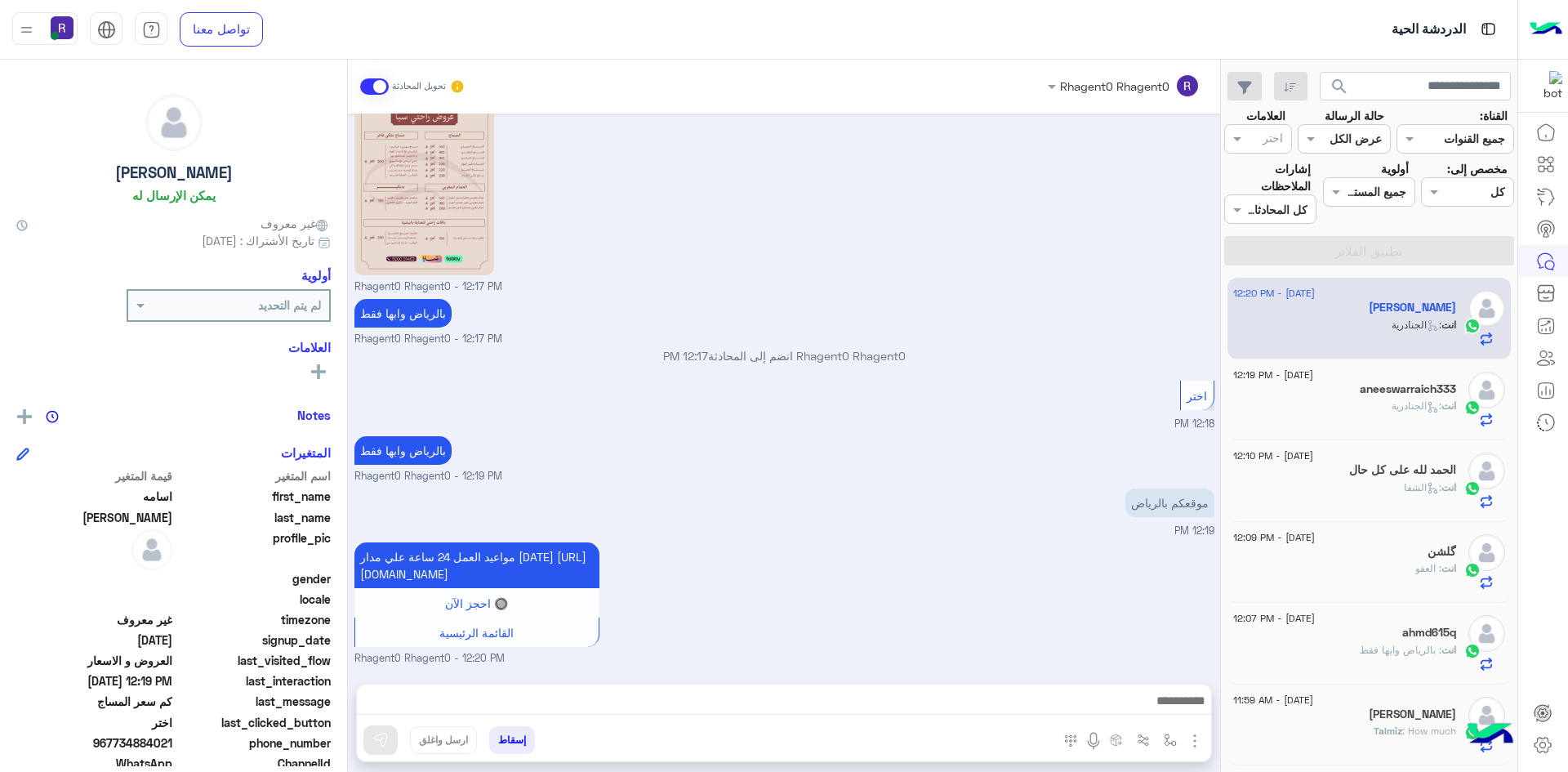
type textarea "***"
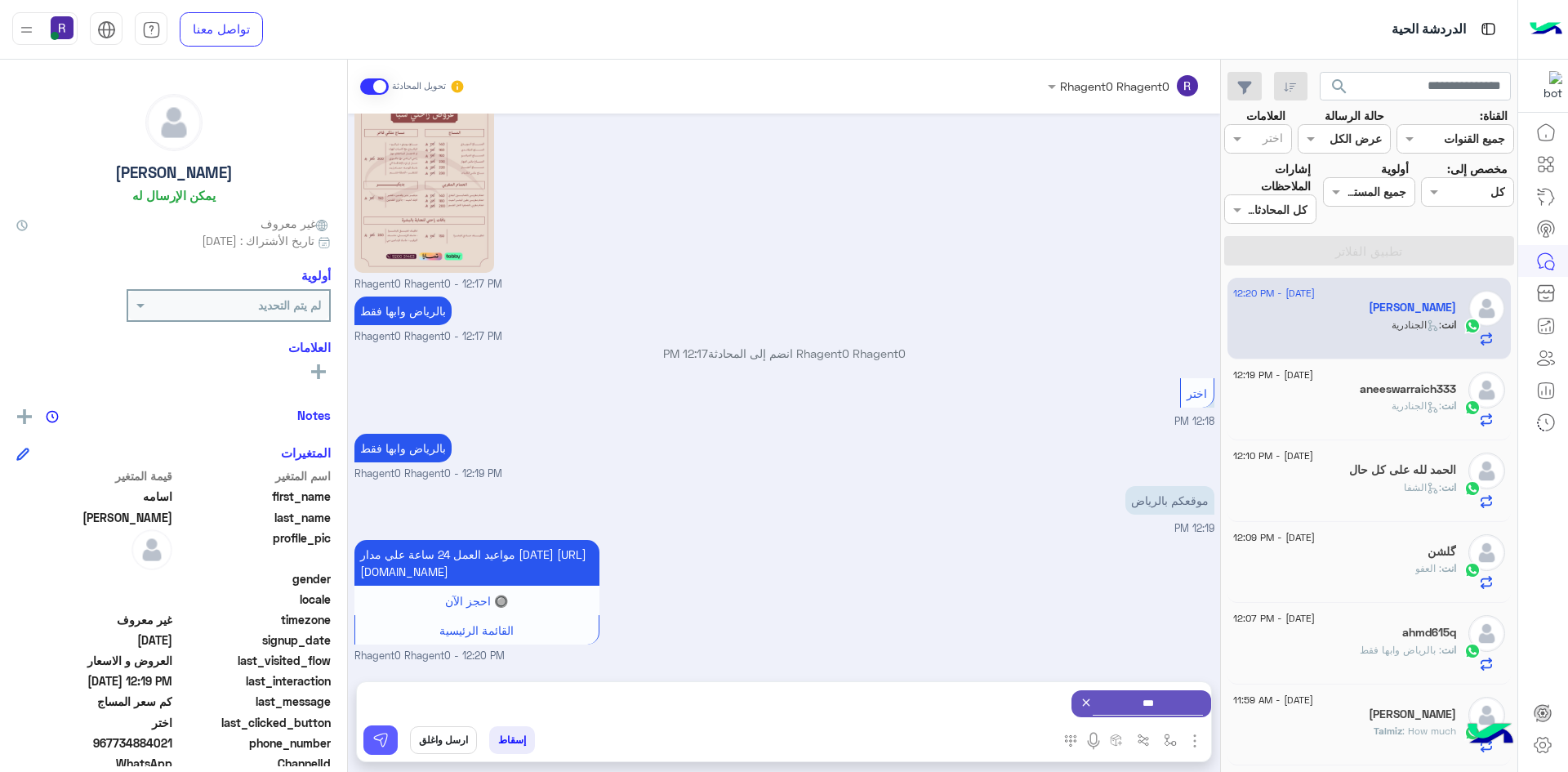
click at [372, 742] on img at bounding box center [381, 741] width 17 height 17
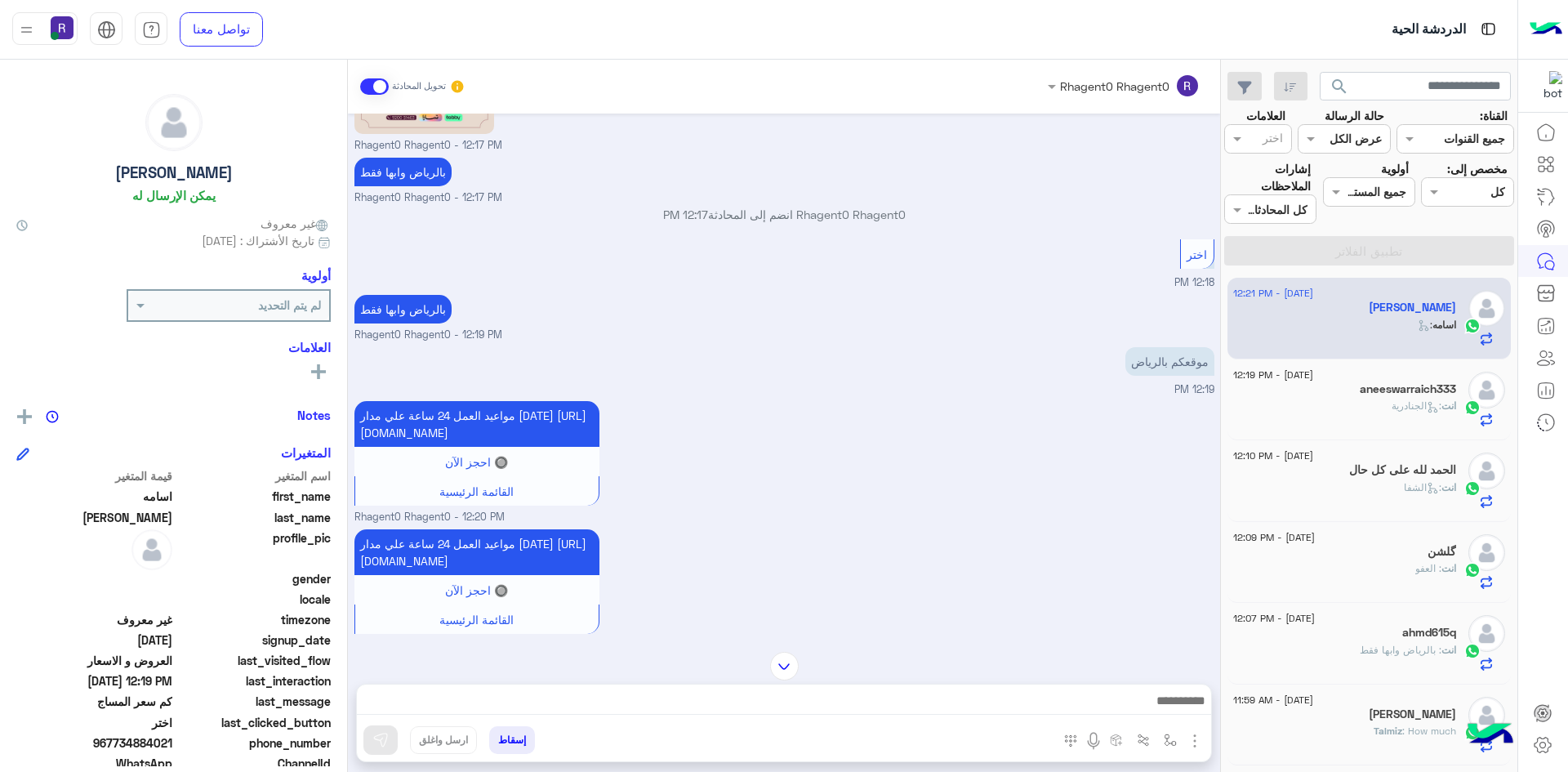
scroll to position [1520, 0]
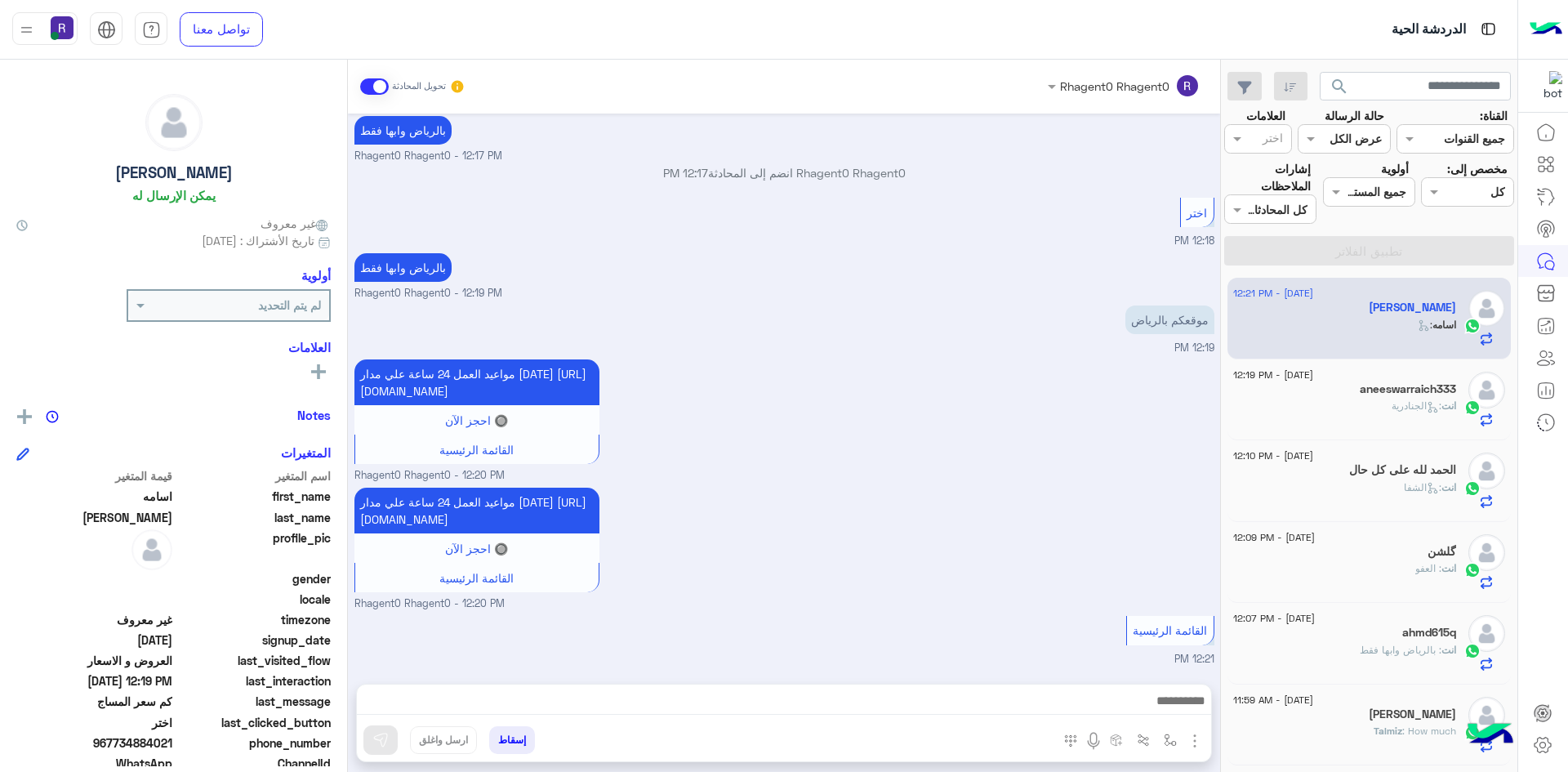
click at [1427, 398] on p "انت : الجنادرية" at bounding box center [1424, 406] width 64 height 15
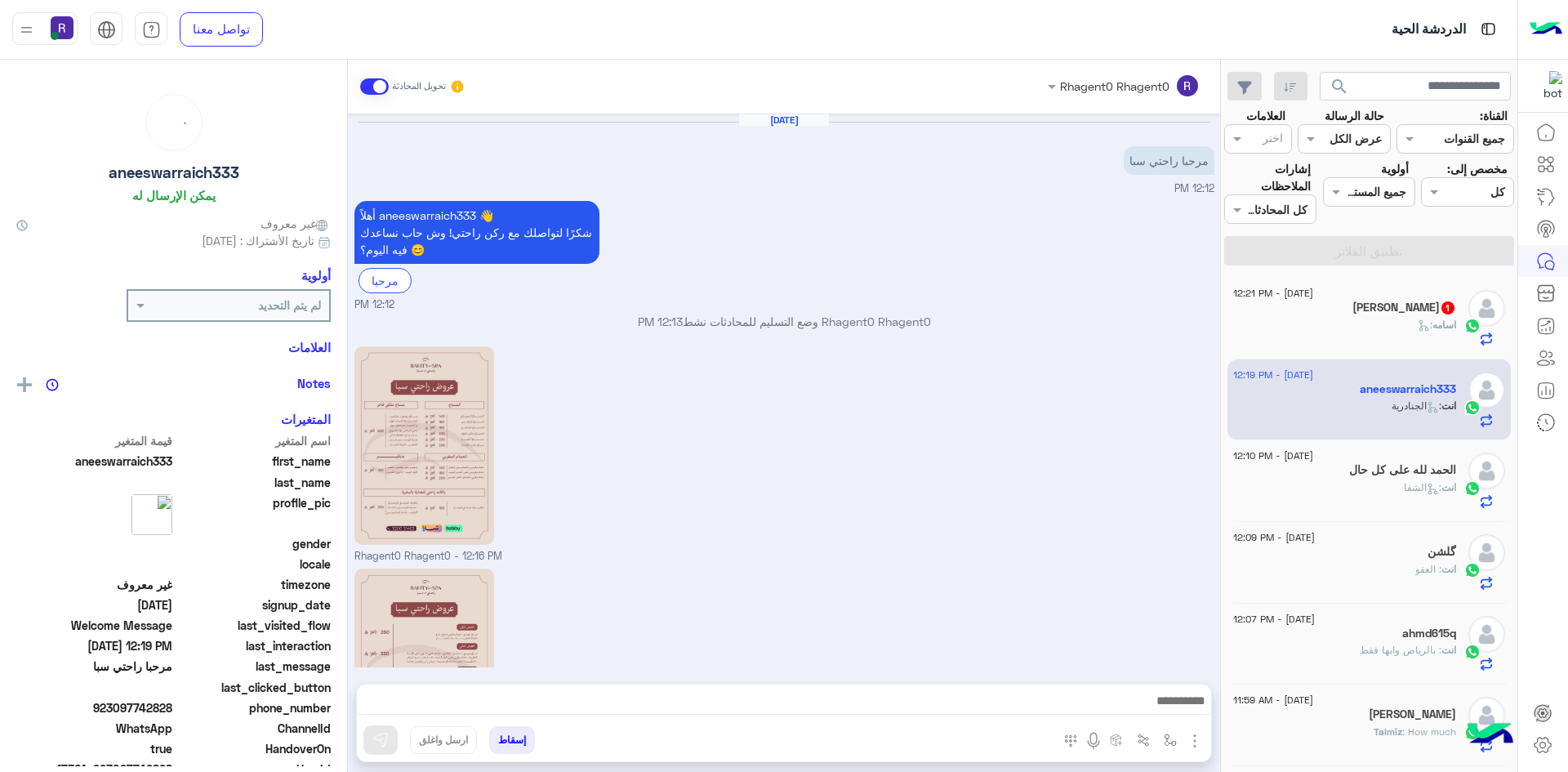
scroll to position [546, 0]
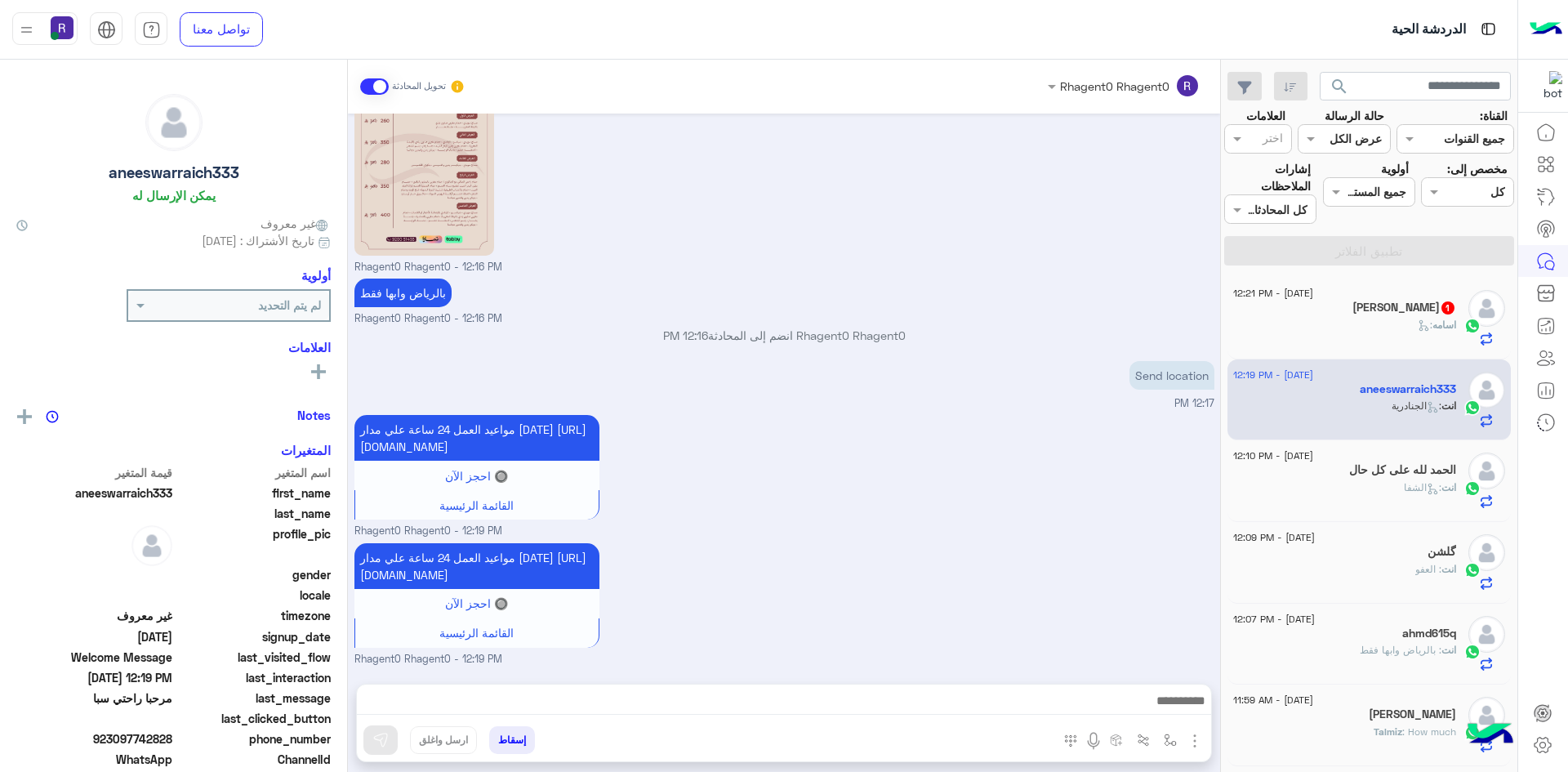
click at [1418, 318] on p "اسامه :" at bounding box center [1437, 326] width 39 height 15
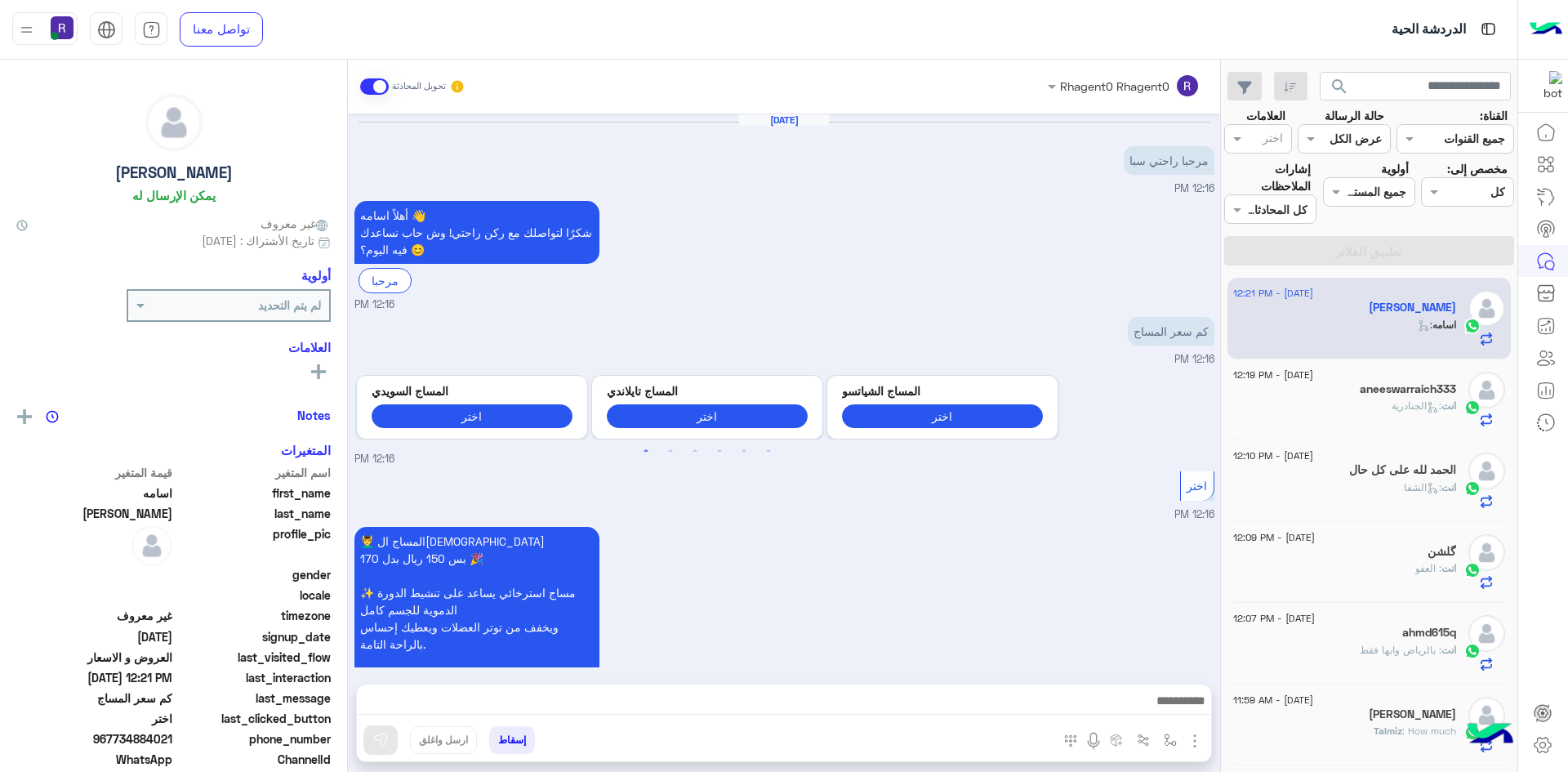
scroll to position [1521, 0]
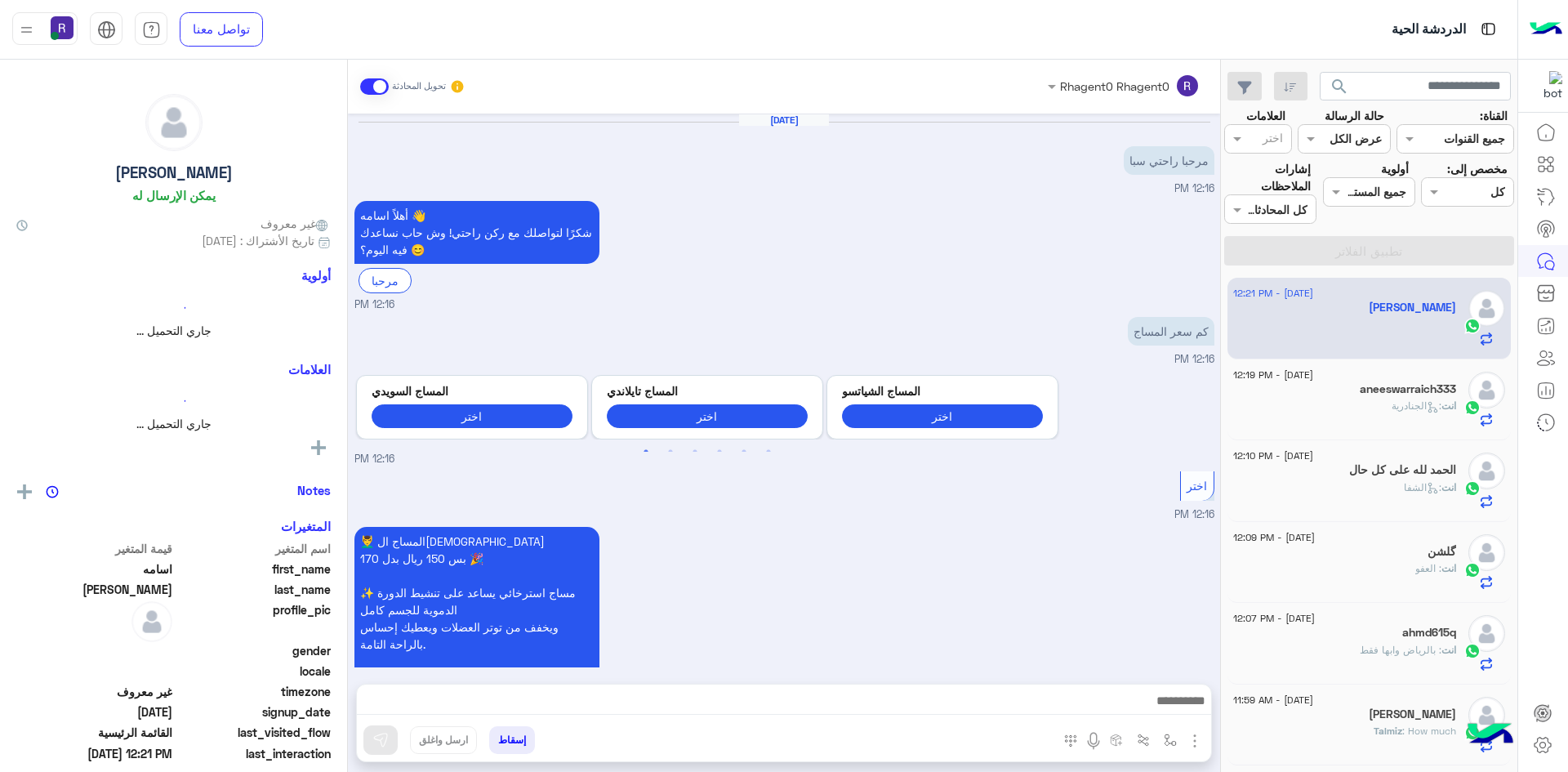
scroll to position [1521, 0]
